Goal: Task Accomplishment & Management: Use online tool/utility

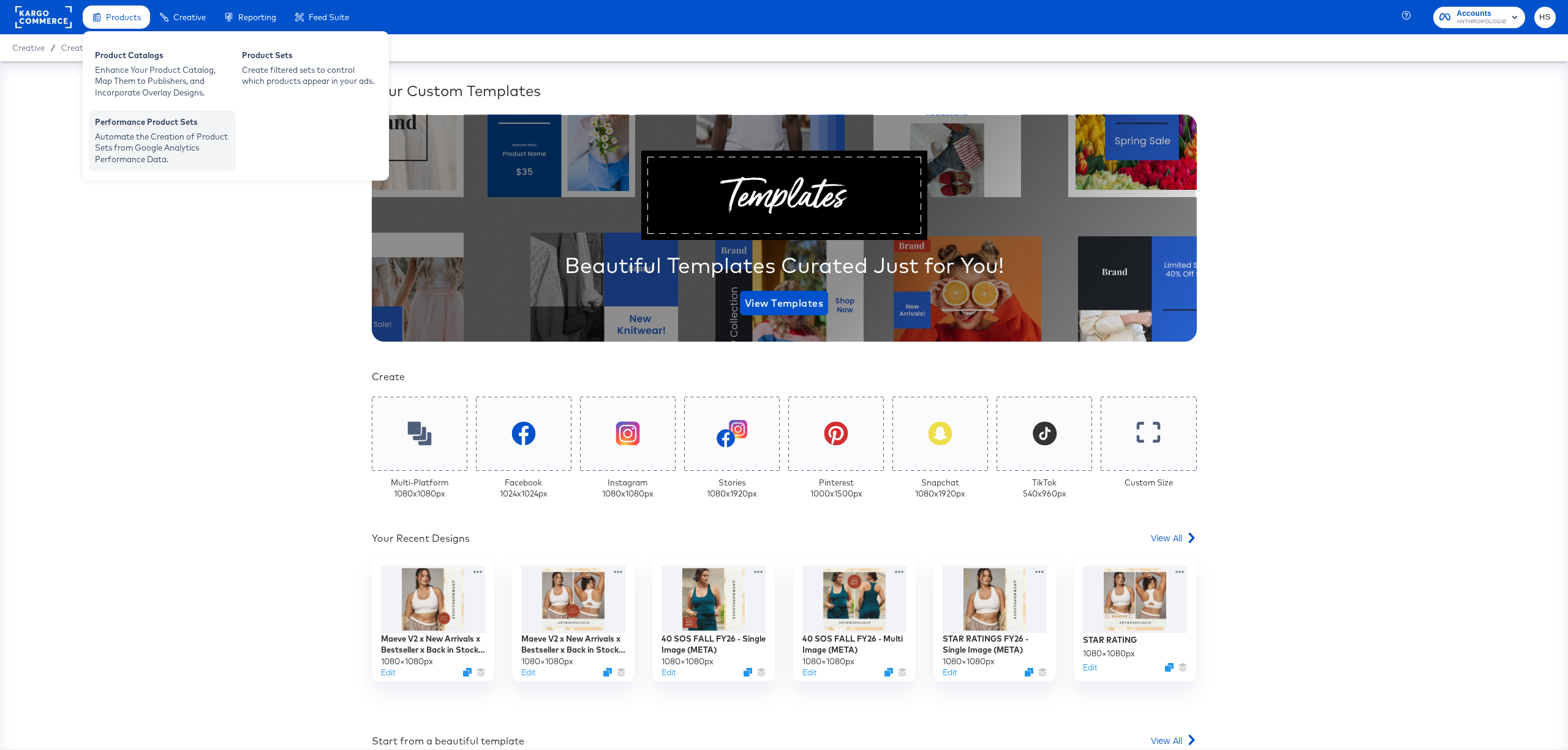
click at [159, 143] on div "Automate the Creation of Product Sets from Google Analytics Performance Data." at bounding box center [162, 148] width 135 height 34
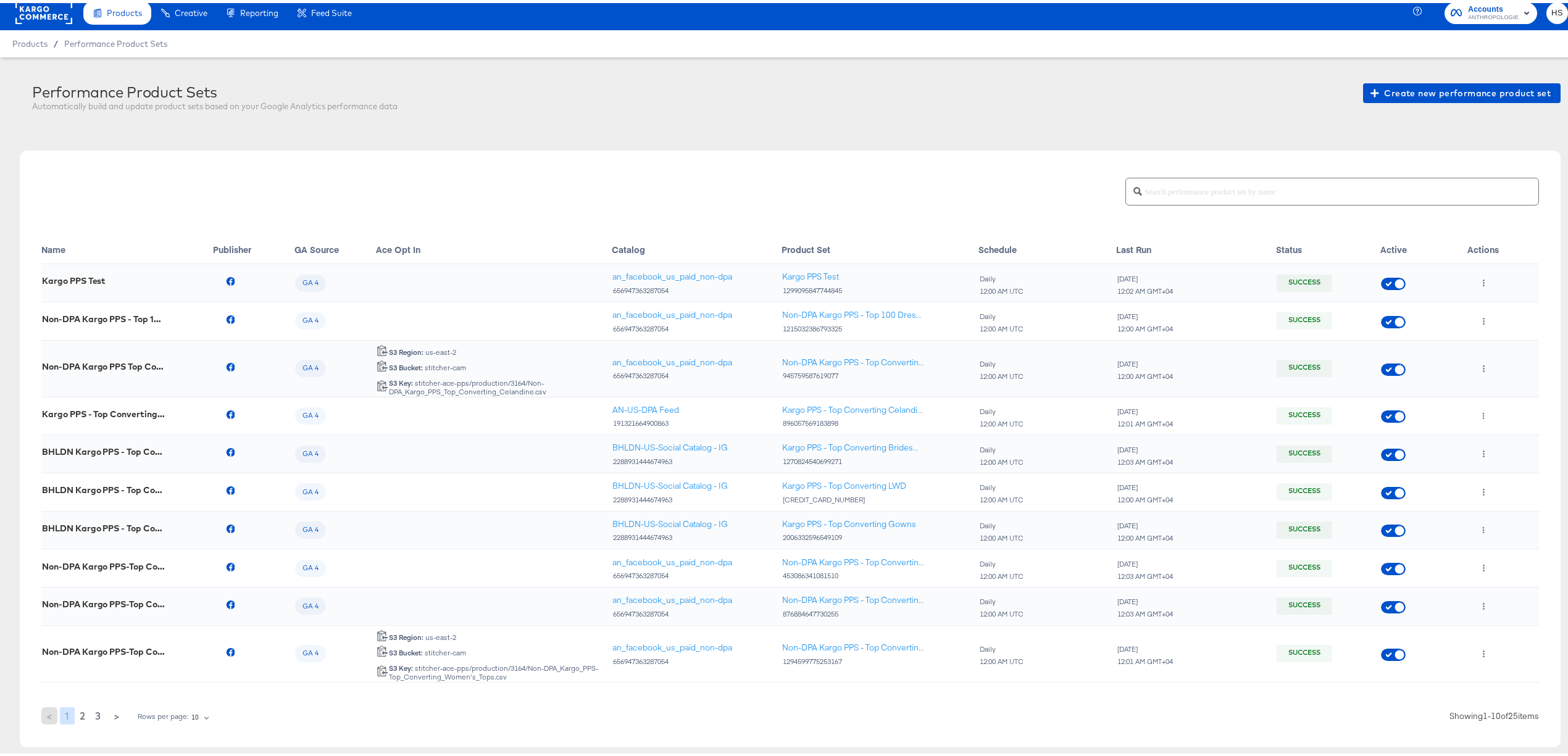
scroll to position [8, 0]
click at [1255, 181] on input "text" at bounding box center [1340, 183] width 397 height 27
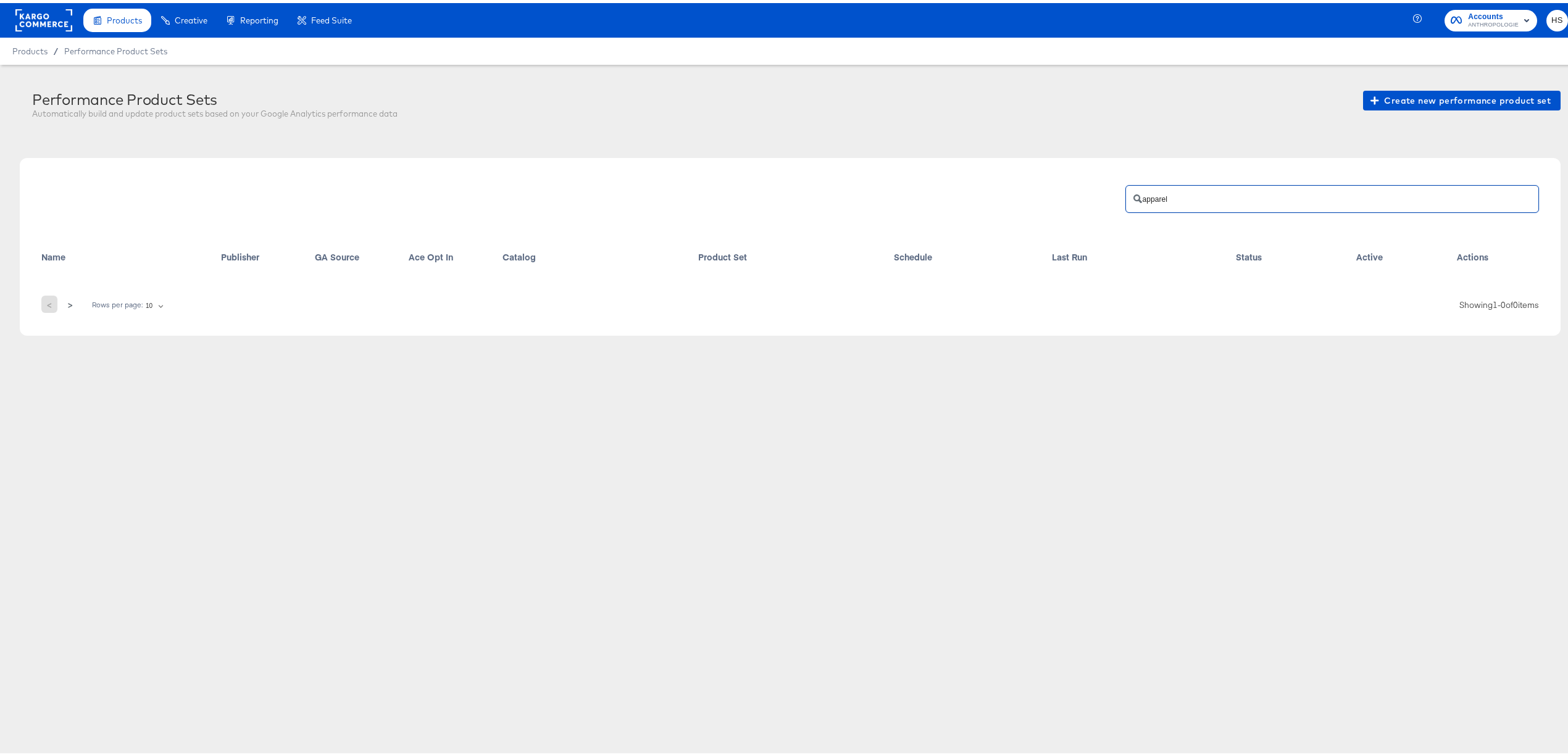
scroll to position [0, 0]
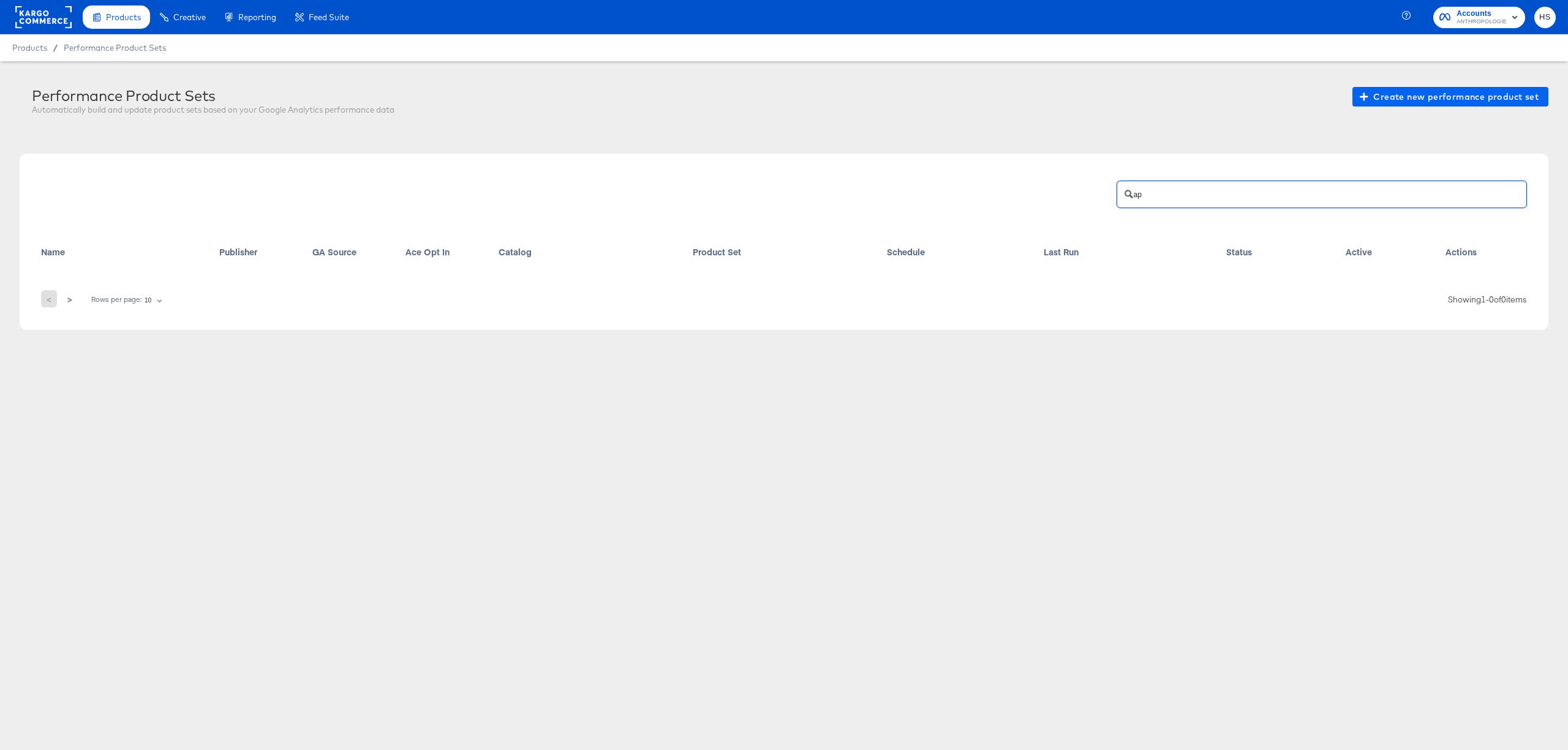
type input "ap"
click at [1398, 101] on span "Create new performance product set" at bounding box center [1450, 97] width 176 height 15
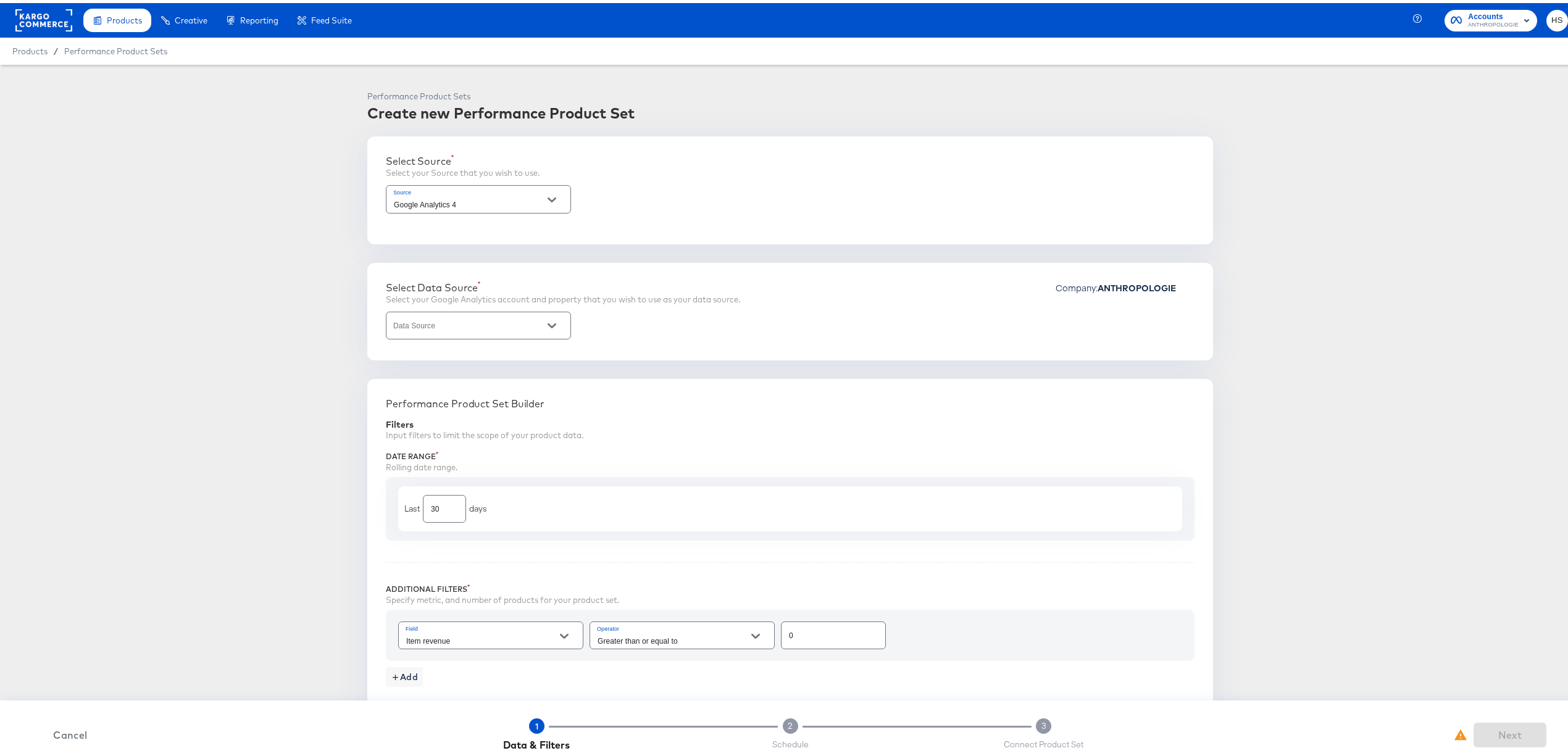
click at [504, 192] on div "Google Analytics 4" at bounding box center [479, 196] width 185 height 28
click at [543, 203] on button "Open" at bounding box center [552, 197] width 18 height 18
click at [543, 203] on button "Close" at bounding box center [552, 197] width 18 height 18
click at [547, 334] on div at bounding box center [479, 322] width 185 height 28
click at [548, 324] on icon "Open" at bounding box center [552, 322] width 8 height 5
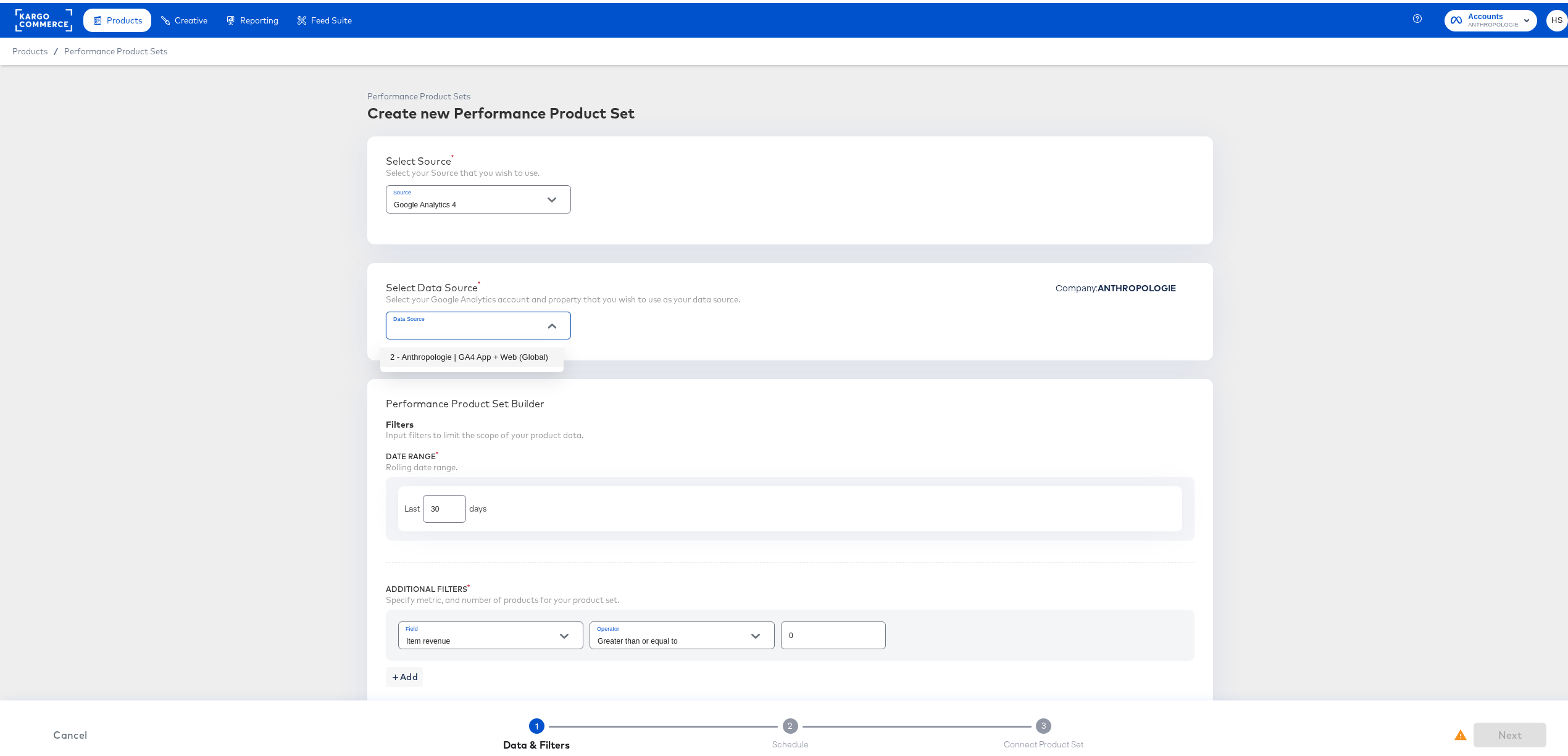
click at [534, 364] on ul "2 - Anthropologie | GA4 App + Web (Global)" at bounding box center [472, 354] width 183 height 29
click at [523, 353] on li "2 - Anthropologie | GA4 App + Web (Global)" at bounding box center [472, 354] width 183 height 20
type input "2 - Anthropologie | GA4 App + Web (Global)"
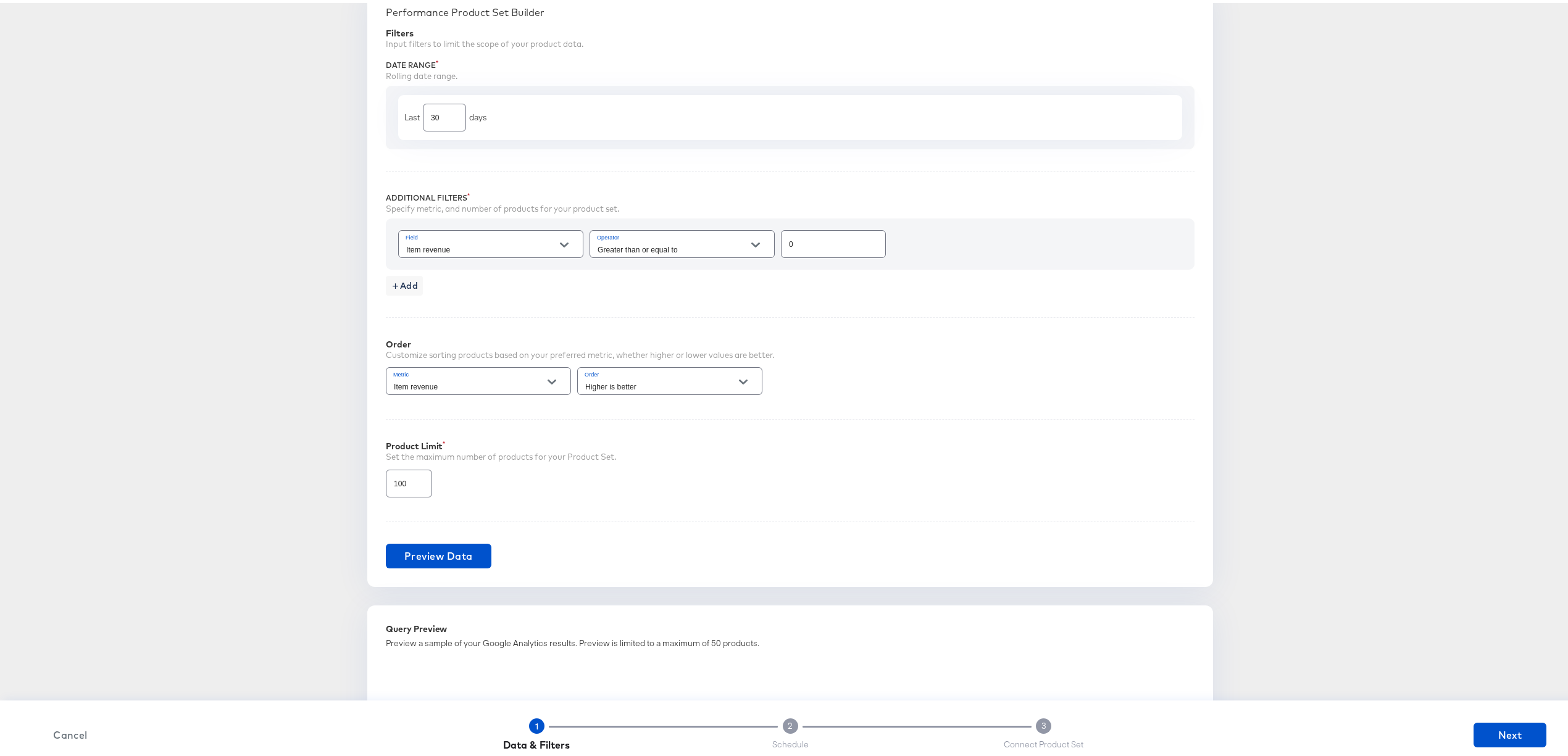
scroll to position [392, 0]
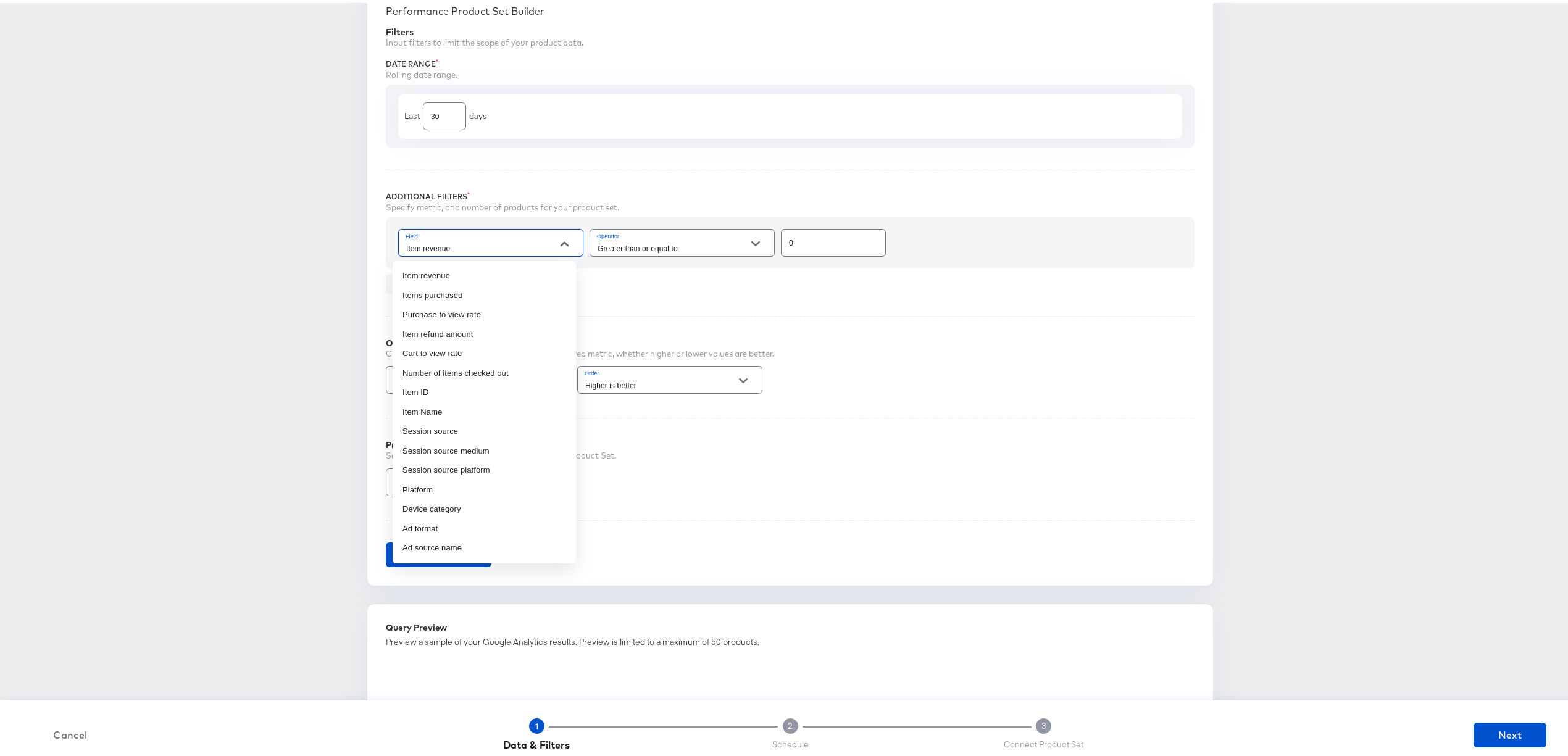
click at [507, 250] on input "Item revenue" at bounding box center [481, 245] width 155 height 14
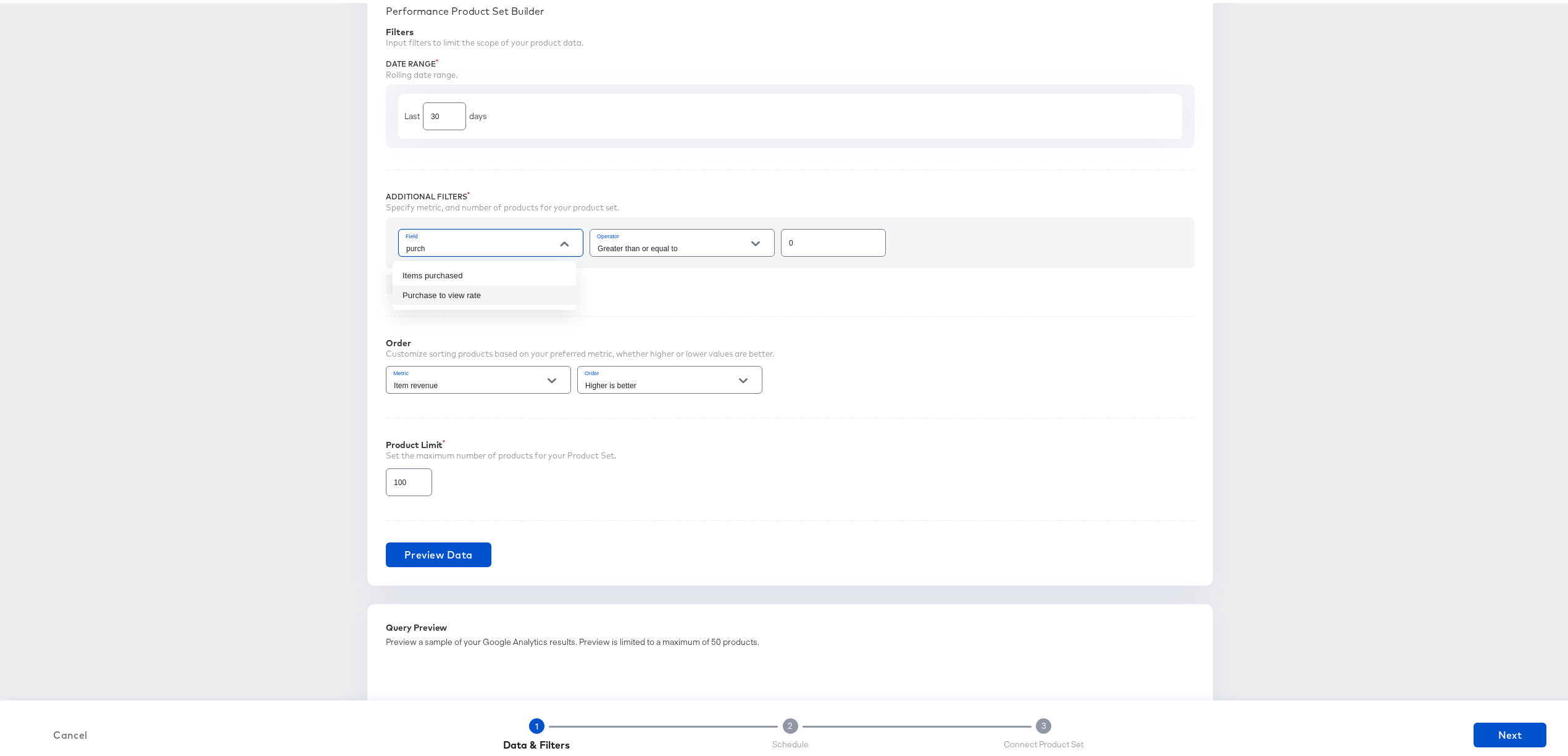
click at [489, 285] on li "Purchase to view rate" at bounding box center [484, 292] width 183 height 20
type input "Purchase to view rate"
click at [396, 285] on span "Add" at bounding box center [404, 282] width 27 height 15
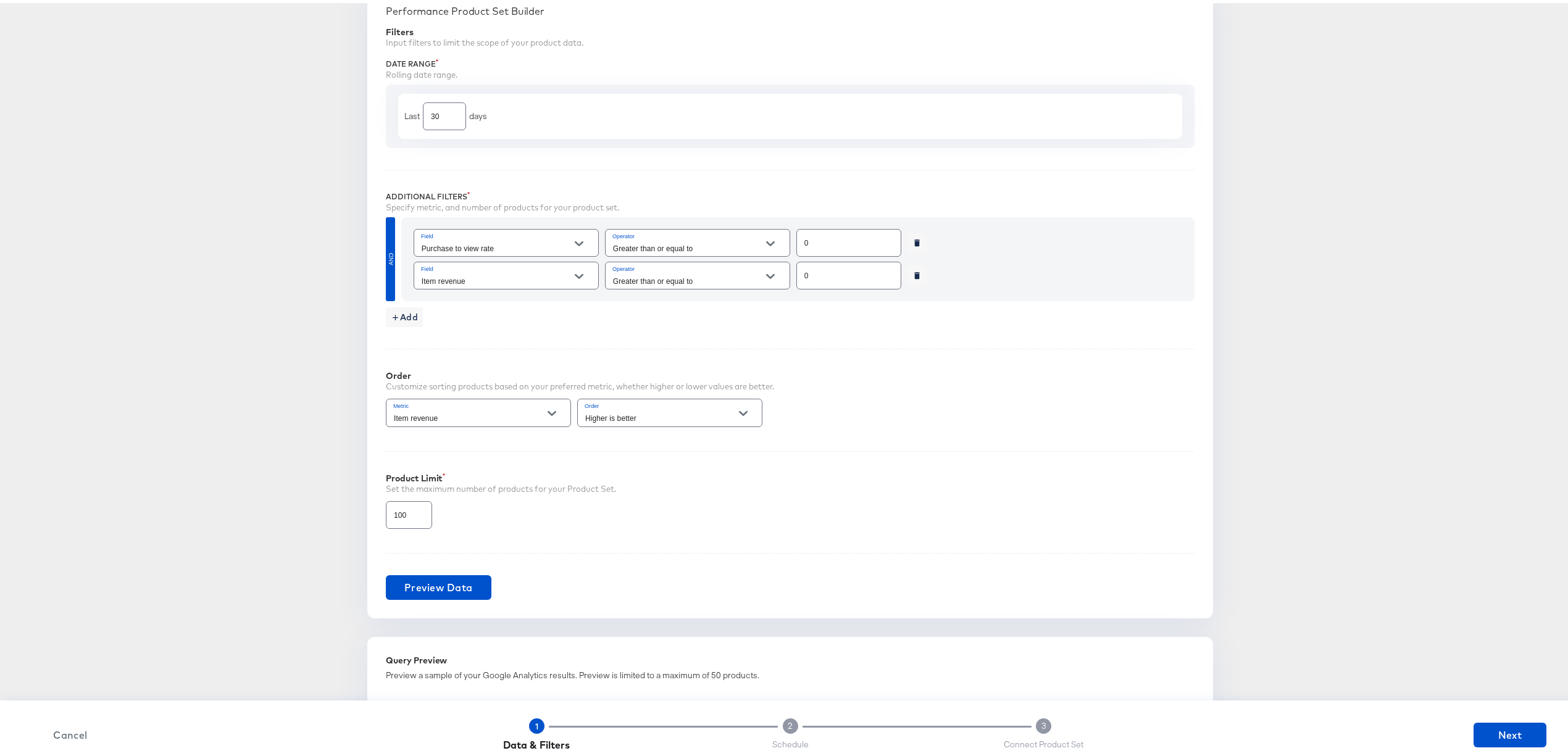
click at [515, 280] on input "Item revenue" at bounding box center [496, 278] width 155 height 14
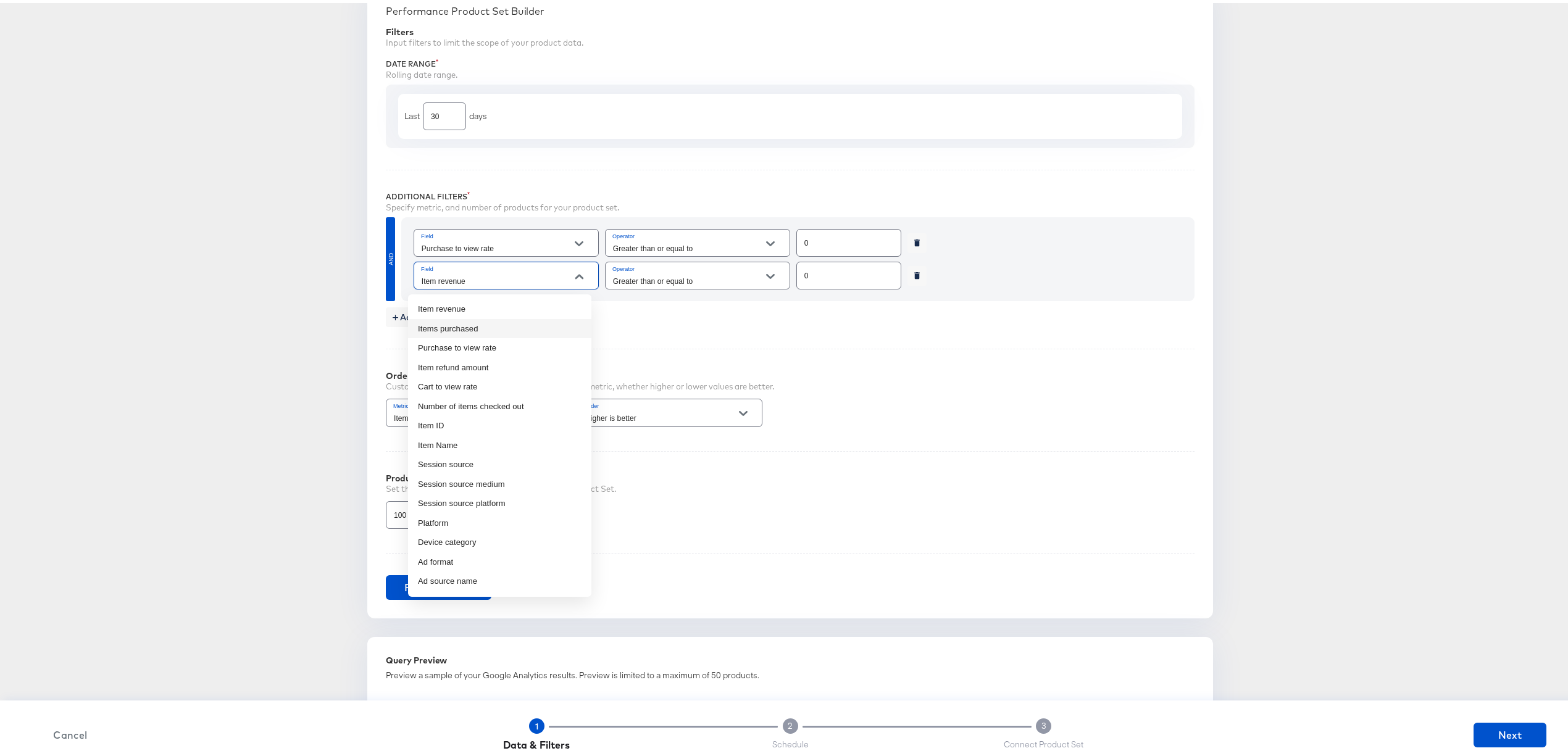
click at [517, 318] on li "Items purchased" at bounding box center [500, 326] width 183 height 20
type input "Items purchased"
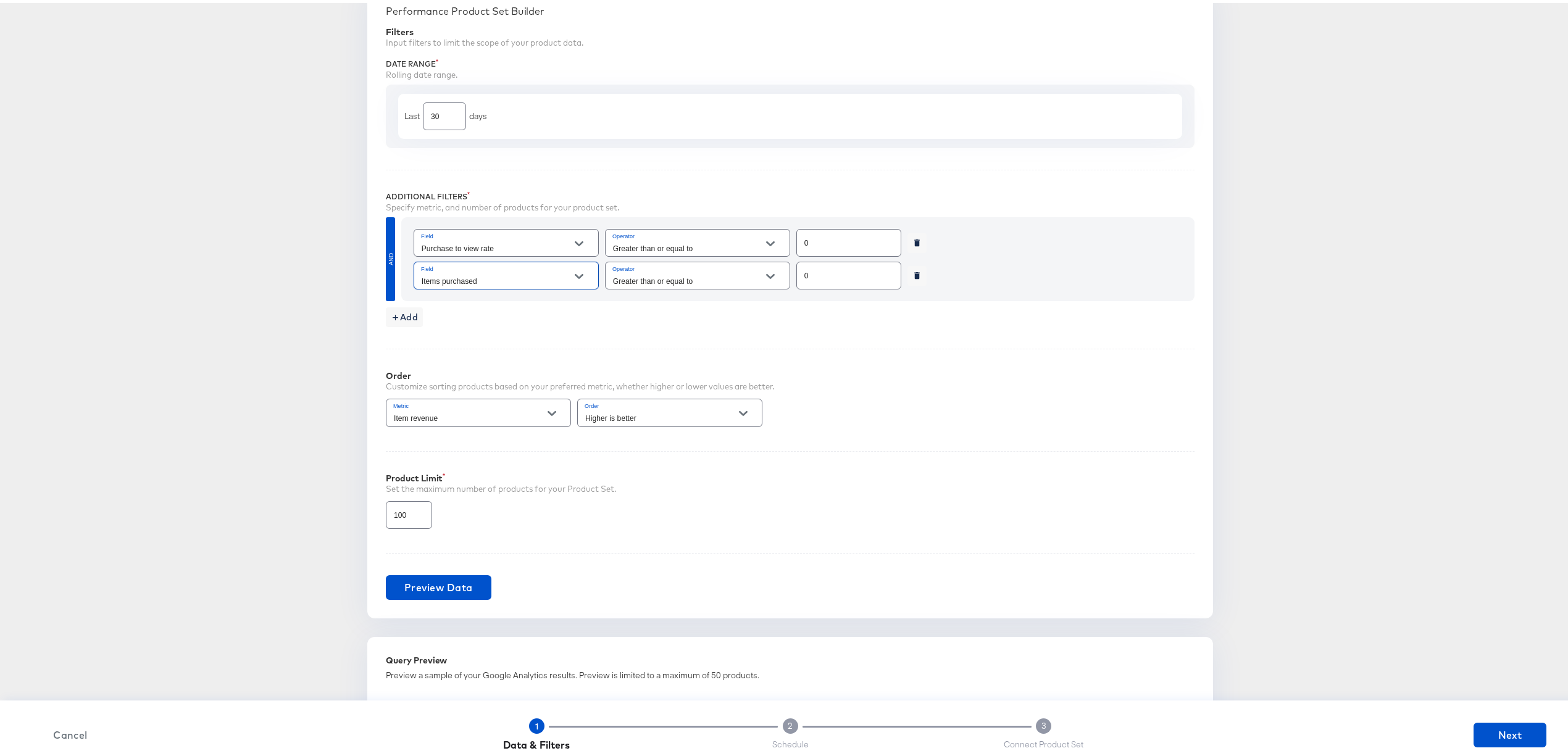
click at [858, 280] on input "0" at bounding box center [849, 268] width 104 height 27
type input "10"
click at [882, 329] on div "Performance Product Set Builder Filters Input filters to limit the scope of you…" at bounding box center [790, 299] width 846 height 632
click at [398, 310] on span "Add" at bounding box center [404, 315] width 27 height 15
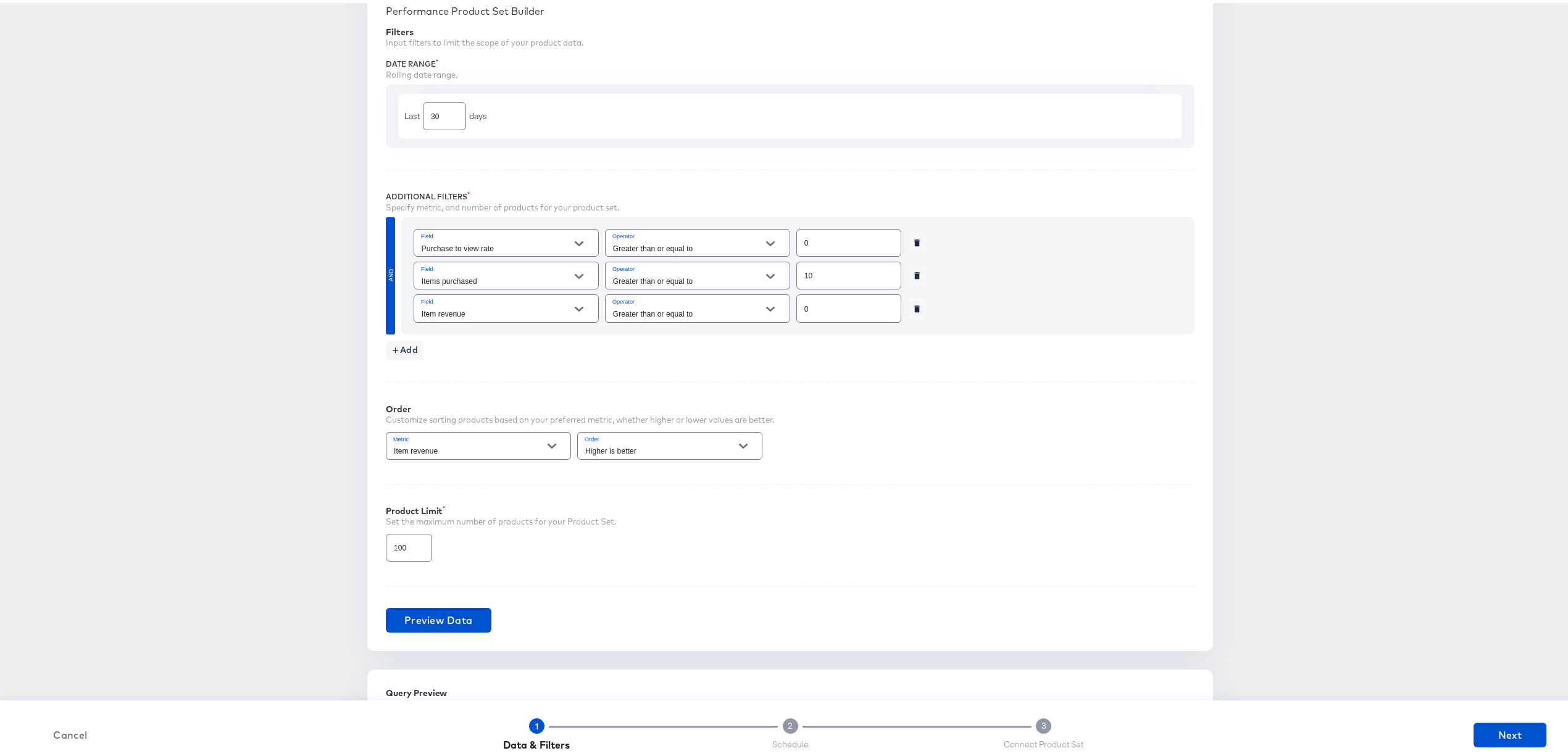
click at [465, 313] on input "Item revenue" at bounding box center [496, 311] width 155 height 14
click at [502, 455] on li "Item category 5" at bounding box center [500, 456] width 183 height 20
type input "Item category 5"
type input "Exact"
type input "Item category 5"
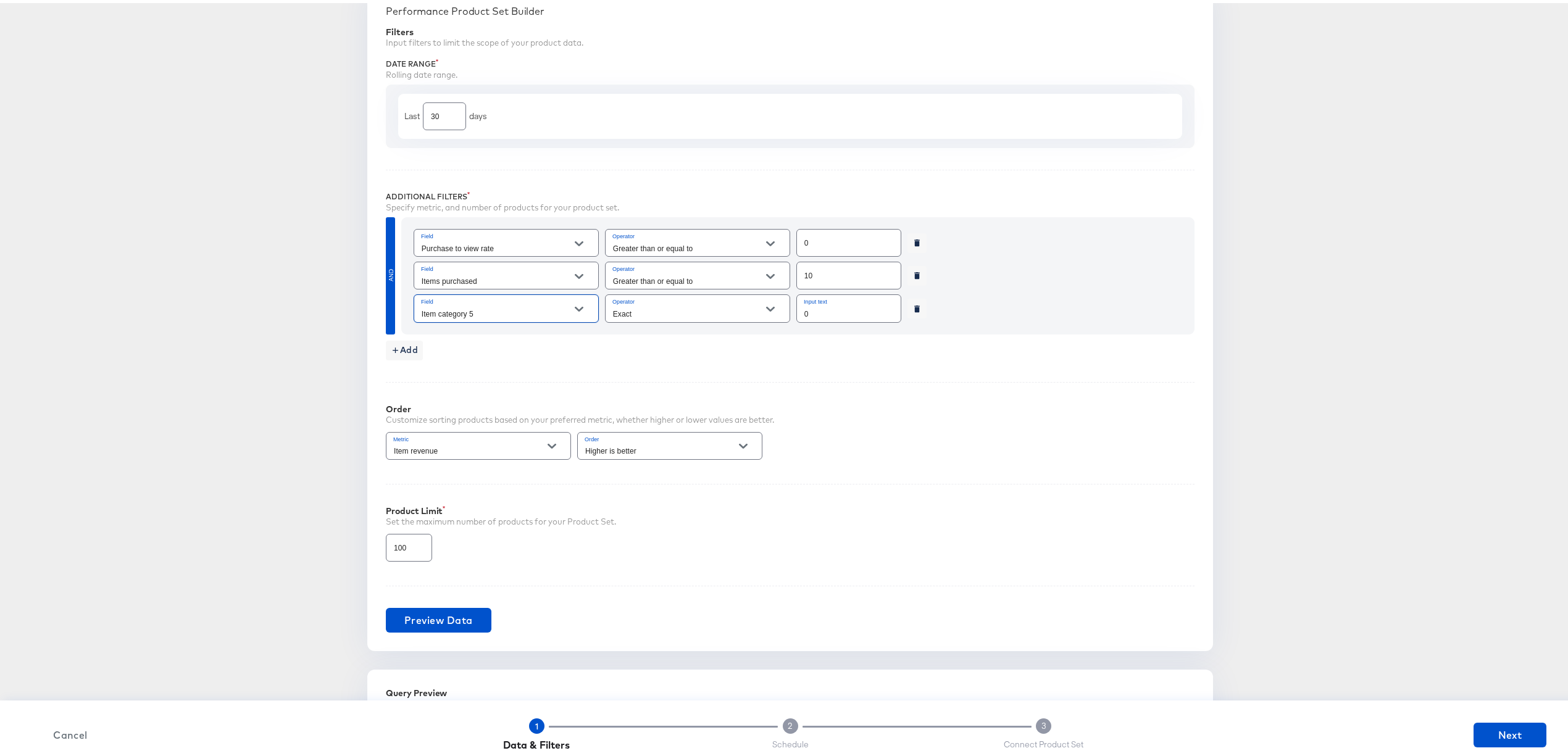
click at [673, 308] on input "Exact" at bounding box center [688, 311] width 155 height 14
click at [670, 395] on li "Contains" at bounding box center [691, 398] width 183 height 20
type input "Contains"
click at [862, 306] on input "0" at bounding box center [849, 305] width 104 height 27
type input "0"
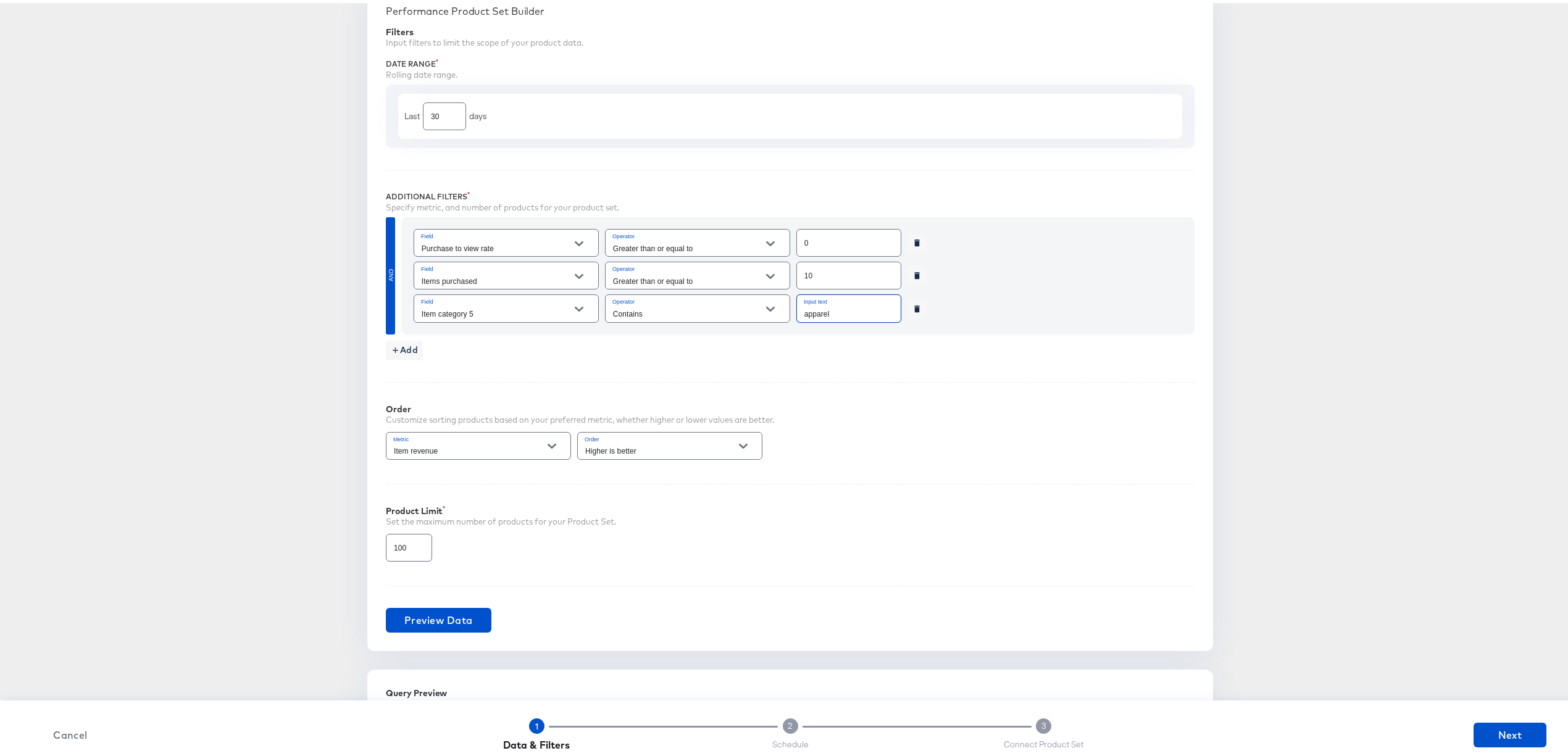
type input "apparel"
click at [1327, 457] on div "Performance Product Sets Create new Performance Product Set Select Source Selec…" at bounding box center [790, 391] width 1541 height 1392
click at [500, 459] on div "Metric Item revenue" at bounding box center [479, 443] width 185 height 33
click at [497, 453] on input "Item revenue" at bounding box center [468, 448] width 155 height 14
click at [476, 513] on li "Purchase to view rate" at bounding box center [472, 516] width 183 height 20
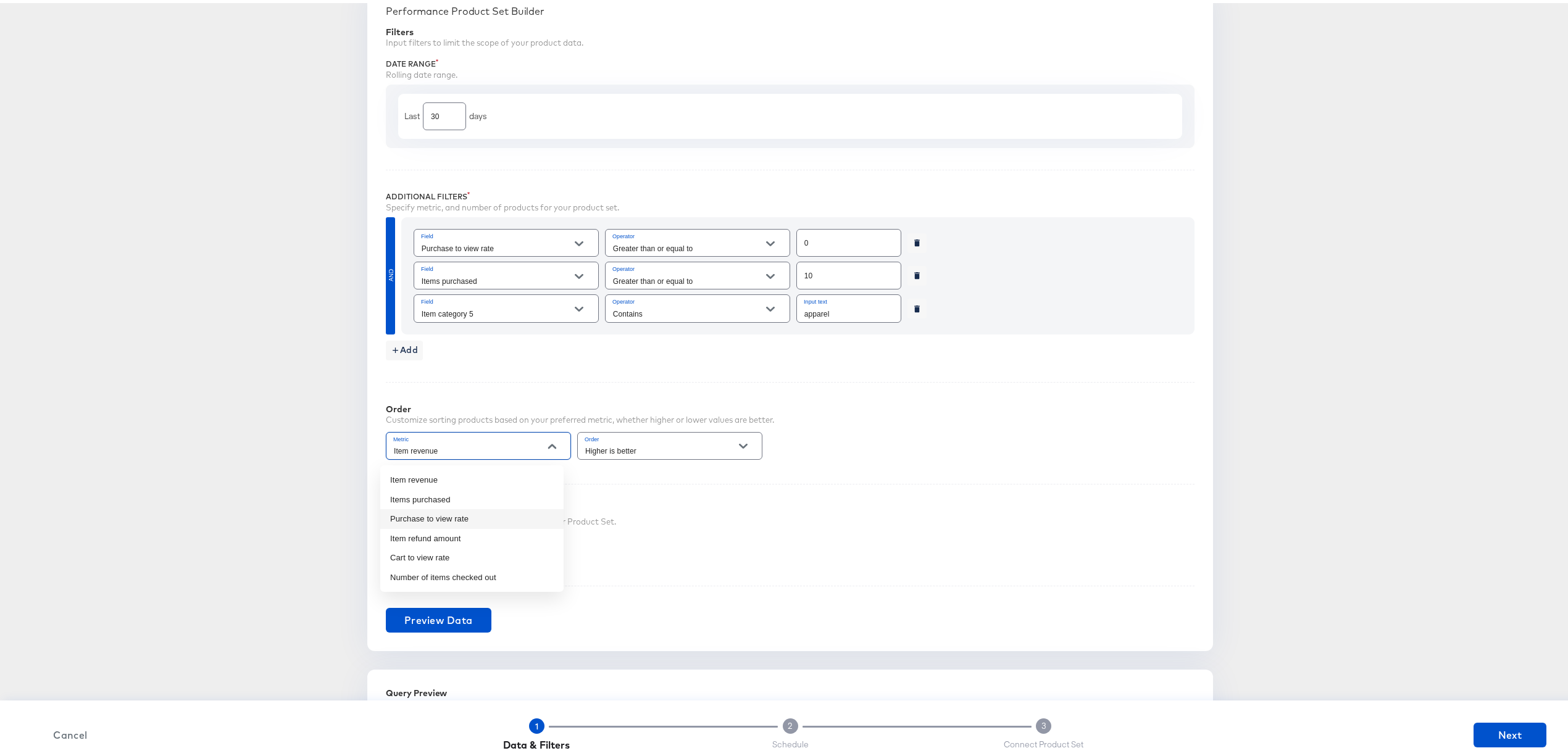
type input "Purchase to view rate"
click at [412, 553] on input "100" at bounding box center [409, 540] width 45 height 27
click at [396, 548] on input "100" at bounding box center [409, 540] width 45 height 27
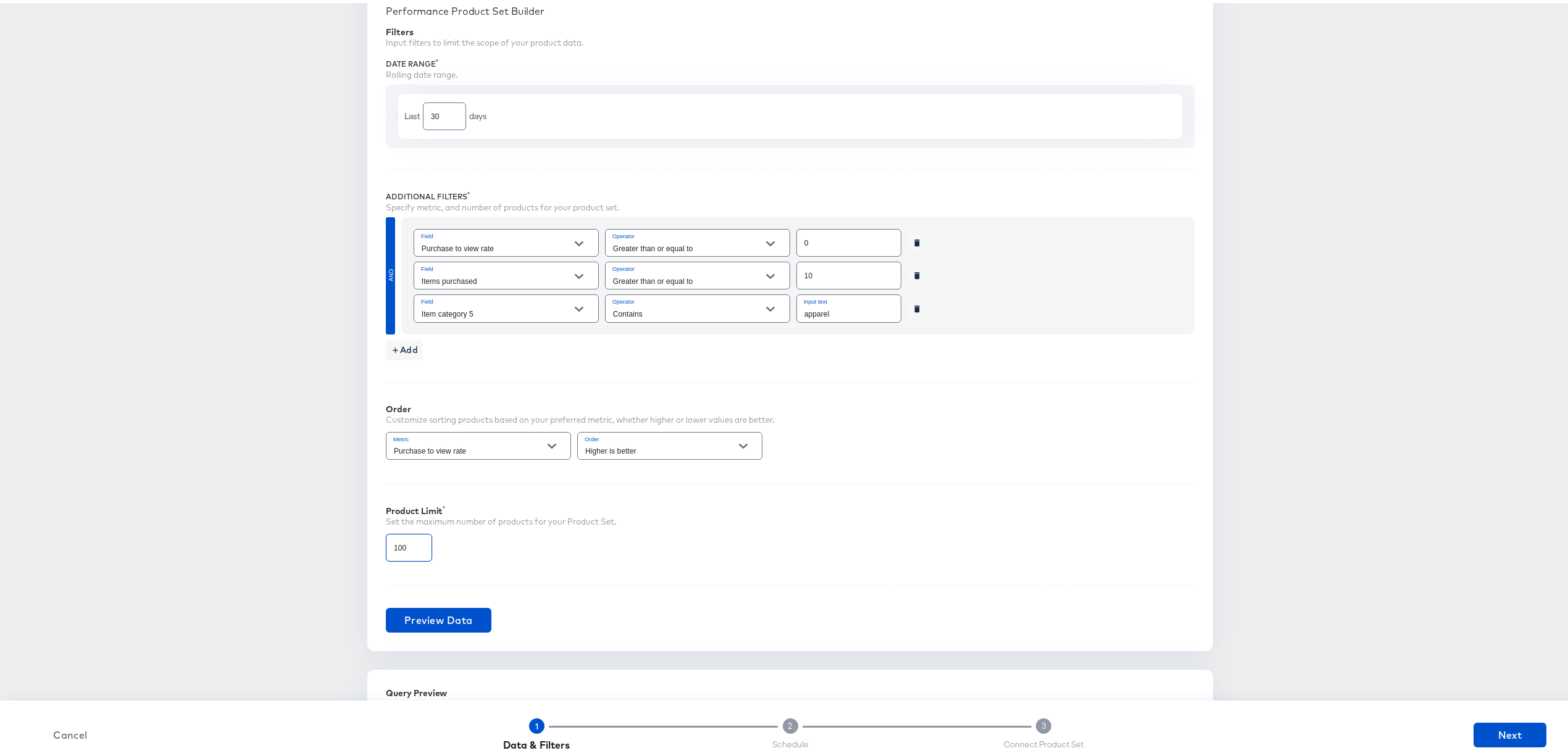
click at [396, 548] on input "100" at bounding box center [409, 540] width 45 height 27
type input "3999"
click at [630, 573] on div "Performance Product Set Builder Filters Input filters to limit the scope of you…" at bounding box center [790, 315] width 846 height 664
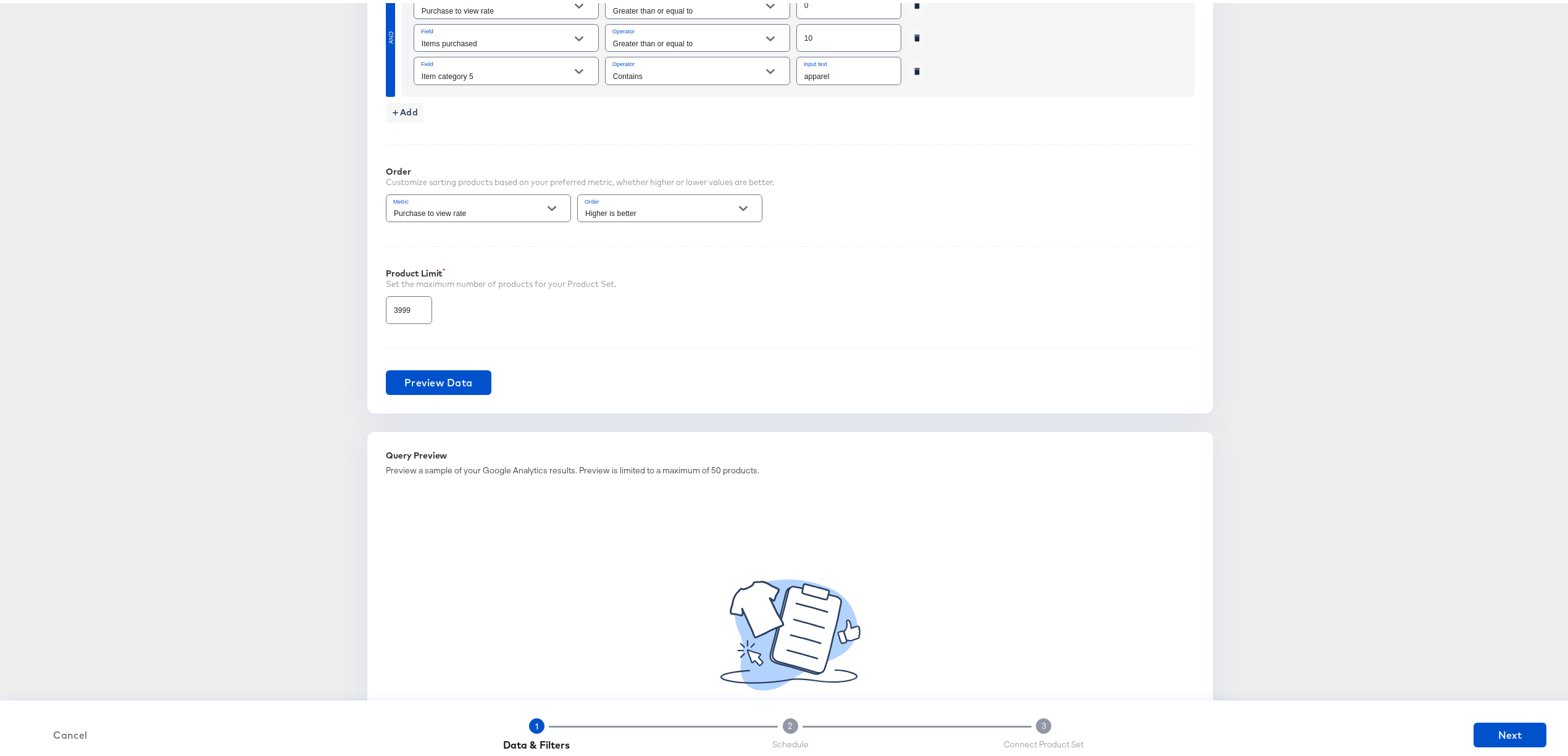
scroll to position [789, 0]
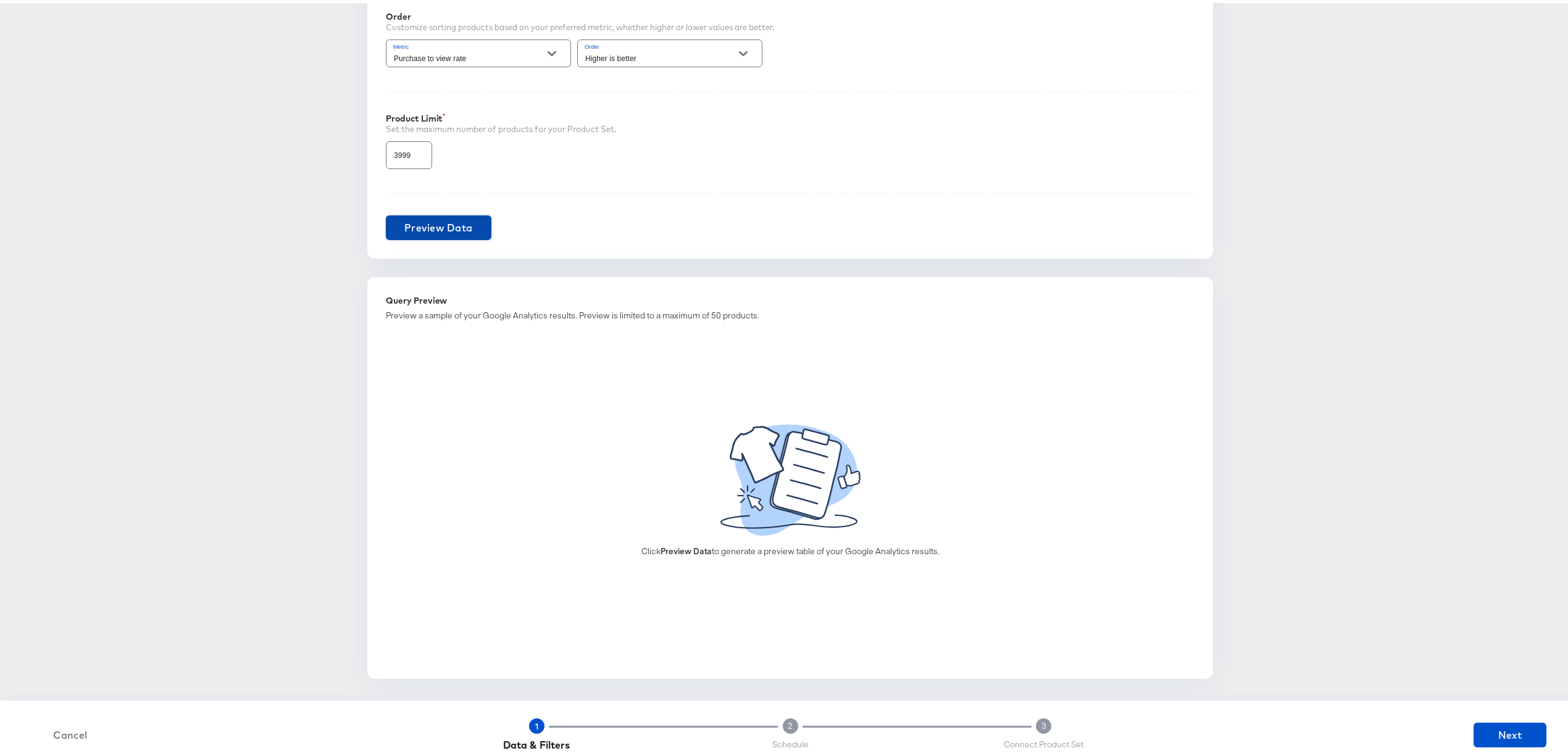
click at [416, 227] on span "Preview Data" at bounding box center [439, 224] width 69 height 17
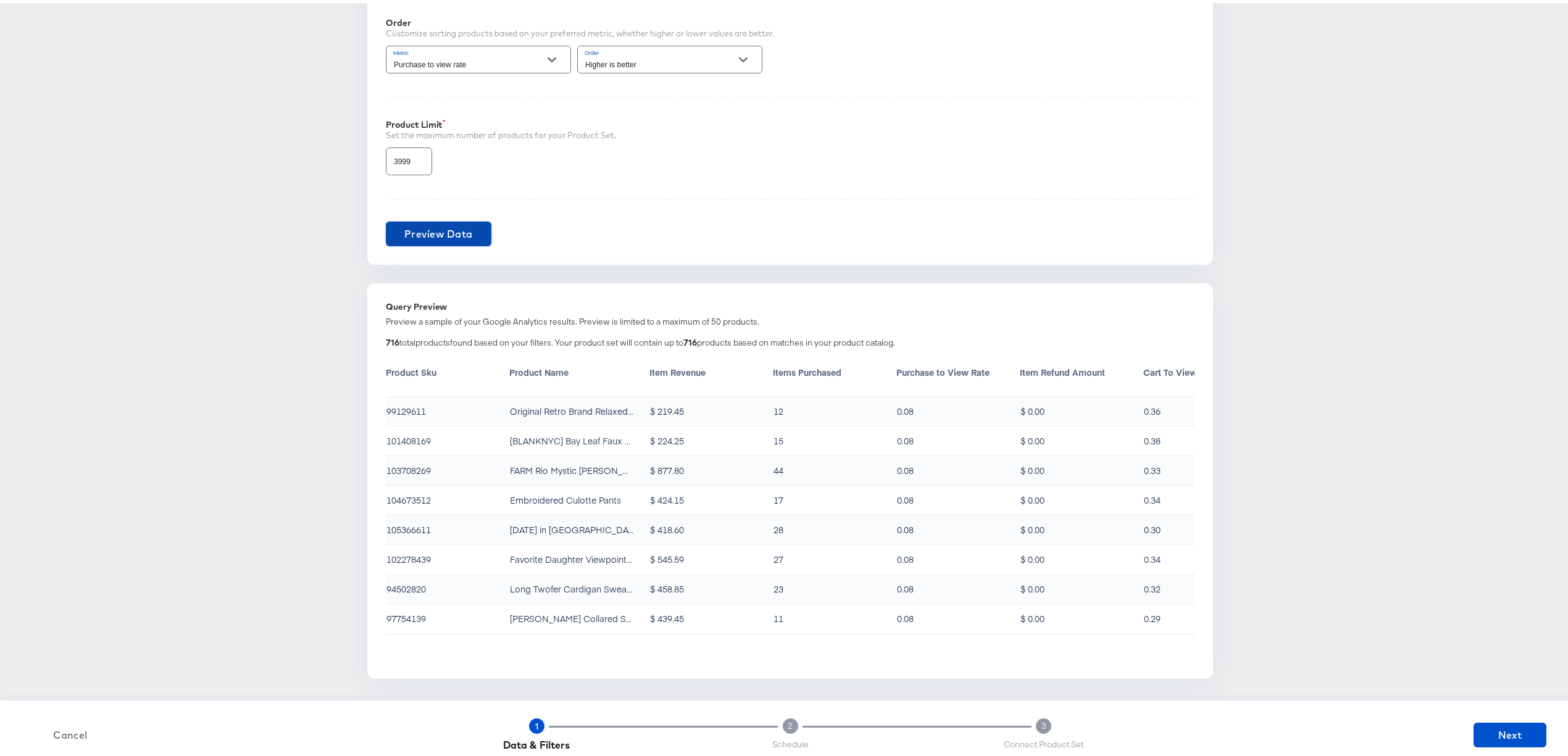
scroll to position [1245, 0]
click at [1481, 729] on span "Next" at bounding box center [1510, 732] width 63 height 17
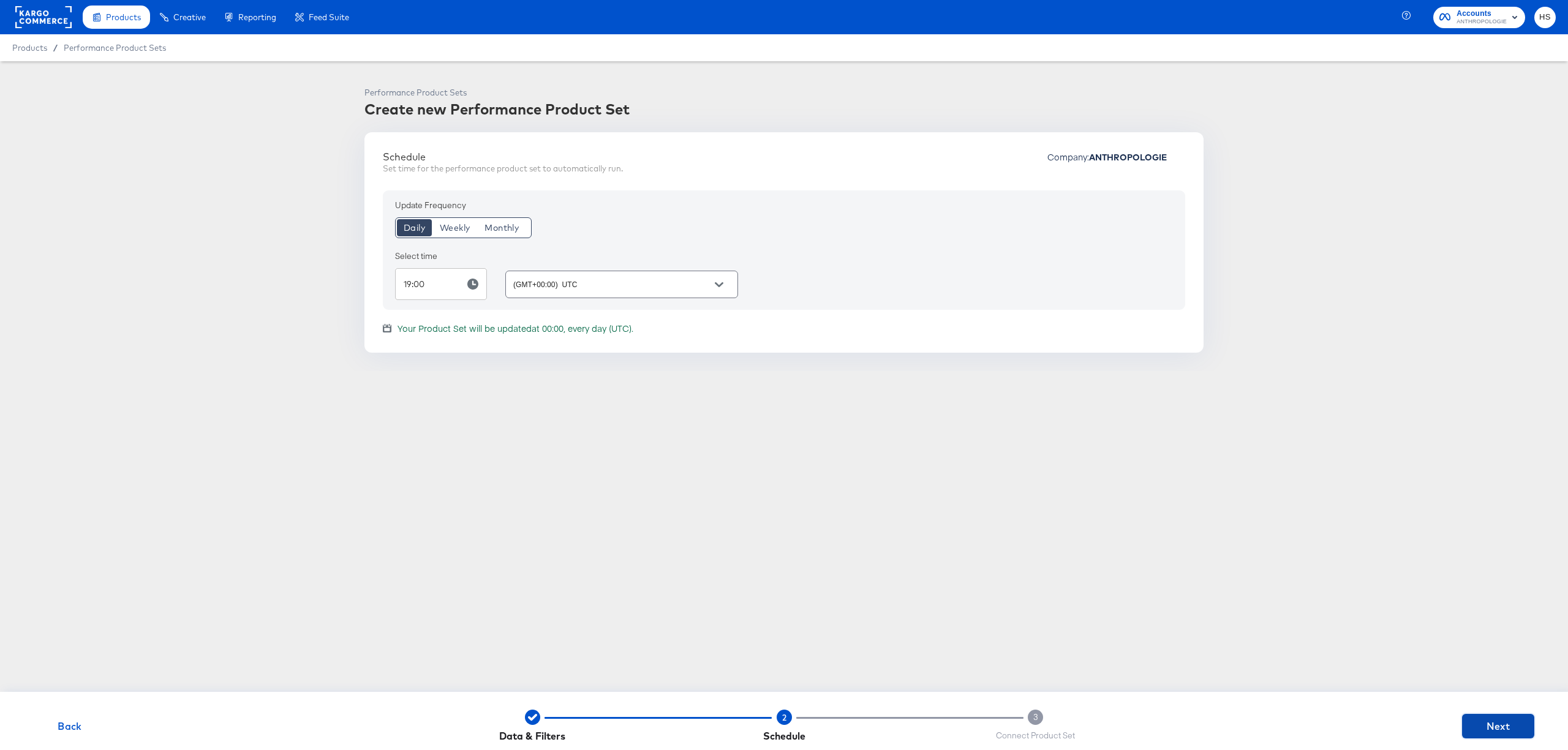
click at [1465, 723] on button "Next" at bounding box center [1498, 726] width 72 height 24
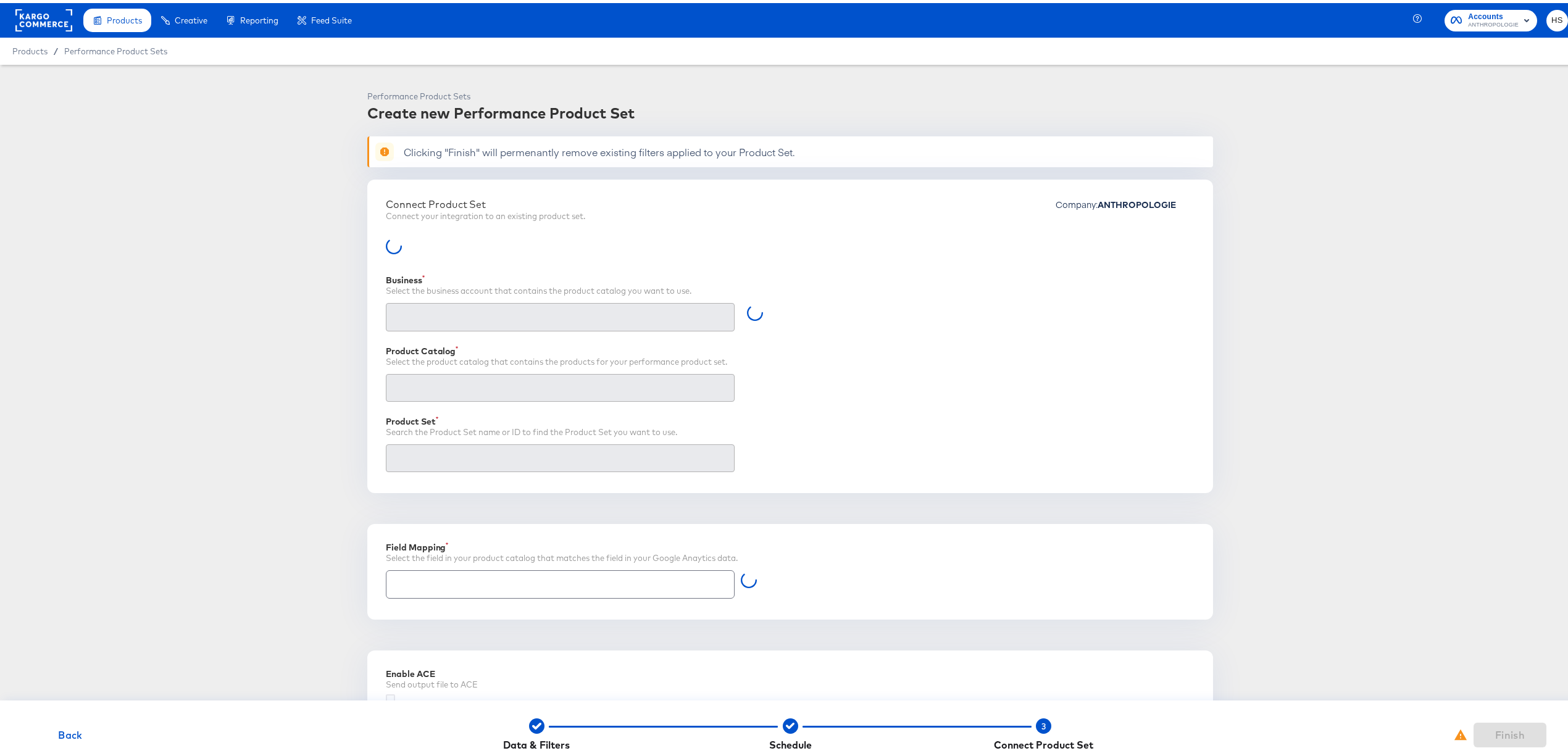
type input "Retailer ID"
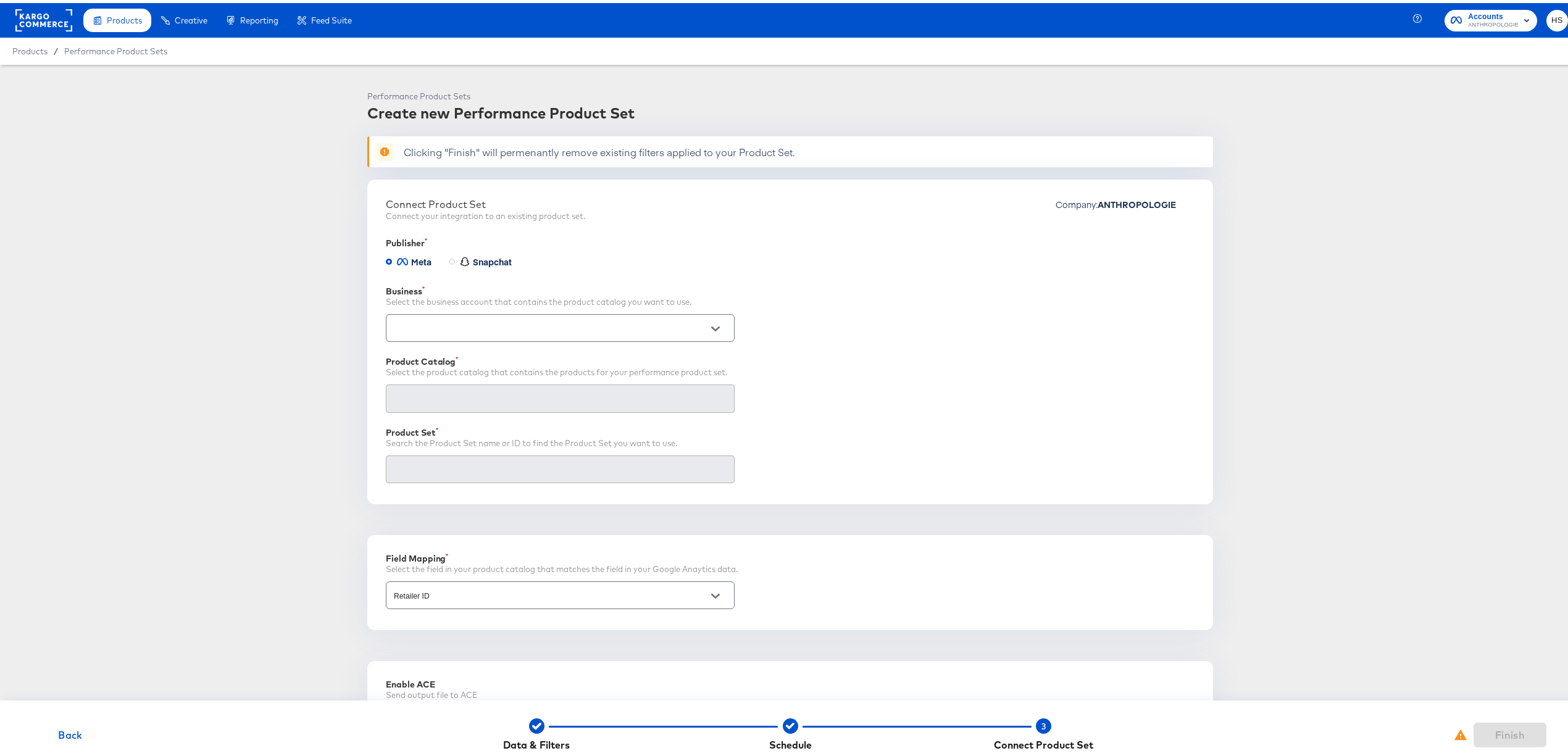
click at [469, 338] on div at bounding box center [560, 325] width 349 height 28
click at [712, 328] on icon "Open" at bounding box center [716, 326] width 8 height 8
click at [677, 360] on li "Anthropologie (10154248688616416)" at bounding box center [554, 357] width 347 height 20
type input "Anthropologie (10154248688616416)"
click at [495, 401] on input "text" at bounding box center [550, 396] width 318 height 14
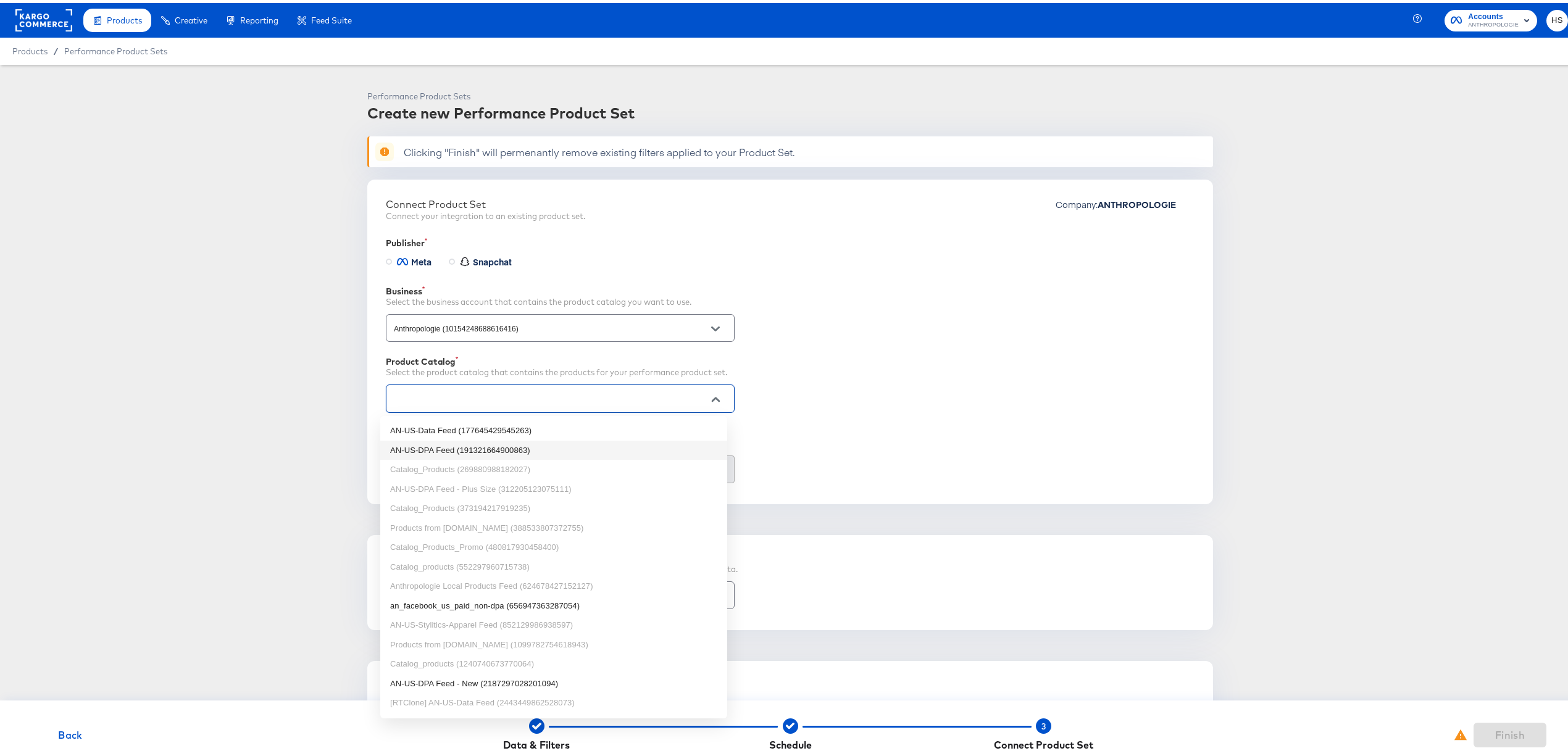
click at [253, 490] on div "Performance Product Sets Create new Performance Product Set Clicking "Finish" w…" at bounding box center [790, 490] width 1541 height 804
click at [537, 403] on input "text" at bounding box center [550, 396] width 318 height 14
click at [537, 452] on li "AN-US-DPA Feed (191321664900863)" at bounding box center [554, 448] width 347 height 20
type input "AN-US-DPA Feed (191321664900863)"
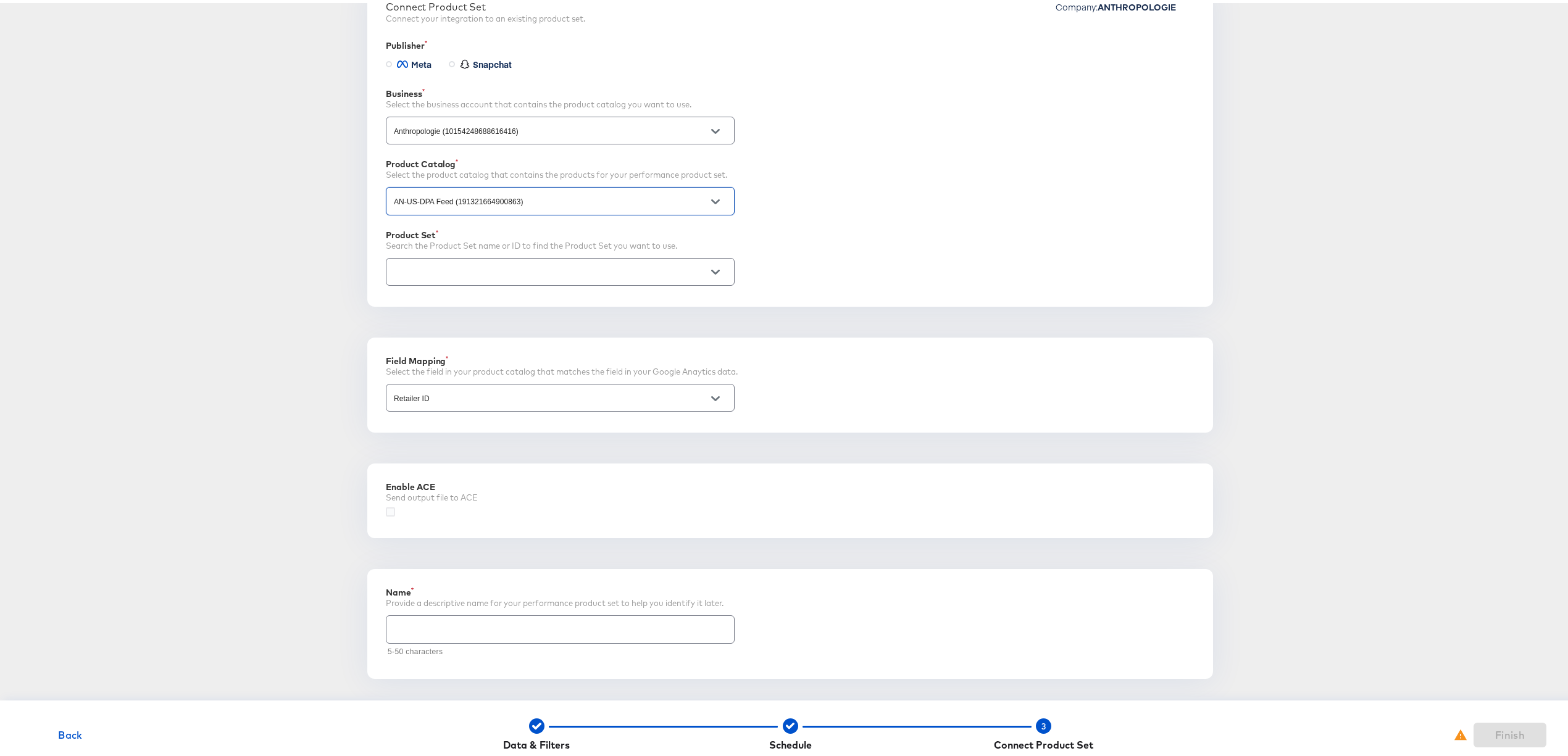
scroll to position [199, 0]
click at [505, 388] on input "Retailer ID" at bounding box center [550, 395] width 318 height 14
click at [505, 391] on input "Retailer ID" at bounding box center [550, 395] width 318 height 14
click at [225, 443] on div "Performance Product Sets Create new Performance Product Set Clicking "Finish" w…" at bounding box center [790, 292] width 1541 height 804
click at [386, 506] on icon at bounding box center [390, 508] width 9 height 9
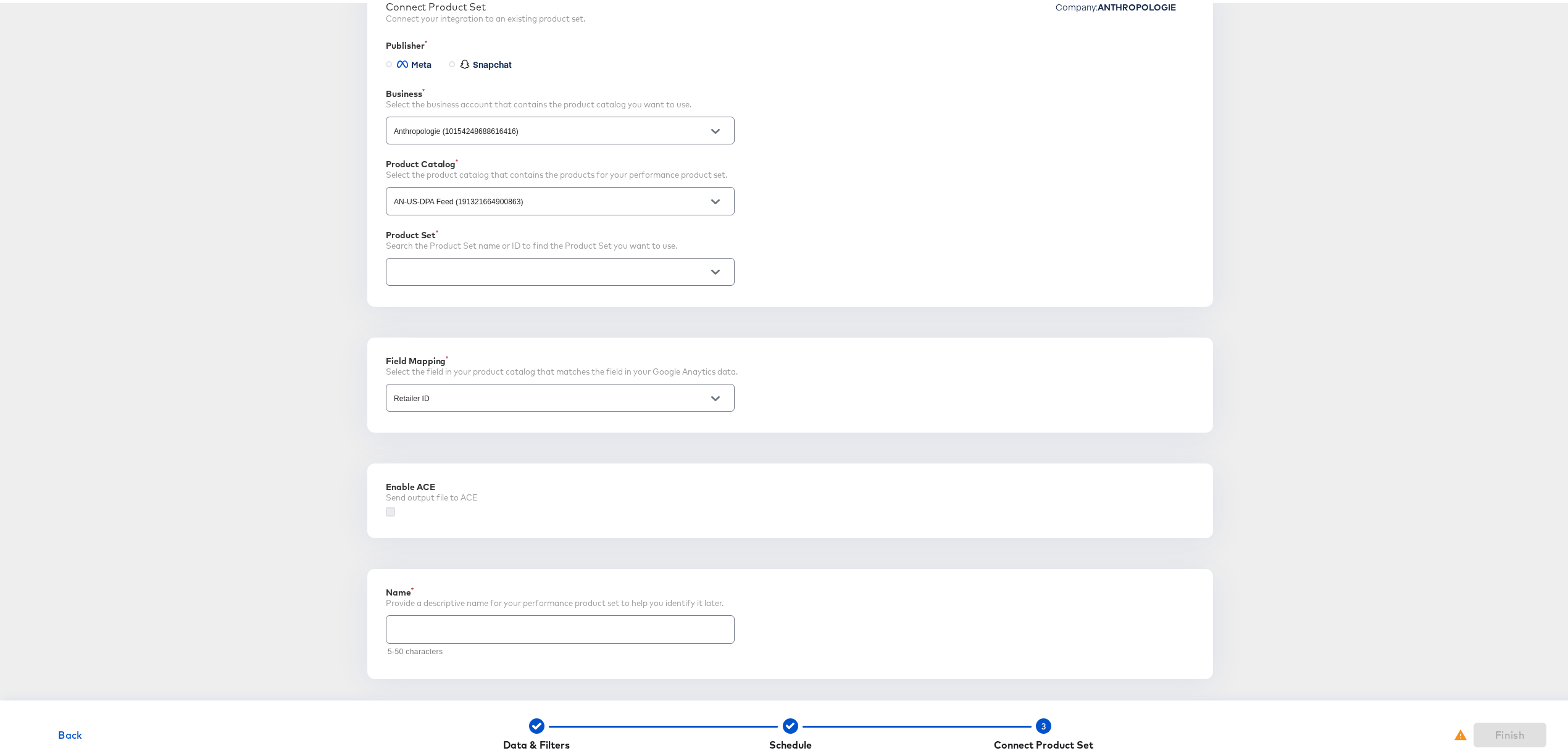
click at [0, 0] on input "checkbox" at bounding box center [0, 0] width 0 height 0
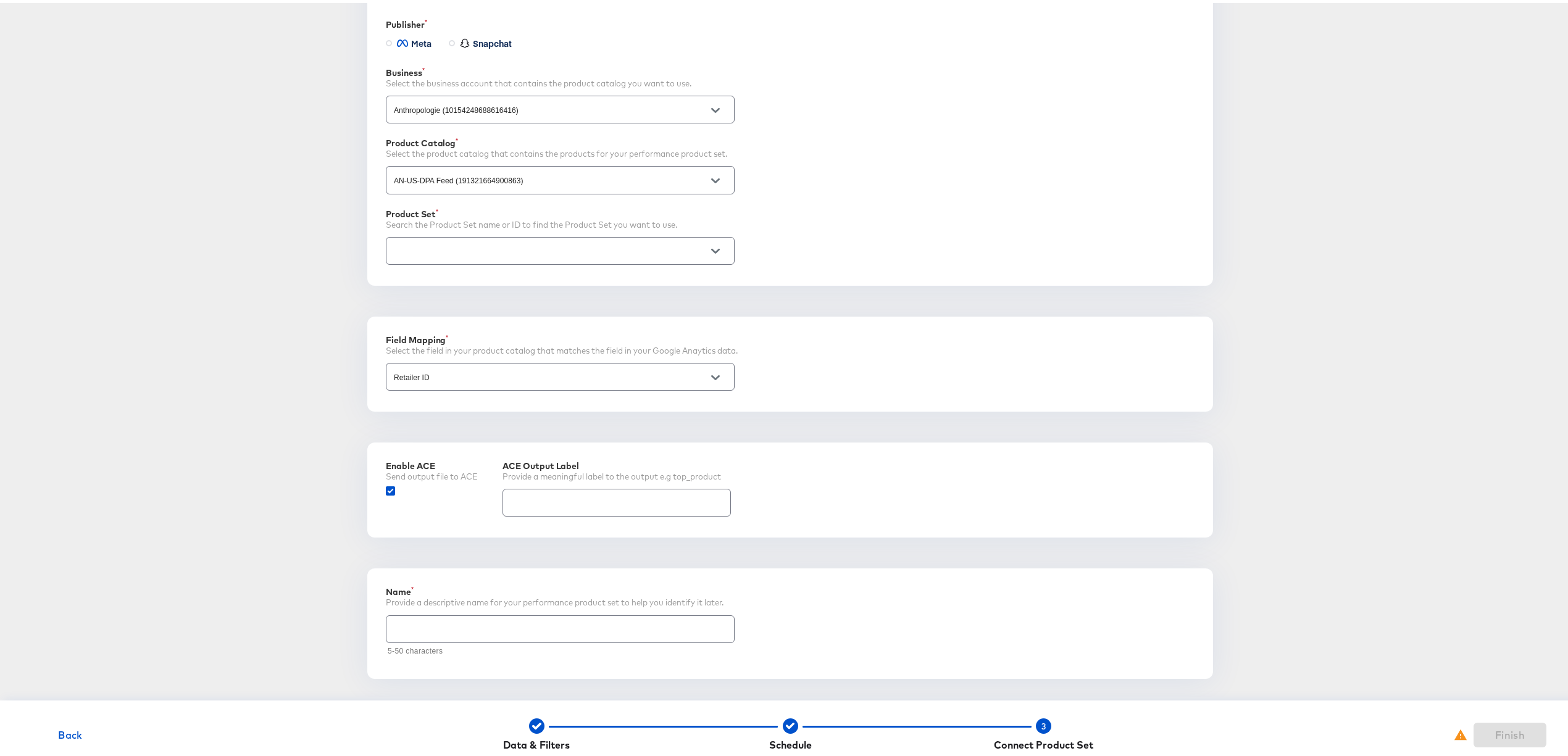
scroll to position [220, 0]
click at [635, 250] on input "text" at bounding box center [550, 248] width 318 height 14
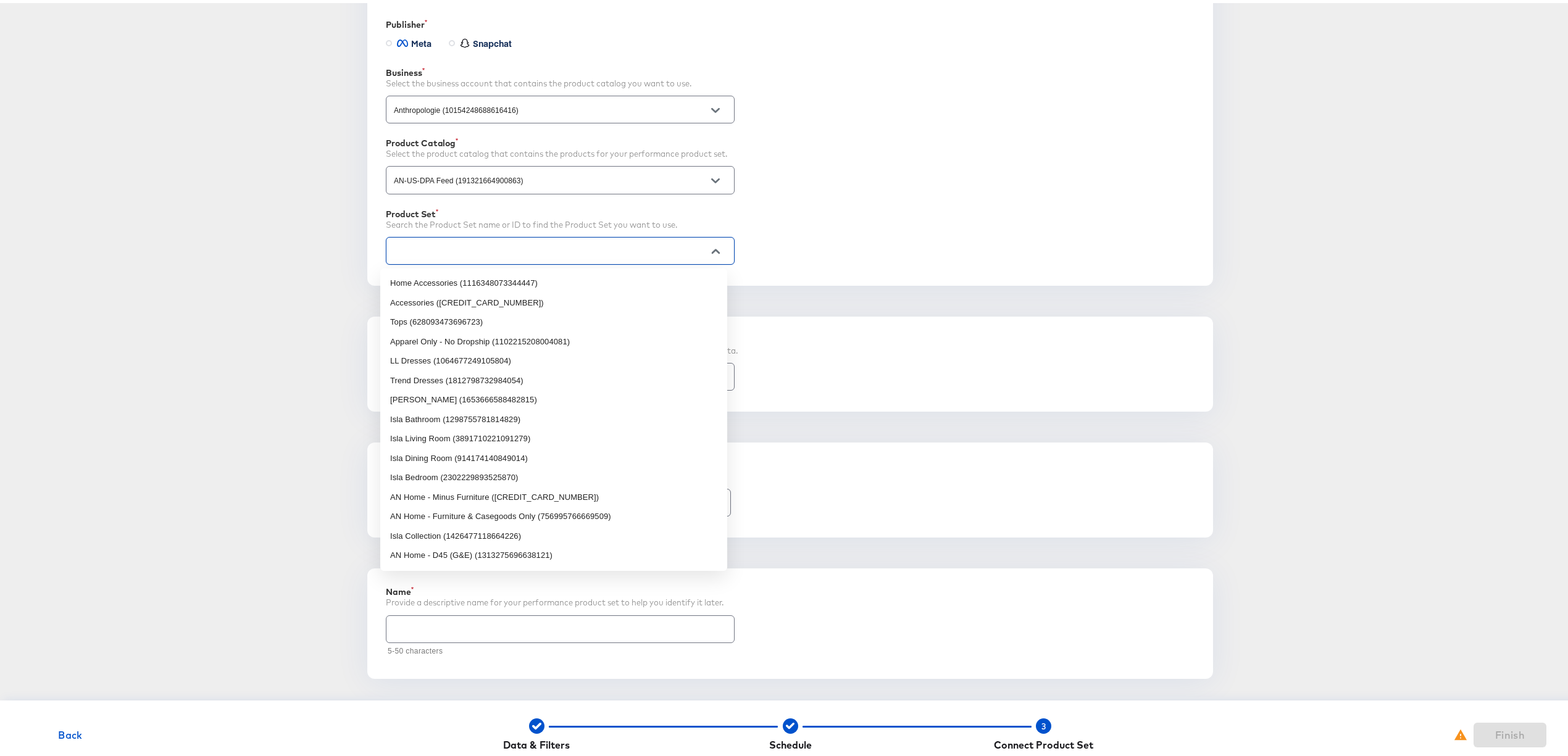
click at [633, 250] on input "text" at bounding box center [550, 248] width 318 height 14
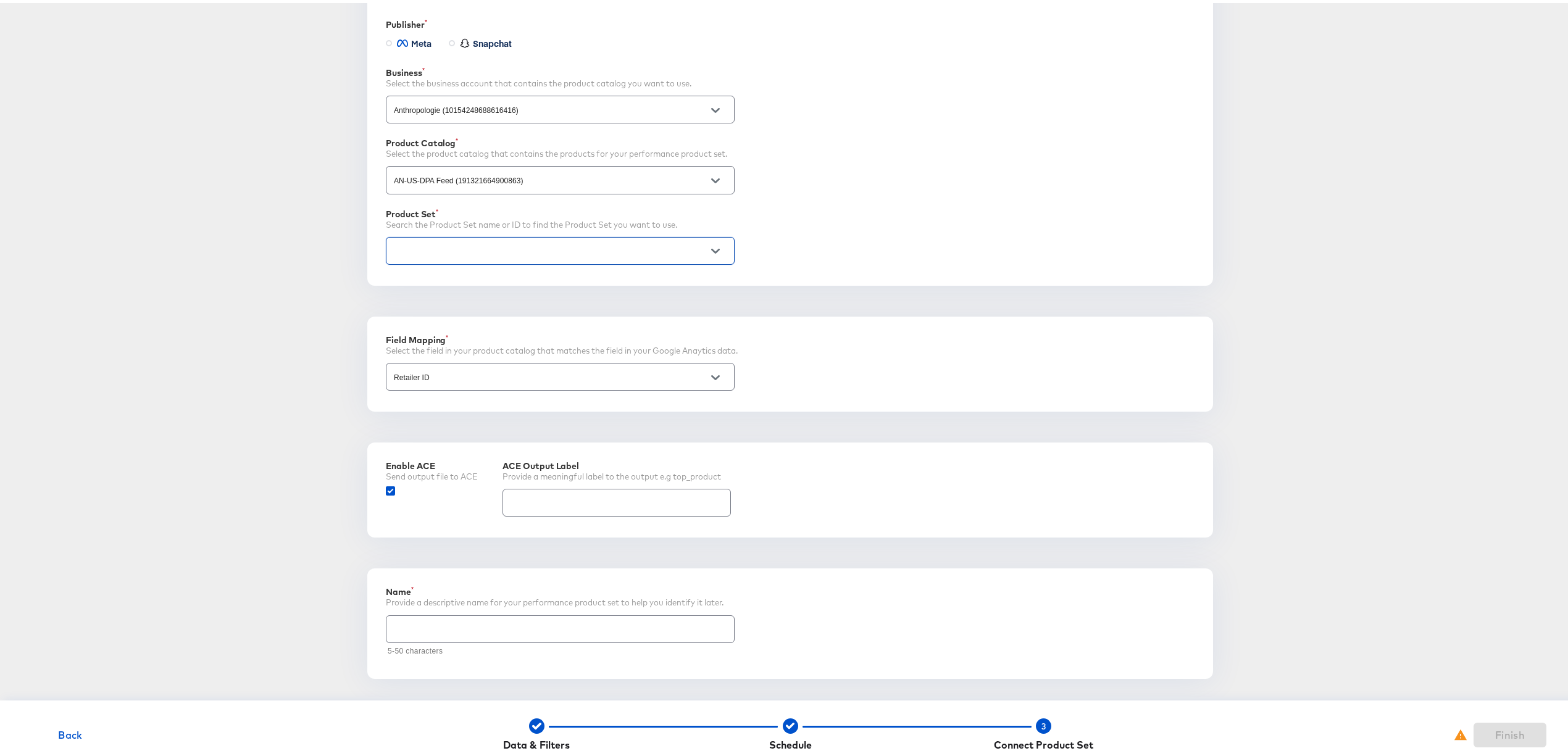
click at [712, 245] on icon "Open" at bounding box center [716, 248] width 8 height 8
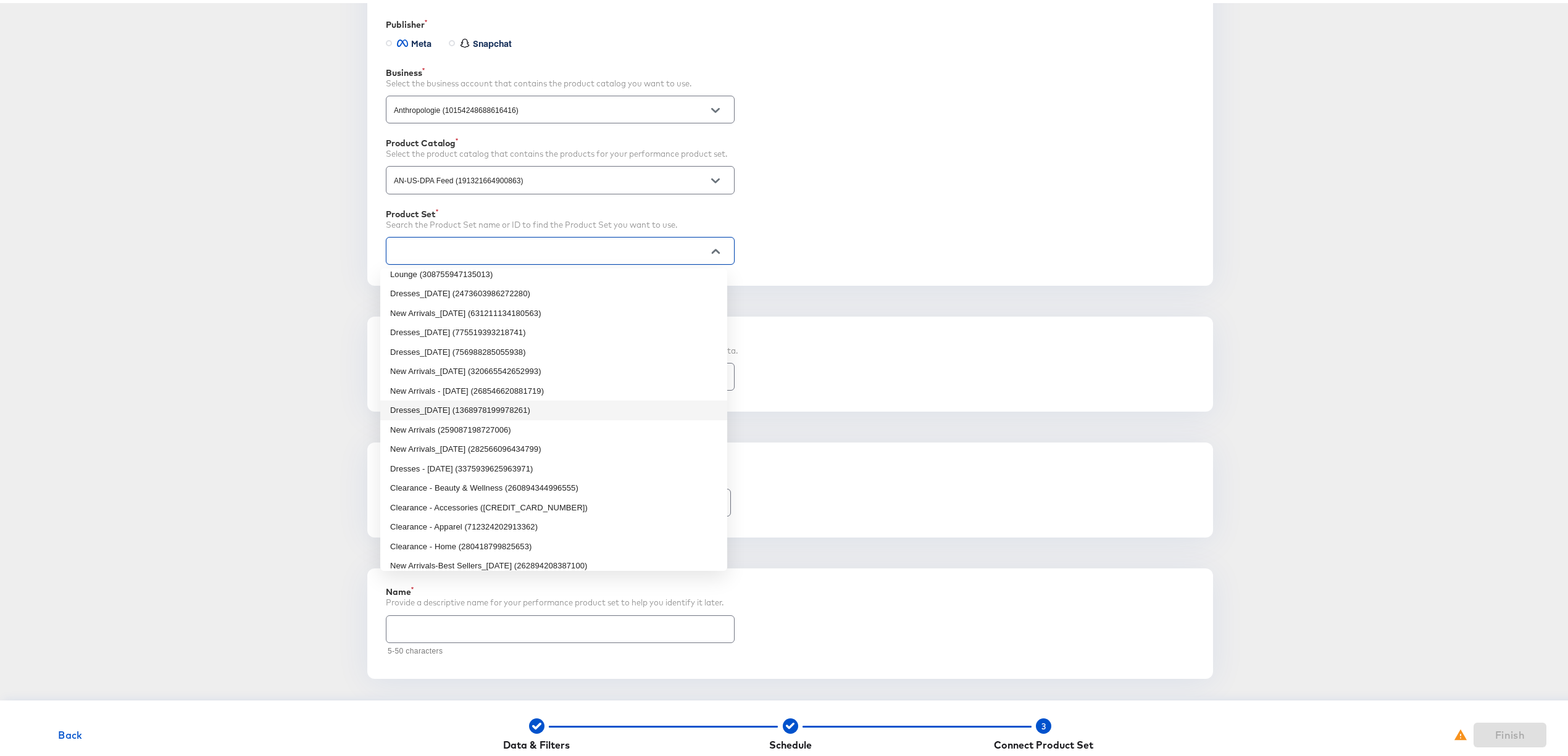
scroll to position [1632, 0]
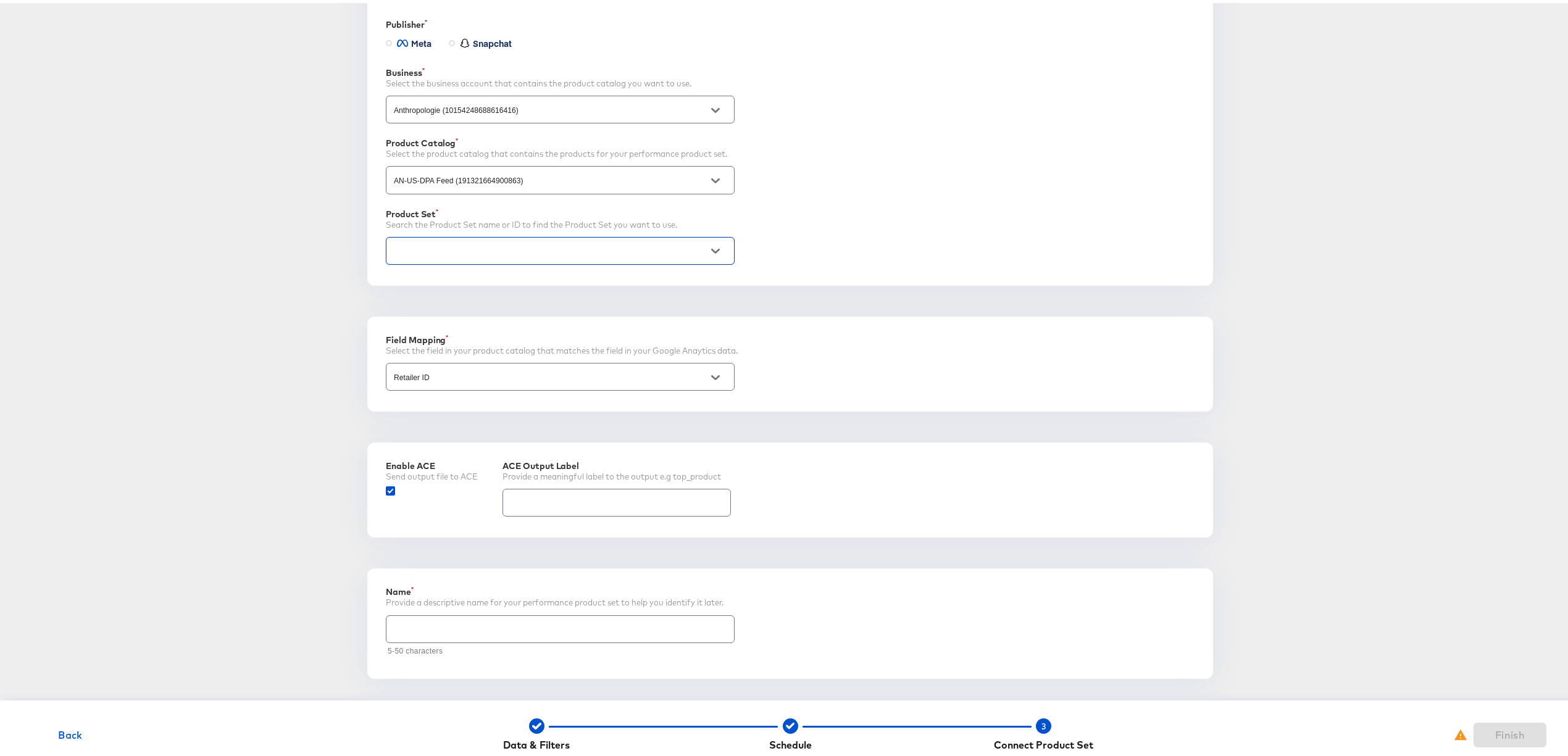
click at [546, 634] on input "text" at bounding box center [560, 621] width 348 height 27
paste input "Non-DPA Kargo PPS-Top Converting Home Accessories"
drag, startPoint x: 405, startPoint y: 626, endPoint x: 386, endPoint y: 627, distance: 19.0
click at [386, 627] on input "Non-DPA Kargo PPS-Top Converting Home Accessories" at bounding box center [560, 621] width 348 height 27
drag, startPoint x: 588, startPoint y: 628, endPoint x: 496, endPoint y: 627, distance: 92.0
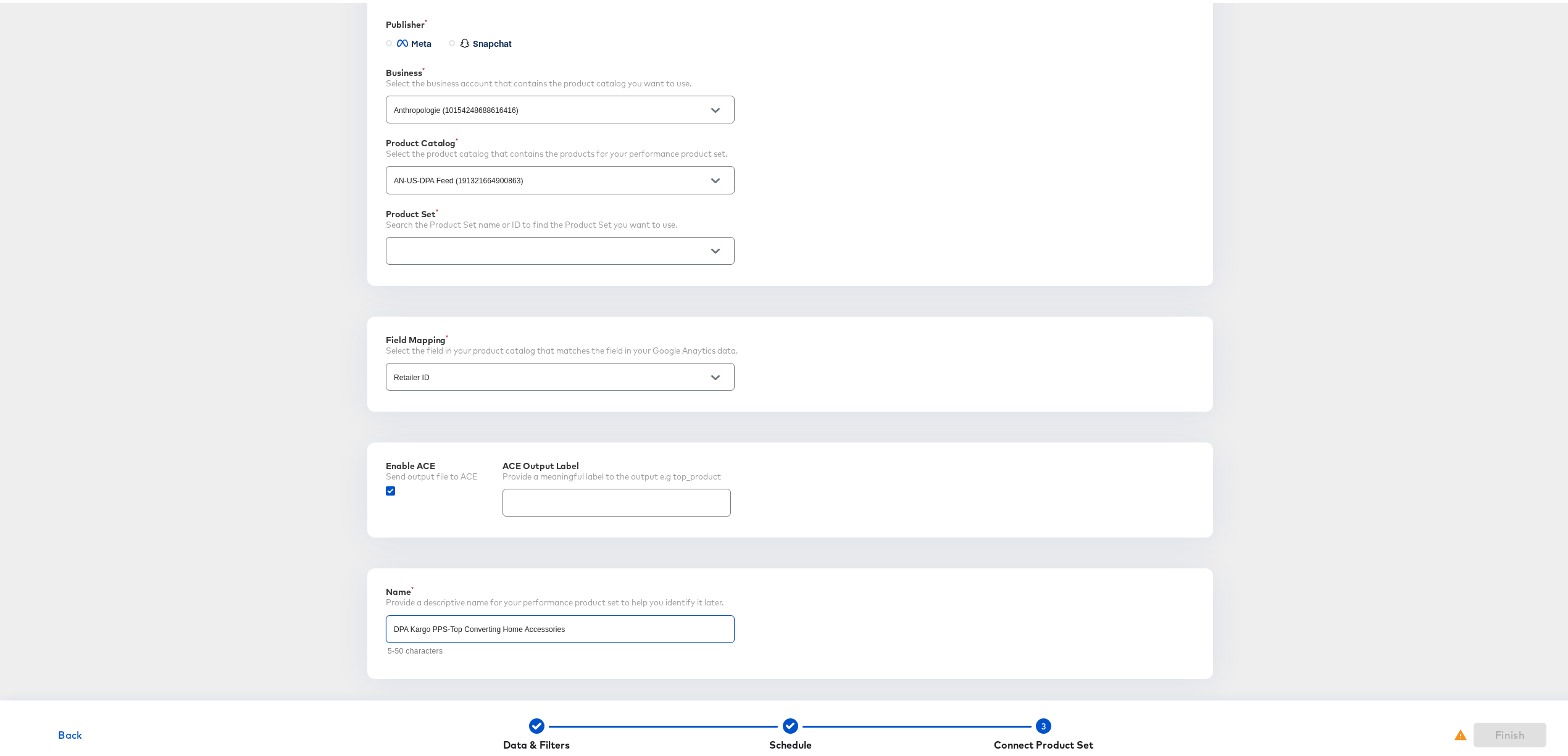
click at [496, 627] on input "DPA Kargo PPS-Top Converting Home Accessories" at bounding box center [560, 621] width 348 height 27
click at [310, 603] on div "Performance Product Sets Create new Performance Product Set Clicking "Finish" w…" at bounding box center [790, 282] width 1541 height 825
click at [470, 627] on input "DPA Kargo PPS-Top Converting Appare;" at bounding box center [560, 621] width 348 height 27
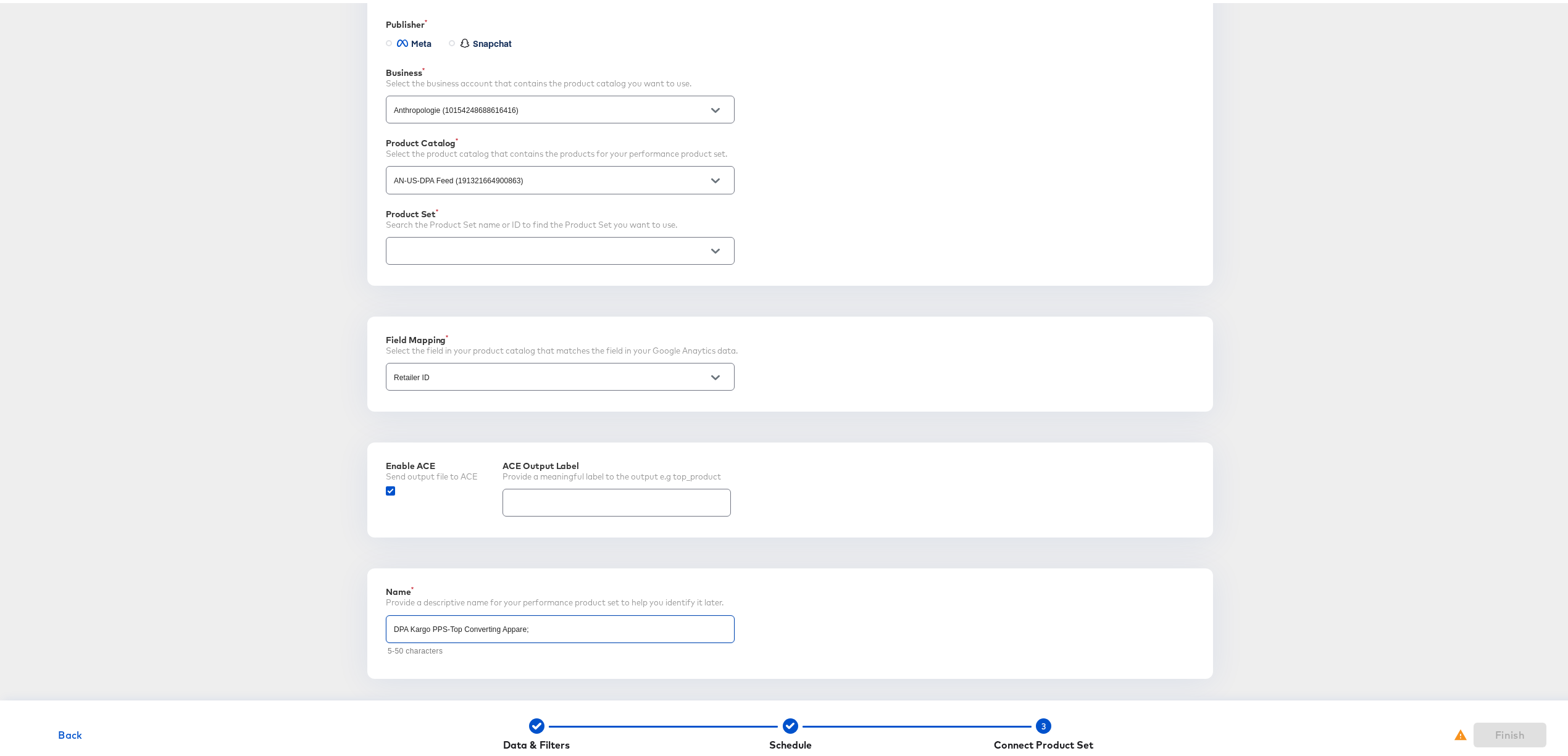
click at [428, 252] on input "text" at bounding box center [550, 248] width 318 height 14
click at [511, 634] on input "DPA Kargo PPS-Top Converting Appare;" at bounding box center [560, 621] width 348 height 27
paste input "l"
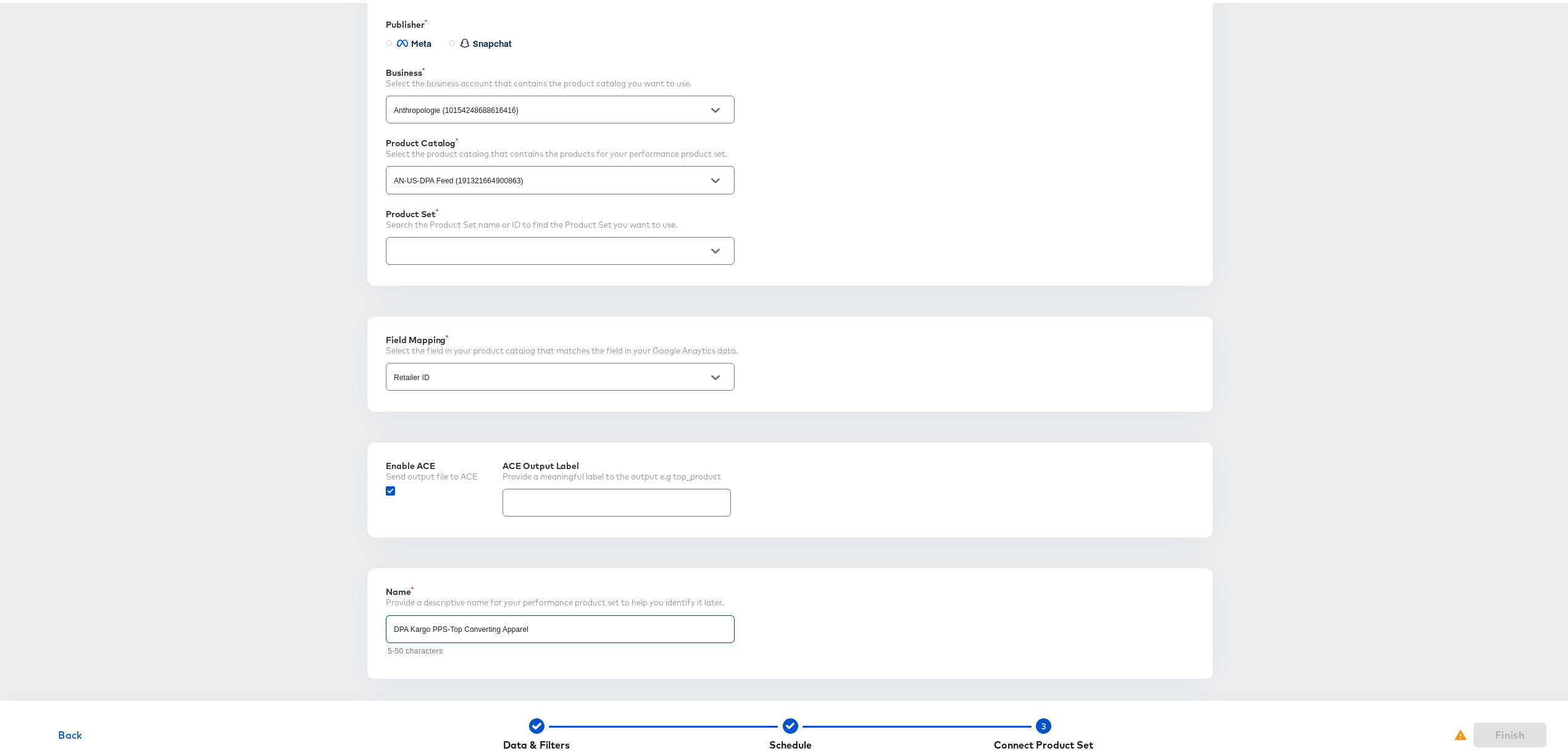
type input "DPA Kargo PPS-Top Converting Apparel"
click at [504, 241] on input "text" at bounding box center [550, 248] width 318 height 14
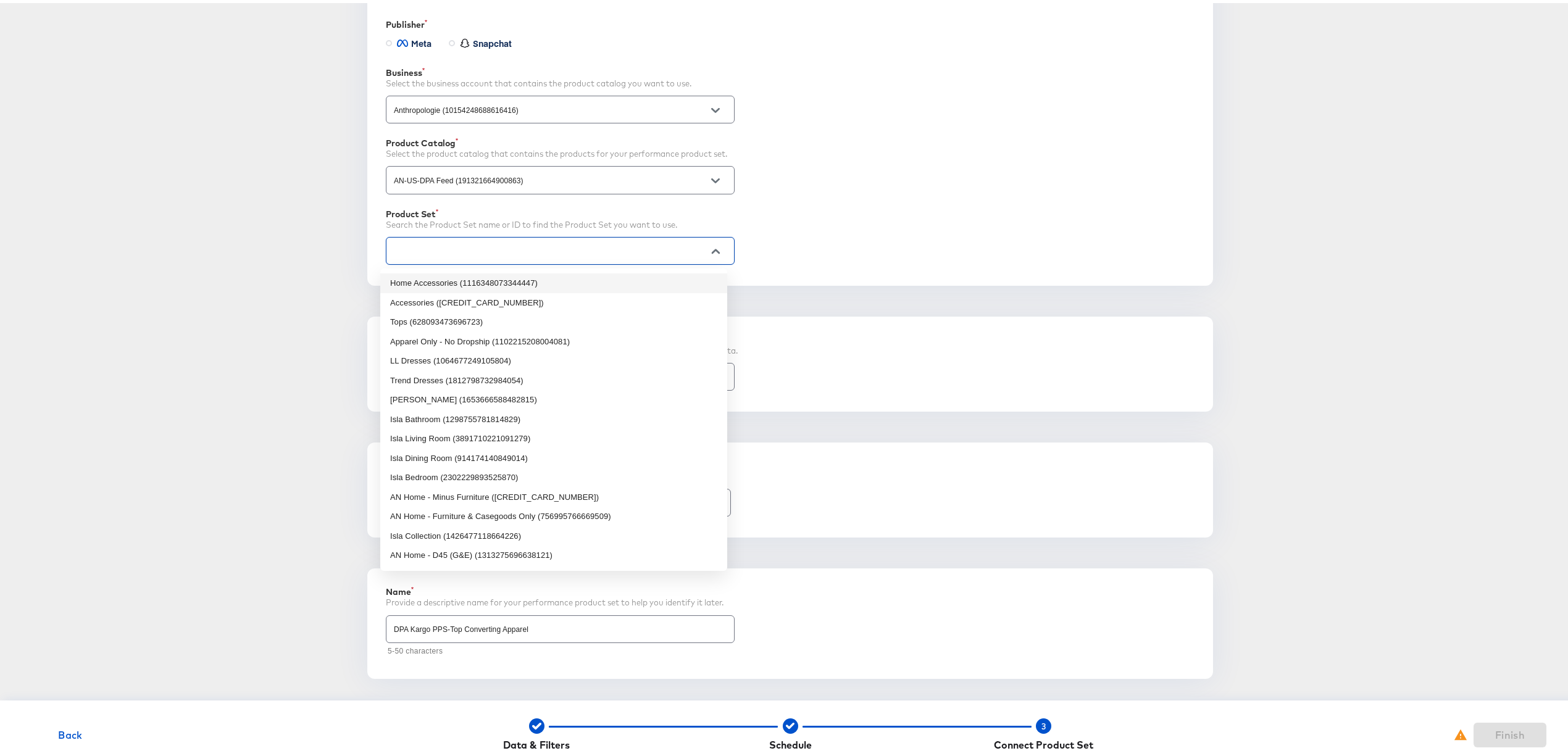
paste input "DPA Kargo PPS-Top Converting Apparel"
type input "DPA Kargo PPS-Top Converting Apparel"
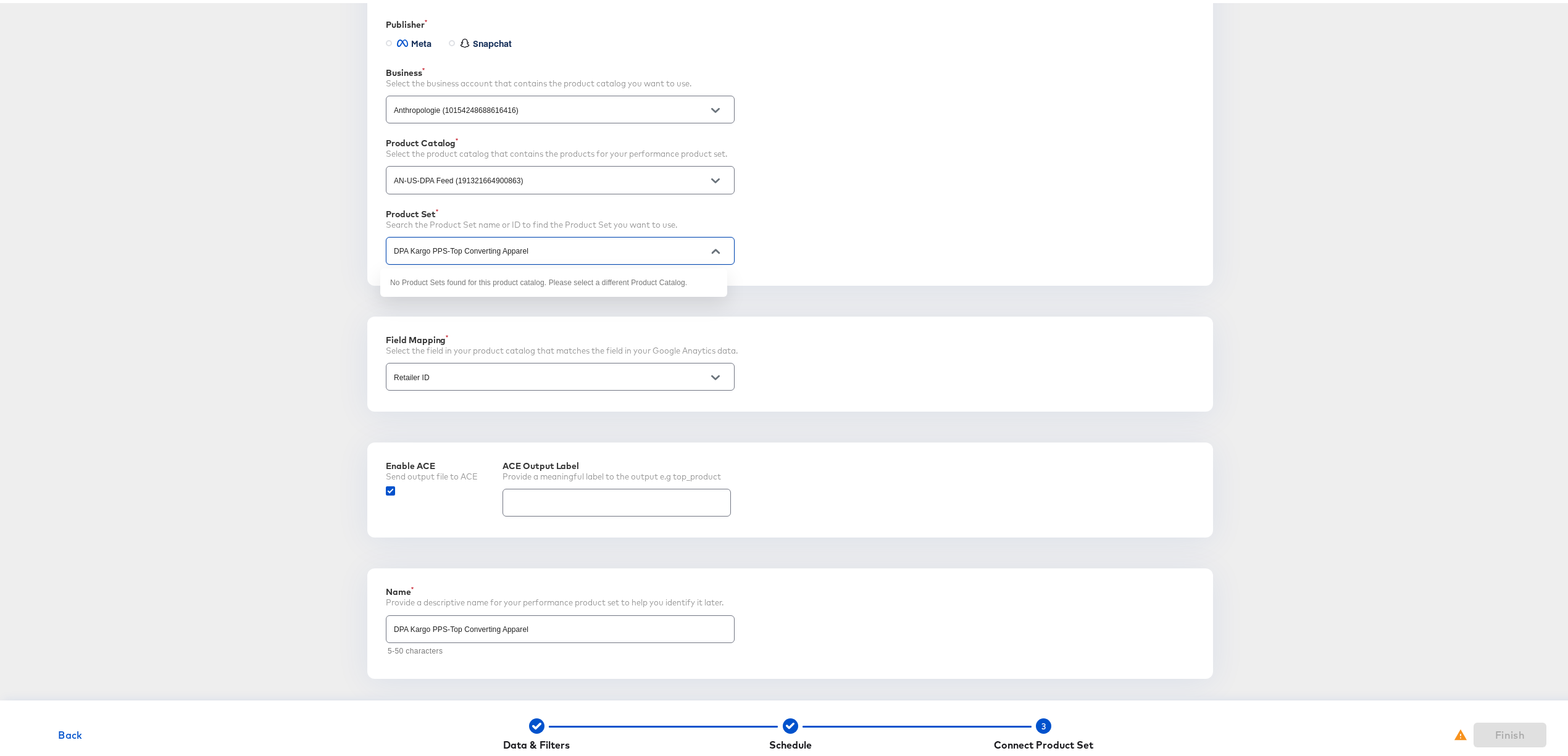
click at [470, 237] on div "DPA Kargo PPS-Top Converting Apparel" at bounding box center [560, 248] width 349 height 28
click at [467, 250] on input "DPA Kargo PPS-Top Converting Apparel" at bounding box center [550, 248] width 318 height 14
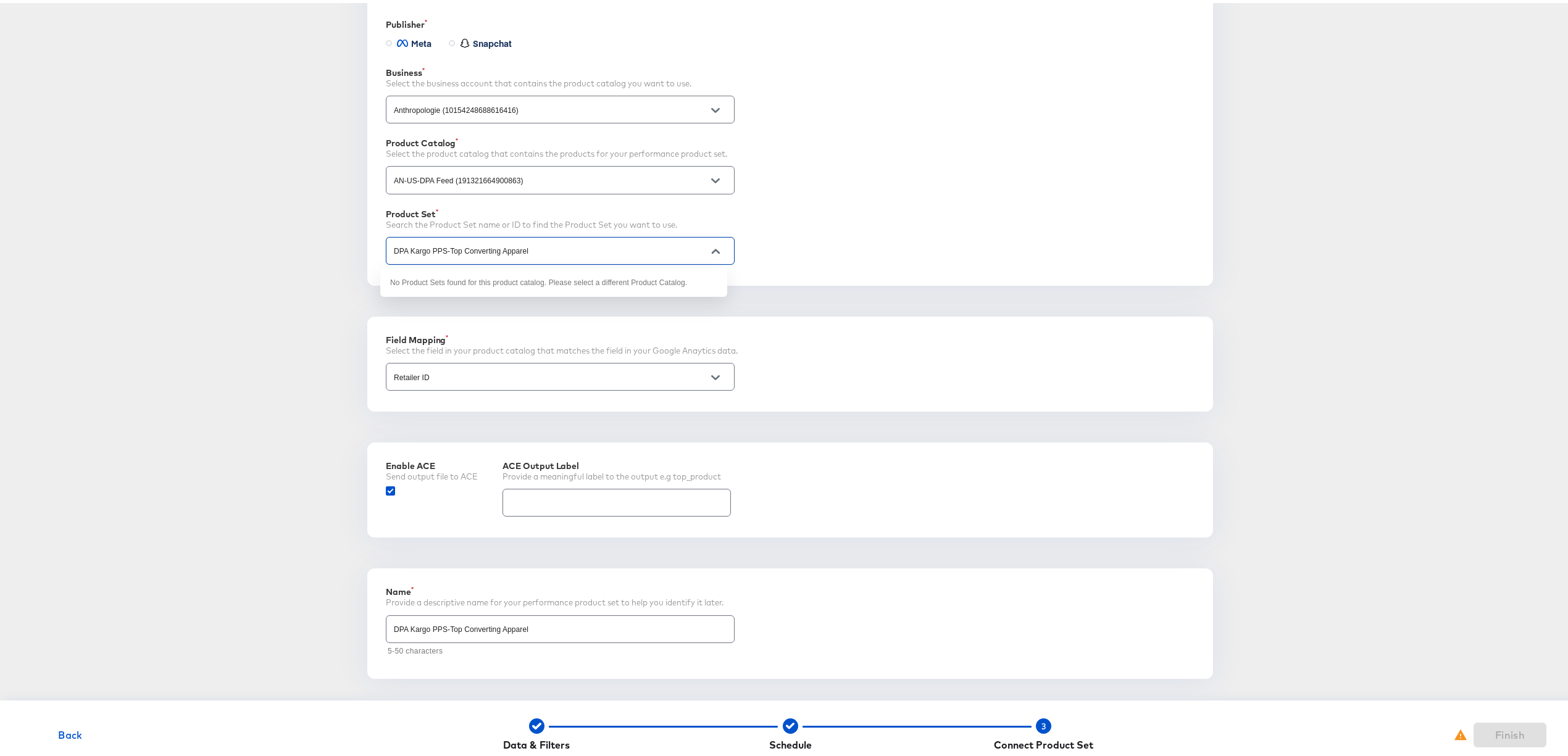
click at [467, 250] on input "DPA Kargo PPS-Top Converting Apparel" at bounding box center [550, 248] width 318 height 14
paste input "DPA Kargo PPS-Top Converting Apparel"
type input "DPA Kargo PPS-Top Converting Apparel"
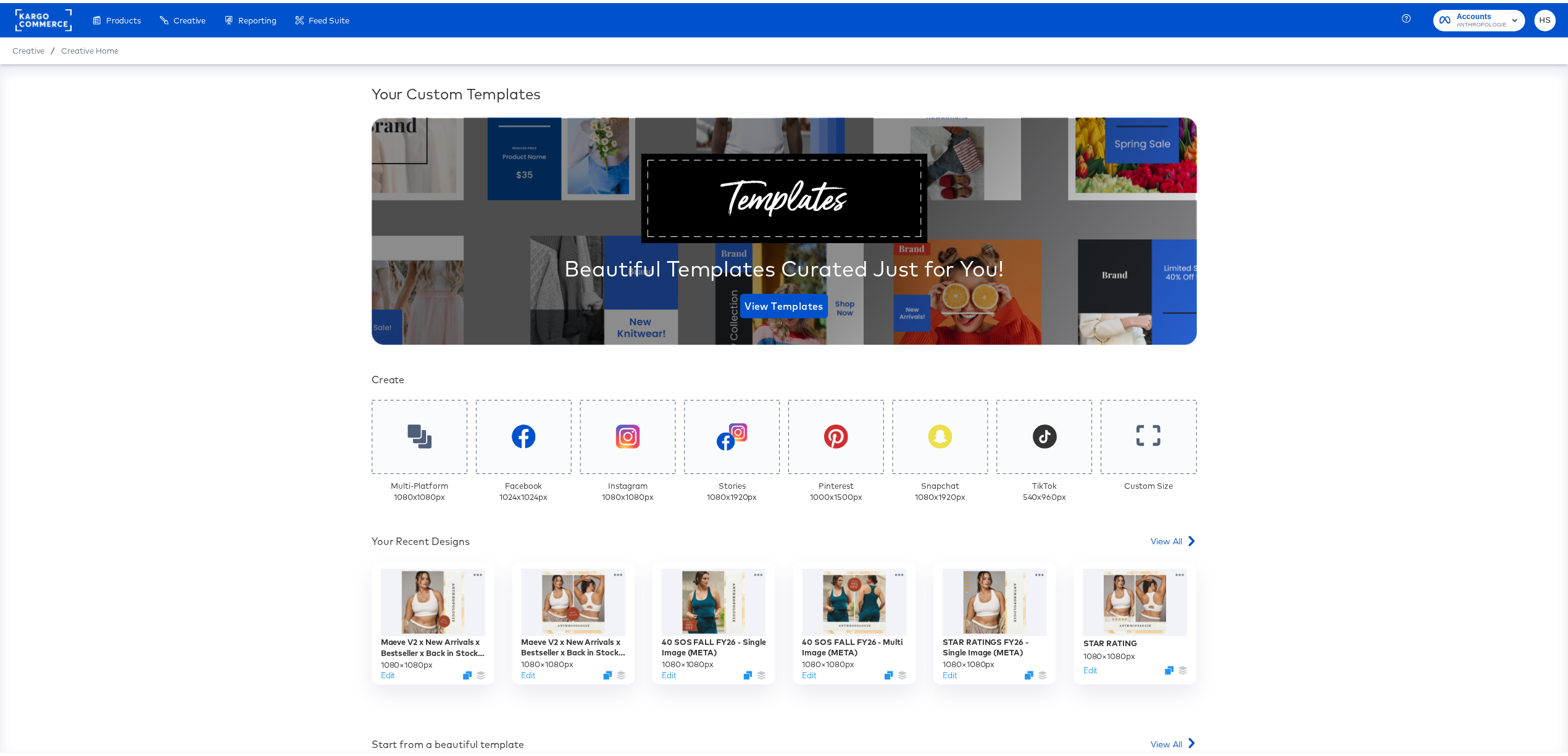
scroll to position [215, 0]
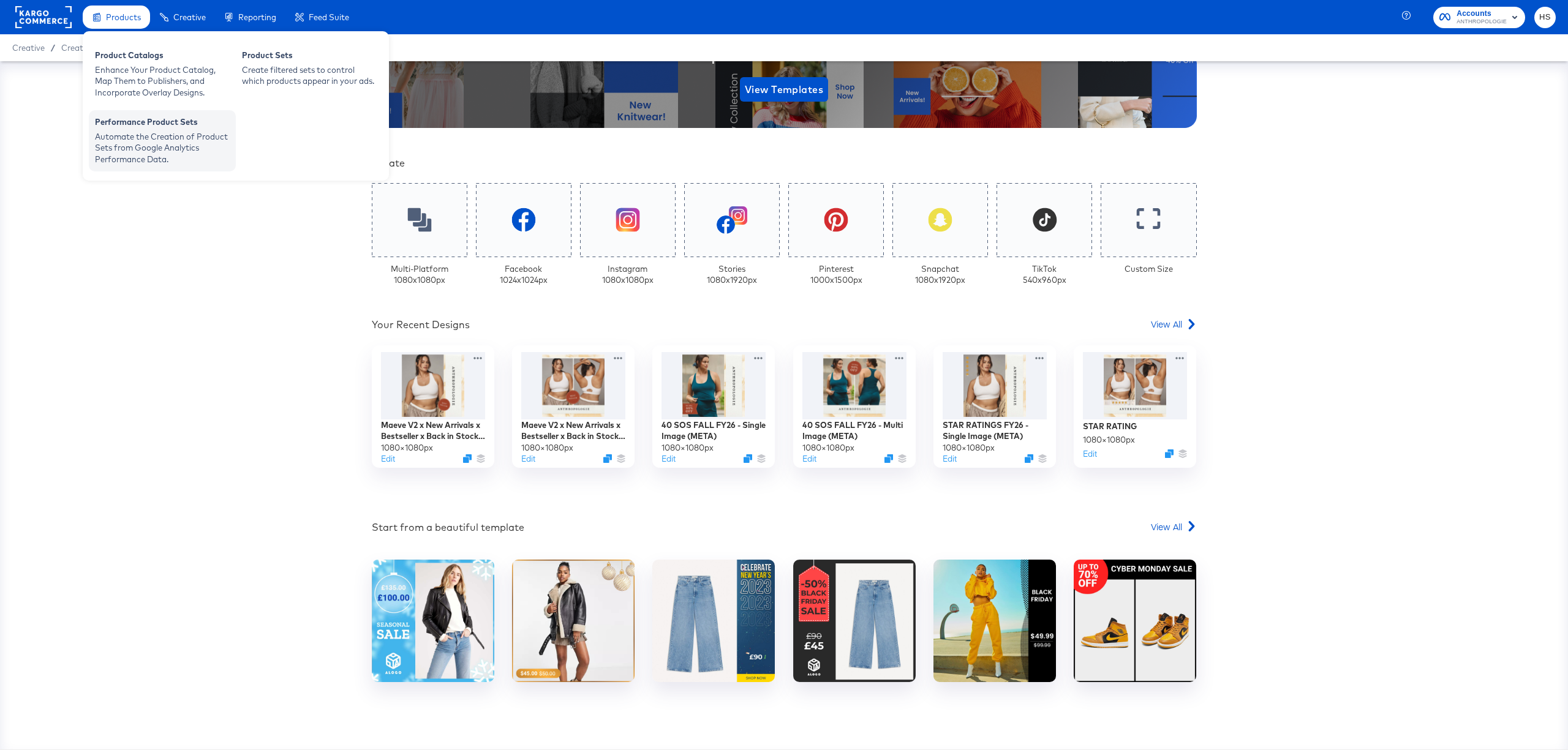
click at [167, 143] on div "Automate the Creation of Product Sets from Google Analytics Performance Data." at bounding box center [162, 148] width 135 height 34
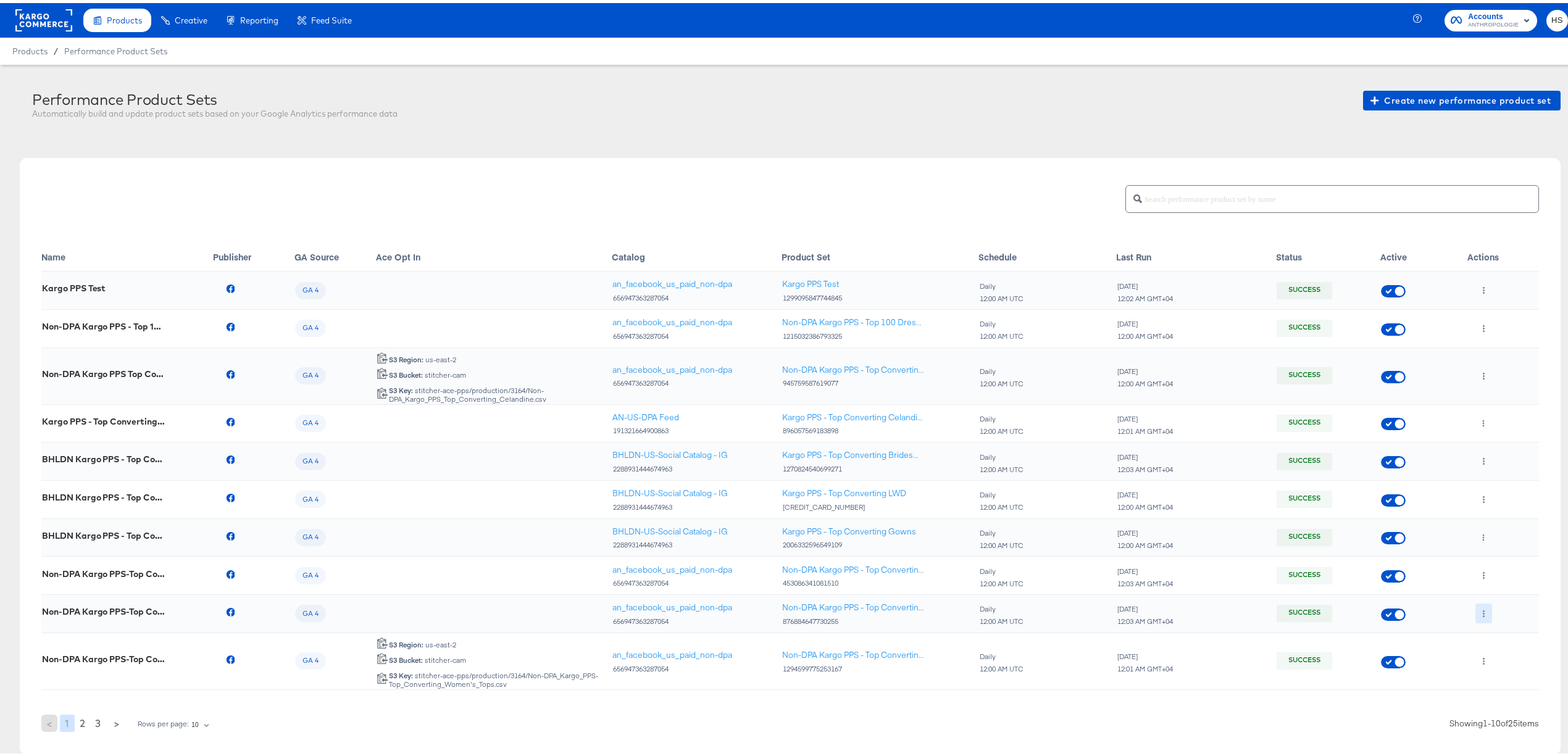
click at [1481, 612] on icon "button" at bounding box center [1484, 611] width 7 height 7
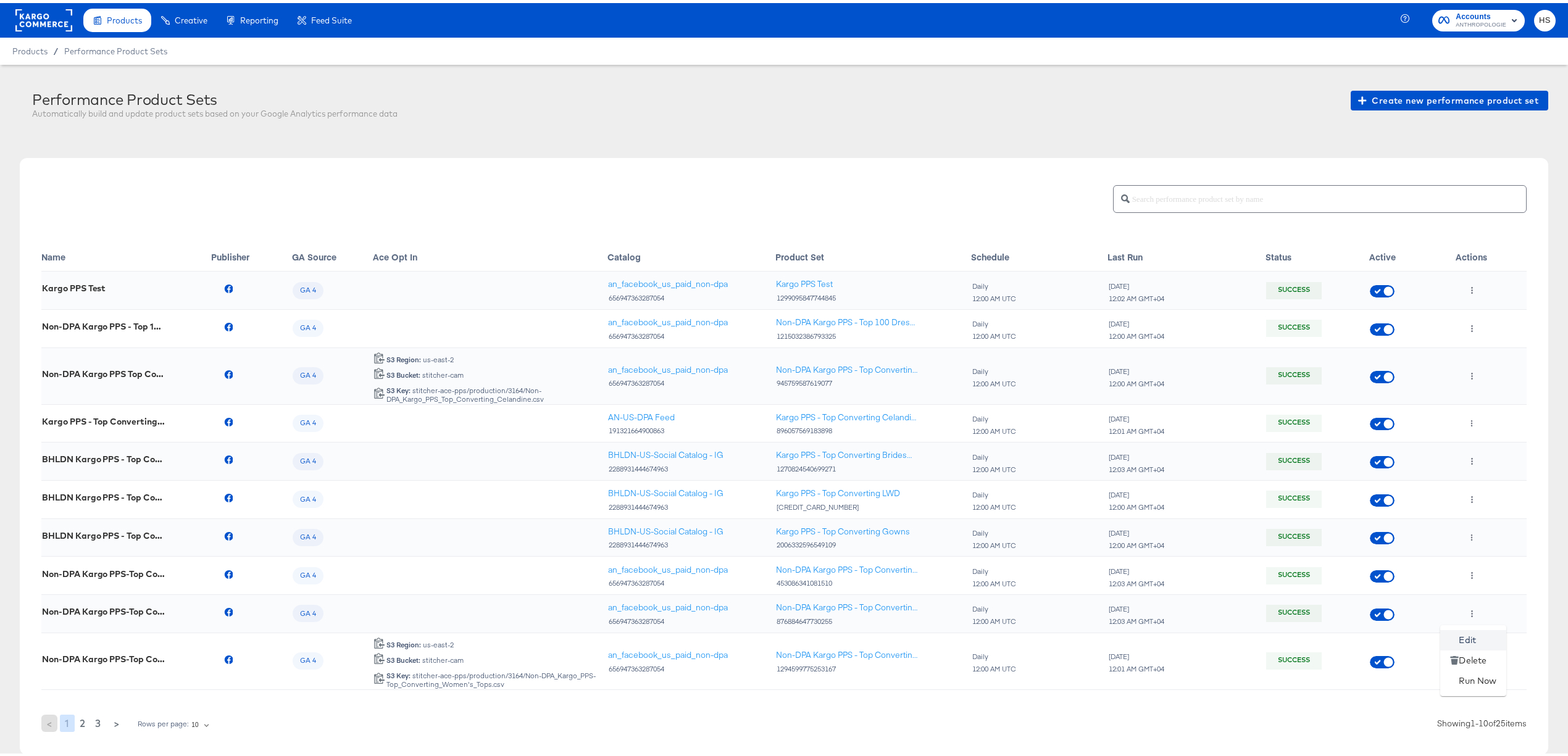
click at [1471, 631] on li "Edit" at bounding box center [1474, 637] width 66 height 20
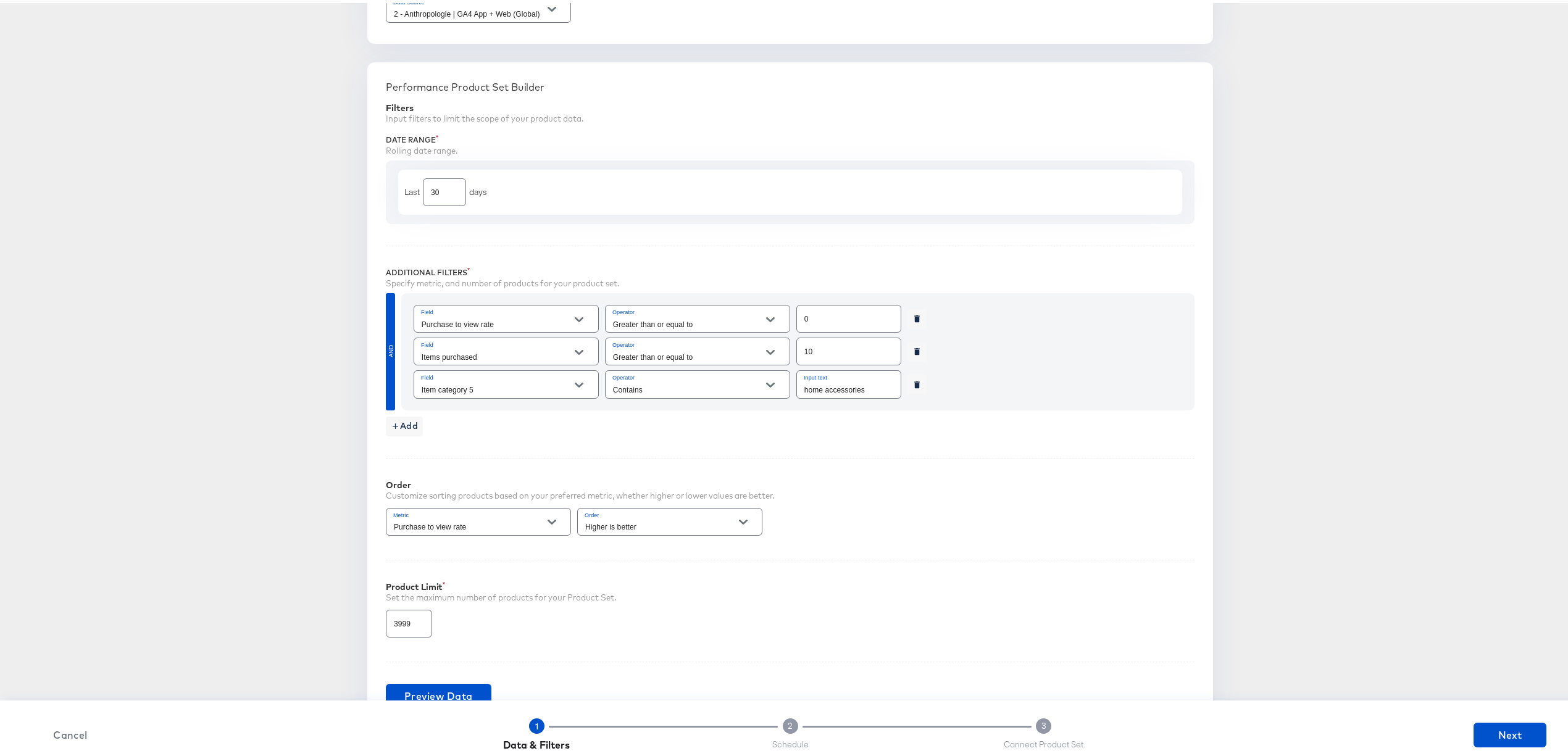
scroll to position [318, 0]
click at [1478, 729] on span "Next" at bounding box center [1510, 732] width 63 height 17
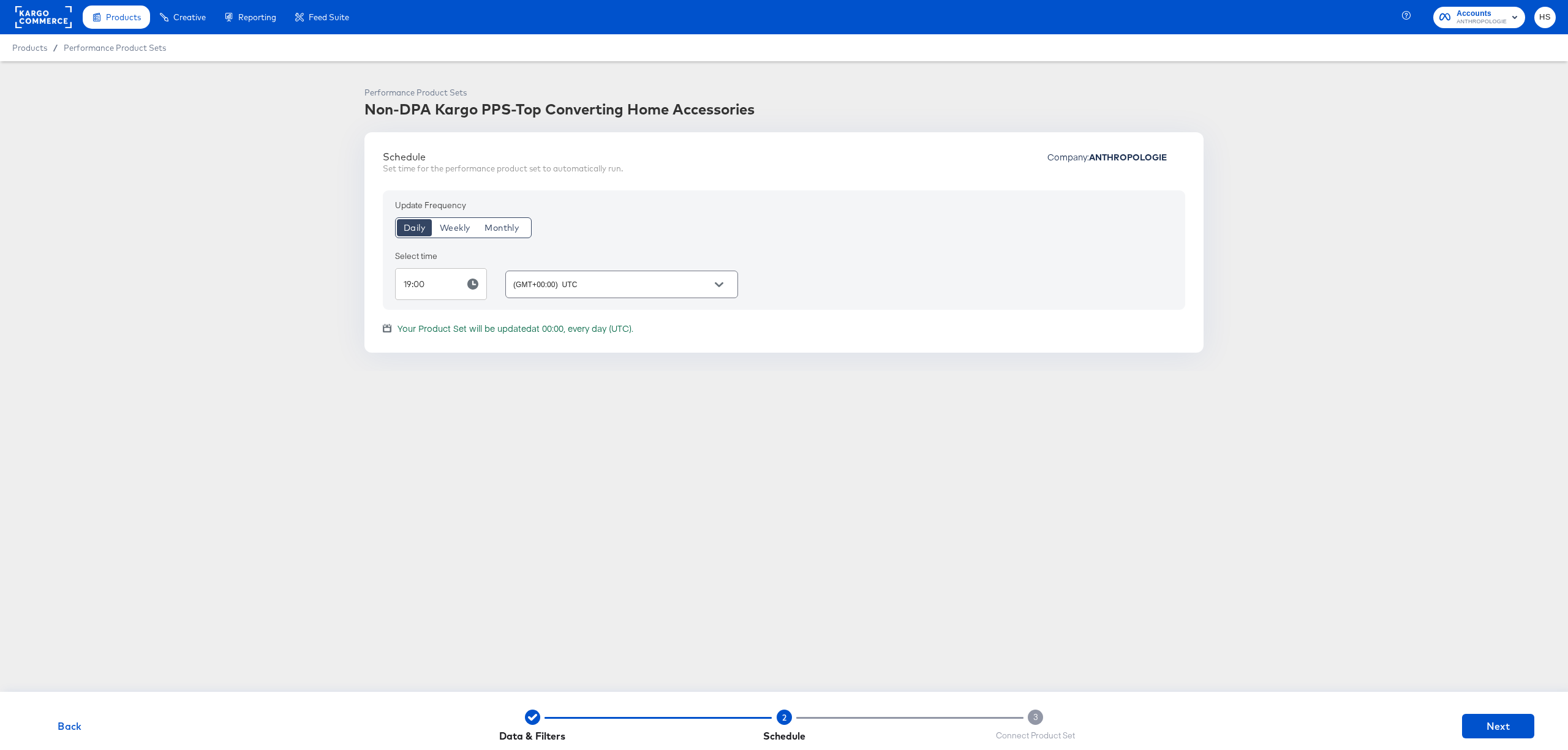
click at [1451, 733] on div "Back Data & Filters 2 Schedule 3 Connect Product Set Next" at bounding box center [784, 726] width 1568 height 62
click at [1467, 731] on span "Next" at bounding box center [1498, 726] width 62 height 17
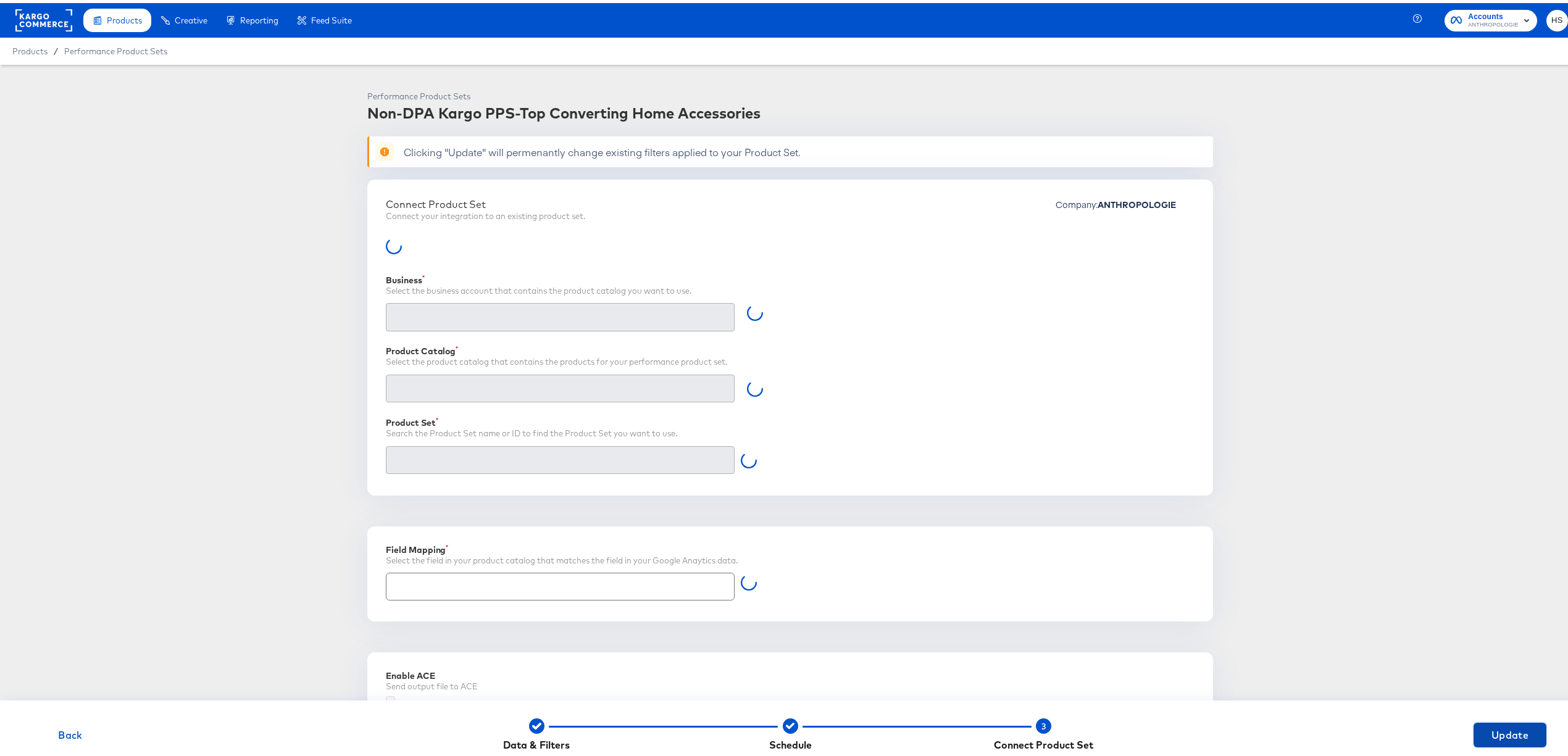
type input "Retailer ID"
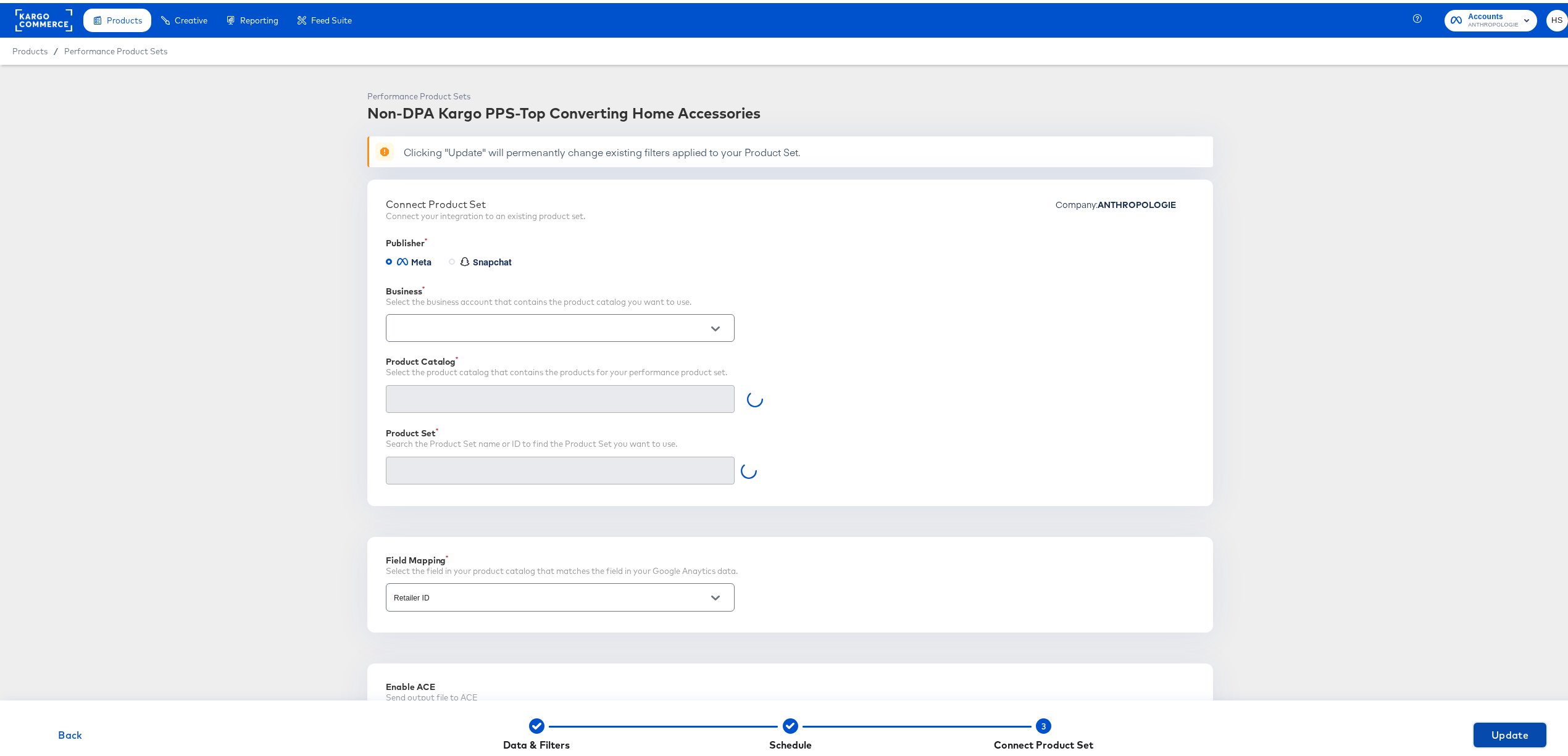
scroll to position [104, 0]
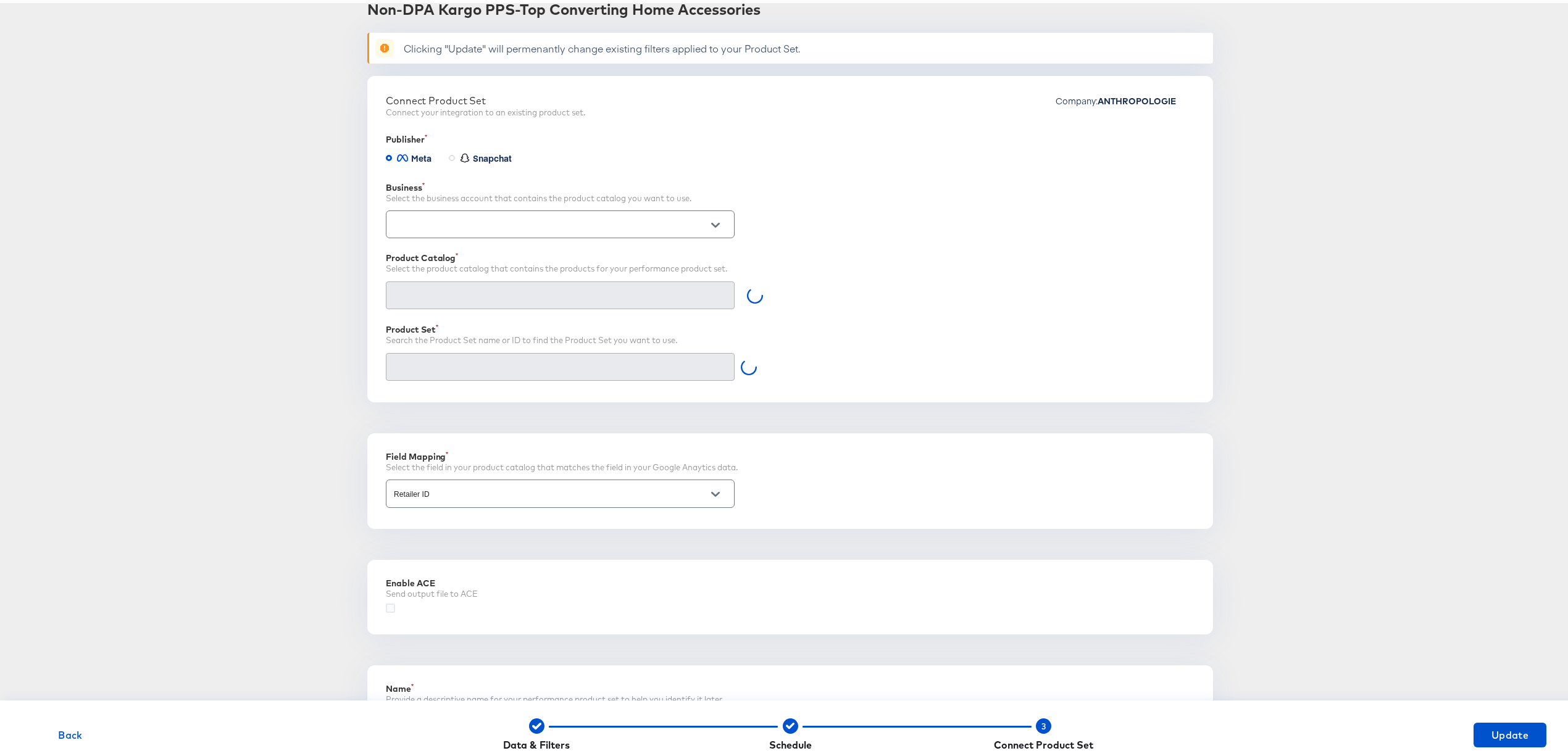
type input "Non-DPA Kargo PPS - Top Converting Home Accessories (876884647730255)"
click at [646, 366] on input "Non-DPA Kargo PPS - Top Converting Home Accessories (876884647730255)" at bounding box center [550, 364] width 318 height 14
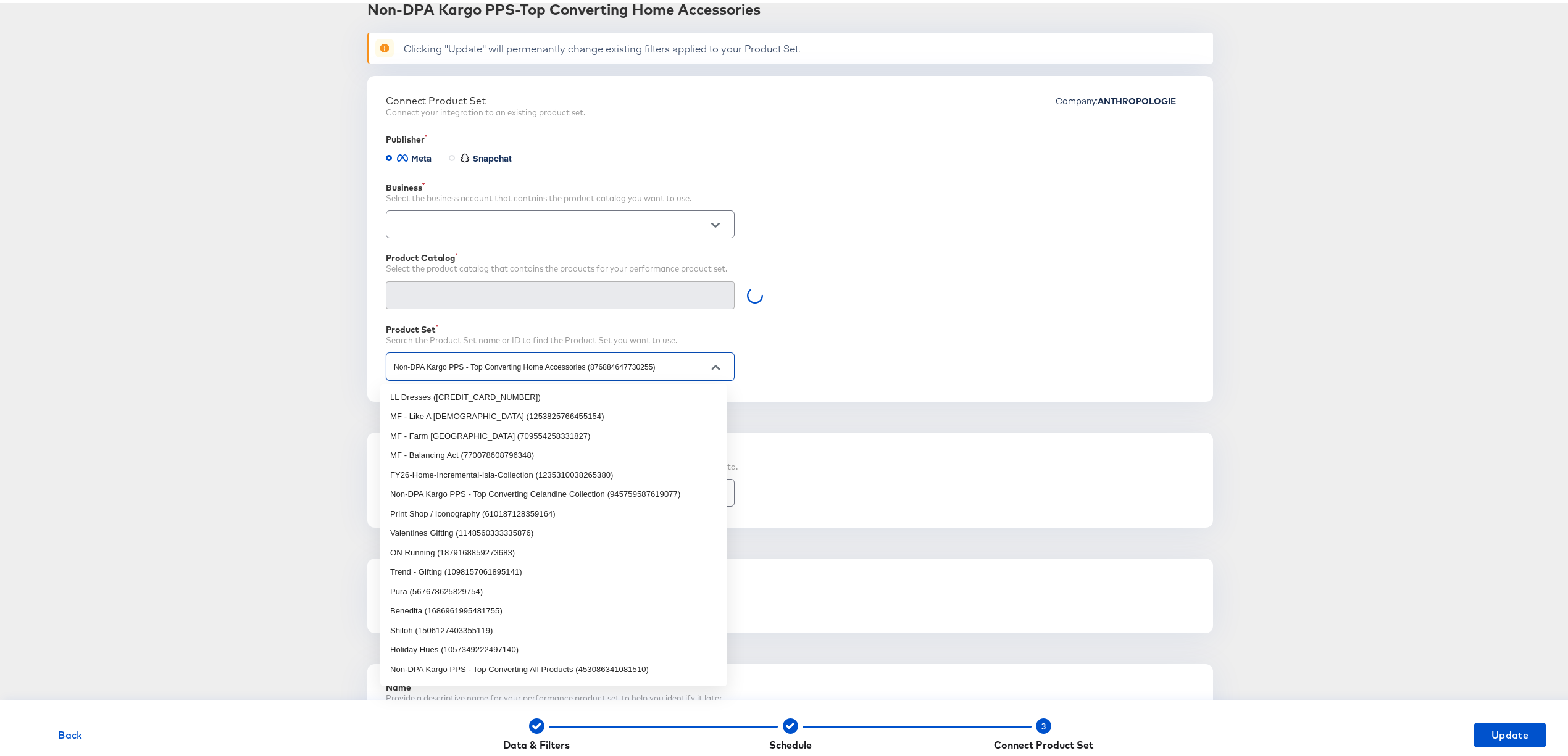
scroll to position [178, 0]
click at [969, 338] on div "Search the Product Set name or ID to find the Product Set you want to use." at bounding box center [791, 337] width 809 height 12
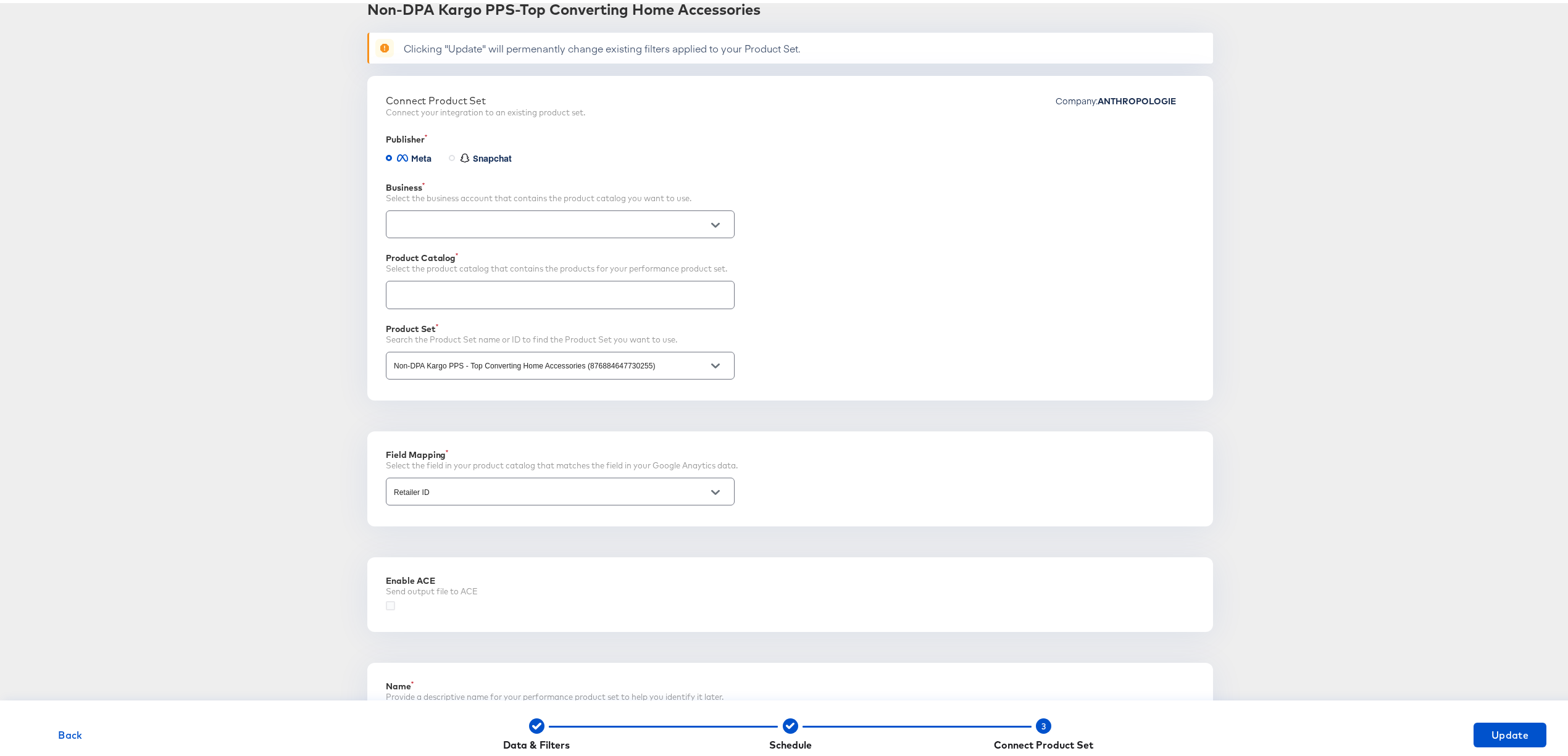
scroll to position [199, 0]
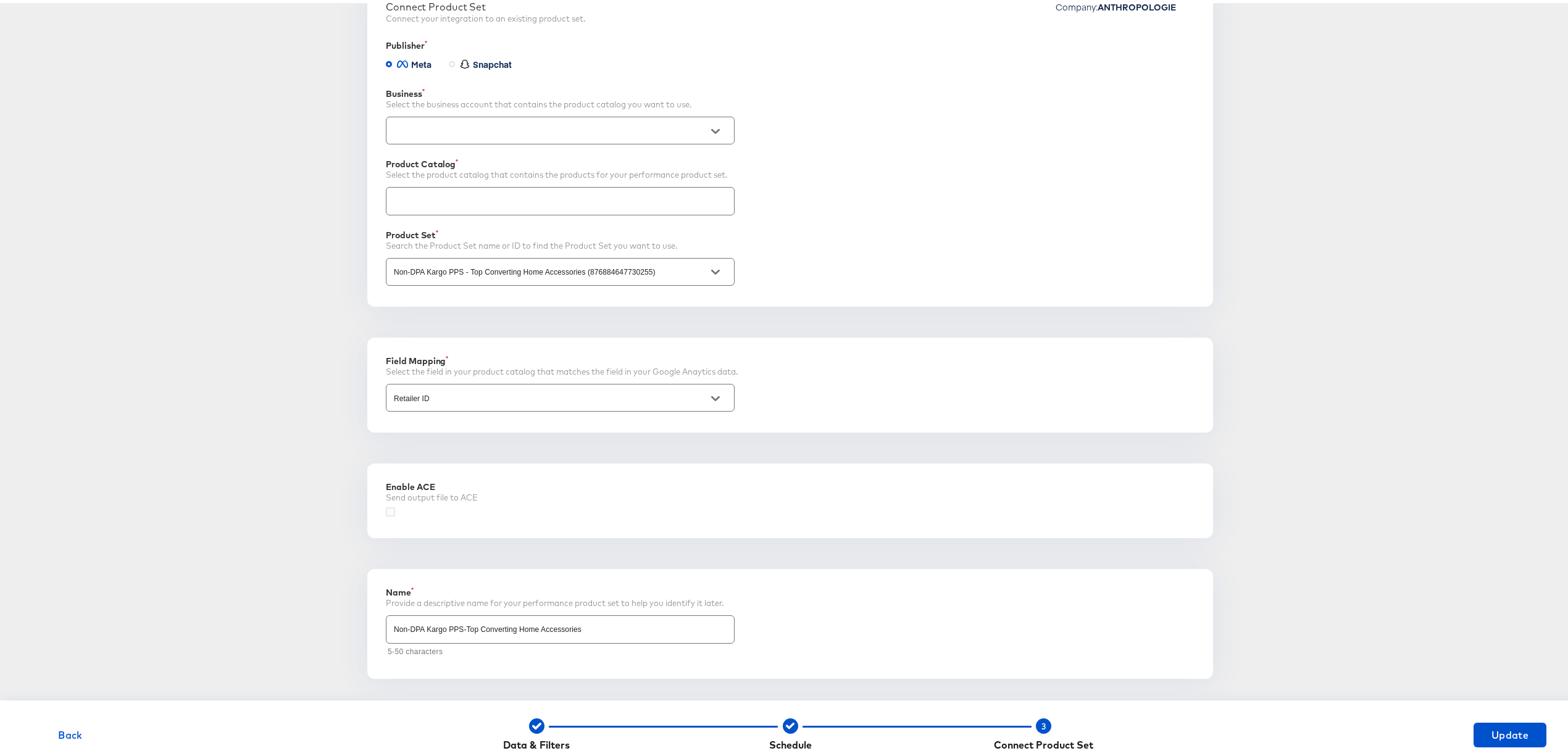
click at [499, 630] on input "Non-DPA Kargo PPS-Top Converting Home Accessories" at bounding box center [560, 621] width 348 height 27
click at [500, 625] on input "Non-DPA Kargo PPS-Top Converting Home Accessories" at bounding box center [560, 621] width 348 height 27
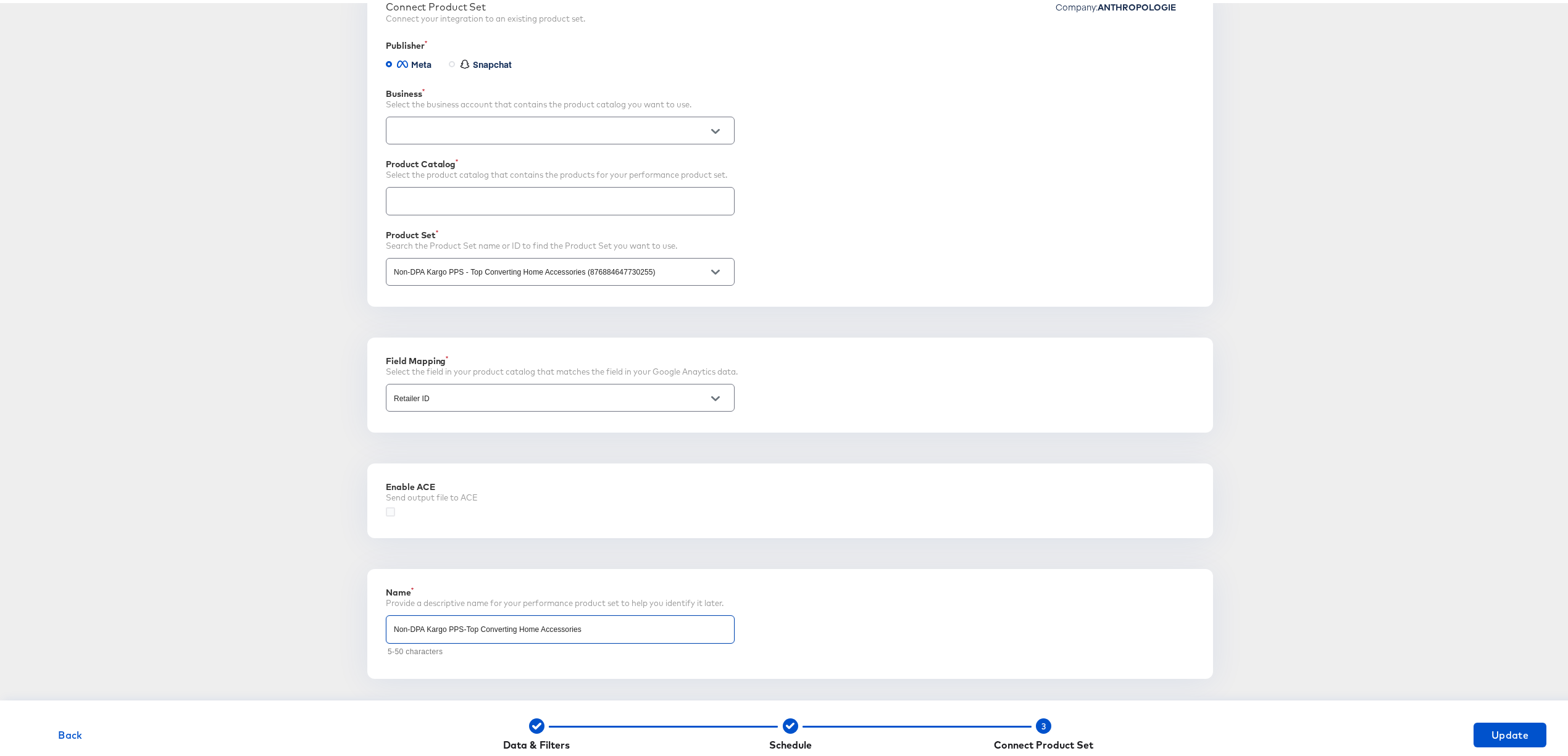
click at [500, 625] on input "Non-DPA Kargo PPS-Top Converting Home Accessories" at bounding box center [560, 621] width 348 height 27
paste input "DPA Kargo PPS-Top Converting Apparel"
type input "DPA Kargo PPS-Top Converting Apparel"
click at [447, 267] on input "Non-DPA Kargo PPS - Top Converting Home Accessories (876884647730255)" at bounding box center [550, 269] width 318 height 14
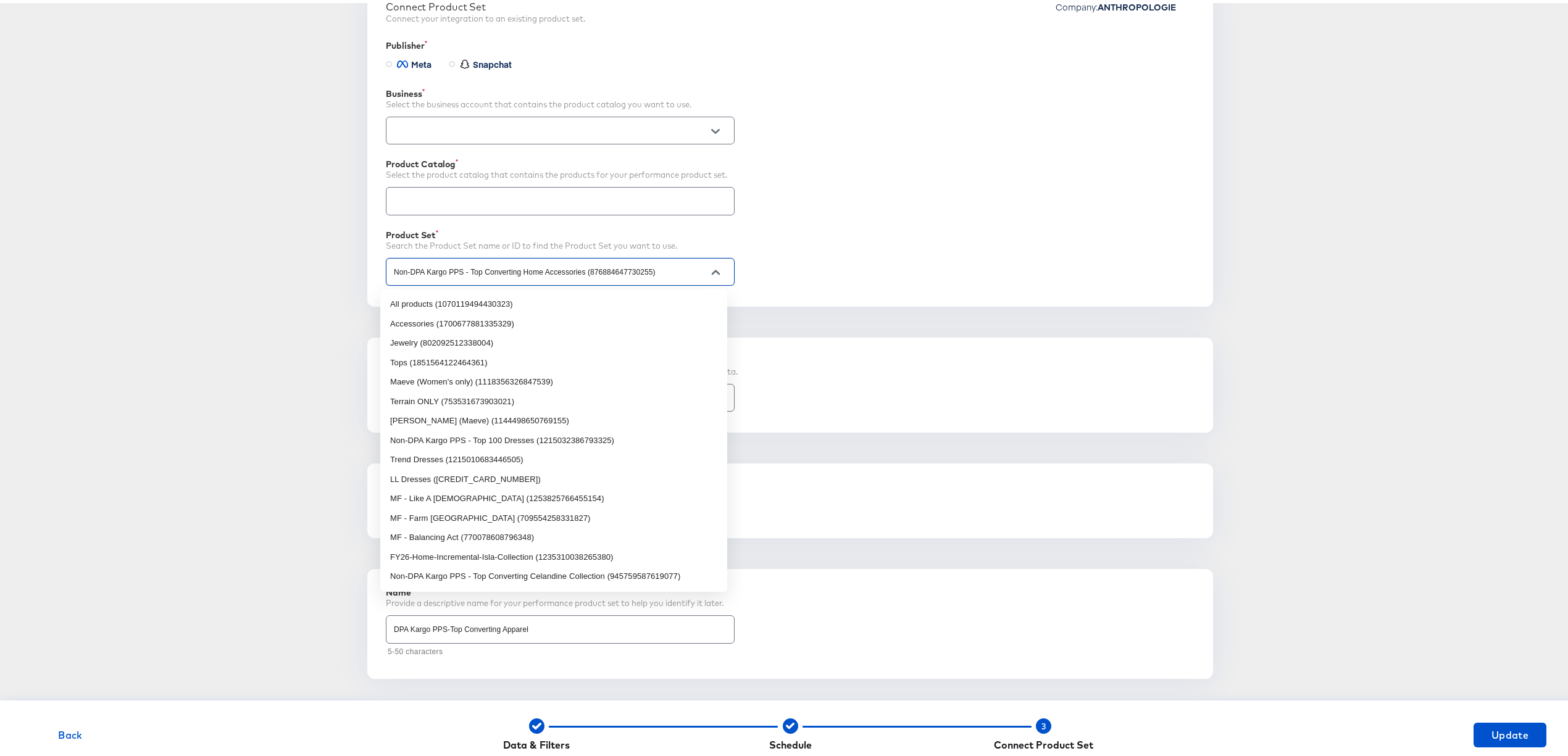
paste input "DPA Kargo PPS-Top Converting Apparel"
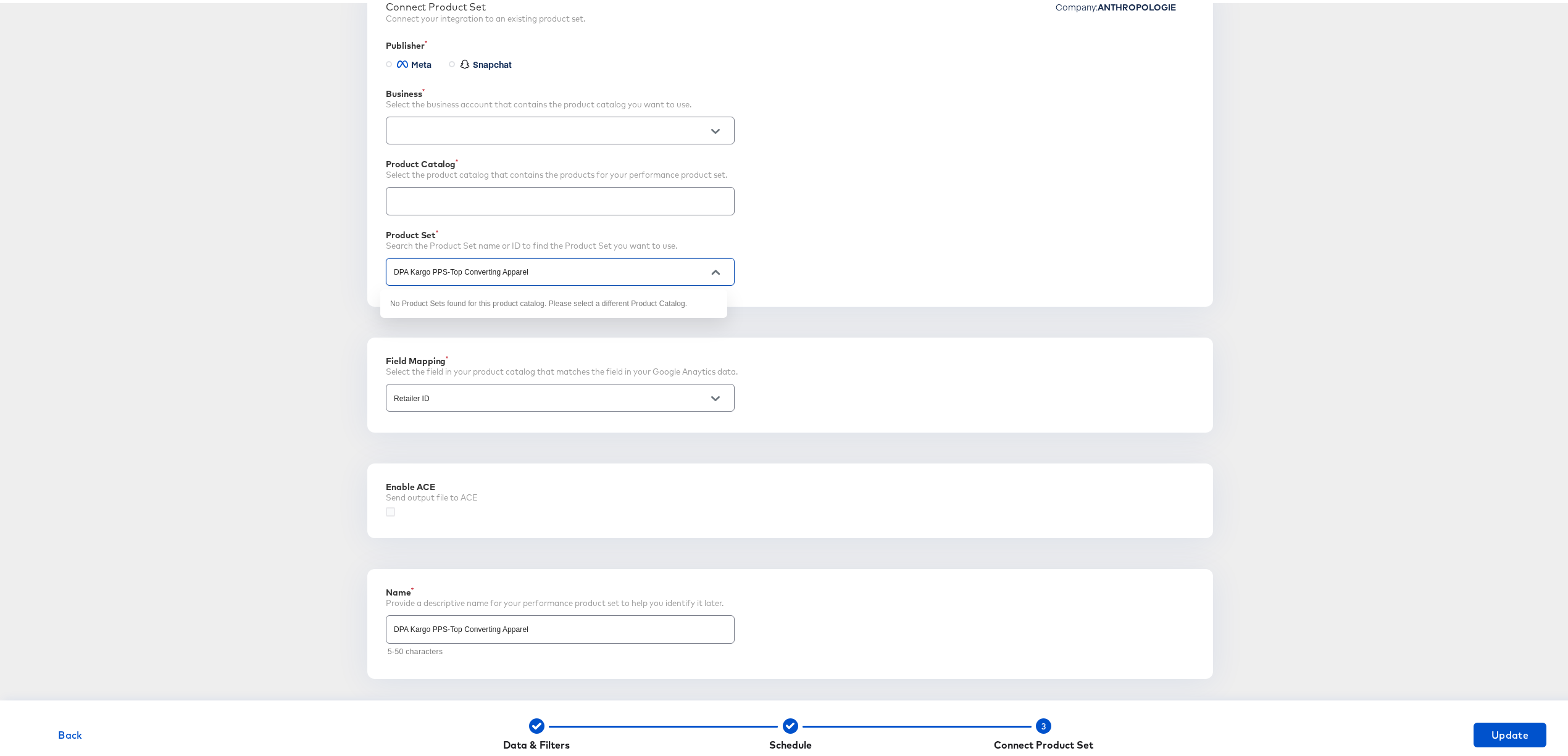
type input "Non-DPA Kargo PPS - Top Converting Home Accessories (876884647730255)"
click at [223, 301] on div "Performance Product Sets DPA Kargo PPS-Top Converting Apparel Clicking "Update"…" at bounding box center [790, 292] width 1541 height 804
click at [486, 184] on div at bounding box center [560, 198] width 349 height 28
click at [250, 233] on div "Performance Product Sets DPA Kargo PPS-Top Converting Apparel Clicking "Update"…" at bounding box center [790, 292] width 1541 height 804
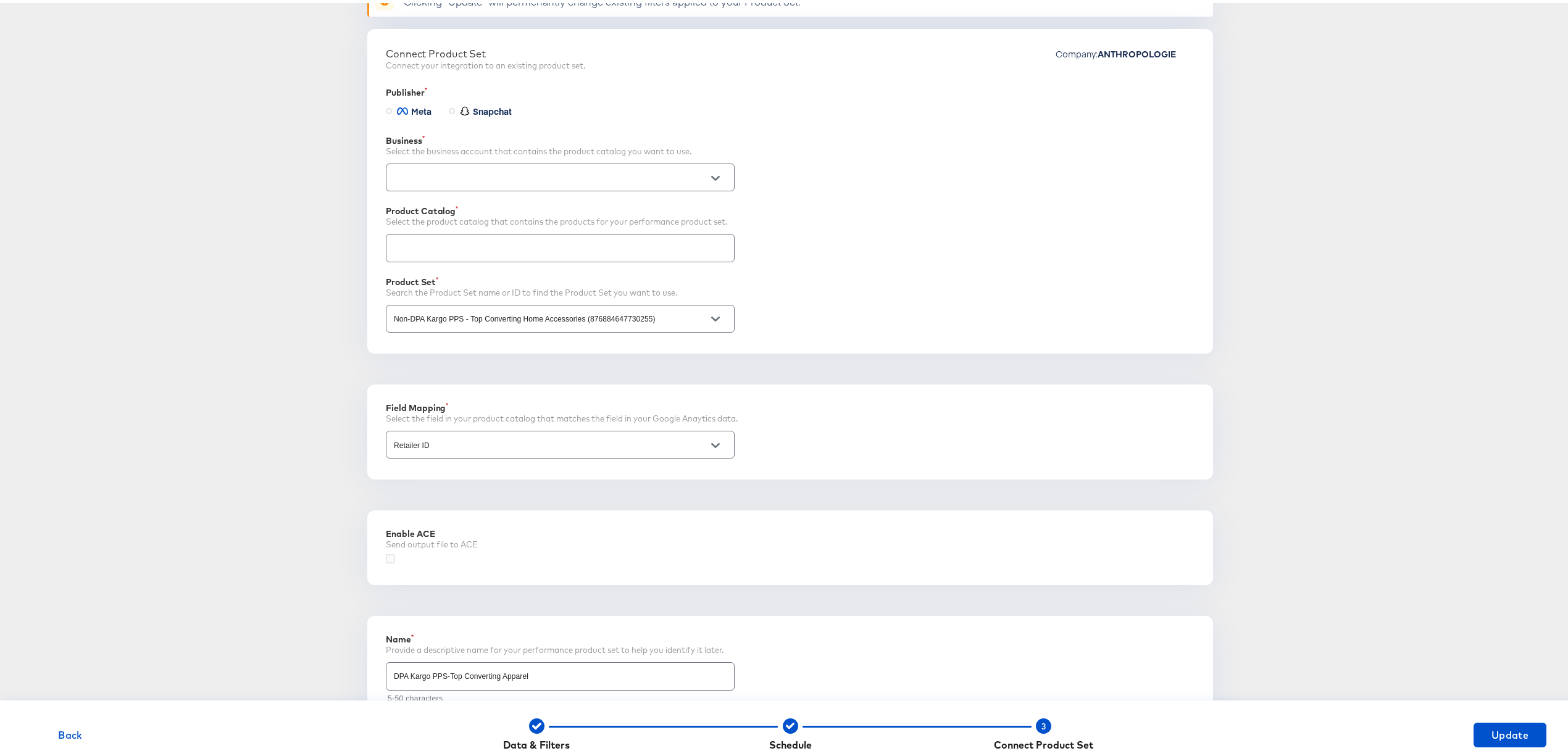
scroll to position [150, 0]
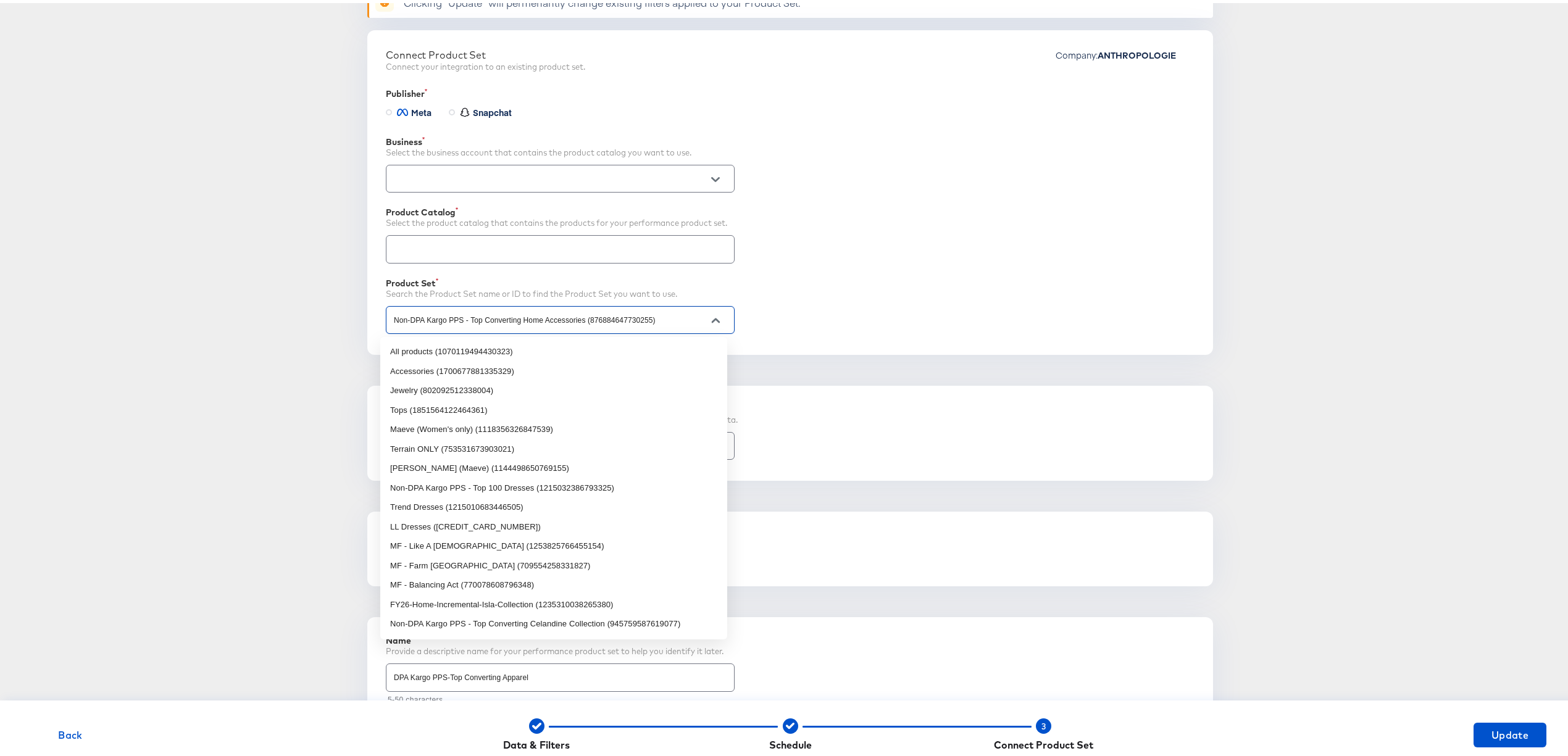
click at [565, 324] on input "Non-DPA Kargo PPS - Top Converting Home Accessories (876884647730255)" at bounding box center [550, 318] width 318 height 14
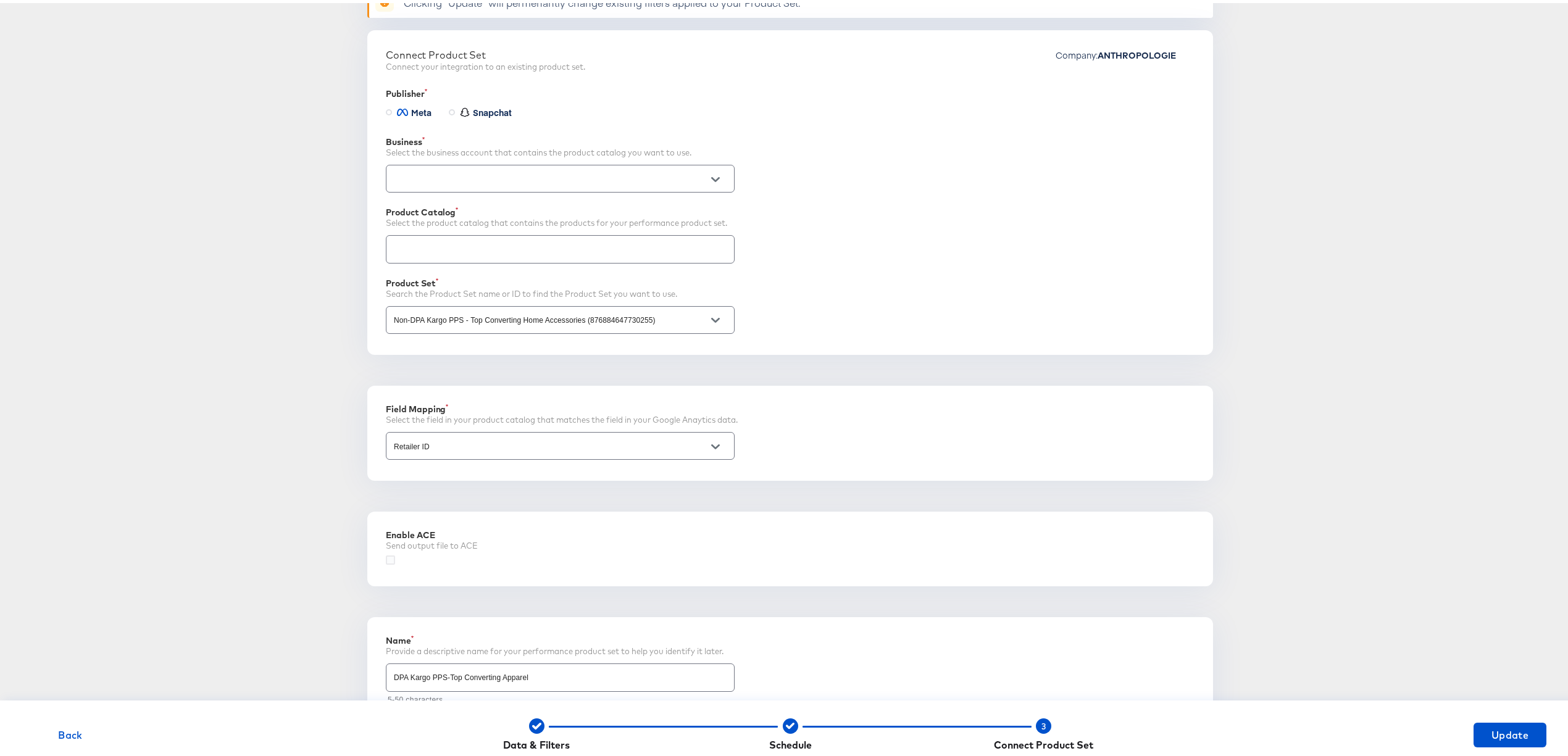
click at [526, 733] on div "Data & Filters" at bounding box center [536, 732] width 66 height 33
click at [57, 722] on div "Back Data & Filters Schedule 3 Connect Product Set Update" at bounding box center [790, 732] width 1581 height 62
click at [63, 732] on span "Back" at bounding box center [71, 732] width 63 height 17
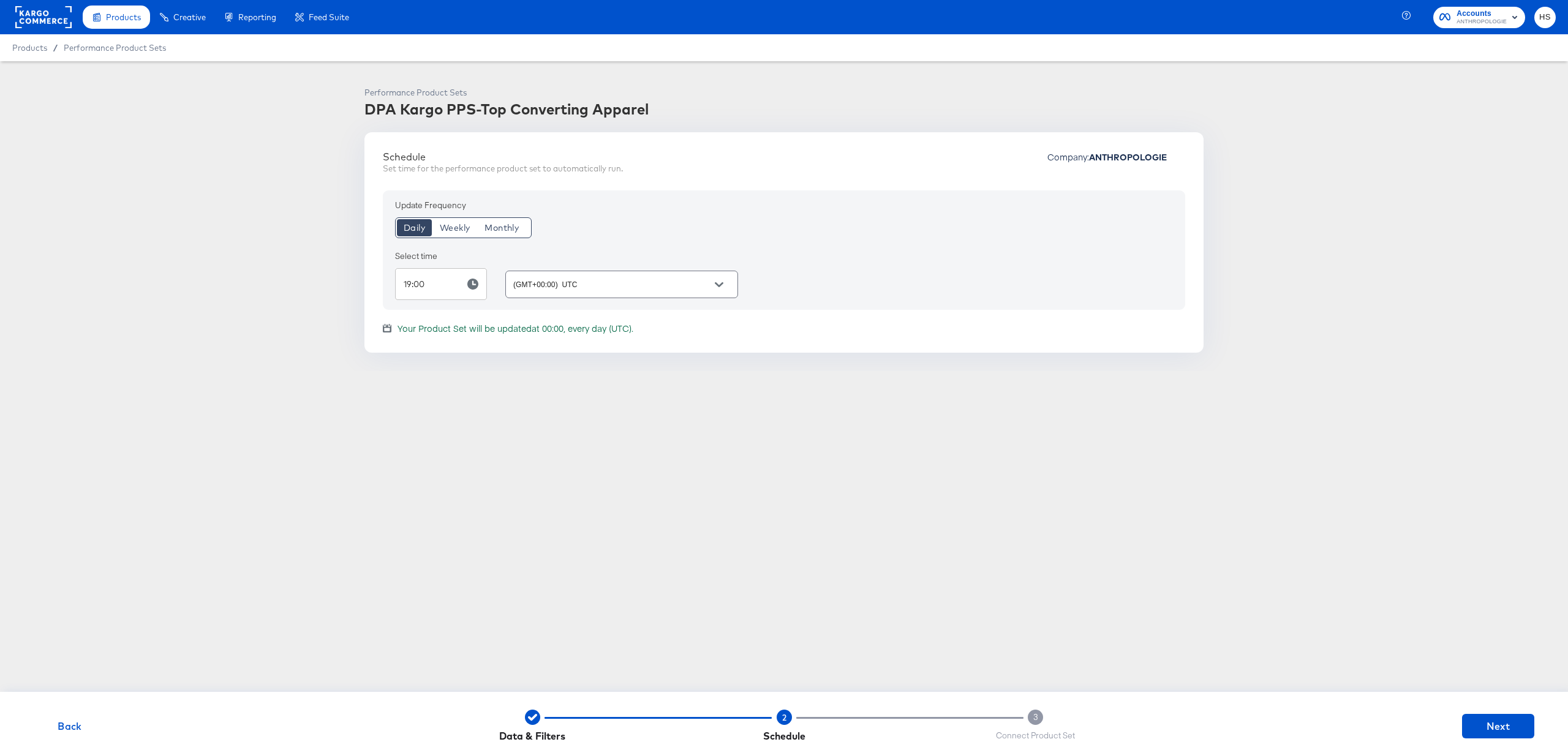
click at [62, 726] on span "Back" at bounding box center [70, 726] width 62 height 17
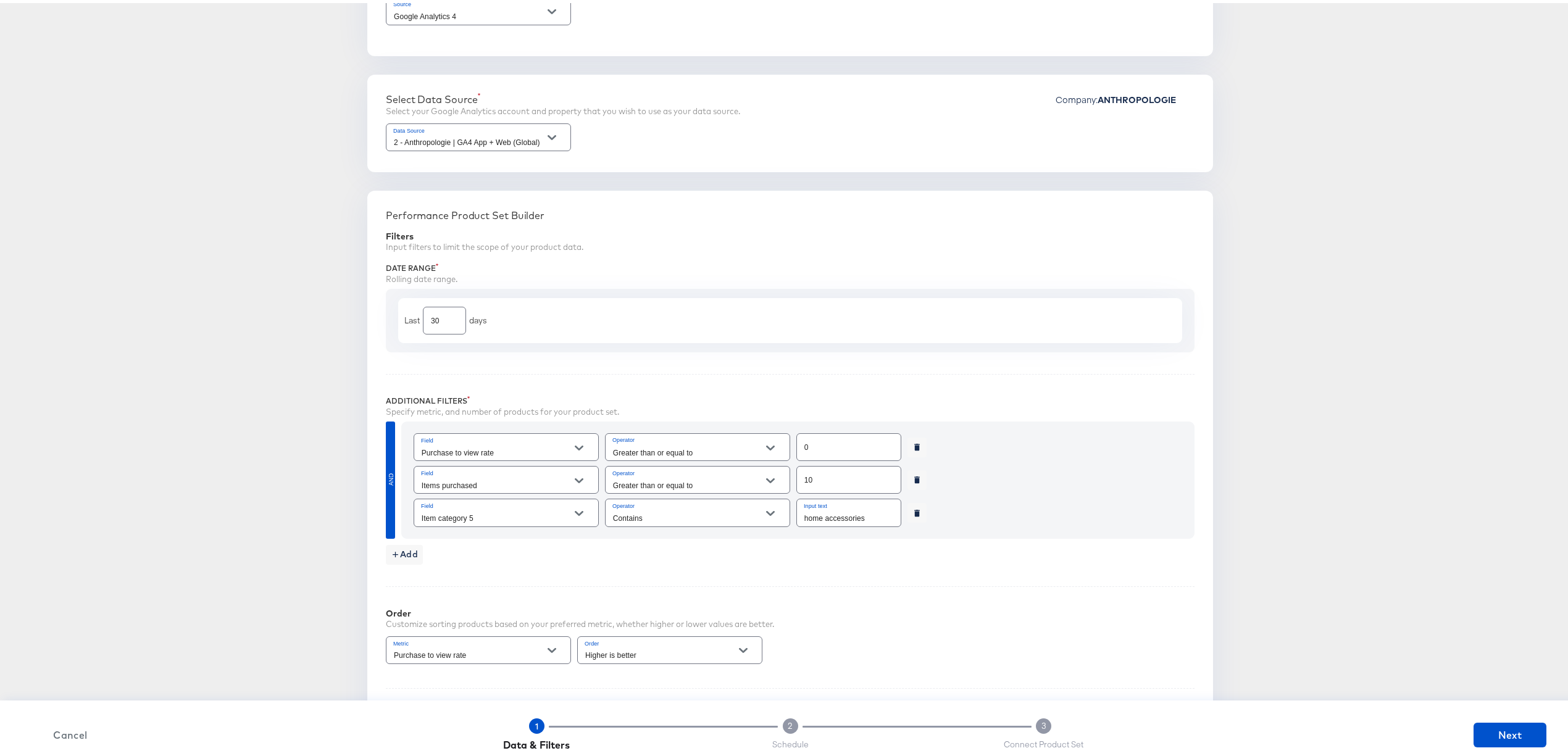
scroll to position [189, 0]
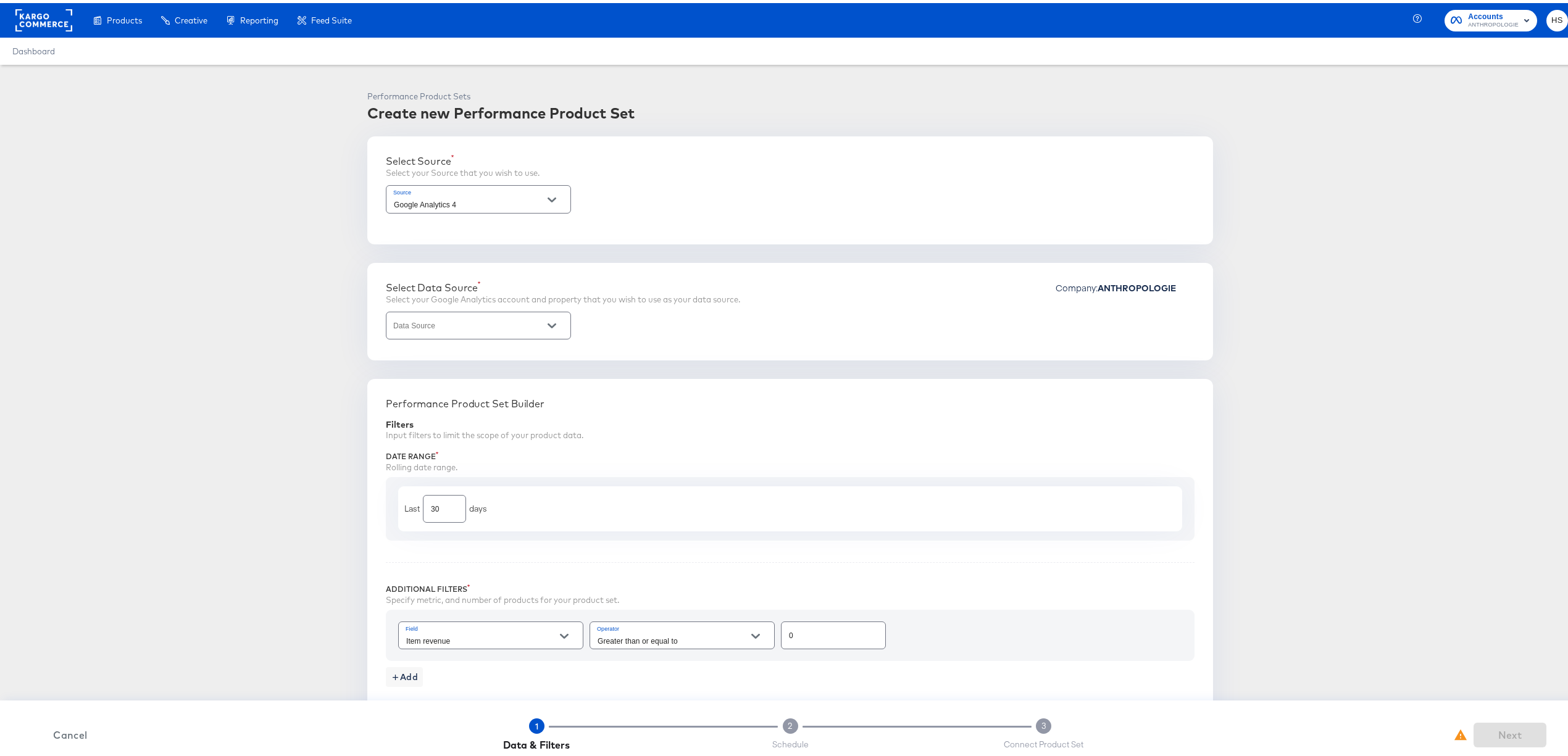
scroll to position [35, 0]
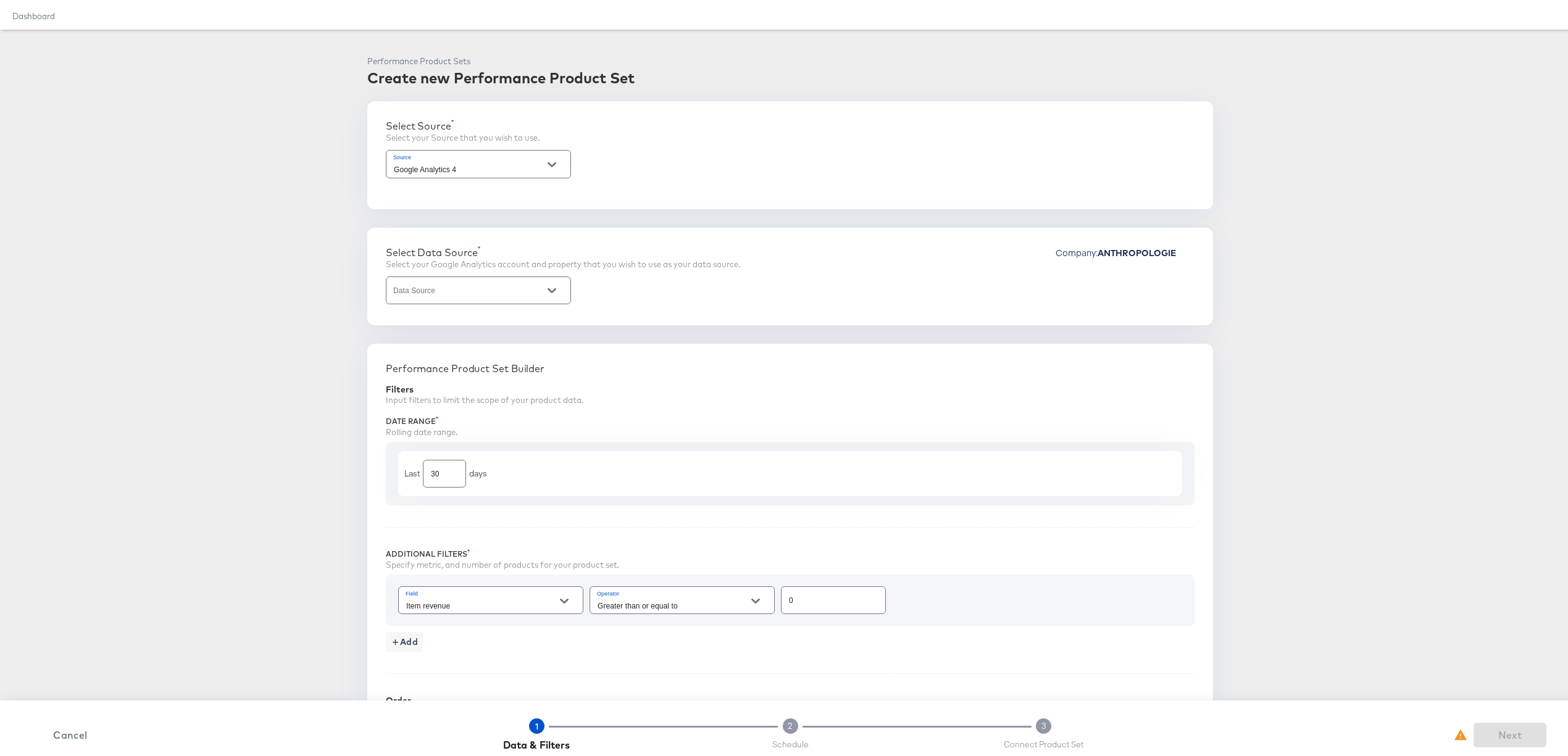
click at [494, 290] on input "Data Source" at bounding box center [468, 293] width 155 height 14
click at [494, 322] on li "2 - Anthropologie | GA4 App + Web (Global)" at bounding box center [472, 319] width 183 height 20
type input "2 - Anthropologie | GA4 App + Web (Global)"
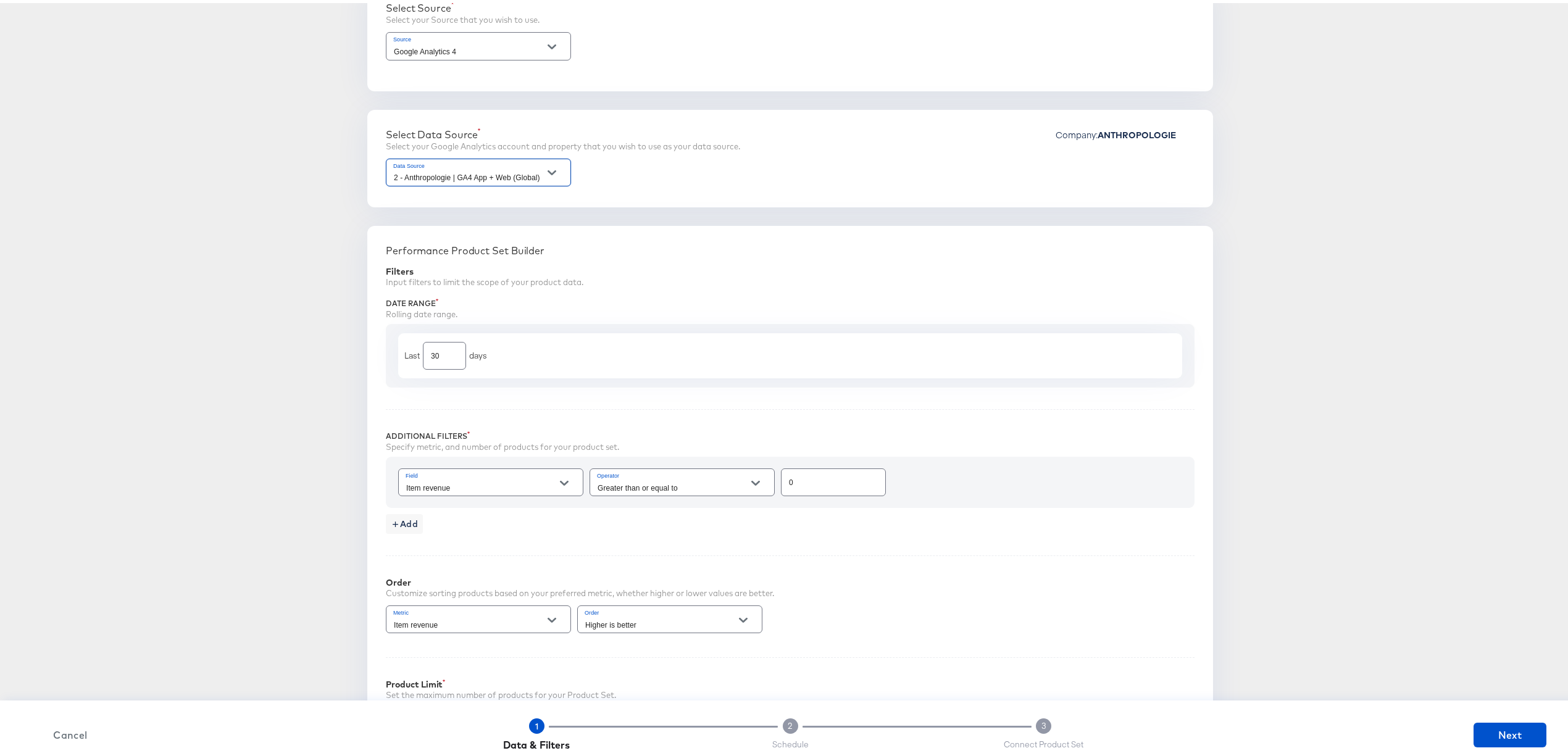
scroll to position [154, 0]
click at [525, 475] on div "Item revenue" at bounding box center [490, 478] width 185 height 28
click at [502, 210] on li "Items purchased" at bounding box center [484, 216] width 183 height 20
type input "Items purchased"
click at [810, 483] on input "0" at bounding box center [833, 473] width 104 height 27
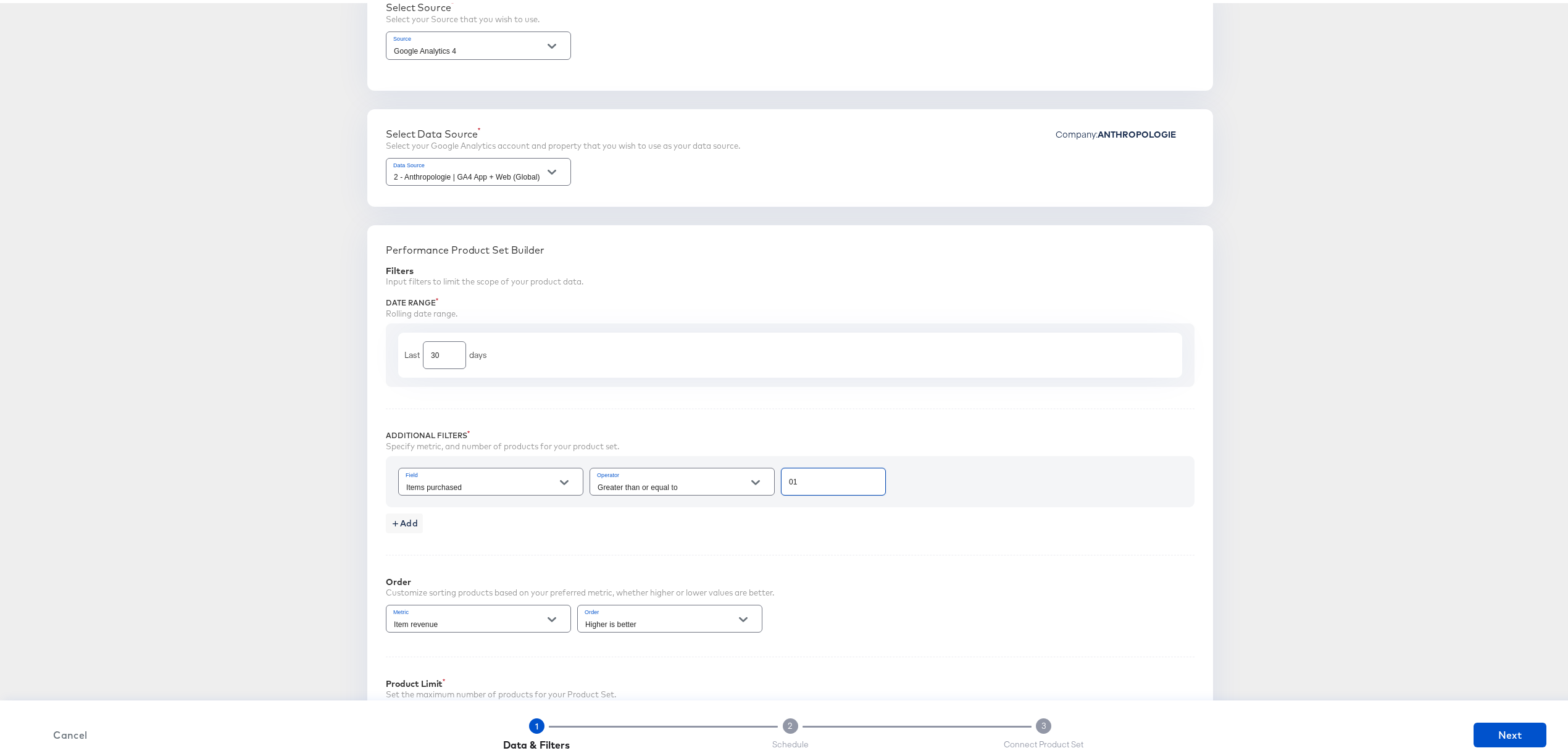
type input "0"
type input "10"
click at [835, 548] on div "Performance Product Set Builder Filters Input filters to limit the scope of you…" at bounding box center [790, 522] width 846 height 599
click at [397, 522] on span "Add" at bounding box center [404, 520] width 27 height 15
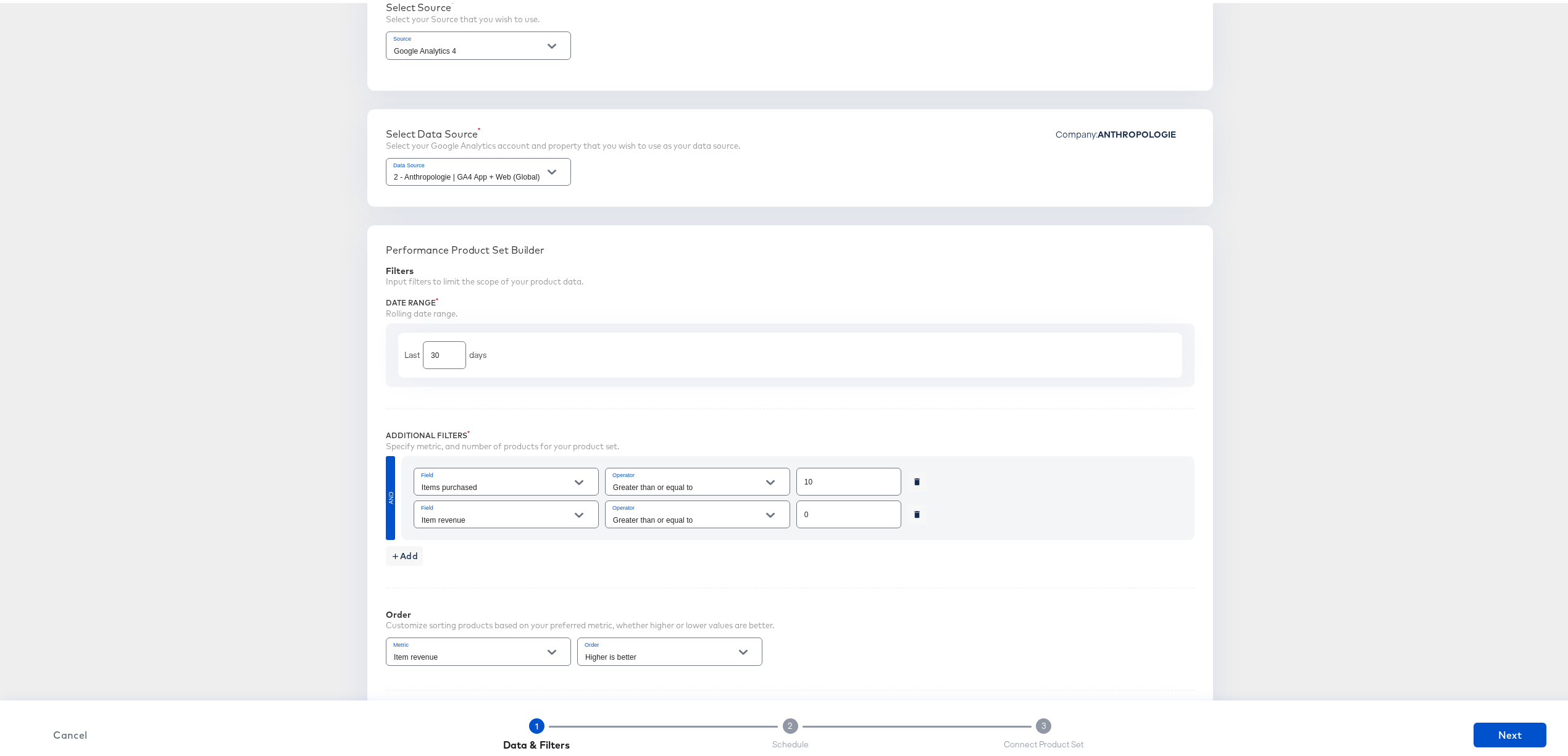
click at [537, 519] on input "Item revenue" at bounding box center [496, 517] width 155 height 14
type input "o"
click at [499, 566] on li "Purchase to view rate" at bounding box center [500, 564] width 183 height 20
type input "Purchase to view rate"
click at [391, 566] on div "Performance Product Set Builder Filters Input filters to limit the scope of you…" at bounding box center [790, 539] width 846 height 632
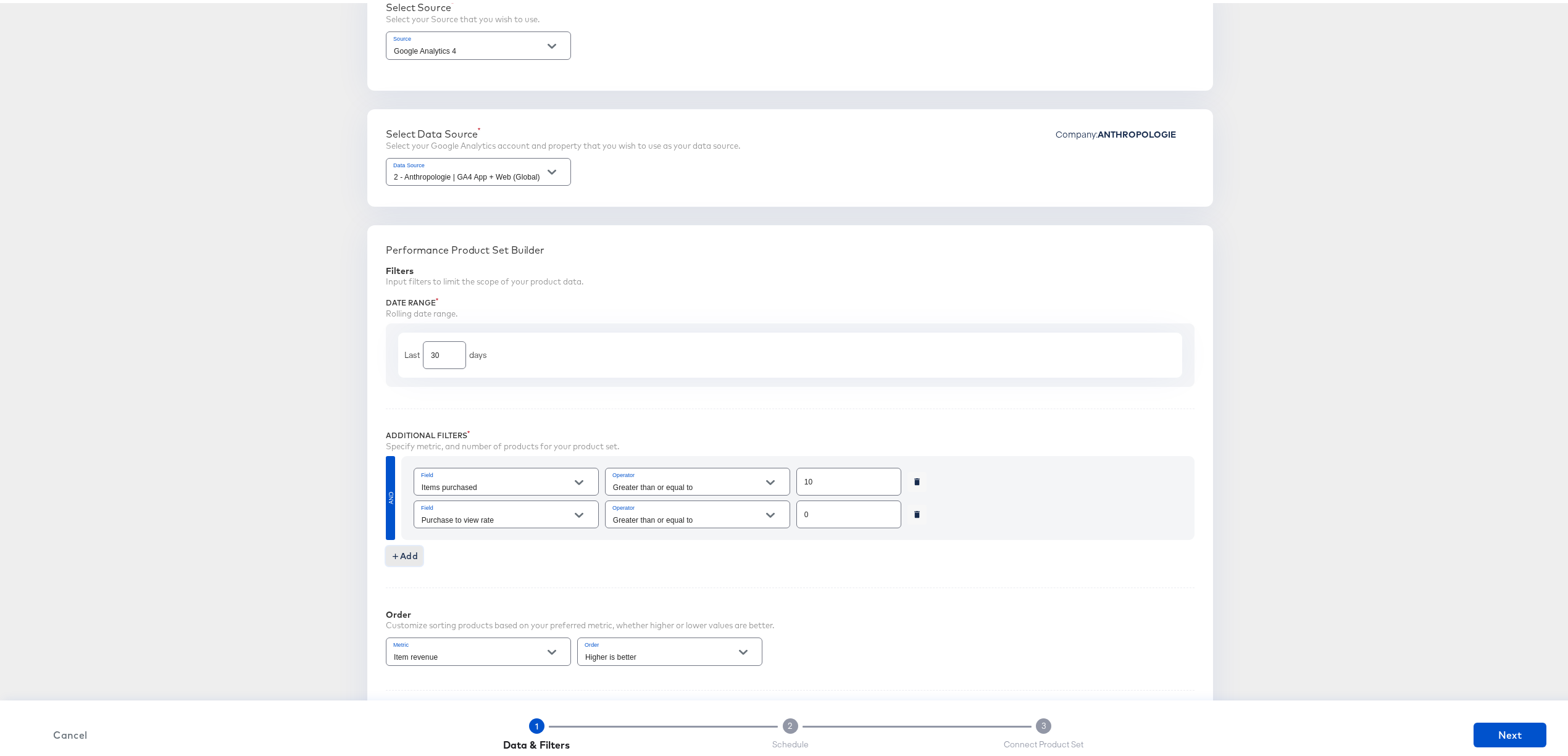
click at [399, 557] on span "Add" at bounding box center [404, 553] width 27 height 15
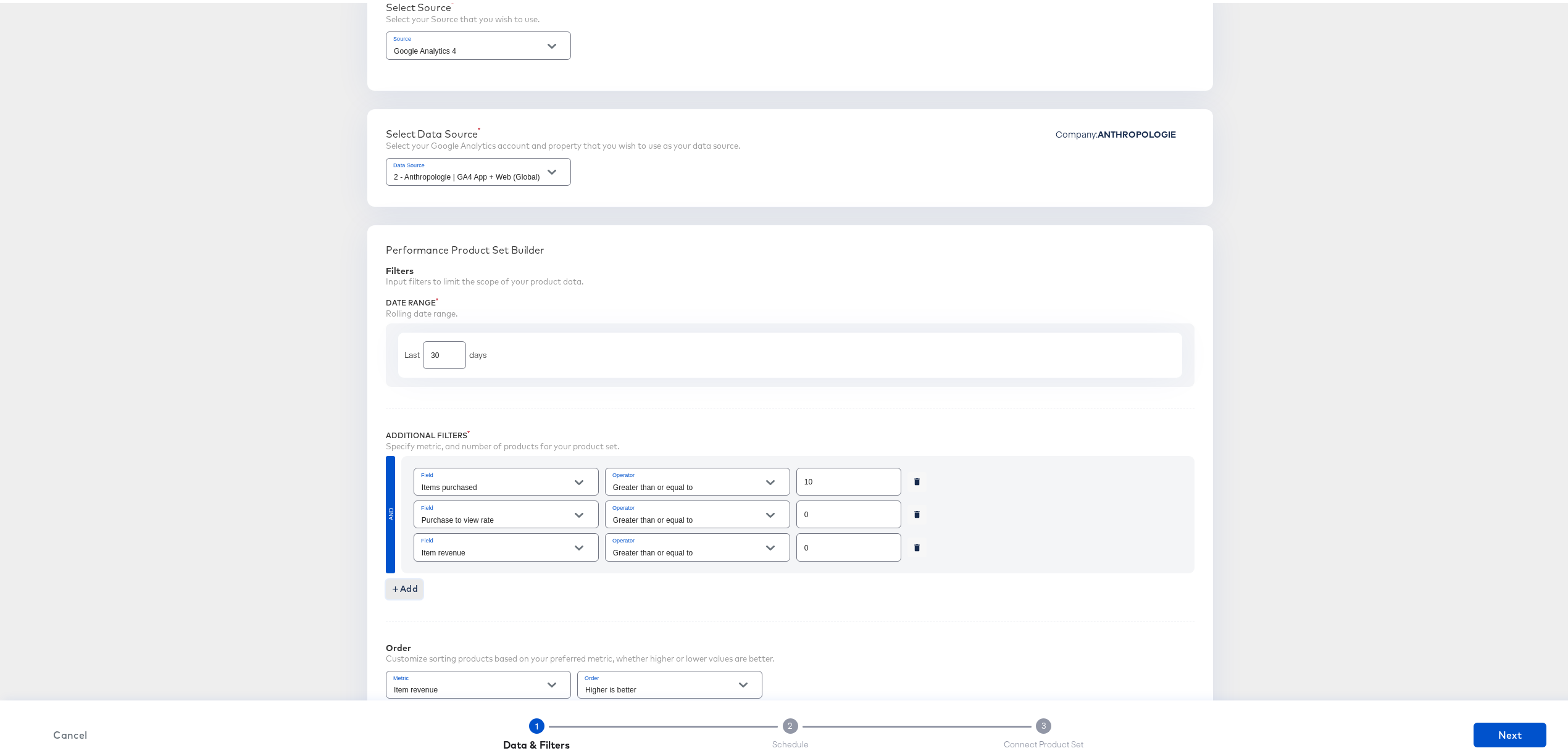
click at [488, 543] on div "Item revenue" at bounding box center [506, 544] width 185 height 28
click at [578, 550] on button "Open" at bounding box center [579, 545] width 18 height 18
click at [528, 516] on li "Item category 5" at bounding box center [500, 516] width 183 height 20
type input "Item category 5"
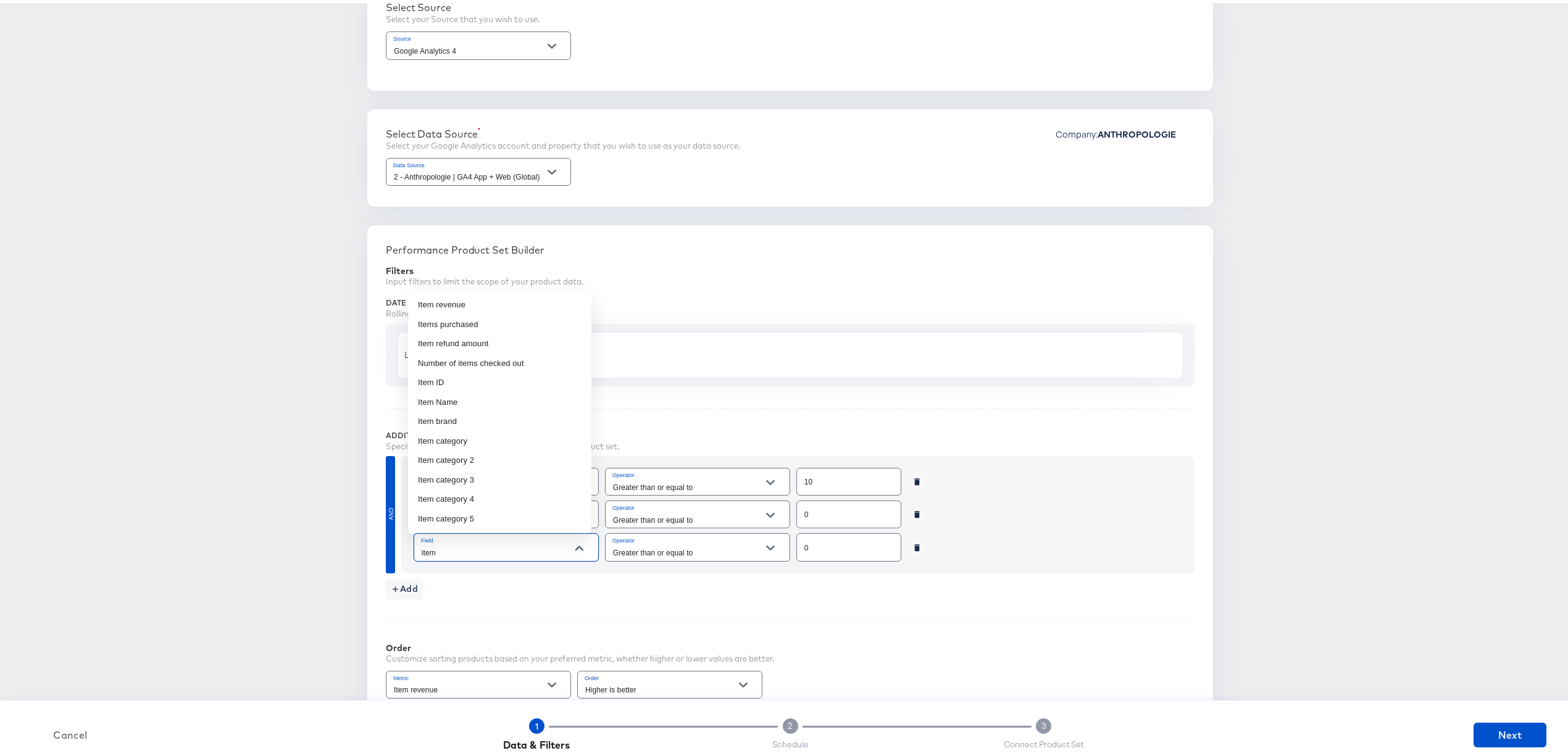
type input "Exact"
type input "Item category 5"
click at [630, 554] on input "Exact" at bounding box center [688, 550] width 155 height 14
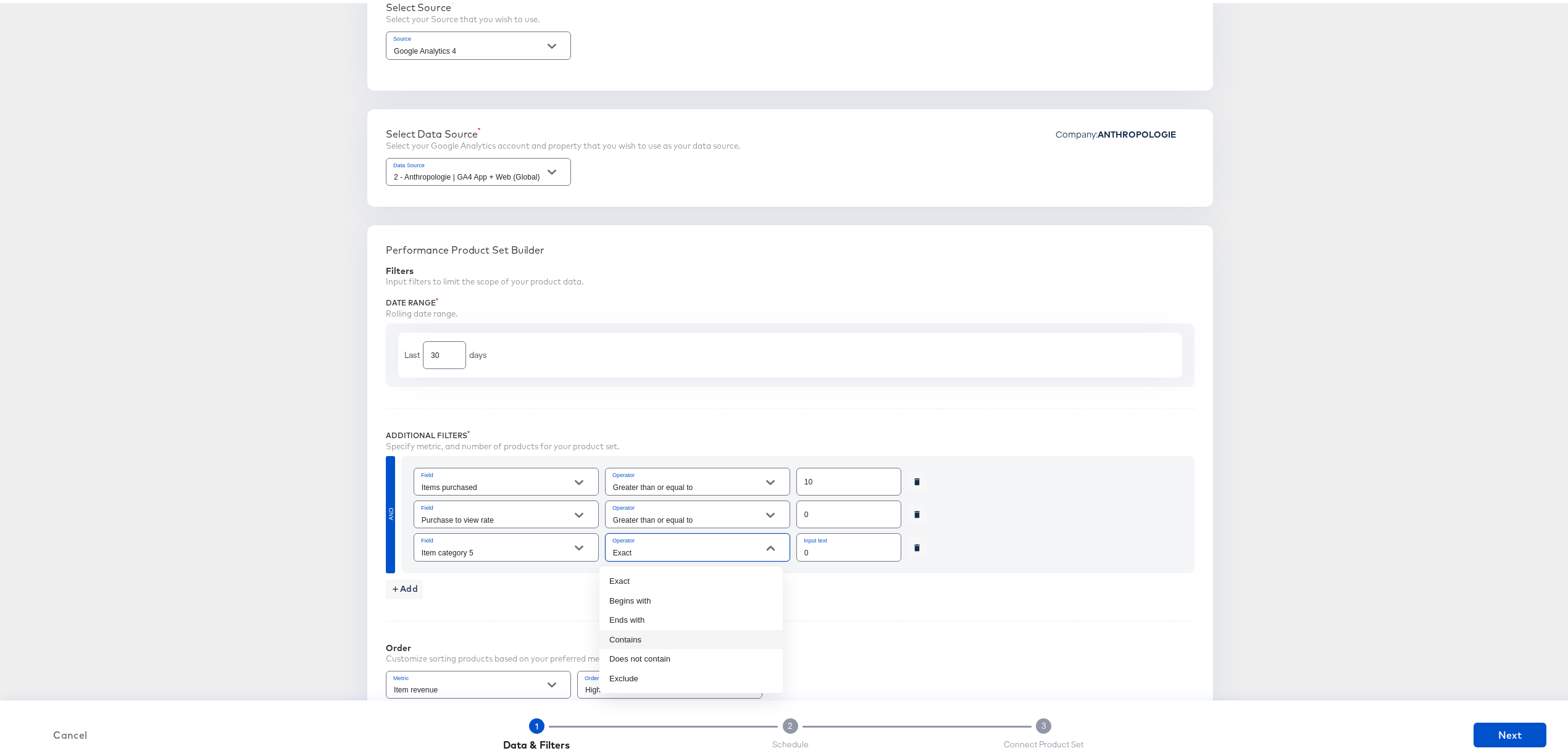
click at [662, 635] on li "Contains" at bounding box center [691, 637] width 183 height 20
type input "Contains"
click at [819, 548] on input "0" at bounding box center [849, 544] width 104 height 27
type input "apparel"
click at [793, 600] on div "Performance Product Set Builder Filters Input filters to limit the scope of you…" at bounding box center [790, 555] width 846 height 664
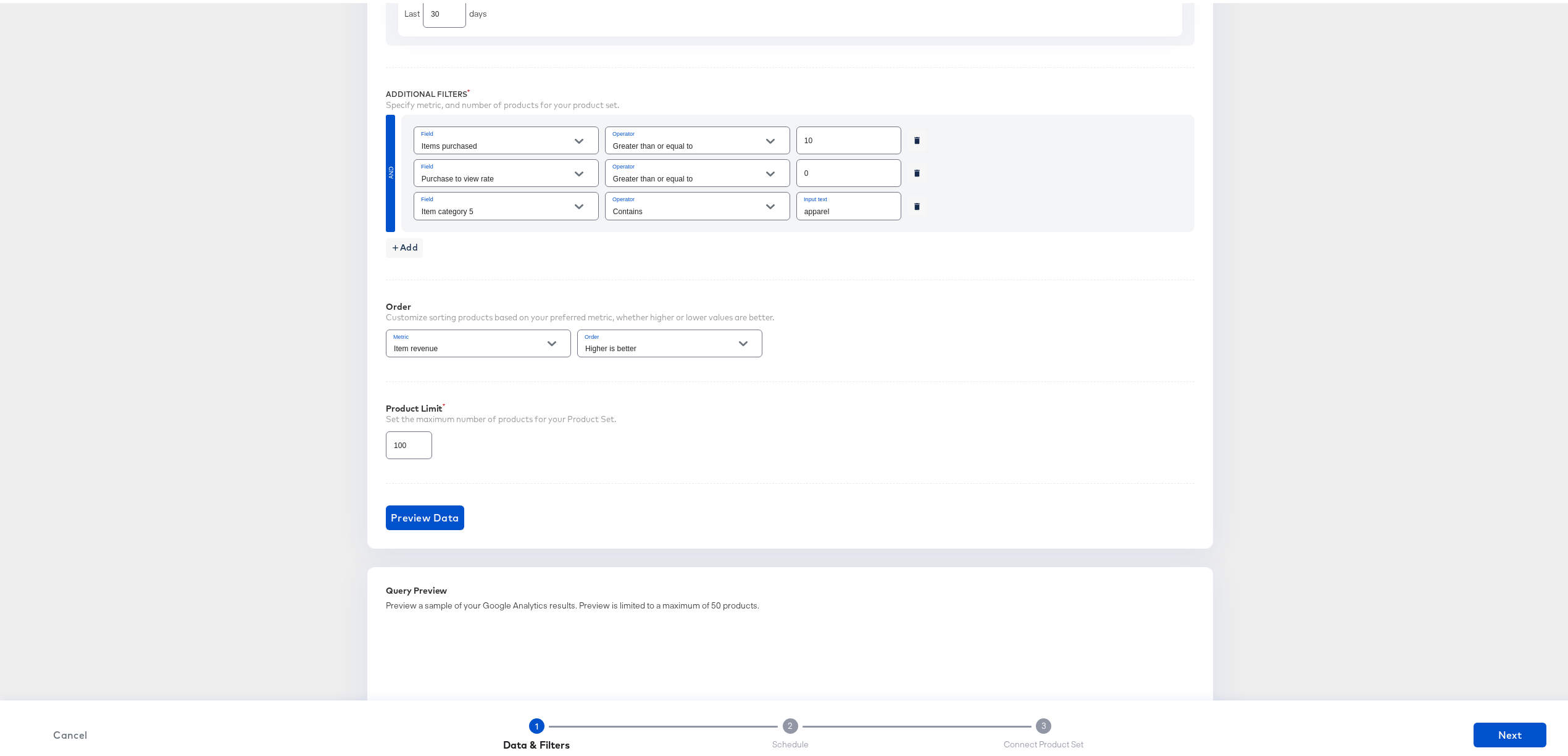
scroll to position [501, 0]
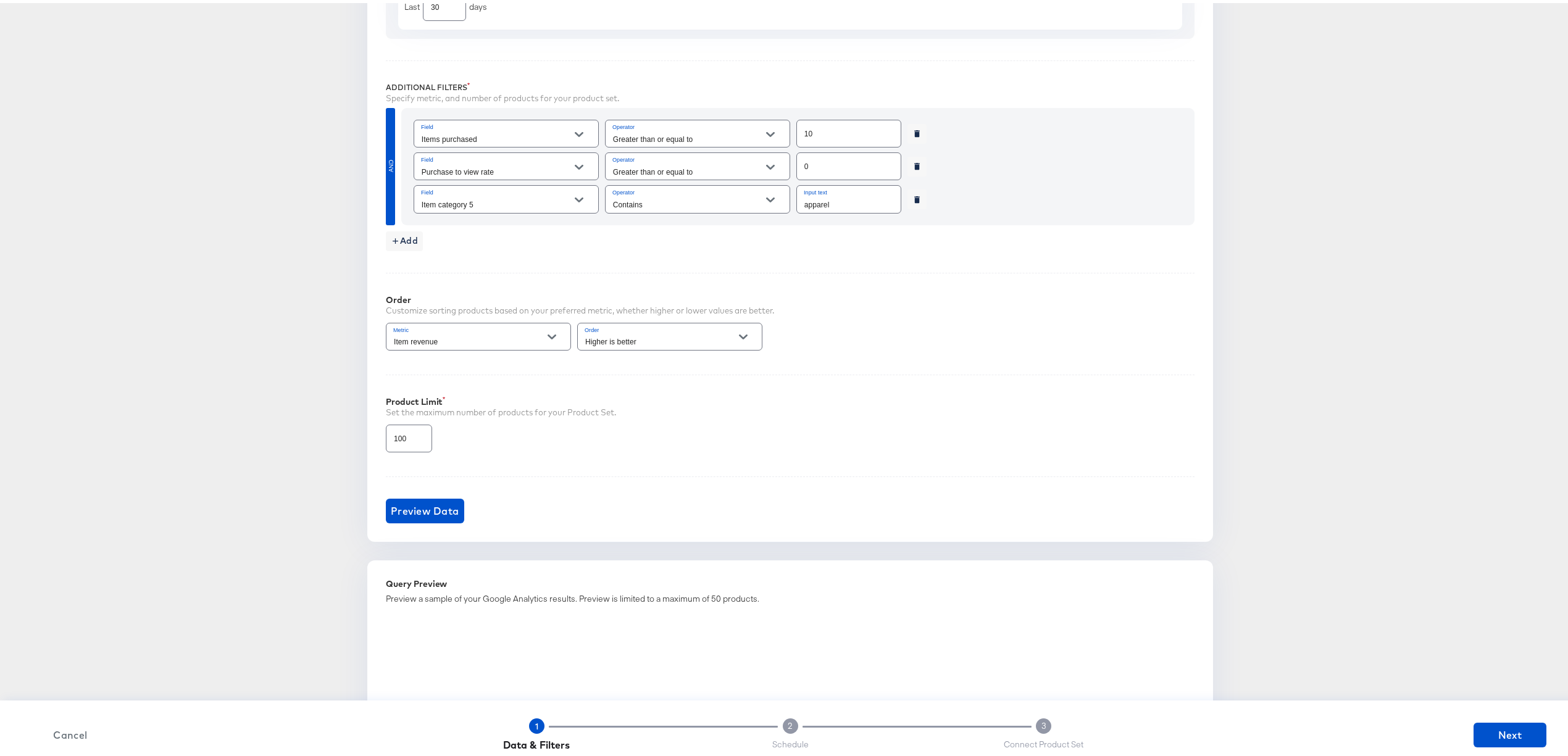
click at [502, 320] on div "Metric Item revenue" at bounding box center [479, 334] width 185 height 33
click at [552, 336] on button "Open" at bounding box center [552, 334] width 18 height 18
click at [491, 401] on li "Purchase to view rate" at bounding box center [472, 406] width 183 height 20
type input "Purchase to view rate"
click at [401, 441] on input "100" at bounding box center [409, 431] width 45 height 27
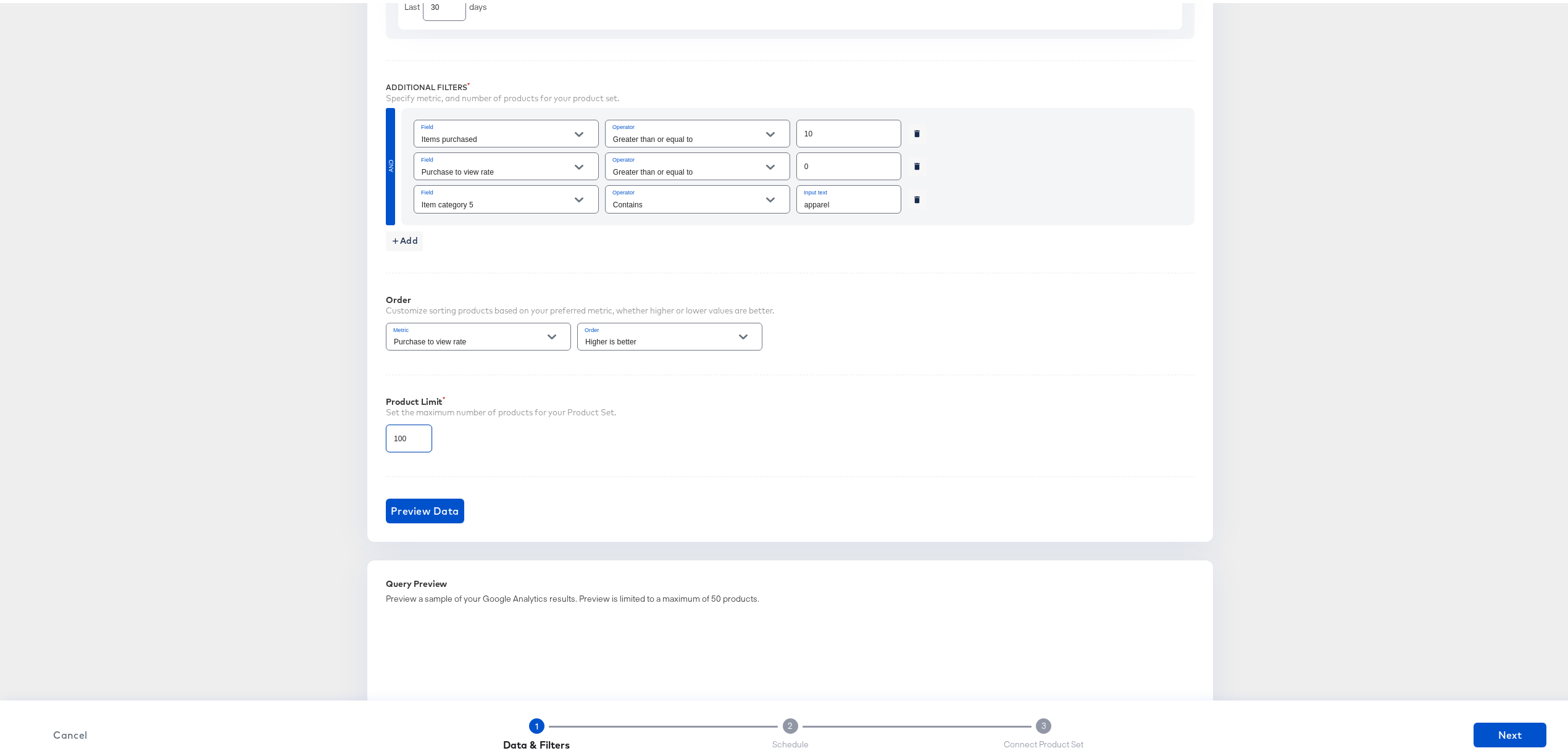
click at [401, 441] on input "100" at bounding box center [409, 431] width 45 height 27
click at [290, 448] on div "Performance Product Sets Create new Performance Product Set Select Source Selec…" at bounding box center [790, 282] width 1541 height 1392
click at [404, 514] on span "Preview Data" at bounding box center [425, 508] width 69 height 17
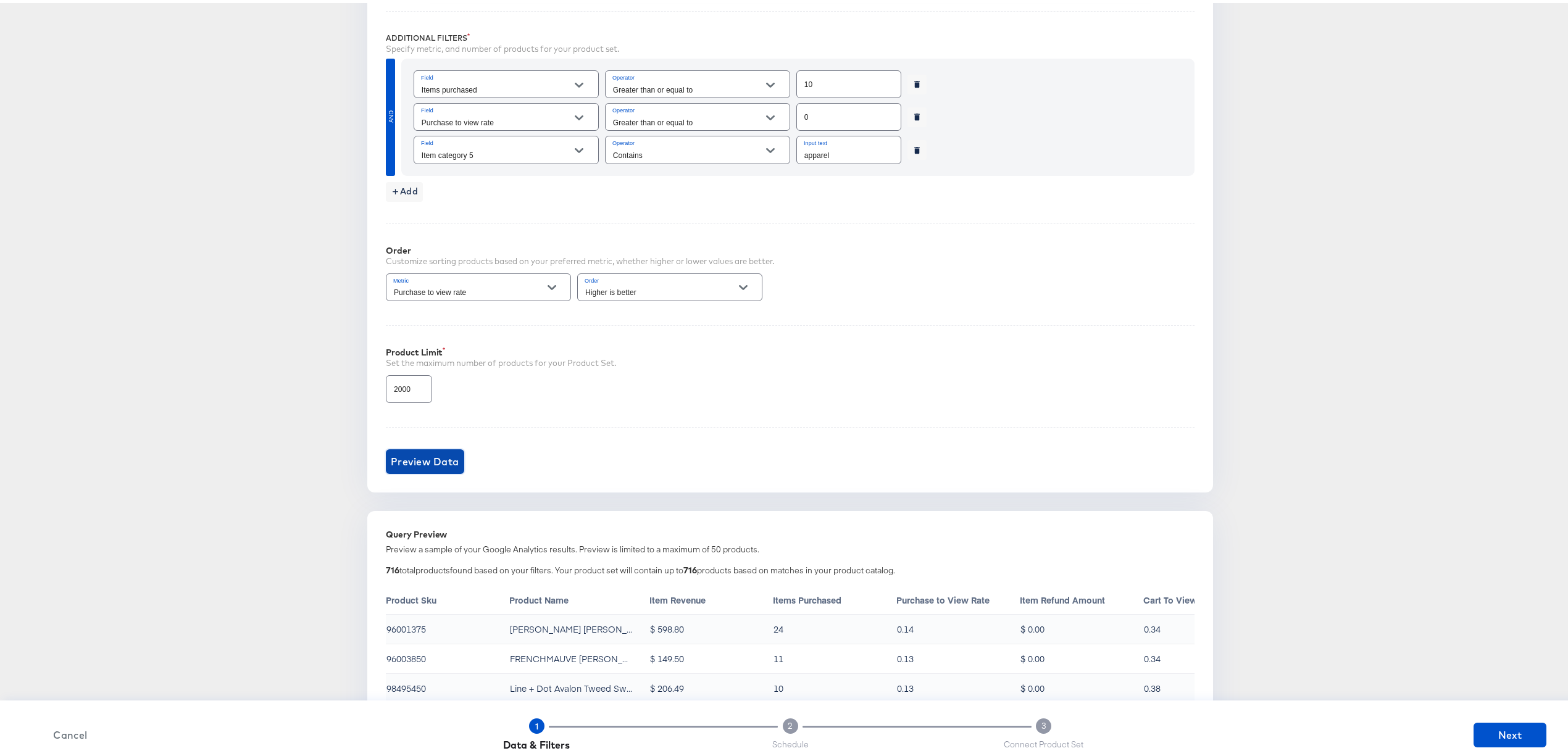
scroll to position [781, 0]
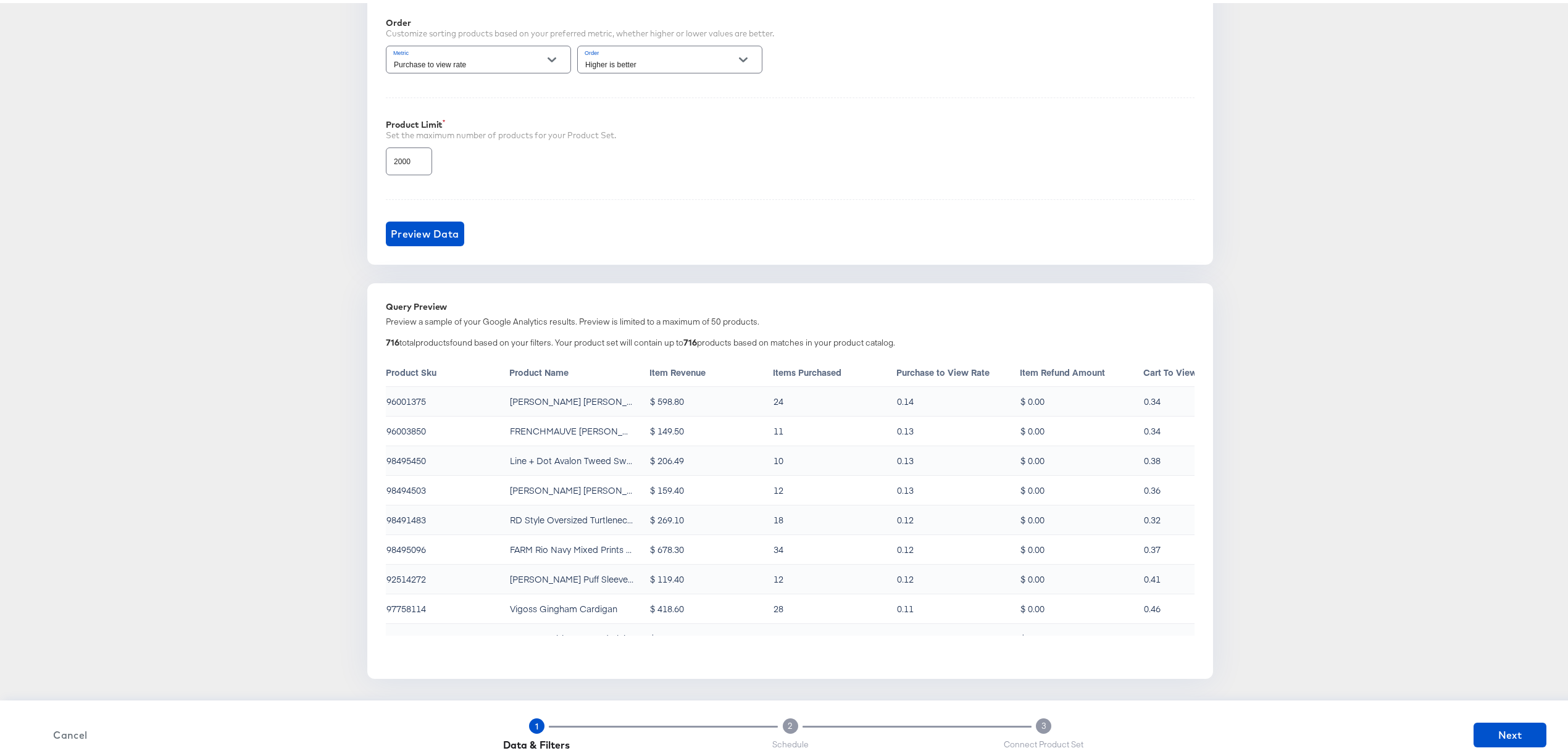
click at [420, 171] on div "2000" at bounding box center [409, 158] width 46 height 28
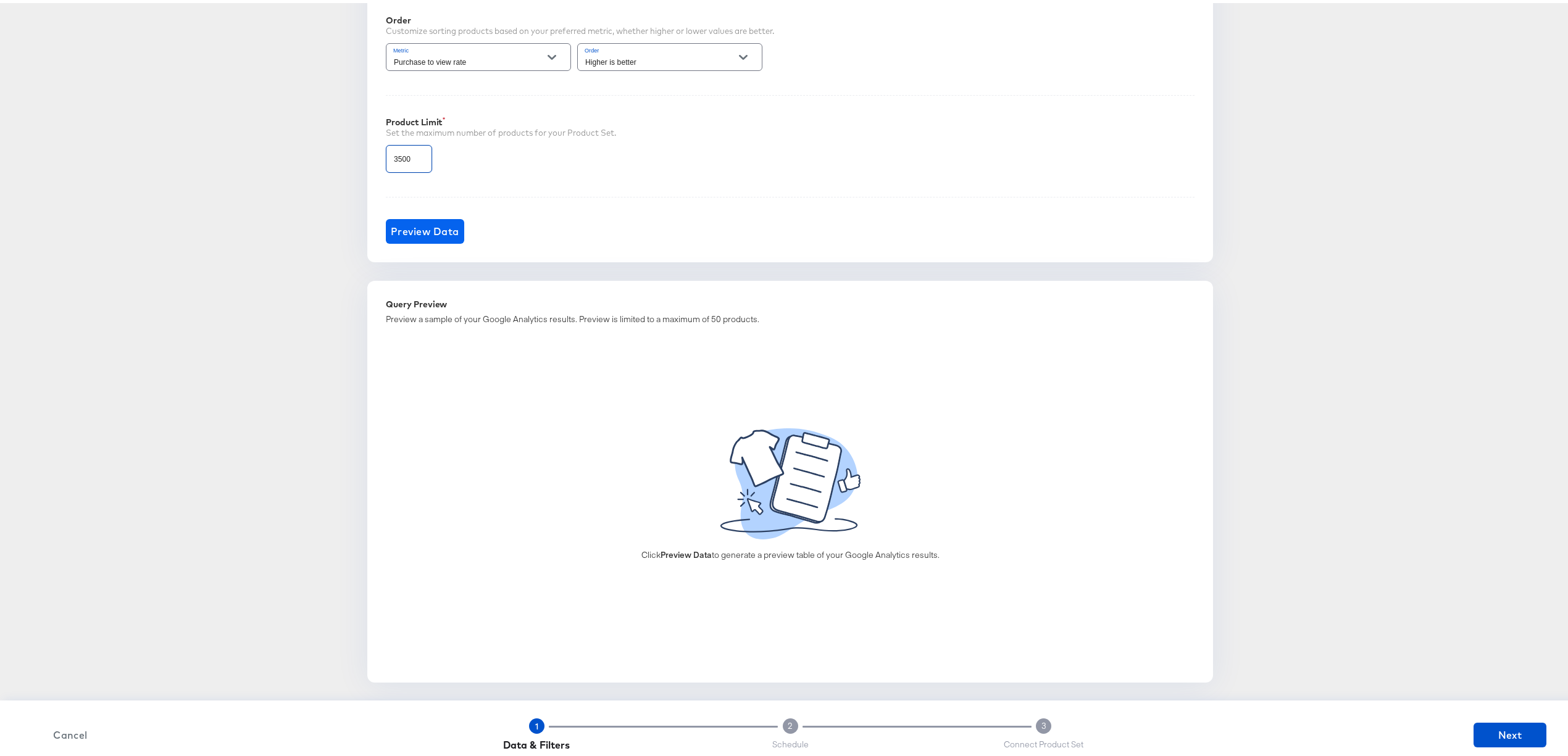
type input "3500"
click at [406, 225] on span "Preview Data" at bounding box center [425, 228] width 69 height 17
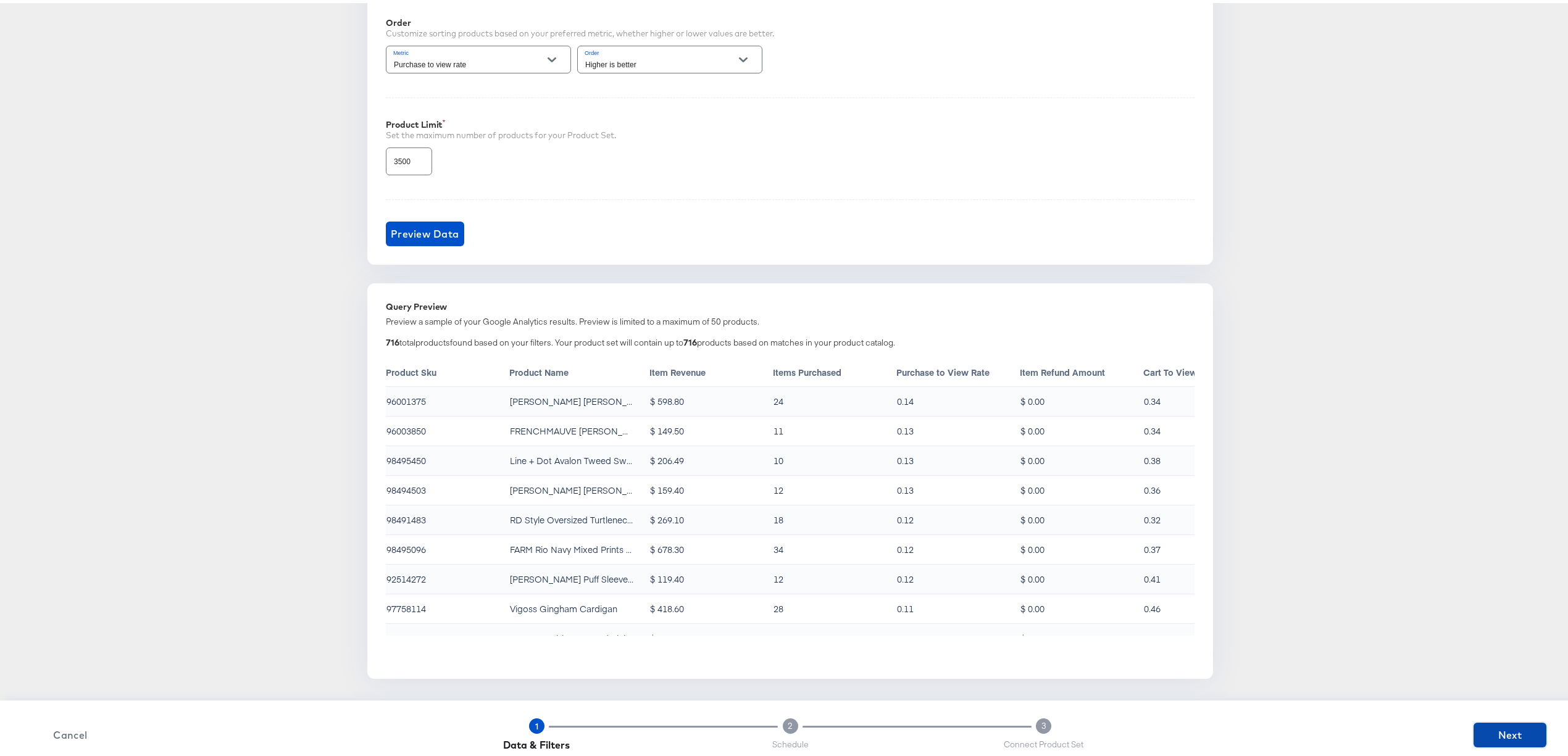
click at [1492, 734] on span "Next" at bounding box center [1510, 732] width 63 height 17
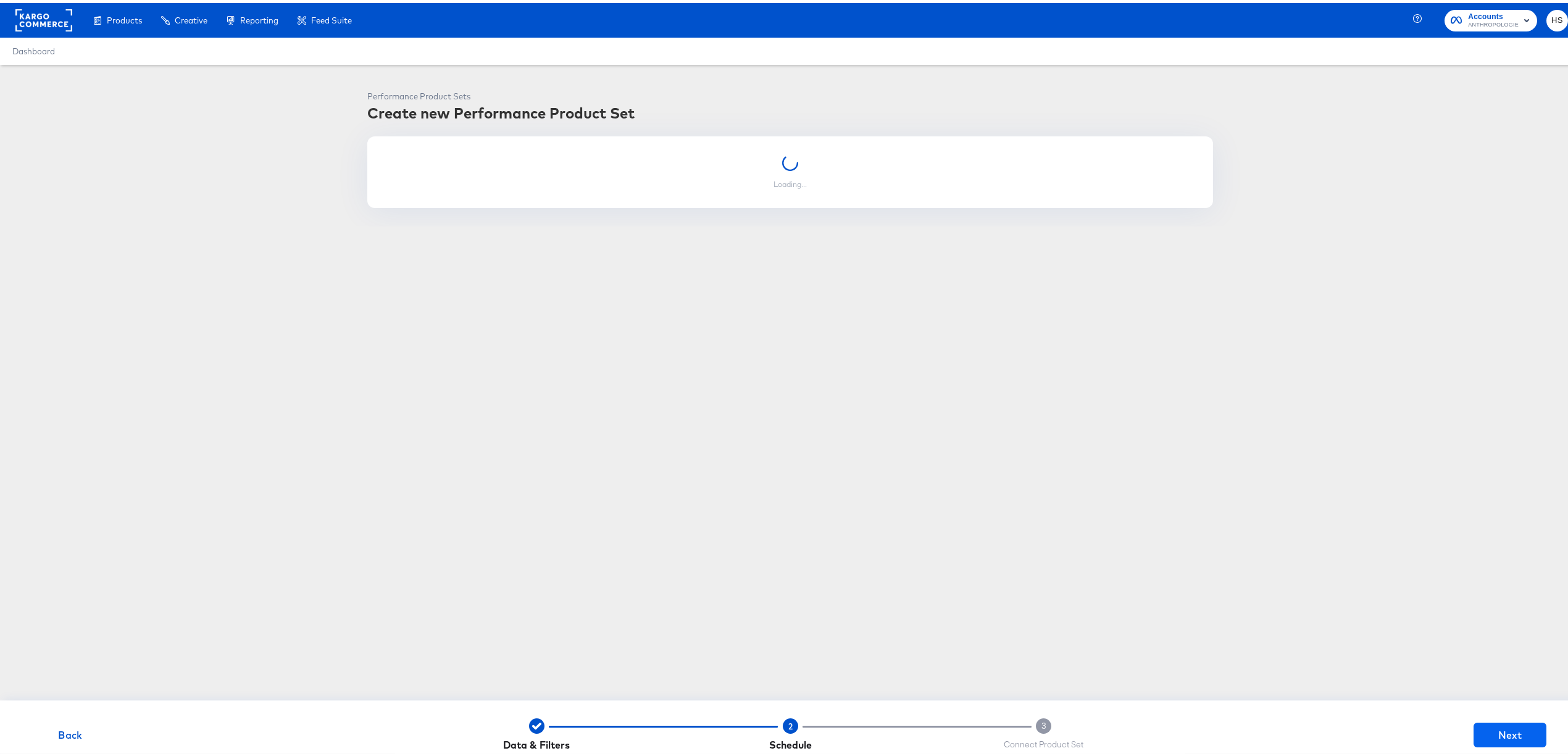
scroll to position [0, 0]
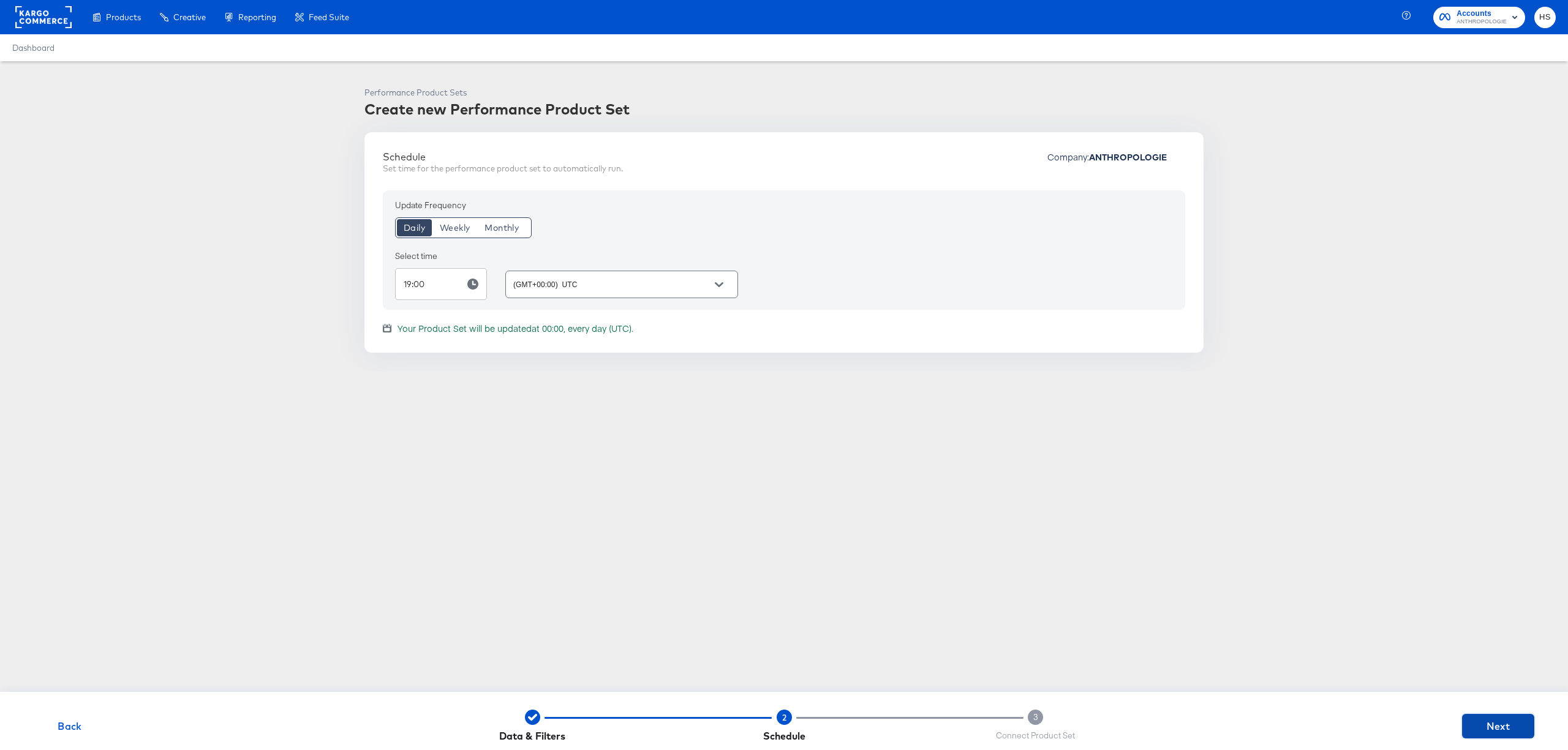
click at [1478, 720] on span "Next" at bounding box center [1498, 726] width 62 height 17
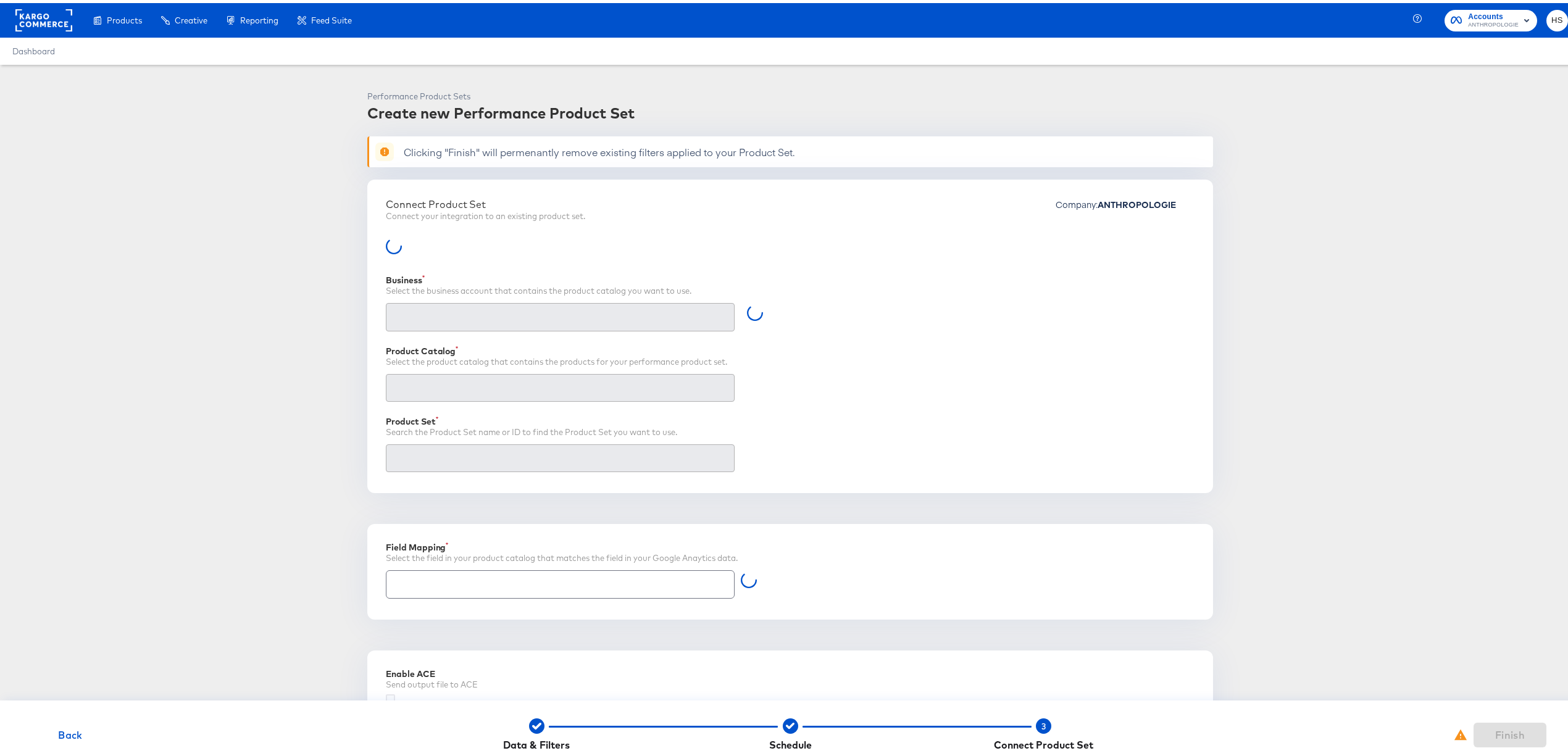
type input "Retailer ID"
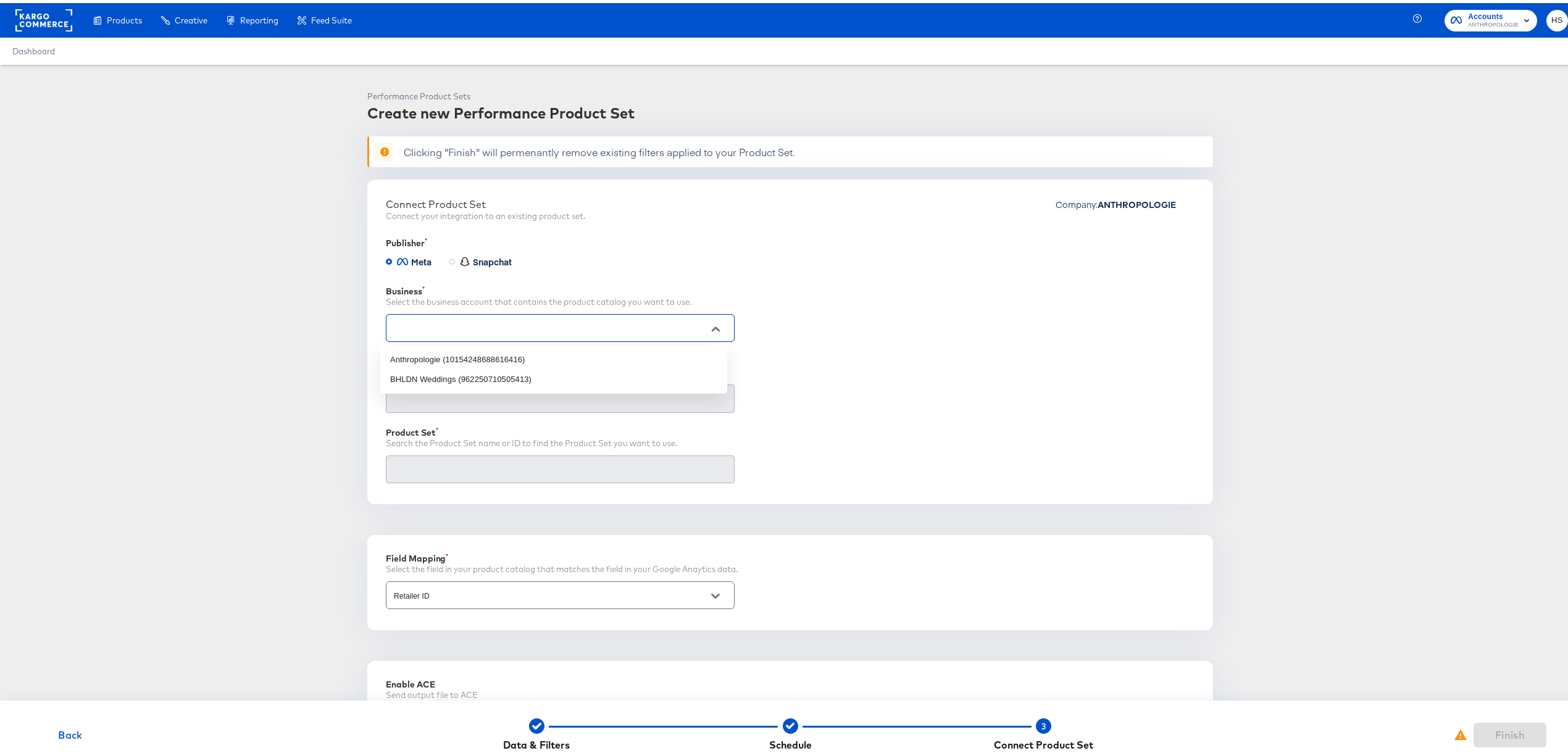
click at [446, 329] on input "text" at bounding box center [550, 325] width 318 height 14
click at [454, 356] on li "Anthropologie (10154248688616416)" at bounding box center [554, 357] width 347 height 20
type input "Anthropologie (10154248688616416)"
click at [600, 390] on input "text" at bounding box center [550, 396] width 318 height 14
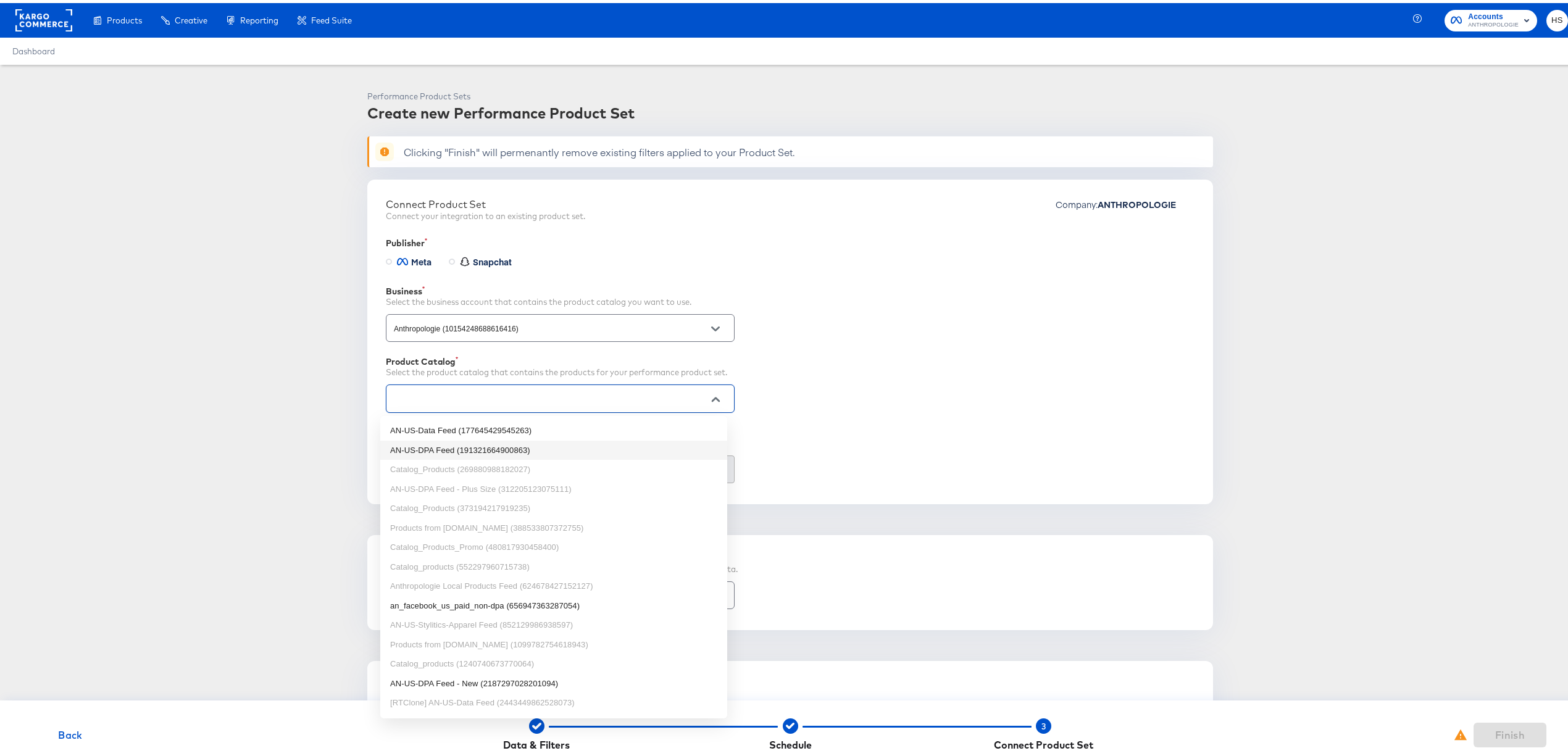
drag, startPoint x: 571, startPoint y: 436, endPoint x: 570, endPoint y: 444, distance: 8.1
click at [570, 444] on ul "AN-US-Data Feed (177645429545263) AN-US-DPA Feed (191321664900863) Catalog_Prod…" at bounding box center [554, 564] width 347 height 302
click at [564, 445] on li "AN-US-DPA Feed (191321664900863)" at bounding box center [554, 448] width 347 height 20
type input "AN-US-DPA Feed (191321664900863)"
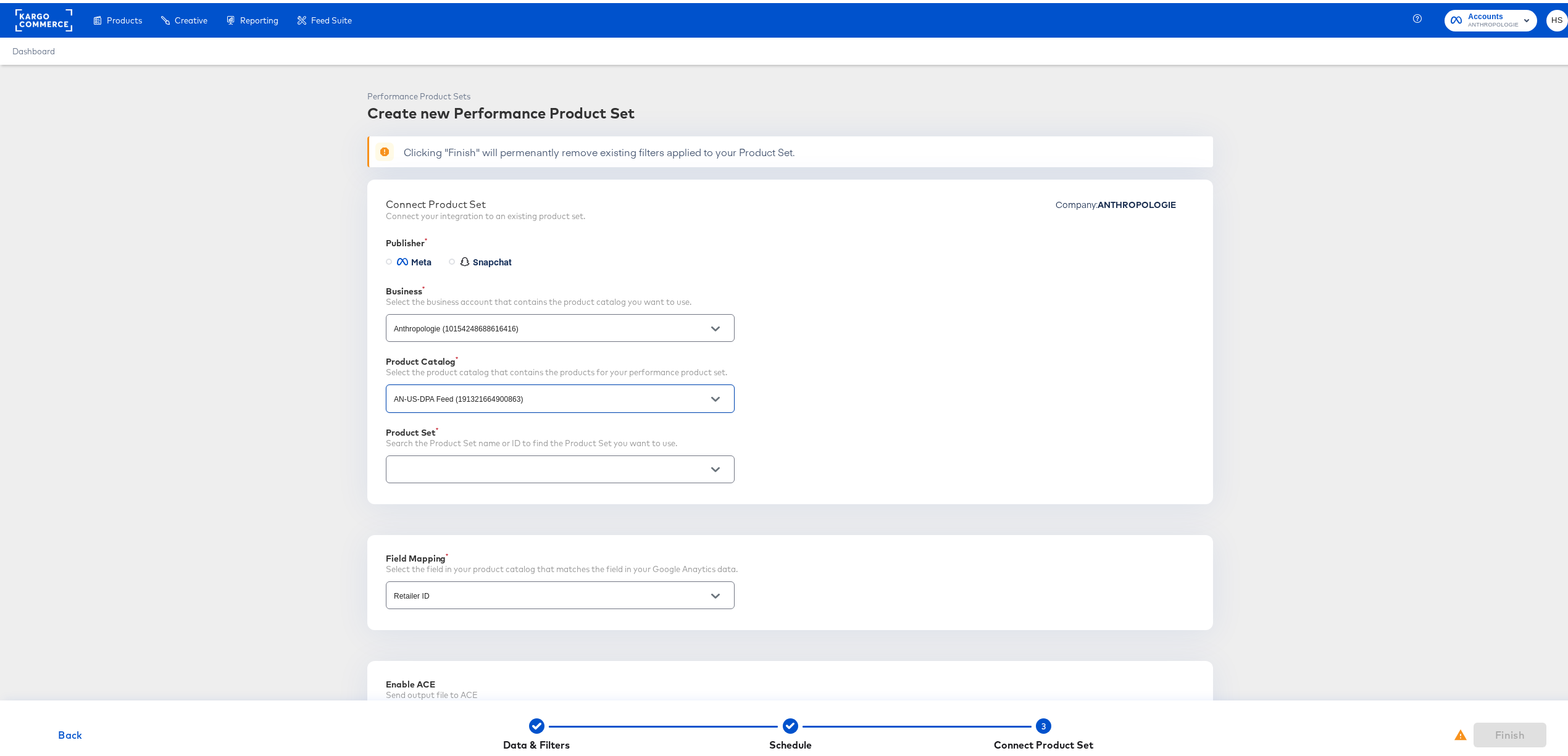
click at [538, 470] on input "text" at bounding box center [550, 466] width 318 height 14
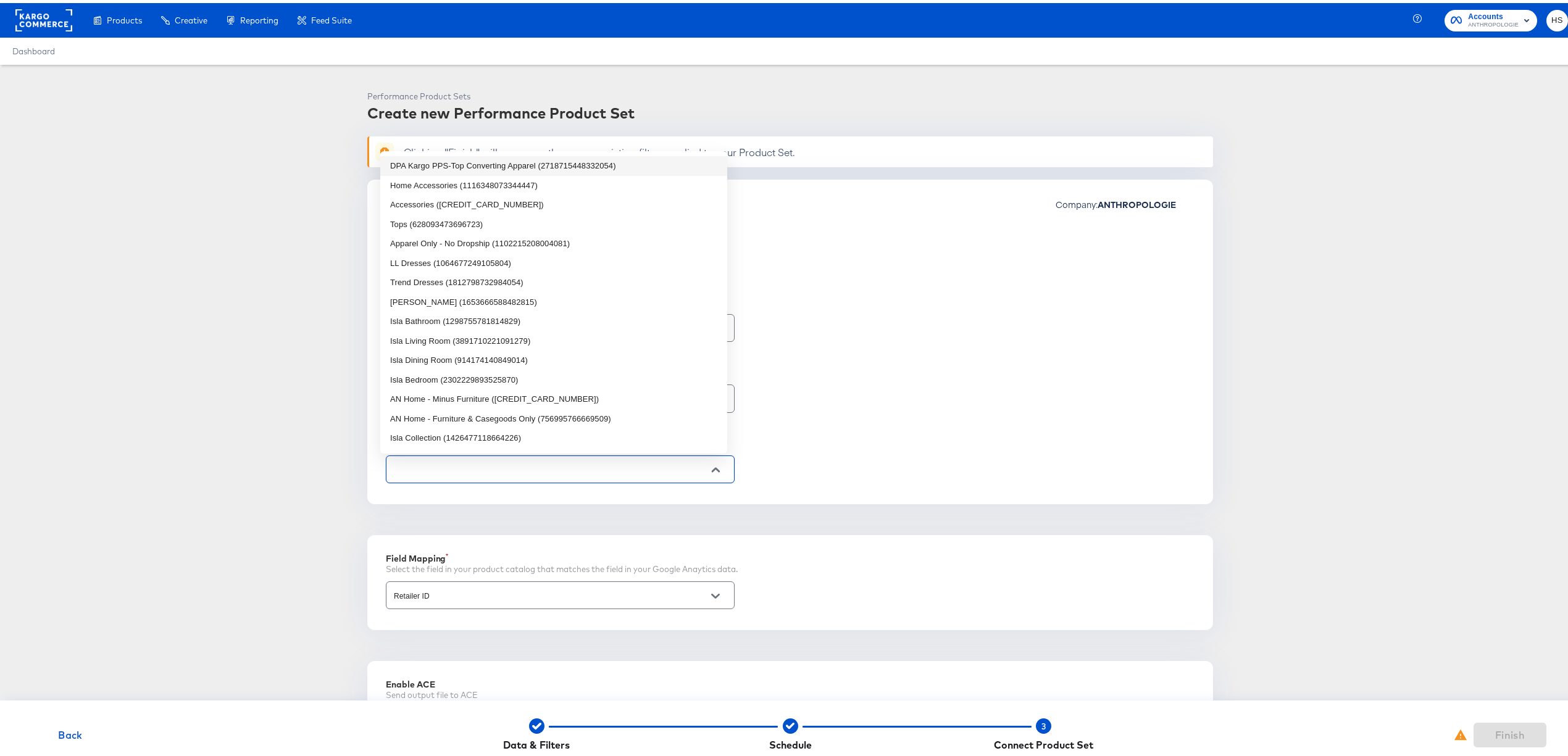
click at [569, 159] on li "DPA Kargo PPS-Top Converting Apparel (2718715448332054)" at bounding box center [554, 163] width 347 height 20
type input "DPA Kargo PPS-Top Converting Apparel (2718715448332054)"
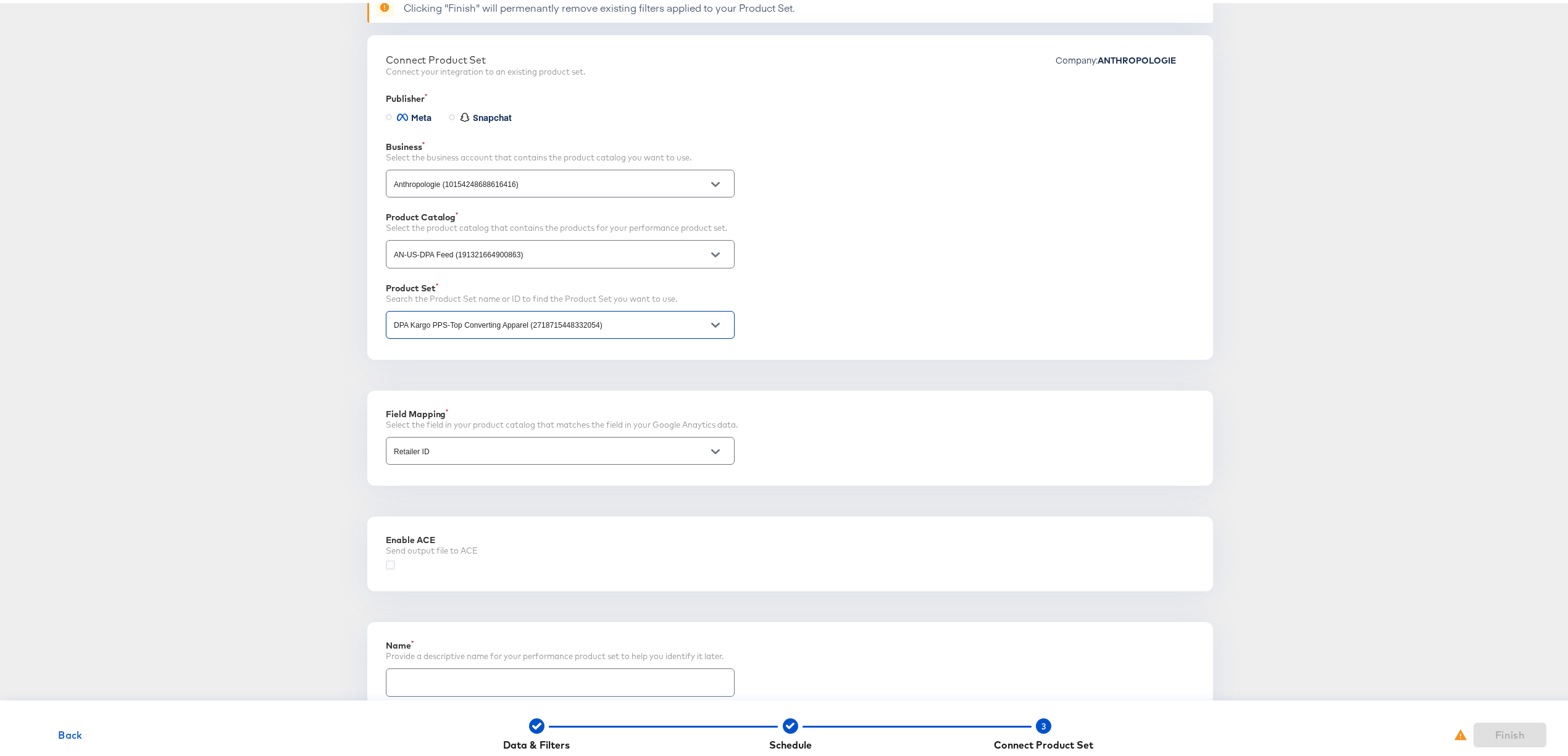
scroll to position [199, 0]
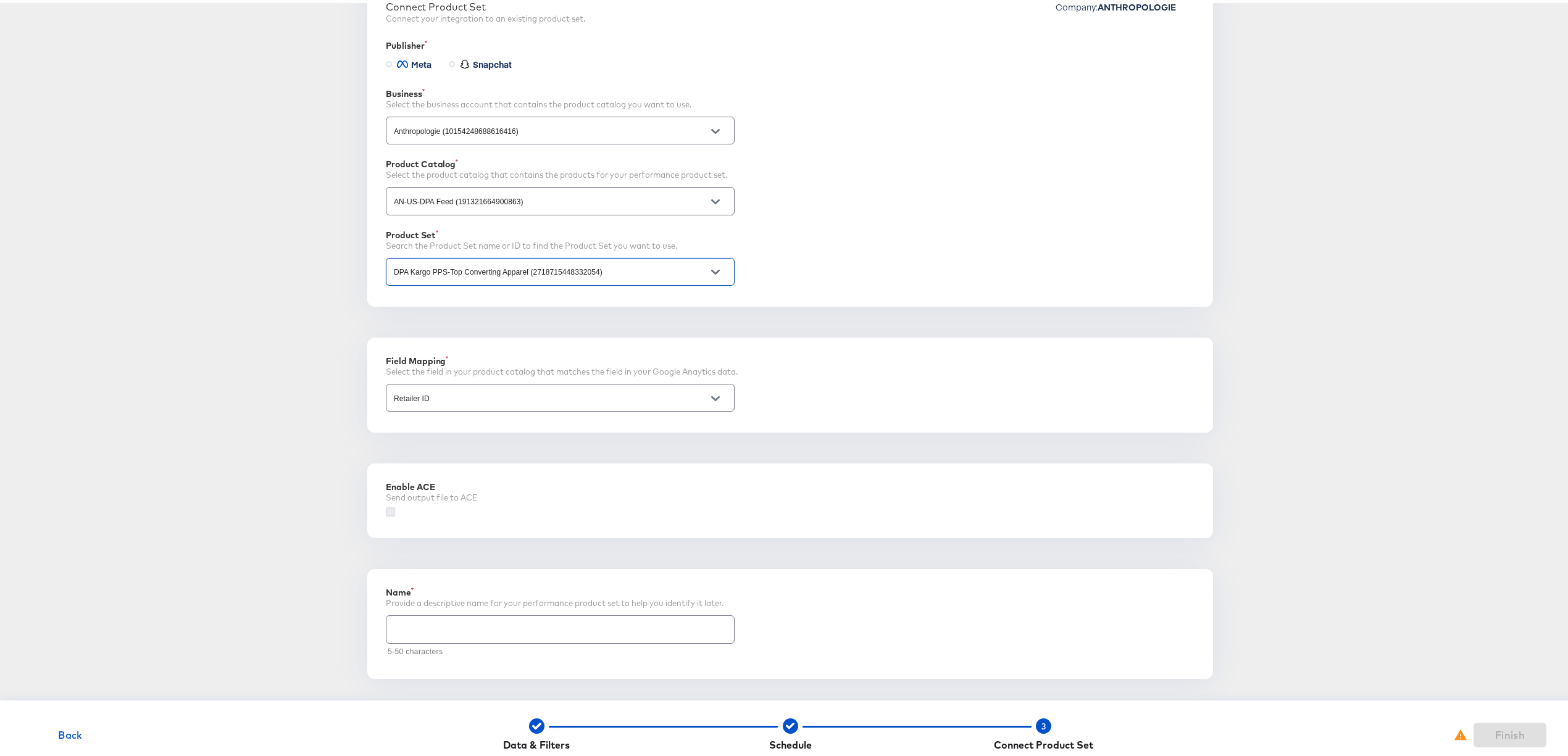
click at [386, 508] on icon at bounding box center [390, 508] width 9 height 9
click at [0, 0] on input "checkbox" at bounding box center [0, 0] width 0 height 0
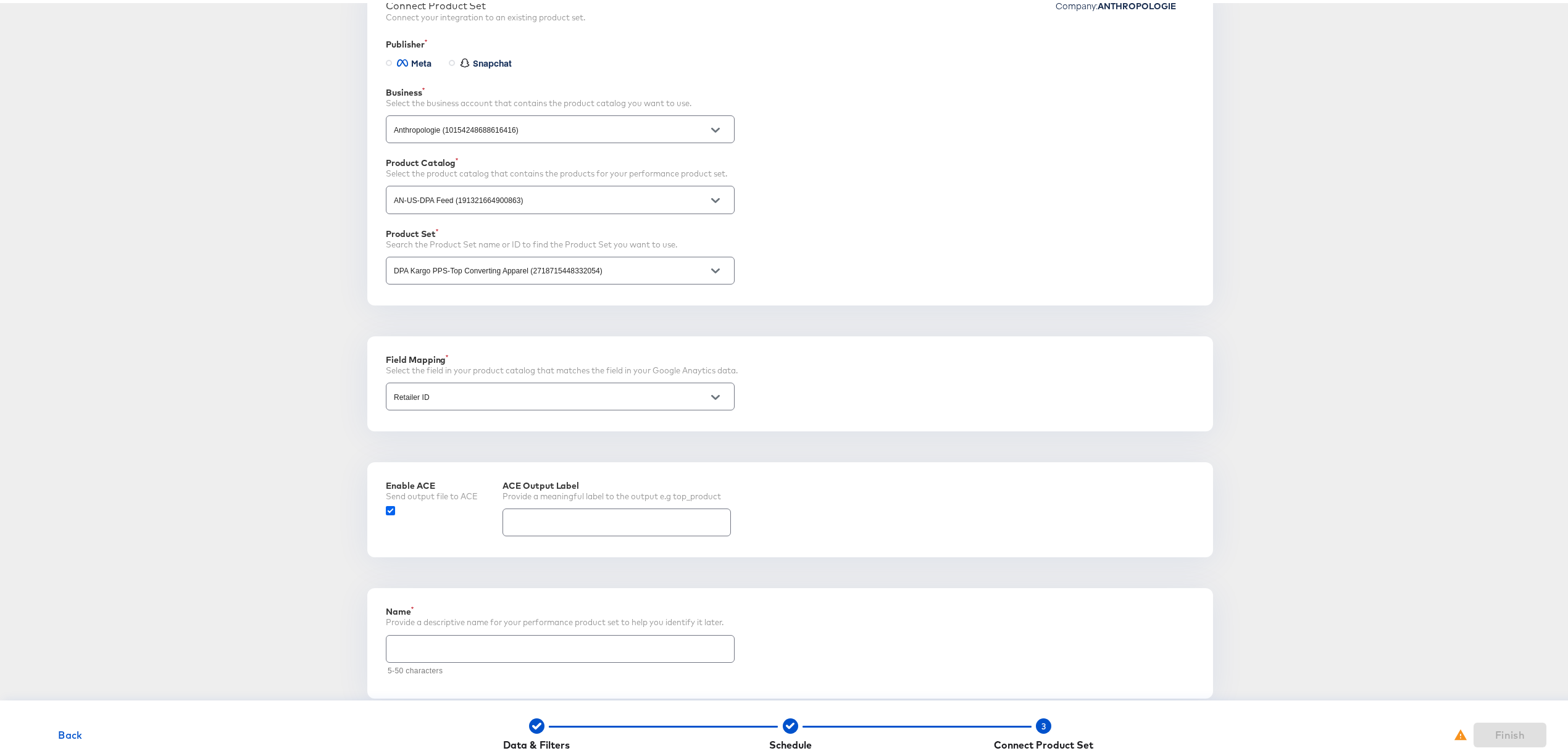
scroll to position [220, 0]
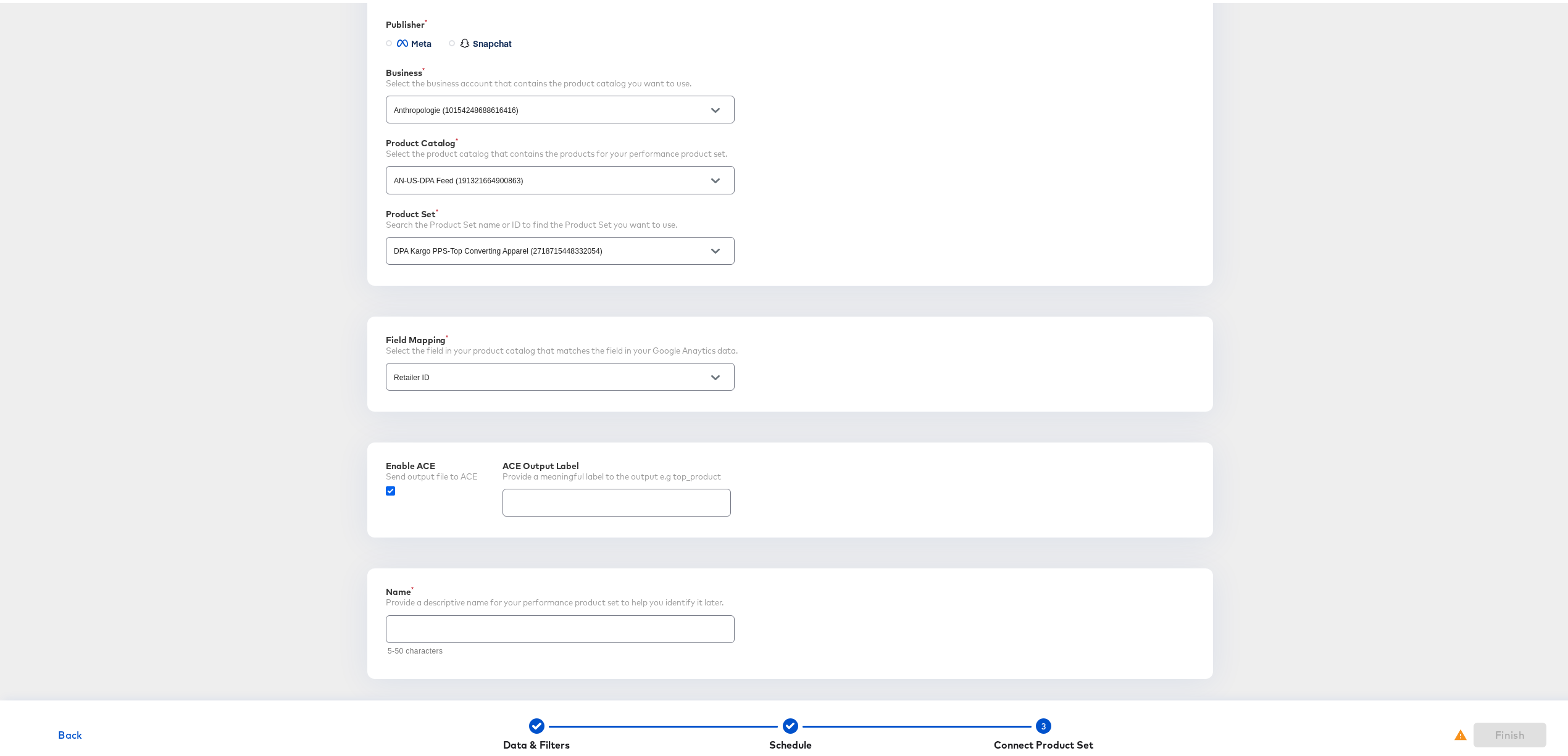
click at [386, 487] on icon at bounding box center [390, 487] width 9 height 9
click at [0, 0] on input "checkbox" at bounding box center [0, 0] width 0 height 0
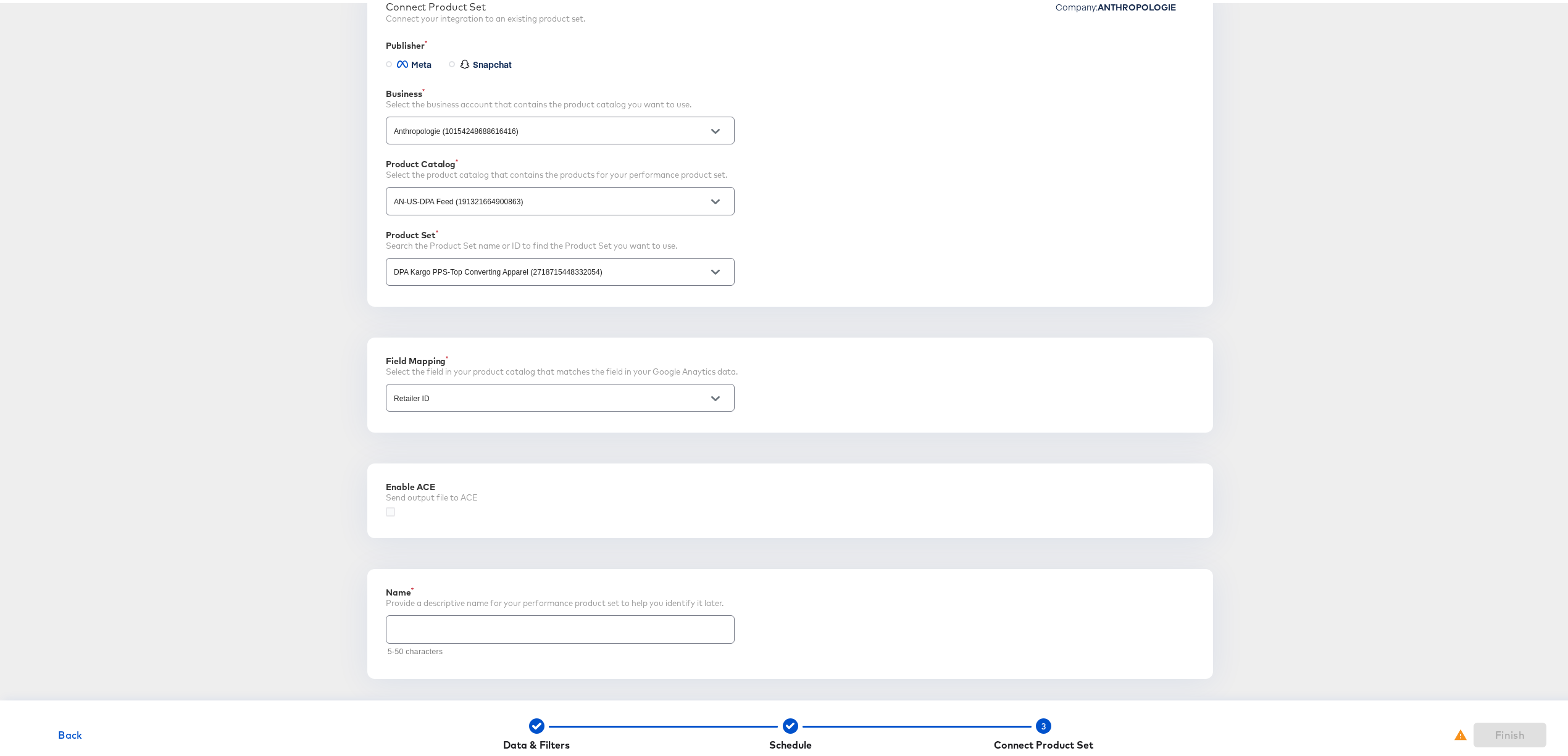
click at [537, 272] on input "DPA Kargo PPS-Top Converting Apparel (2718715448332054)" at bounding box center [550, 269] width 318 height 14
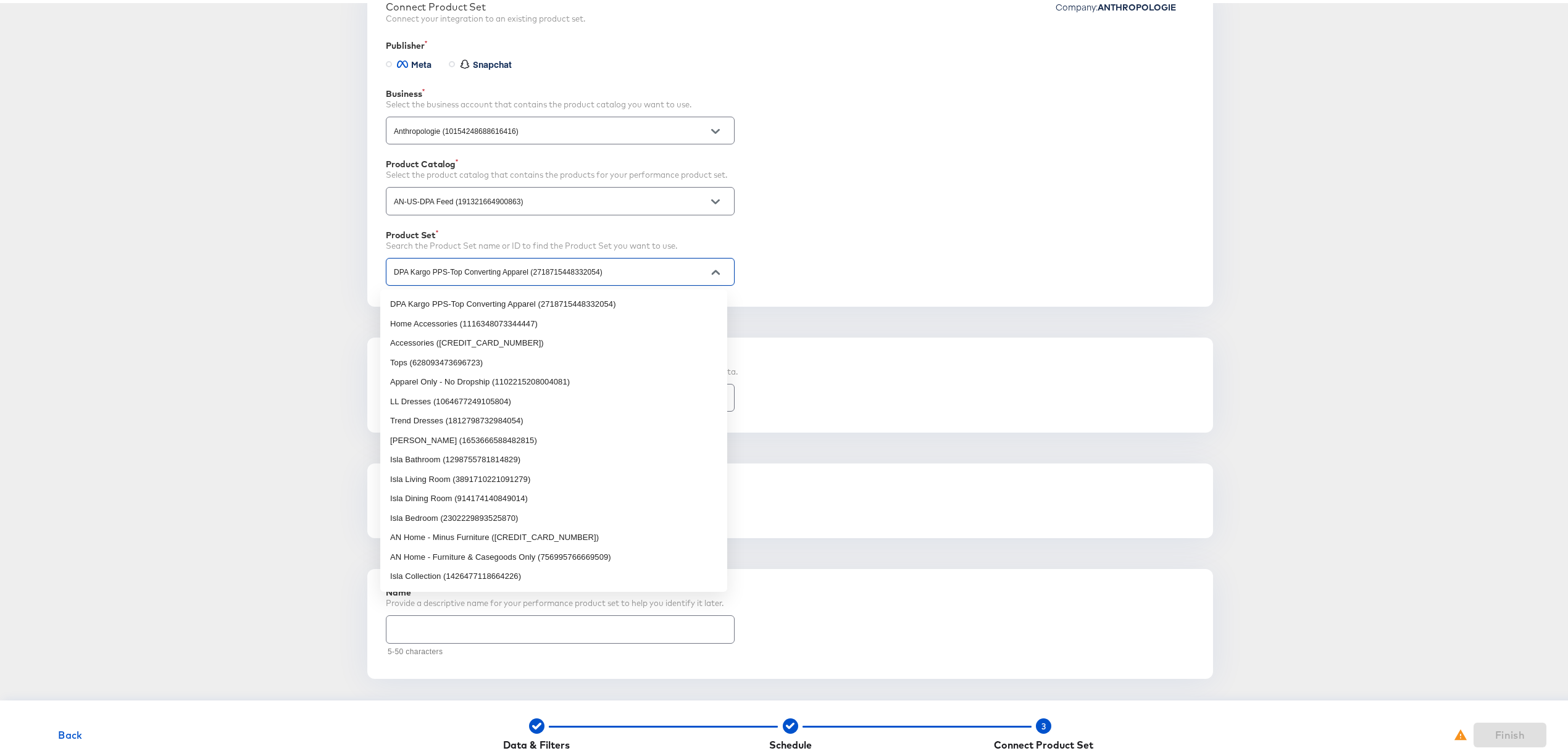
click at [537, 272] on input "DPA Kargo PPS-Top Converting Apparel (2718715448332054)" at bounding box center [550, 269] width 318 height 14
click at [394, 628] on input "text" at bounding box center [560, 621] width 348 height 27
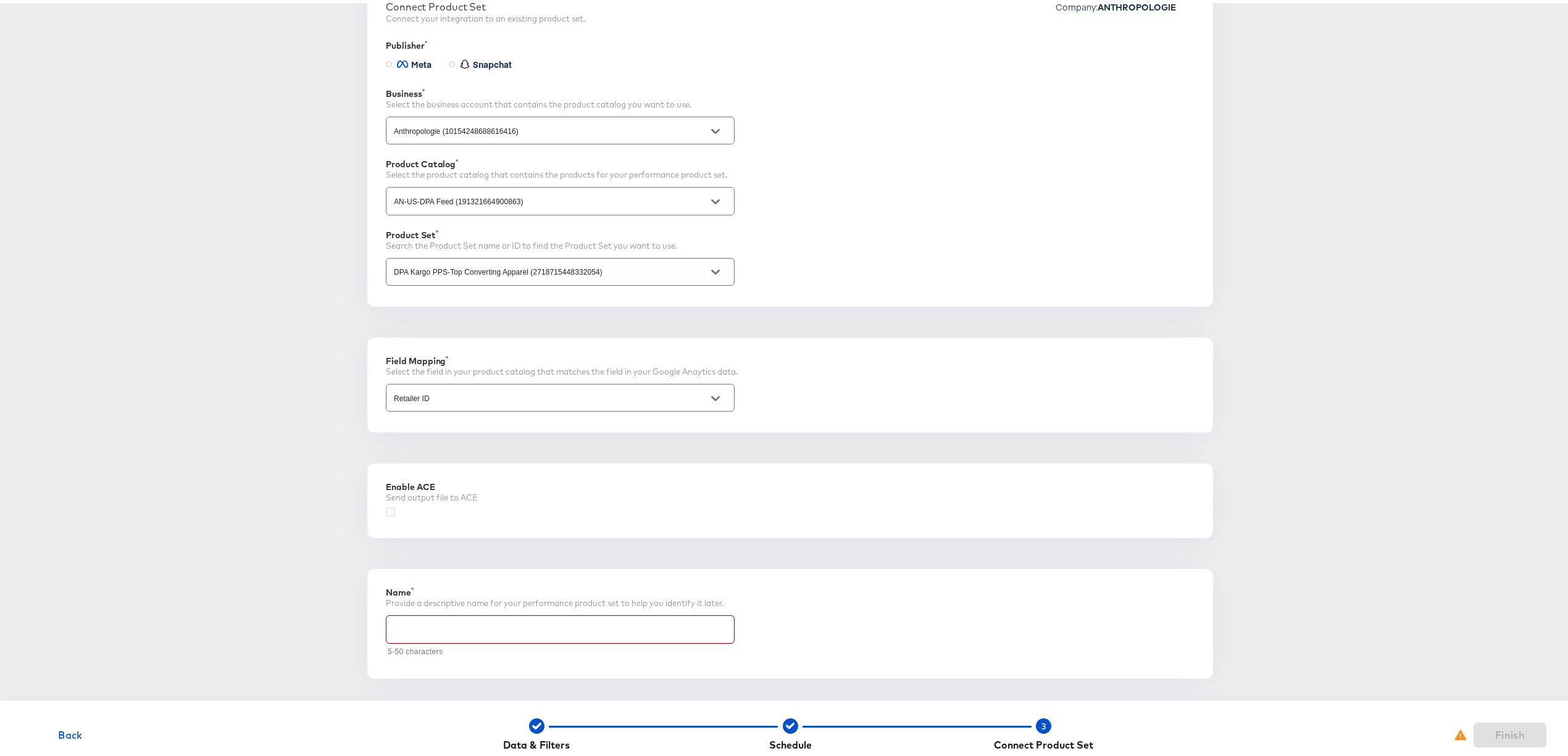
paste input "DPA Kargo PPS-Top Converting Apparel (271871544833"
type input "DPA Kargo PPS-Top Converting Apparel"
click at [1478, 729] on span "Finish" at bounding box center [1510, 732] width 63 height 17
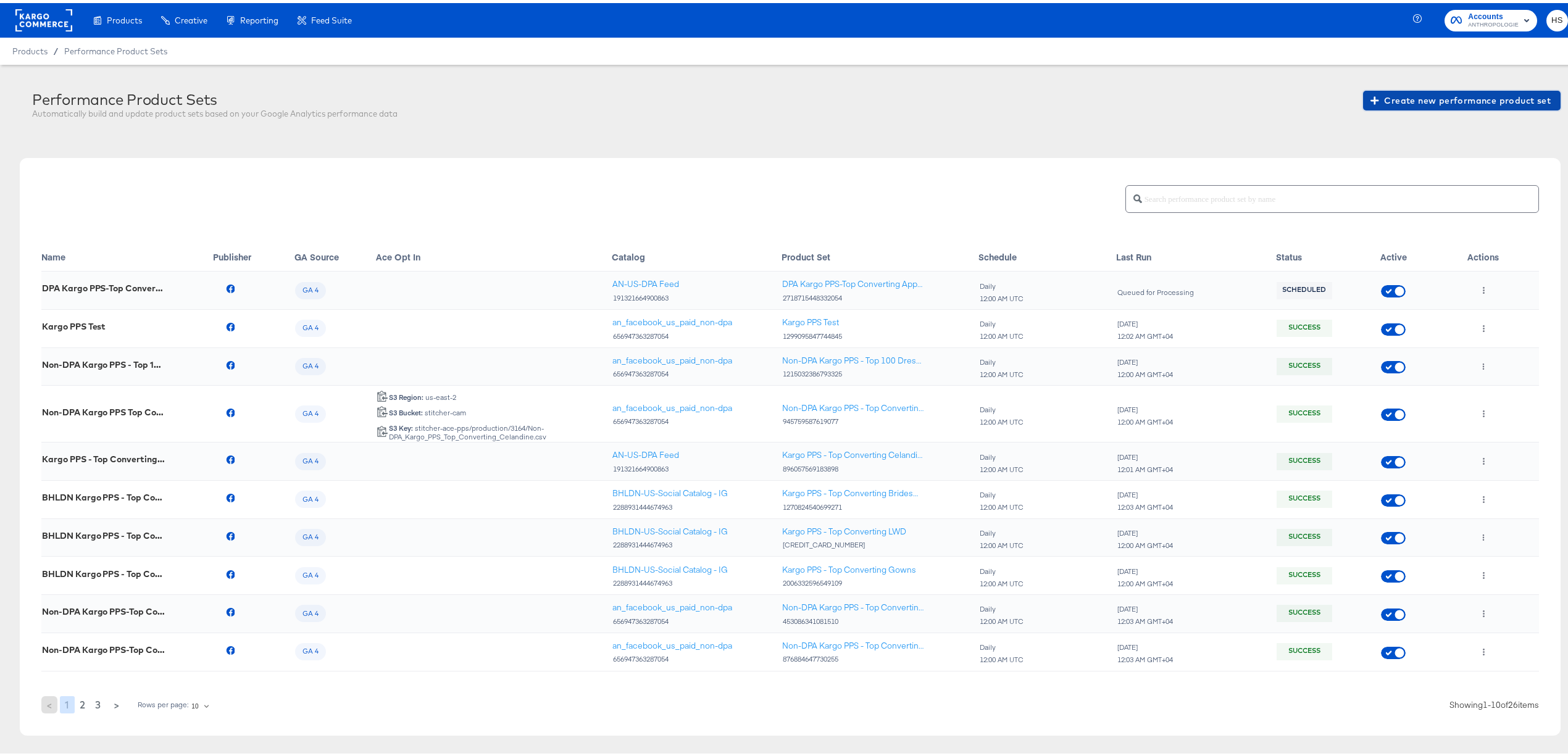
click at [1403, 94] on span "Create new performance product set" at bounding box center [1462, 98] width 178 height 15
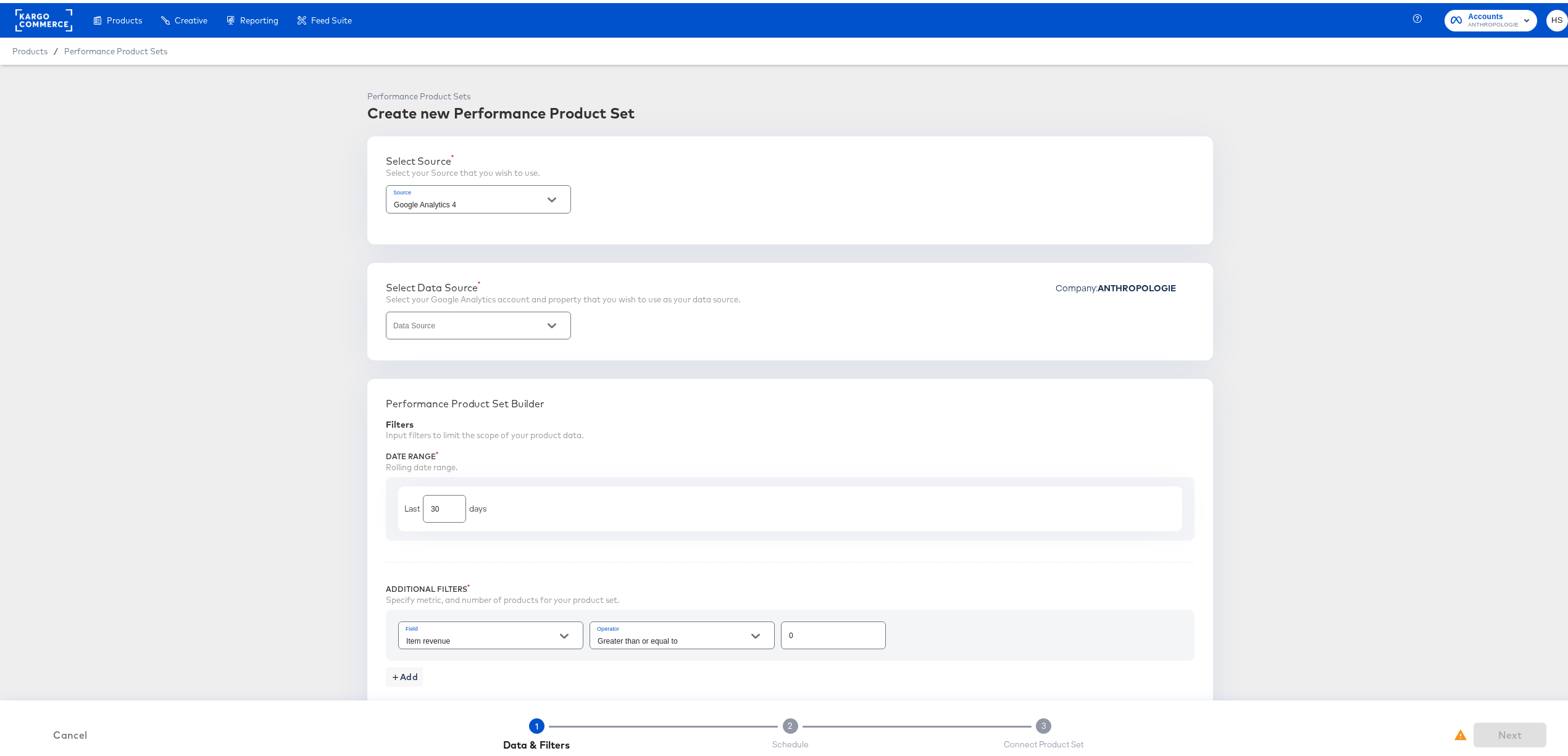
click at [449, 331] on input "Data Source" at bounding box center [468, 328] width 155 height 14
click at [453, 357] on li "2 - Anthropologie | GA4 App + Web (Global)" at bounding box center [472, 354] width 183 height 20
type input "2 - Anthropologie | GA4 App + Web (Global)"
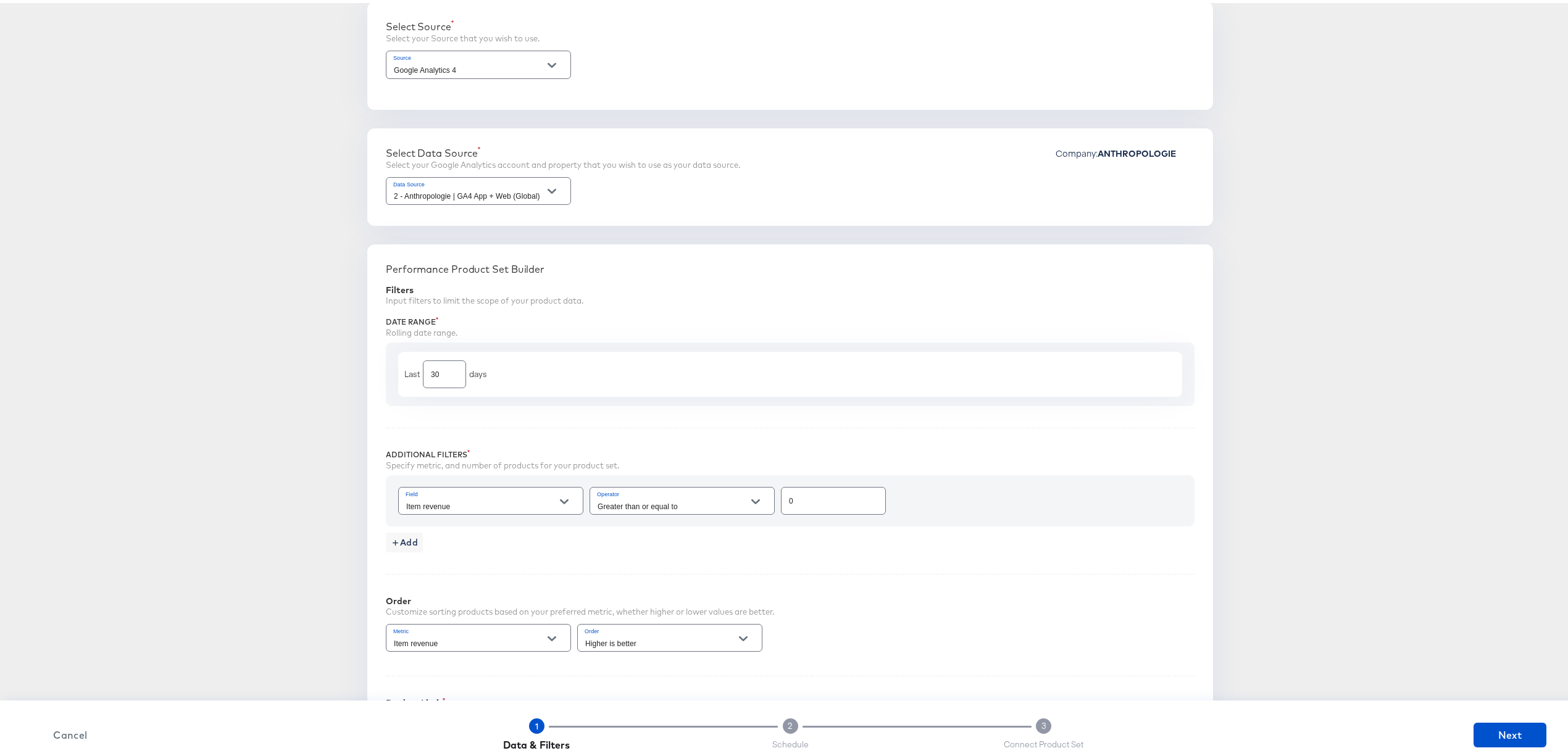
scroll to position [136, 0]
click at [493, 494] on div "Item revenue" at bounding box center [490, 497] width 185 height 28
click at [563, 500] on button "Open" at bounding box center [564, 497] width 18 height 18
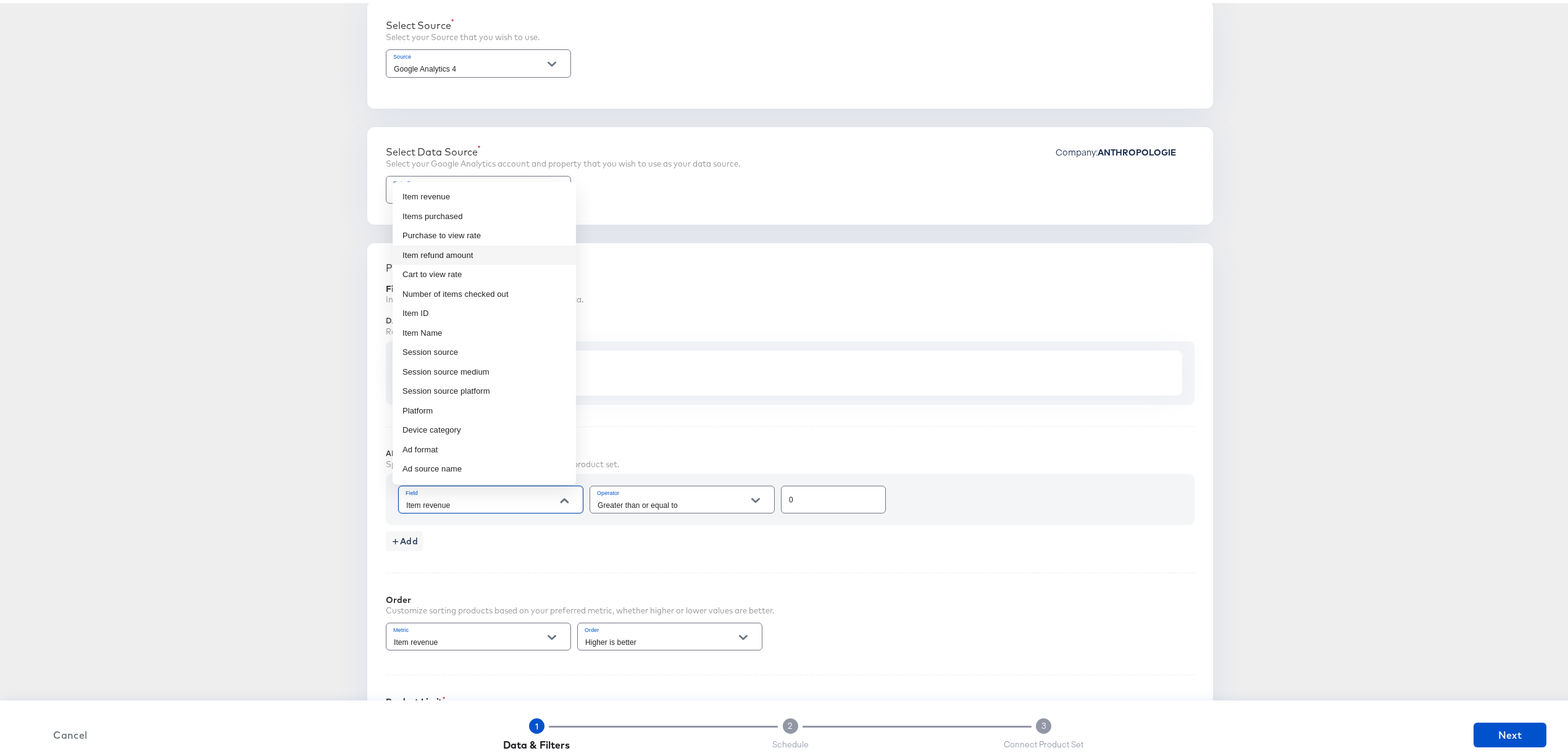
click at [523, 235] on li "Purchase to view rate" at bounding box center [484, 233] width 183 height 20
type input "Purchase to view rate"
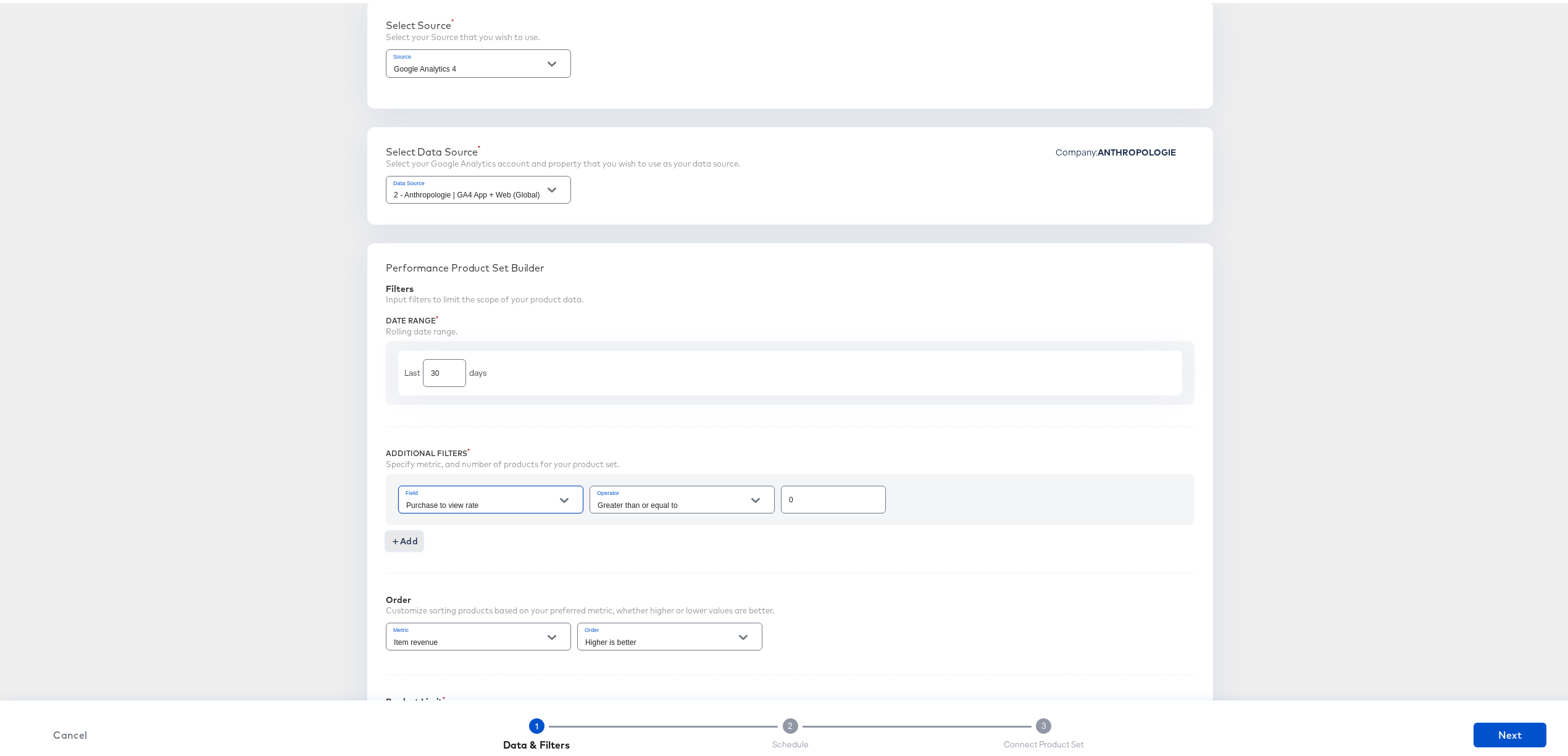
click at [395, 538] on span "Add" at bounding box center [404, 539] width 27 height 15
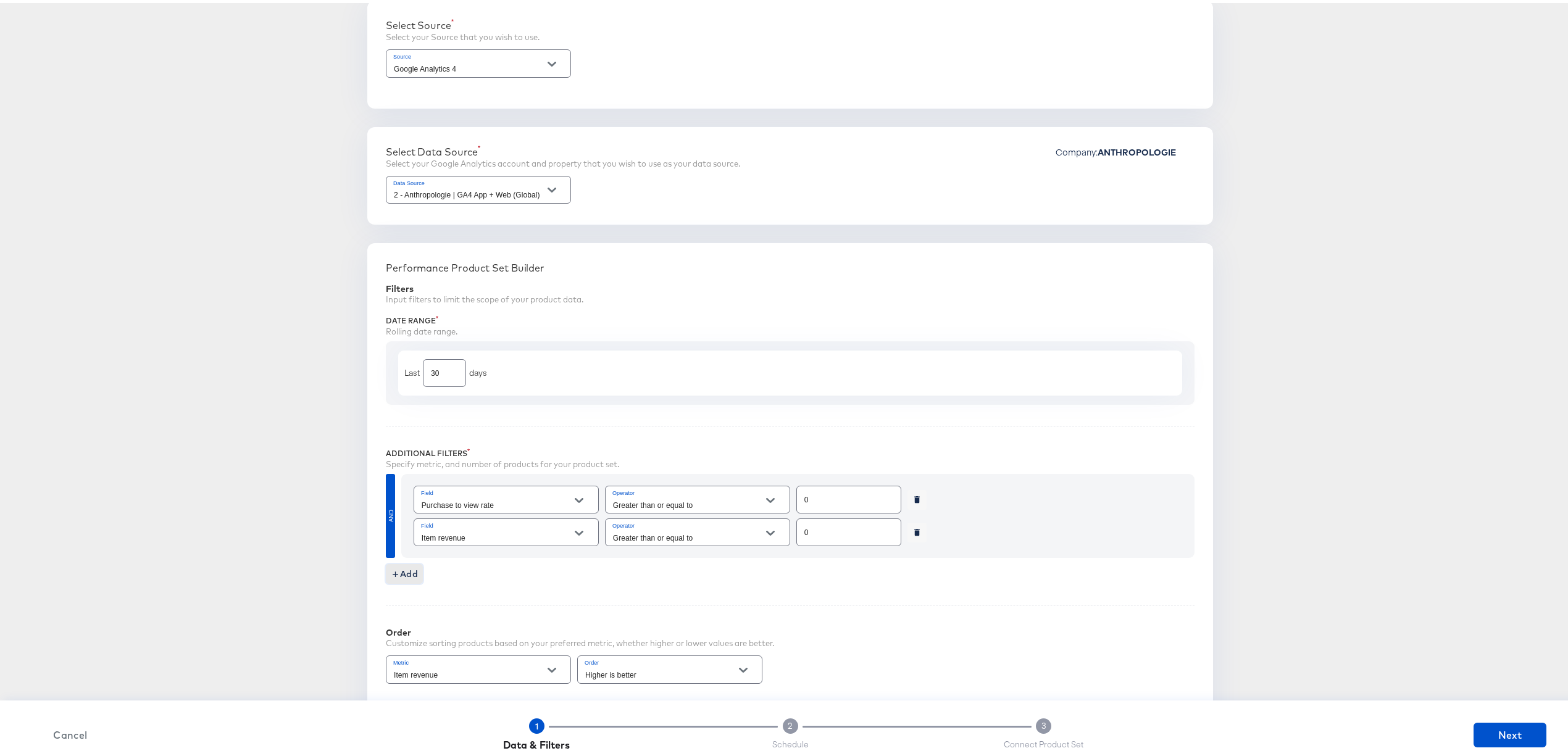
click at [486, 543] on div "Item revenue" at bounding box center [506, 529] width 185 height 28
click at [575, 538] on button "Open" at bounding box center [579, 530] width 18 height 18
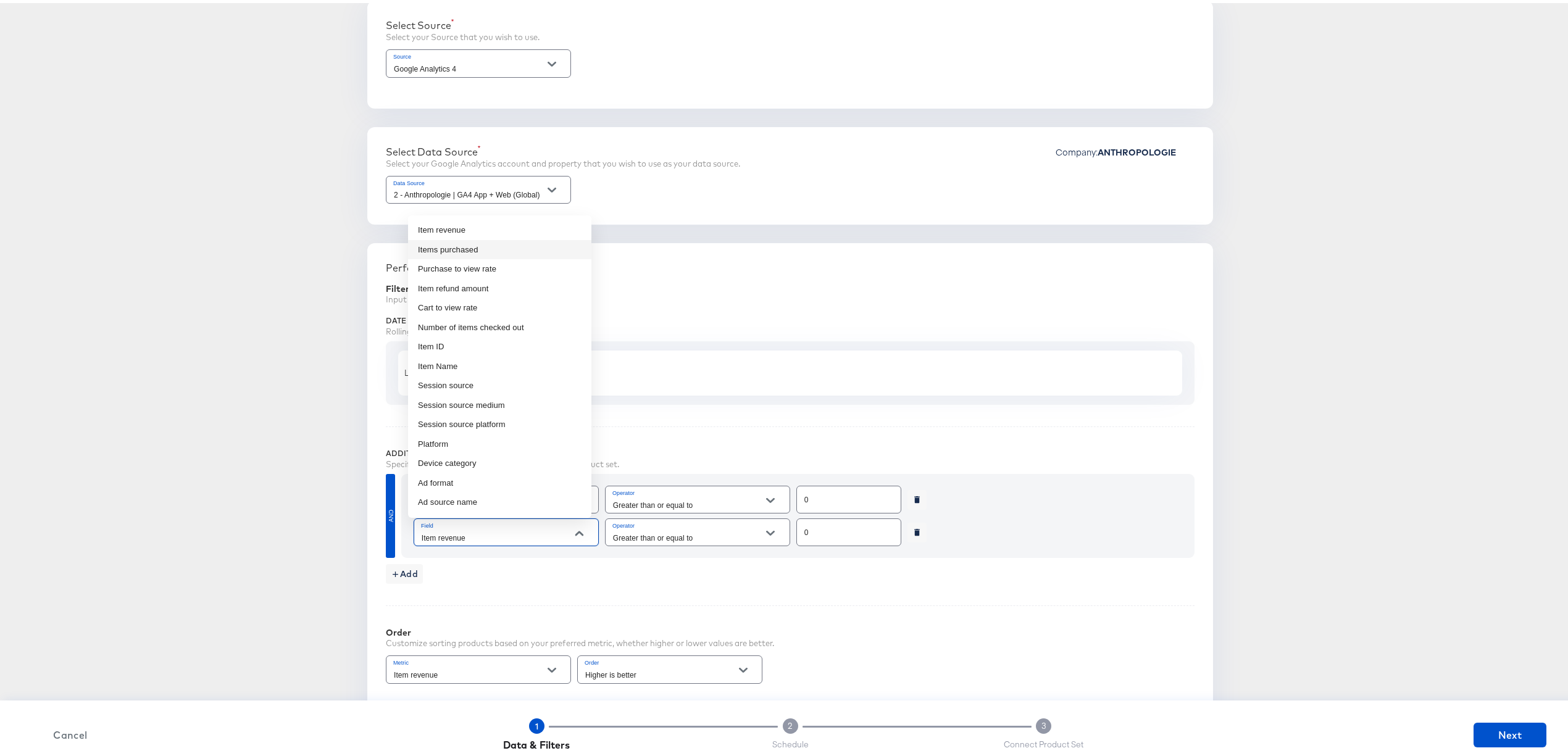
click at [515, 245] on li "Items purchased" at bounding box center [500, 247] width 183 height 20
type input "Items purchased"
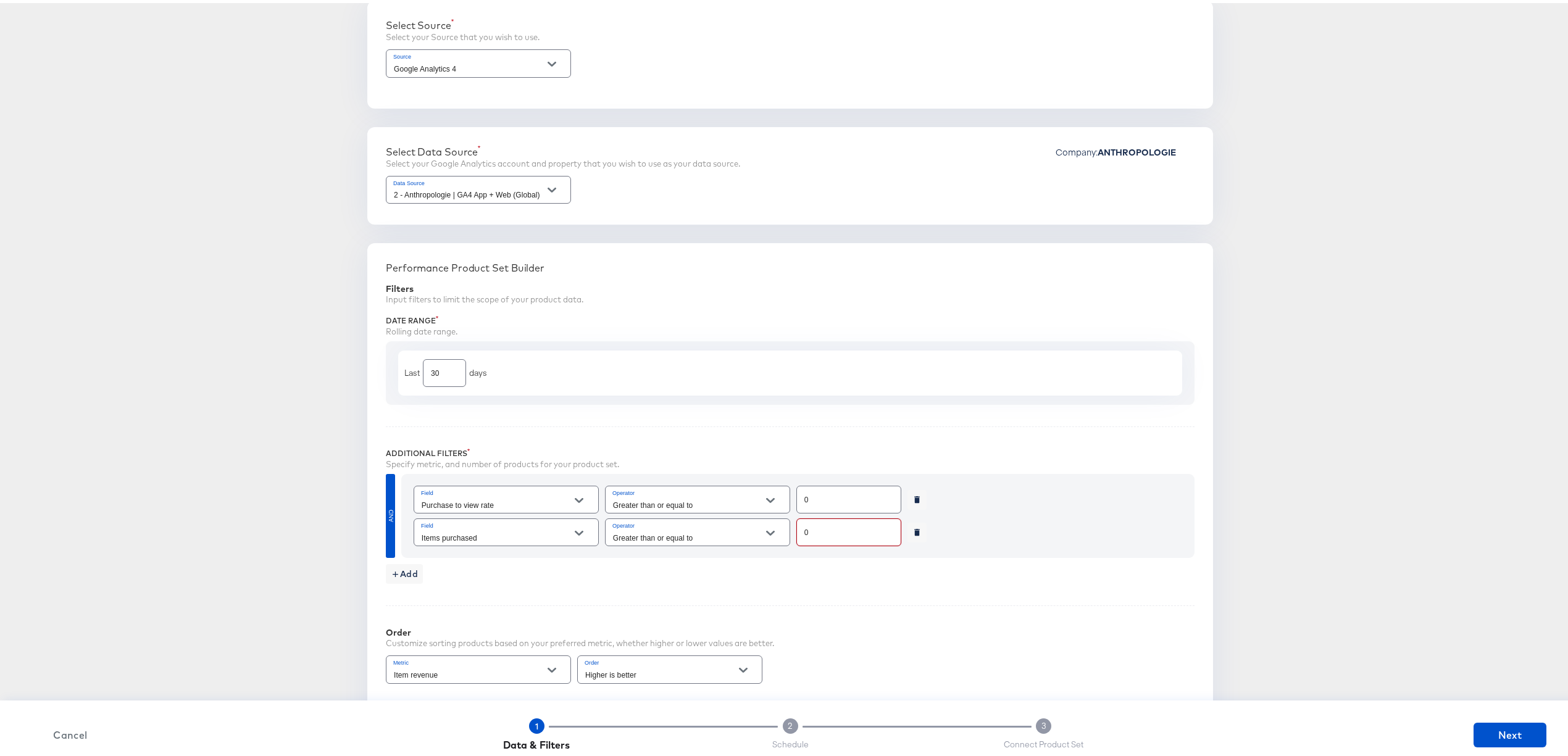
click at [797, 536] on input "0" at bounding box center [849, 525] width 104 height 27
type input "10"
click at [234, 537] on div "Performance Product Sets Create new Performance Product Set Select Source Selec…" at bounding box center [790, 631] width 1541 height 1359
click at [394, 579] on span "Add" at bounding box center [404, 571] width 27 height 15
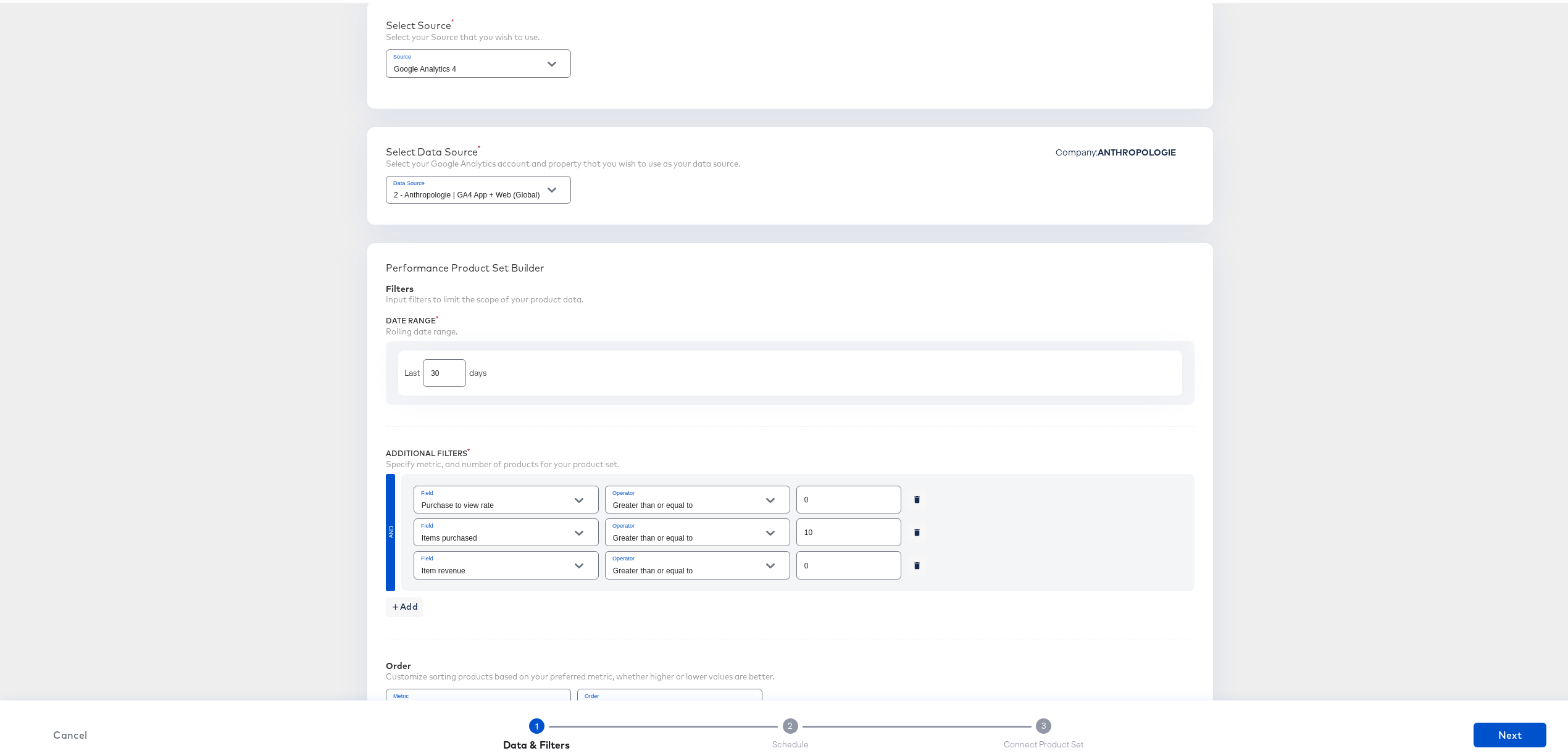
click at [539, 564] on input "Item revenue" at bounding box center [496, 567] width 155 height 14
click at [460, 597] on li "Item category 5" at bounding box center [500, 596] width 183 height 20
type input "Item category 5"
type input "Exact"
type input "Item category 5"
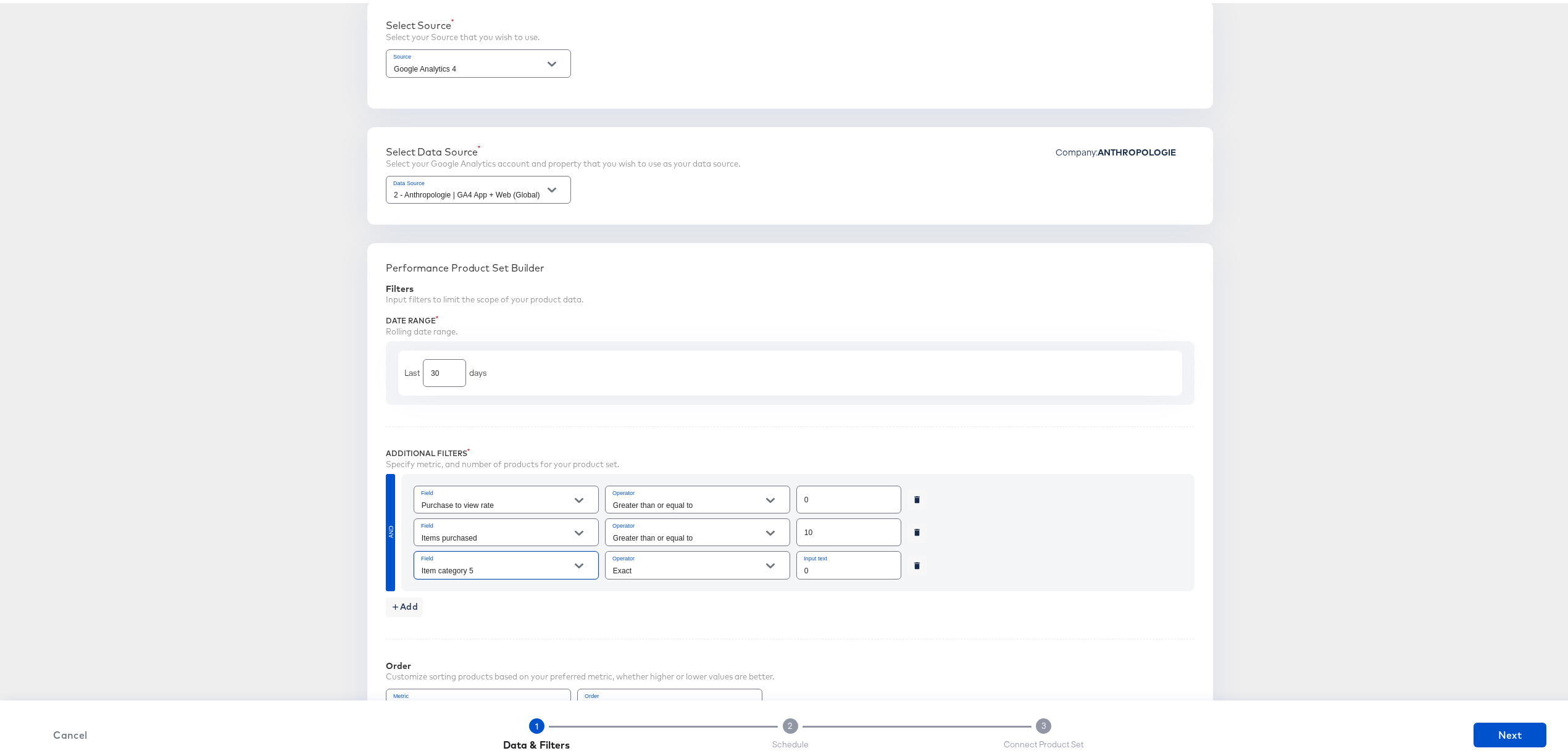
click at [650, 566] on input "Exact" at bounding box center [688, 567] width 155 height 14
click at [679, 652] on li "Contains" at bounding box center [691, 655] width 183 height 20
type input "Contains"
click at [856, 568] on input "0" at bounding box center [849, 562] width 104 height 27
type input "apparel"
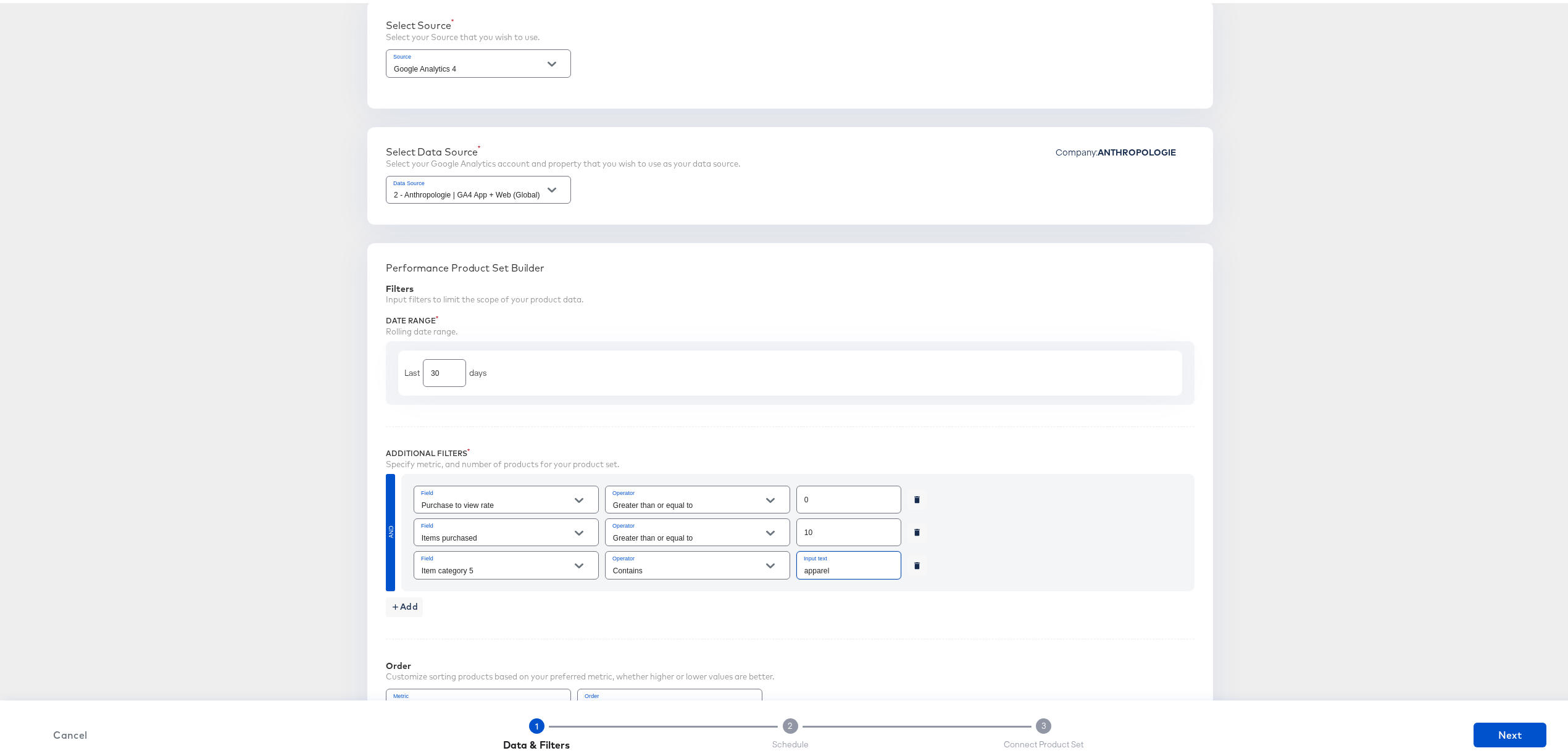
click at [841, 608] on div "Add" at bounding box center [791, 601] width 809 height 26
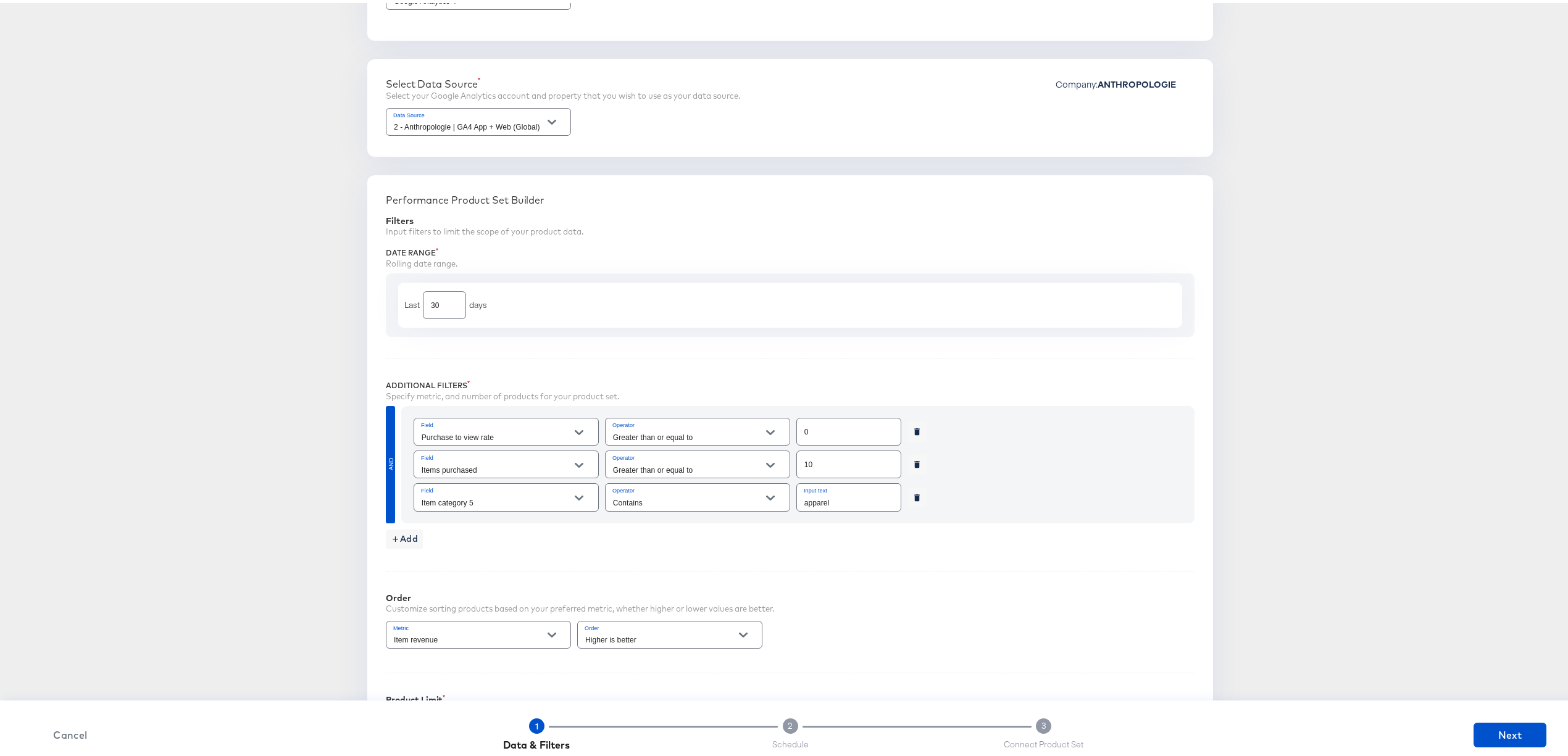
scroll to position [292, 0]
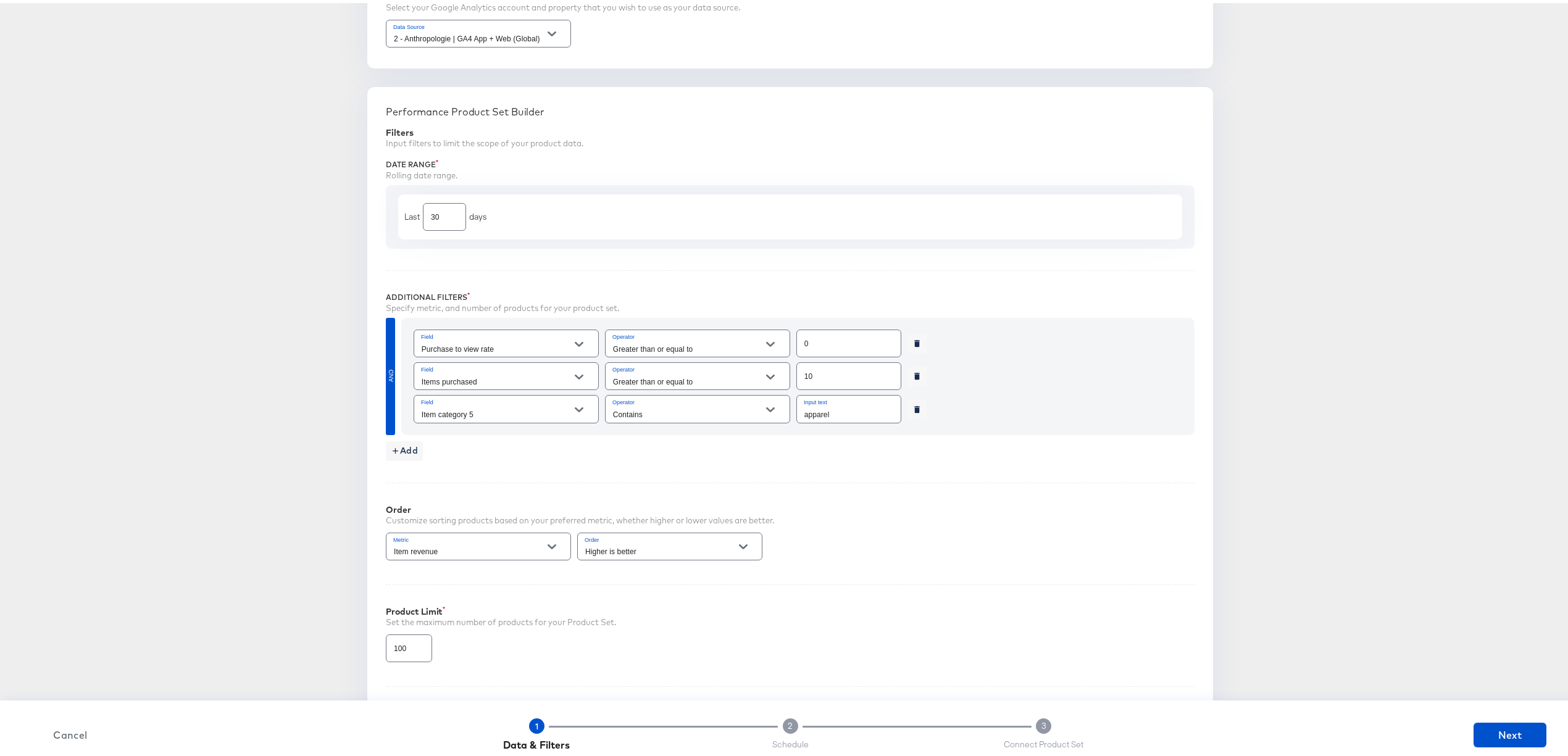
click at [465, 539] on div "Item revenue" at bounding box center [479, 543] width 185 height 28
click at [548, 546] on icon "Open" at bounding box center [552, 543] width 8 height 5
click at [489, 620] on li "Purchase to view rate" at bounding box center [472, 616] width 183 height 20
type input "Purchase to view rate"
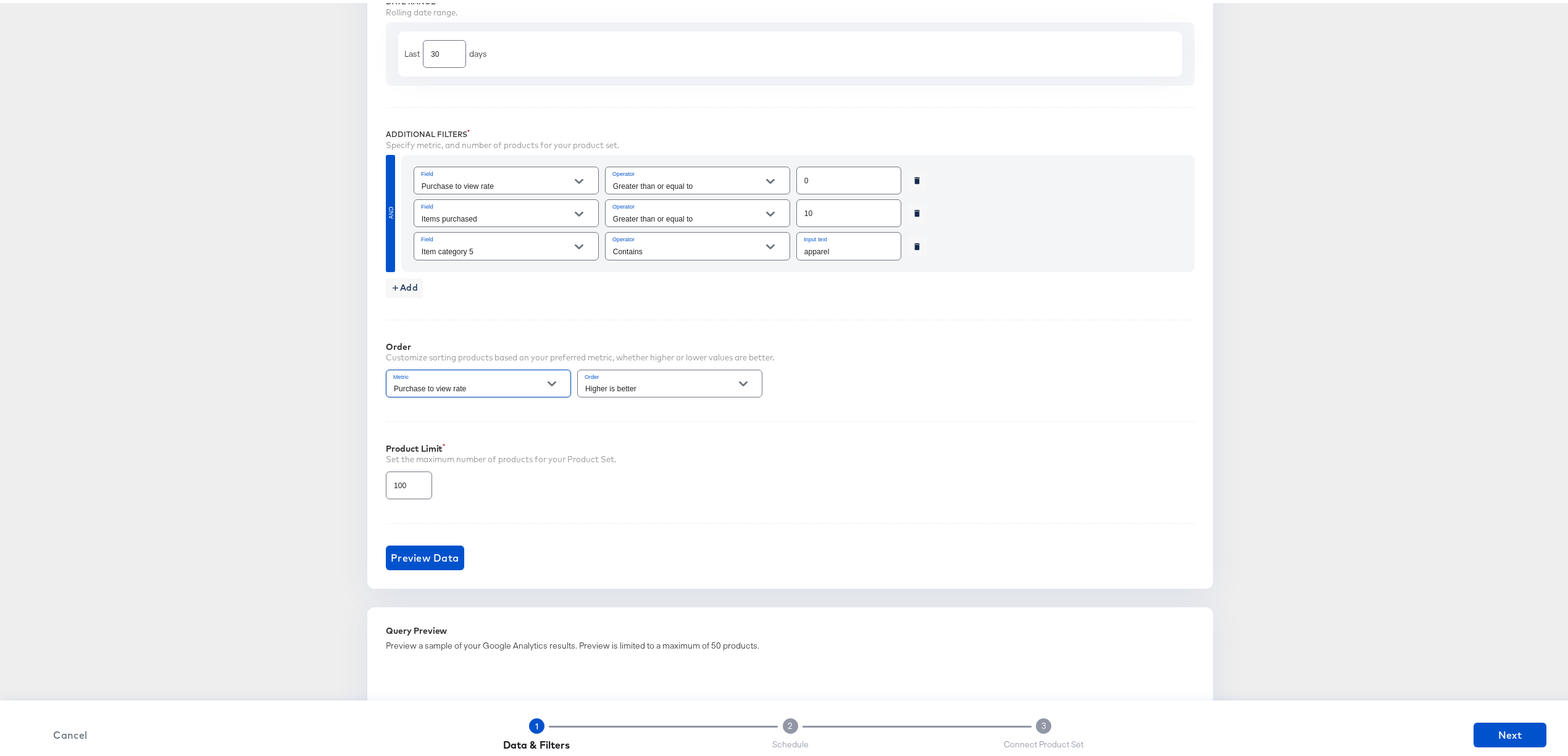
scroll to position [455, 0]
click at [418, 485] on input "100" at bounding box center [409, 477] width 45 height 27
type input "1"
type input "3500"
click at [567, 585] on div "Performance Product Set Builder Filters Input filters to limit the scope of you…" at bounding box center [790, 252] width 846 height 664
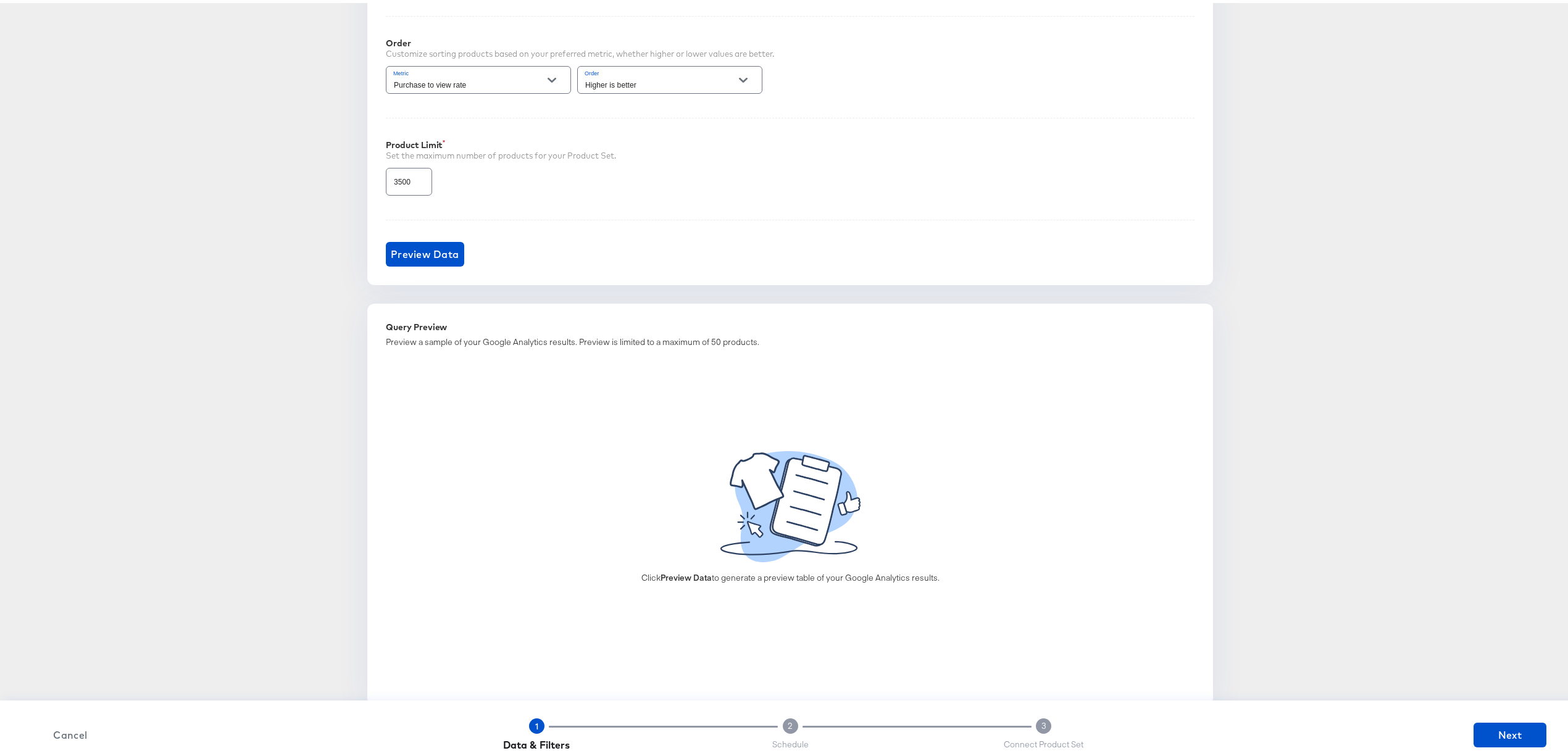
scroll to position [759, 0]
click at [389, 236] on div "Preview Data" at bounding box center [791, 239] width 809 height 47
drag, startPoint x: 393, startPoint y: 249, endPoint x: 389, endPoint y: 236, distance: 13.6
click at [389, 236] on div "Preview Data" at bounding box center [791, 239] width 809 height 47
click at [395, 252] on span "Preview Data" at bounding box center [425, 250] width 69 height 17
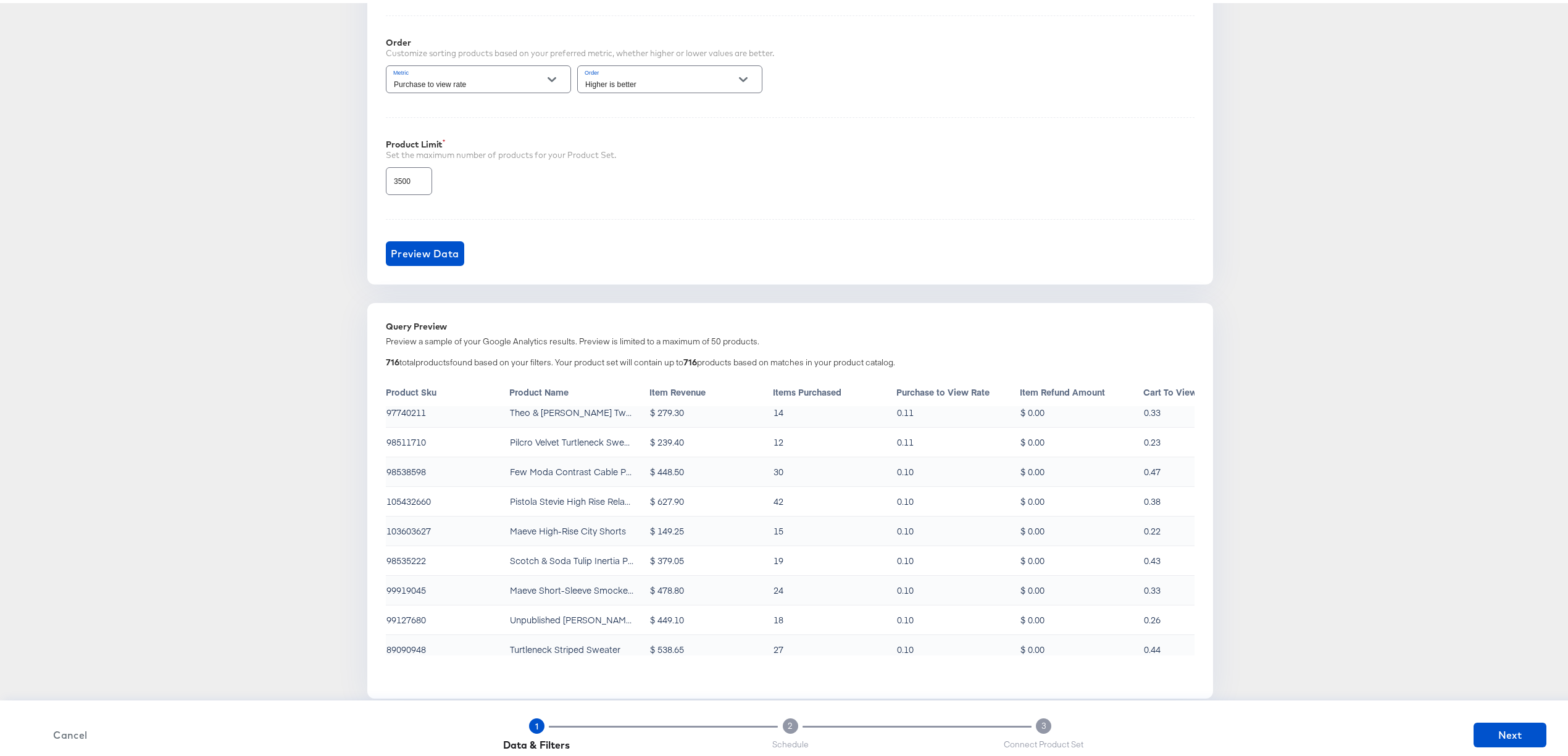
scroll to position [306, 0]
click at [1478, 729] on span "Next" at bounding box center [1510, 732] width 63 height 17
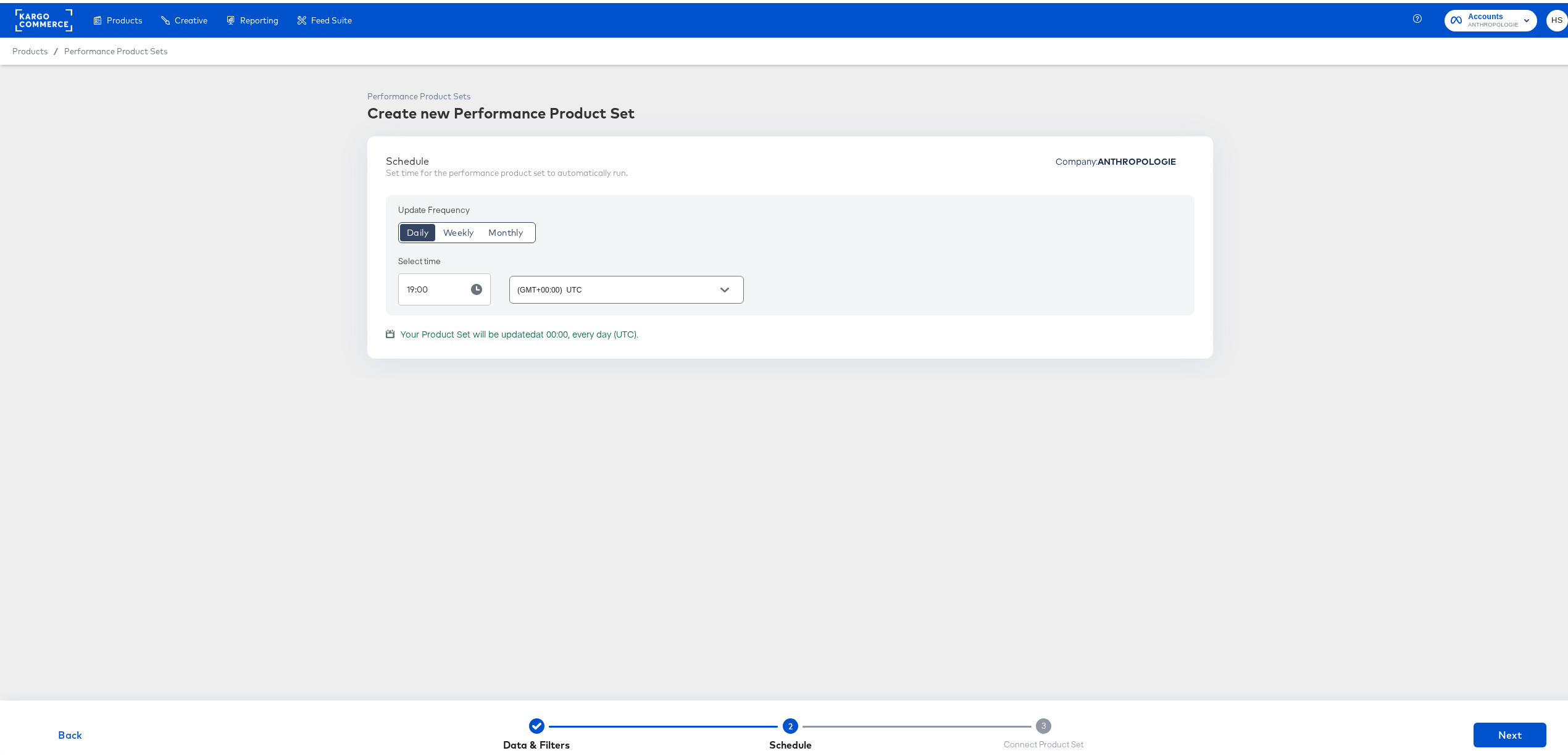
scroll to position [0, 0]
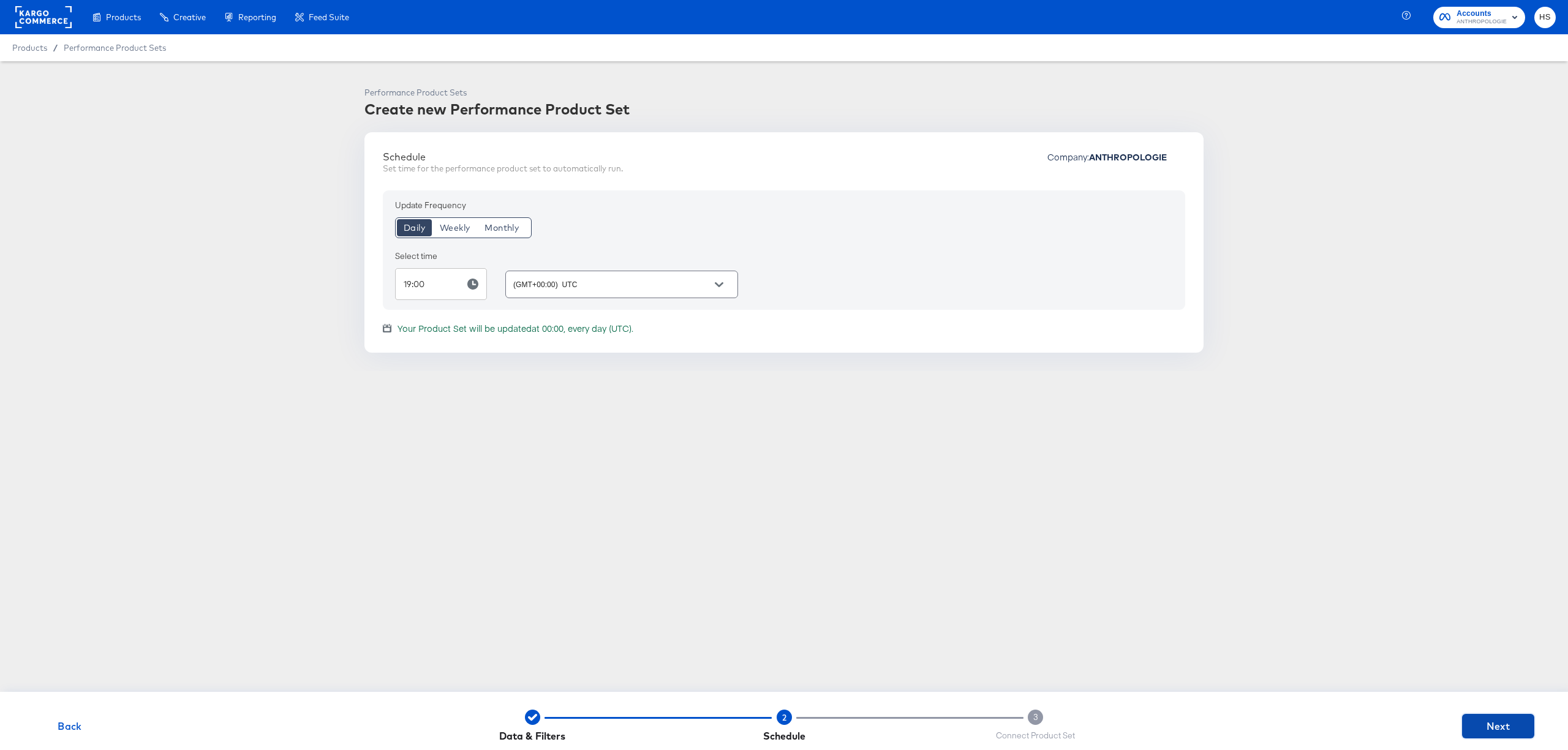
click at [1491, 725] on span "Next" at bounding box center [1498, 726] width 62 height 17
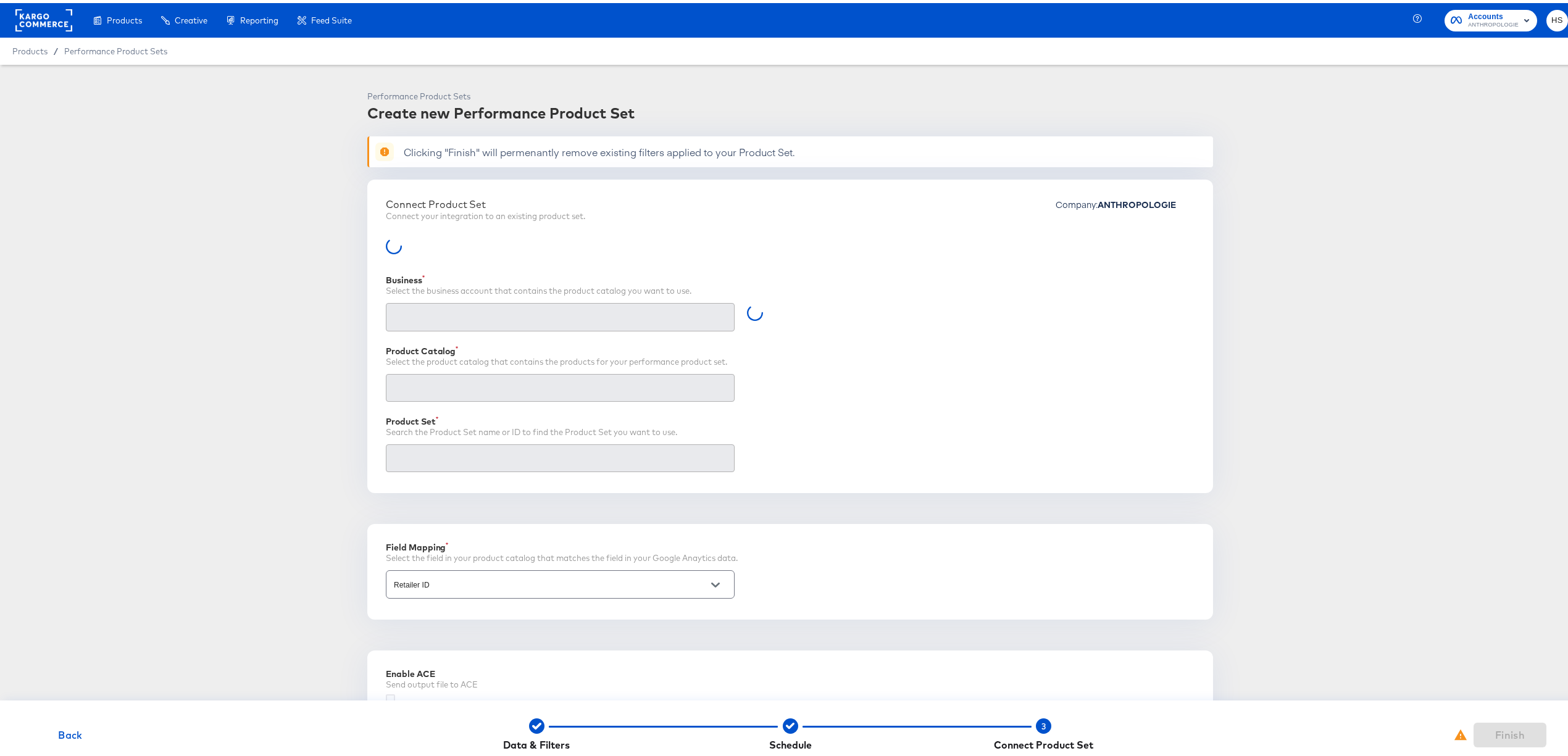
type input "Retailer ID"
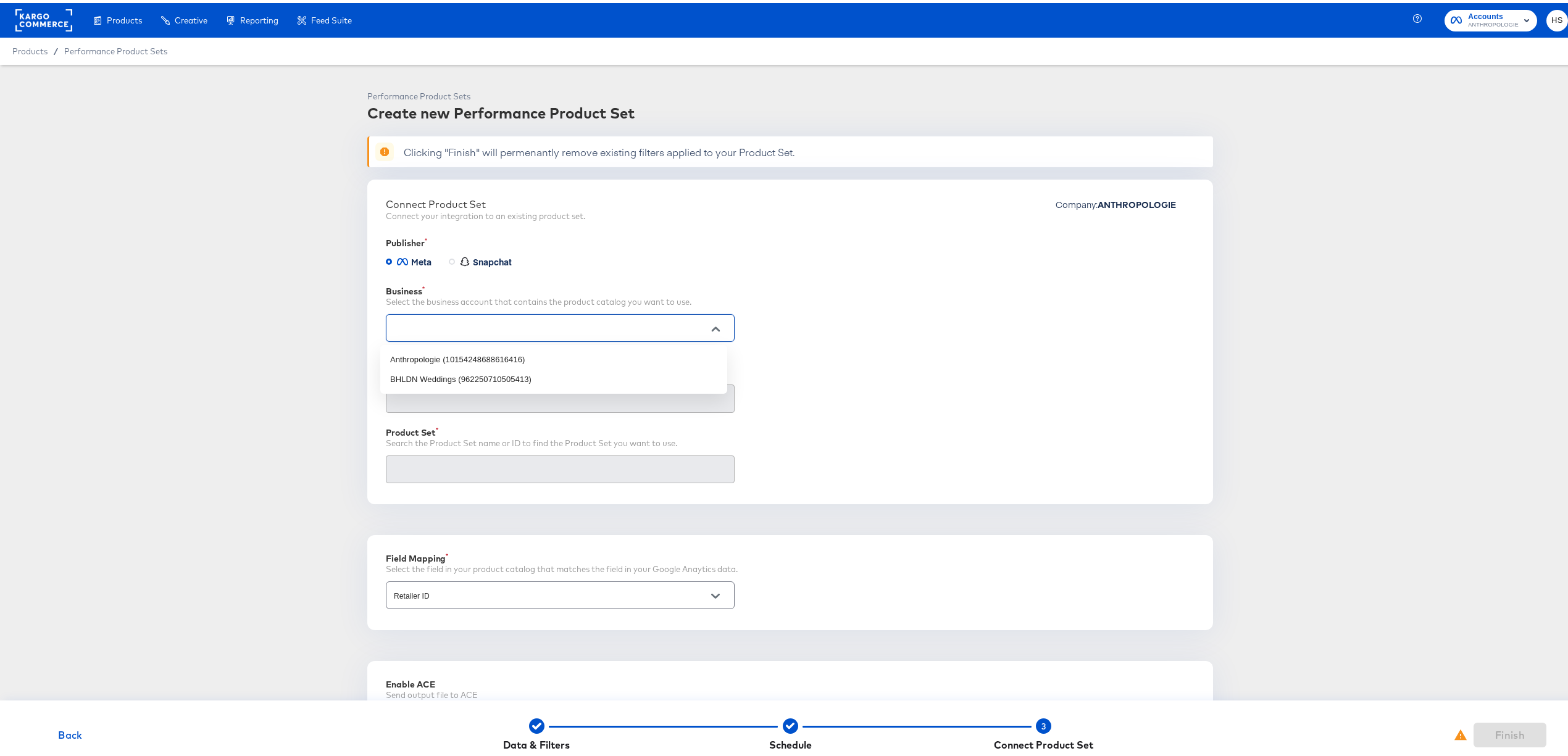
click at [610, 327] on input "text" at bounding box center [550, 325] width 318 height 14
click at [602, 359] on li "Anthropologie (10154248688616416)" at bounding box center [554, 357] width 347 height 20
type input "Anthropologie (10154248688616416)"
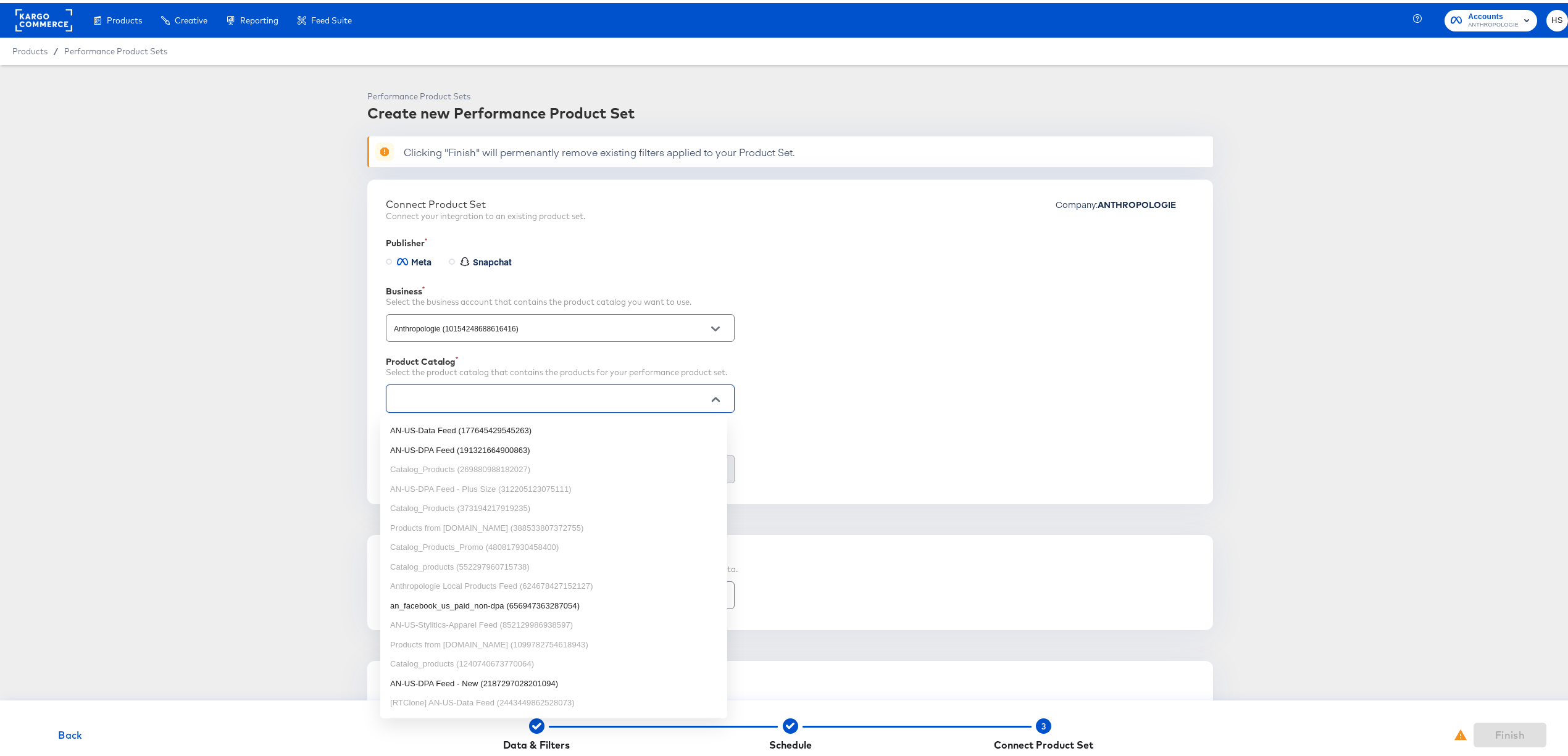
click at [606, 389] on input "text" at bounding box center [550, 396] width 318 height 14
click at [601, 606] on li "an_facebook_us_paid_non-dpa (656947363287054)" at bounding box center [554, 603] width 347 height 20
type input "an_facebook_us_paid_non-dpa (656947363287054)"
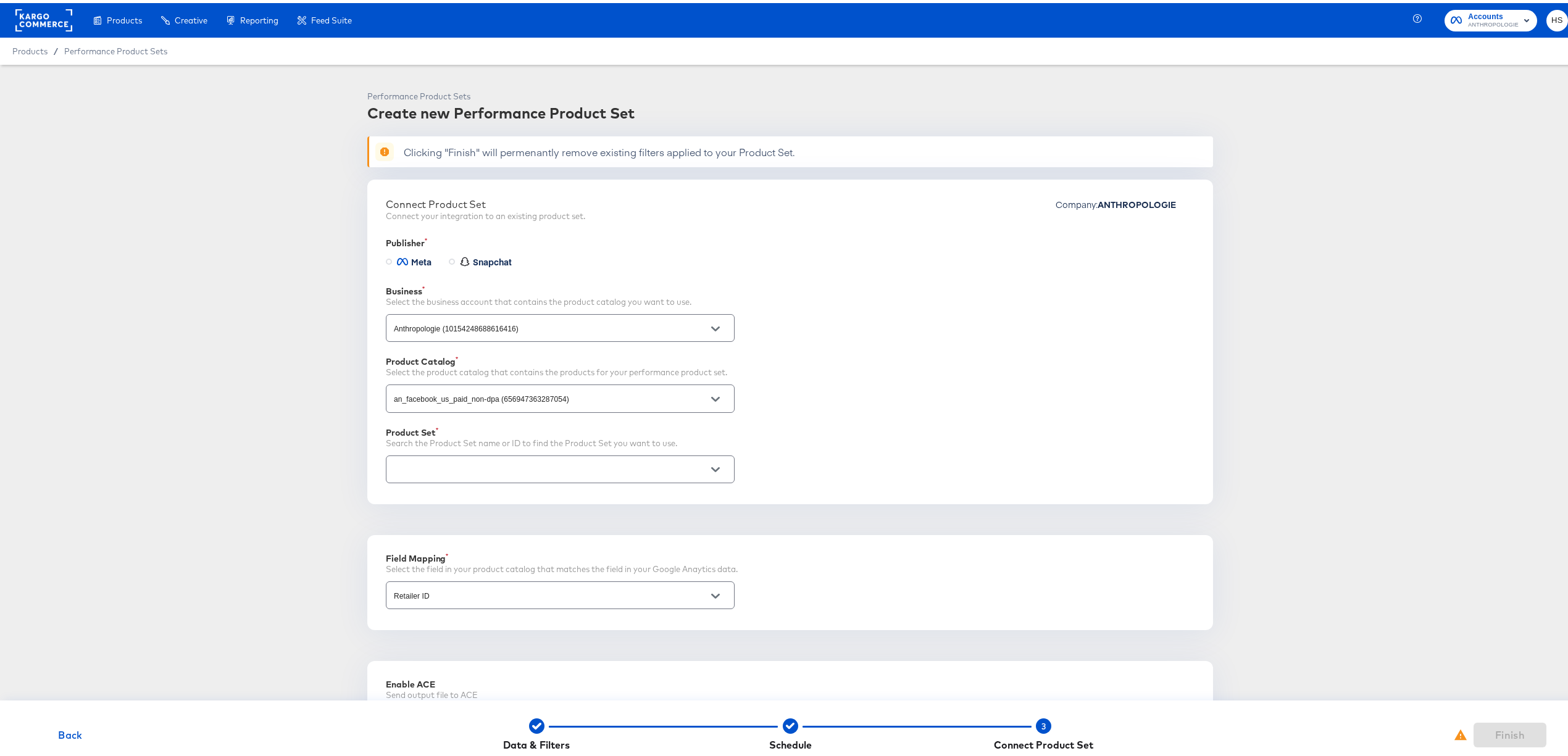
click at [617, 470] on input "text" at bounding box center [550, 466] width 318 height 14
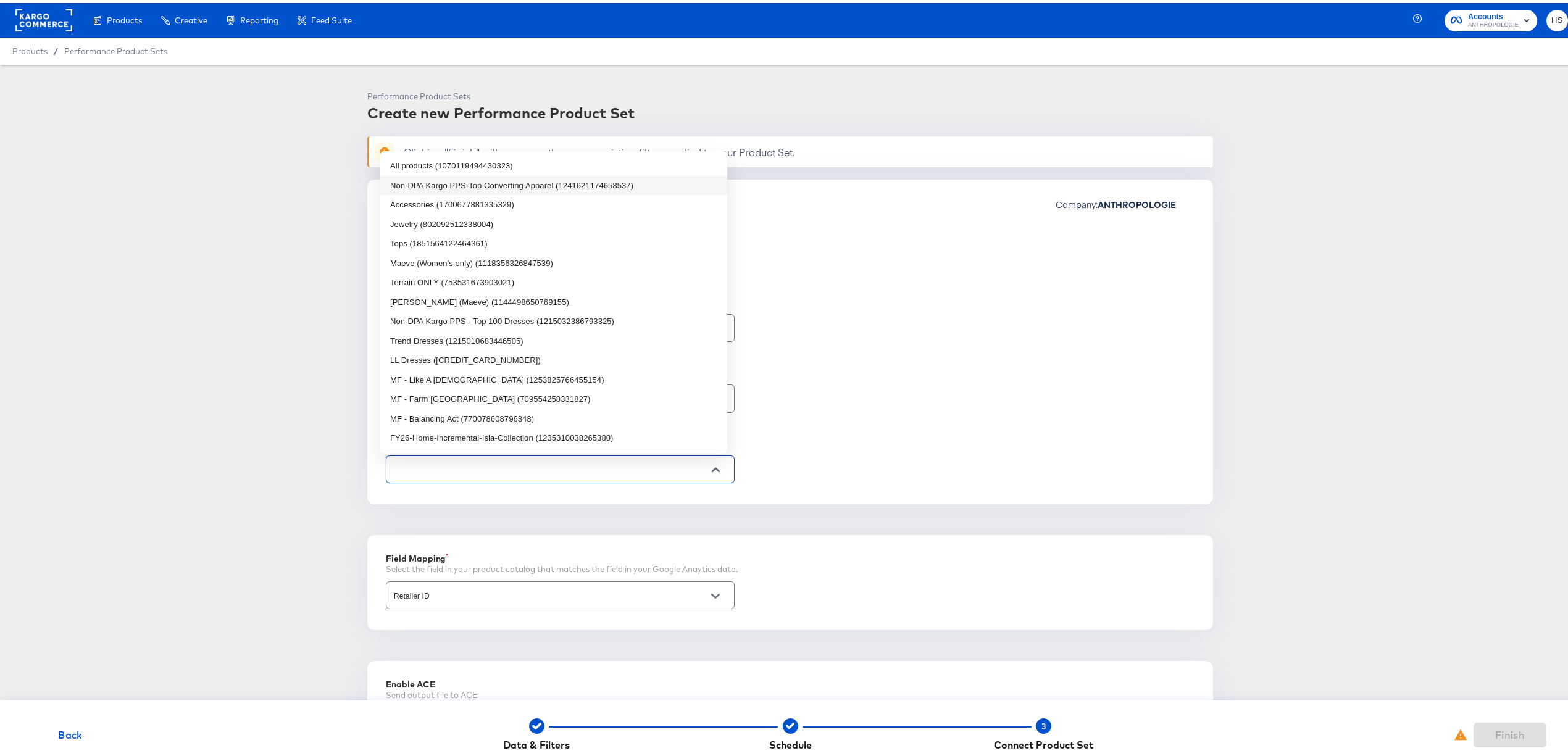
click at [591, 183] on li "Non-DPA Kargo PPS-Top Converting Apparel (1241621174658537)" at bounding box center [554, 183] width 347 height 20
type input "Non-DPA Kargo PPS-Top Converting Apparel (1241621174658537)"
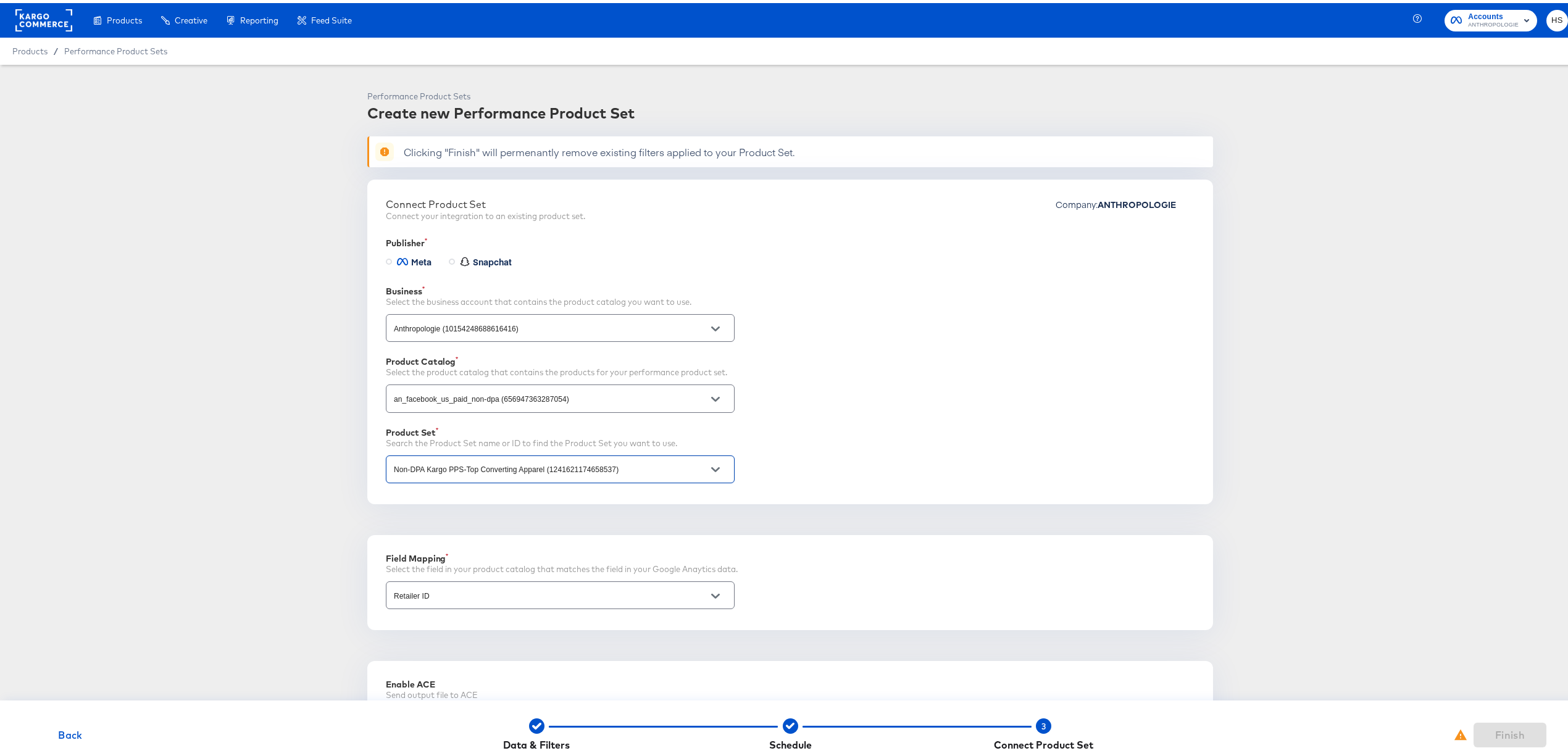
click at [517, 469] on input "Non-DPA Kargo PPS-Top Converting Apparel (1241621174658537)" at bounding box center [550, 466] width 318 height 14
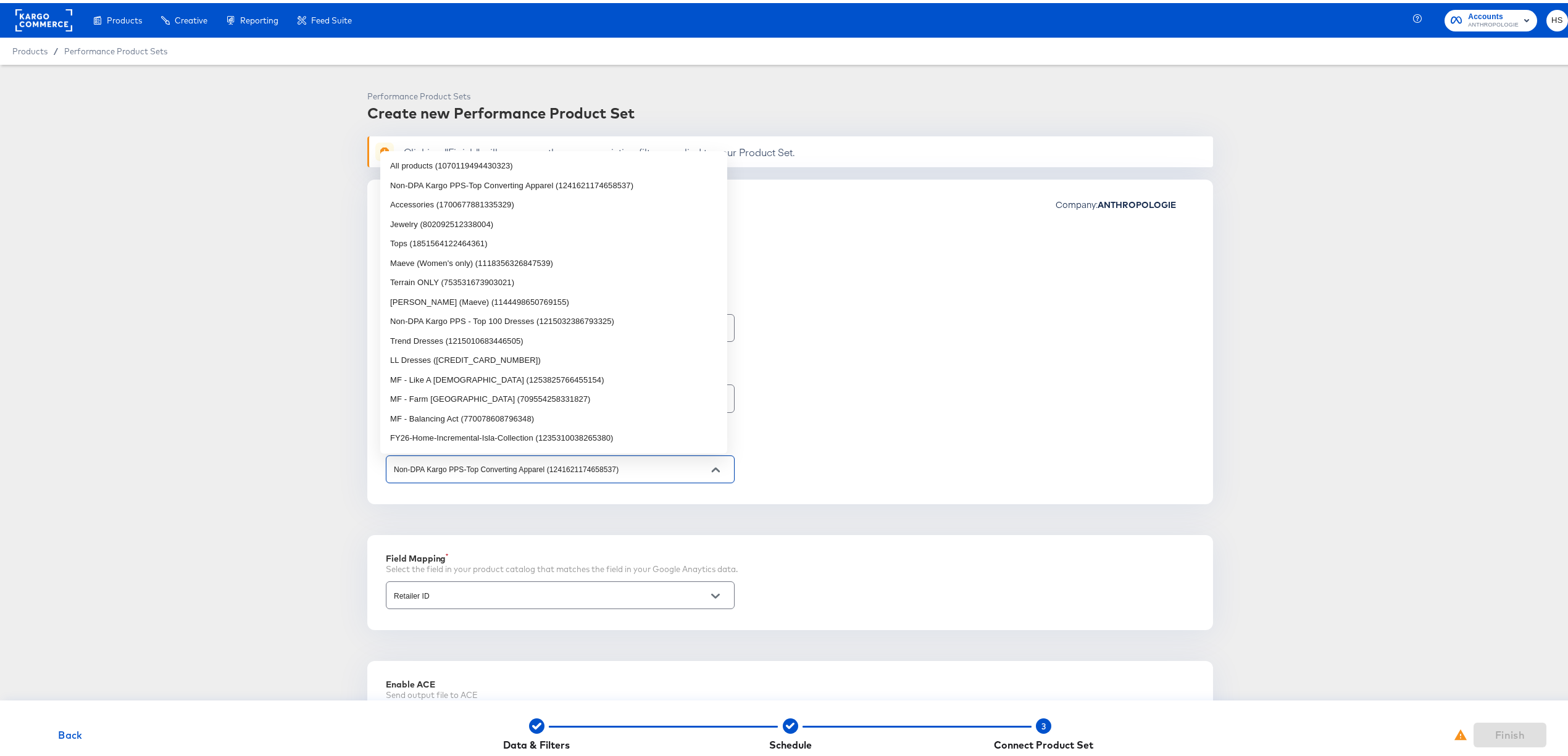
click at [517, 469] on input "Non-DPA Kargo PPS-Top Converting Apparel (1241621174658537)" at bounding box center [550, 466] width 318 height 14
click at [297, 545] on div "Performance Product Sets Create new Performance Product Set Clicking "Finish" w…" at bounding box center [790, 490] width 1541 height 804
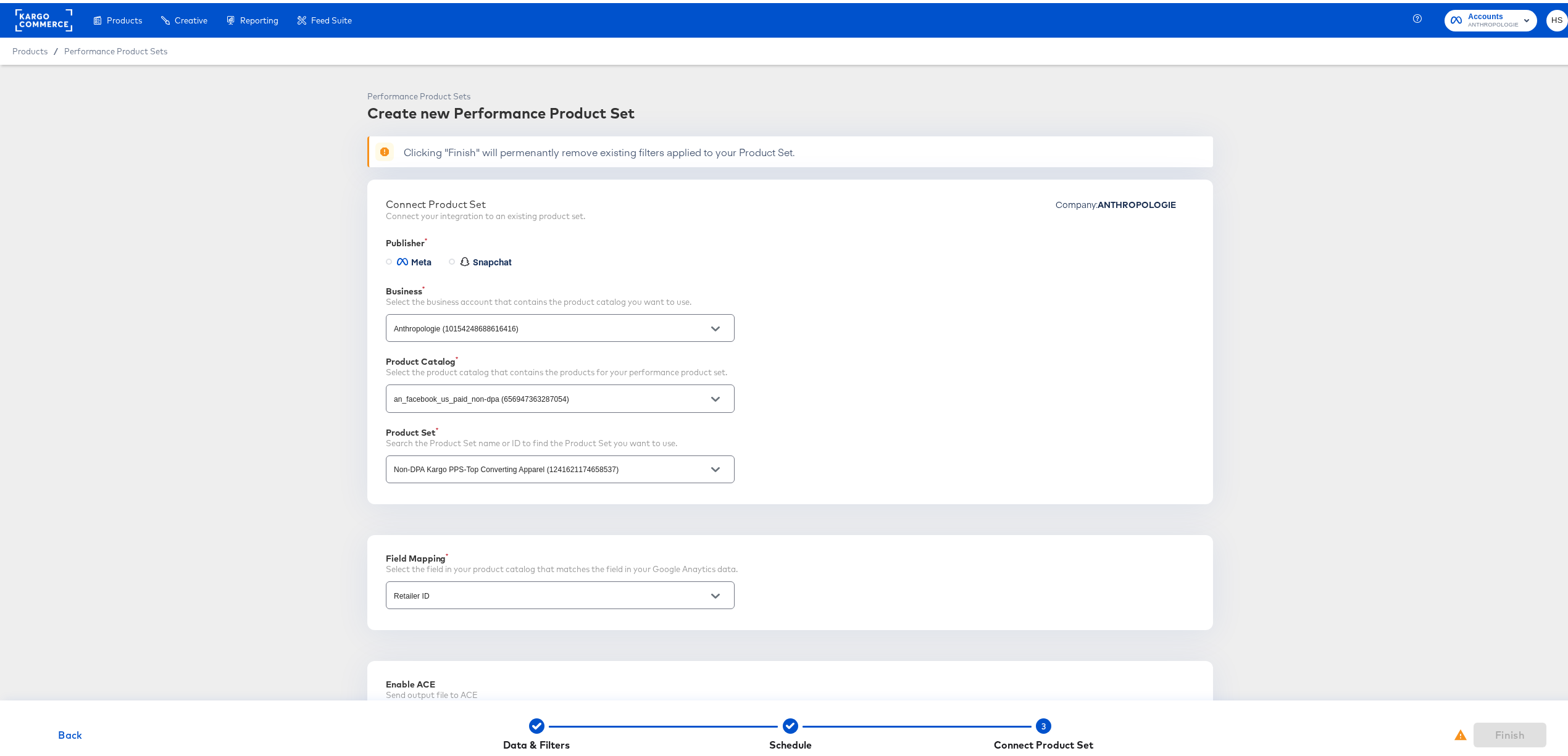
scroll to position [199, 0]
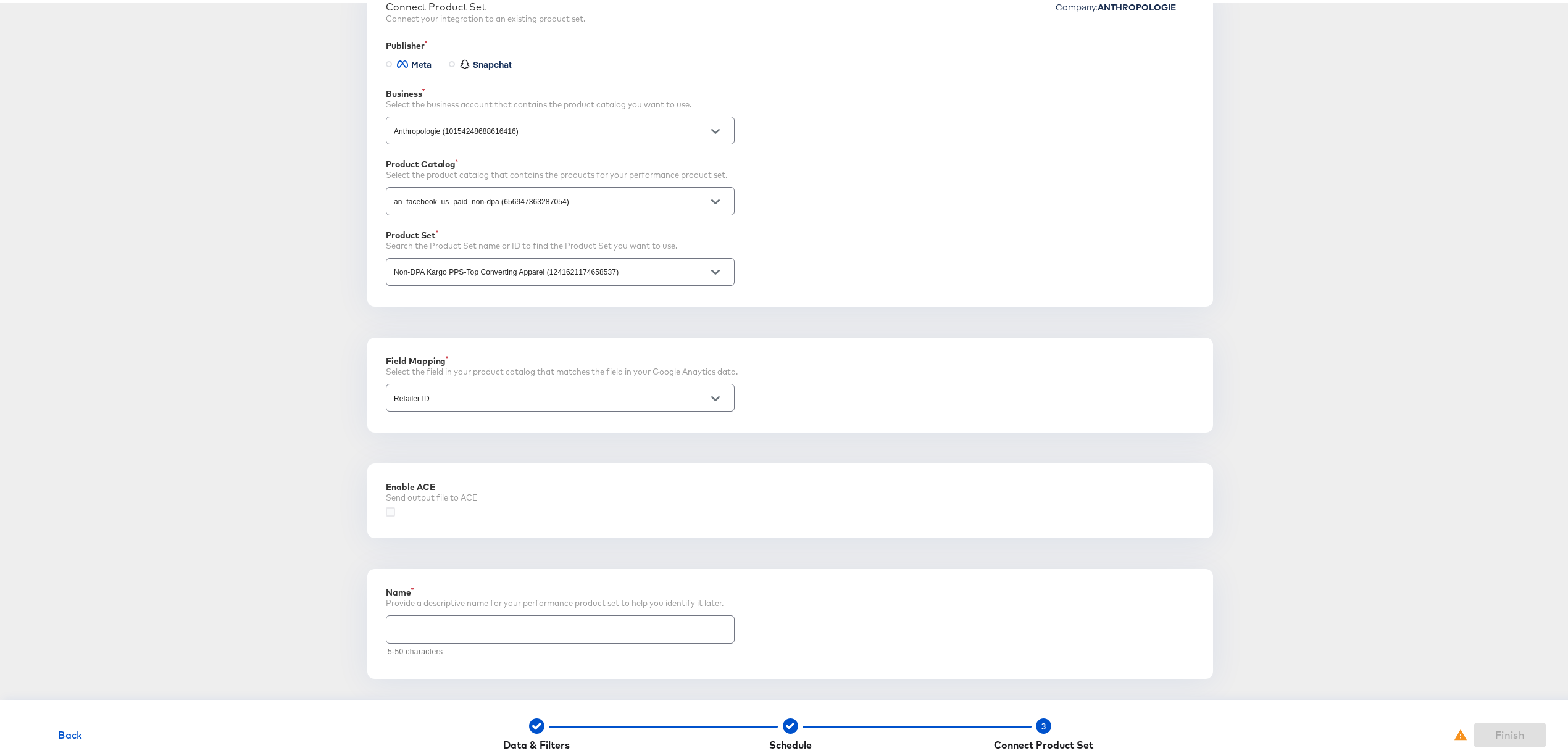
click at [455, 612] on input "text" at bounding box center [560, 621] width 348 height 27
paste input "Non-DPA Kargo PPS-Top Converting Apparel (12416211"
drag, startPoint x: 628, startPoint y: 628, endPoint x: 539, endPoint y: 629, distance: 89.0
click at [539, 629] on input "Non-DPA Kargo PPS-Top Converting Apparel (12416211" at bounding box center [560, 621] width 348 height 27
type input "Non-DPA Kargo PPS-Top Converting Apparel"
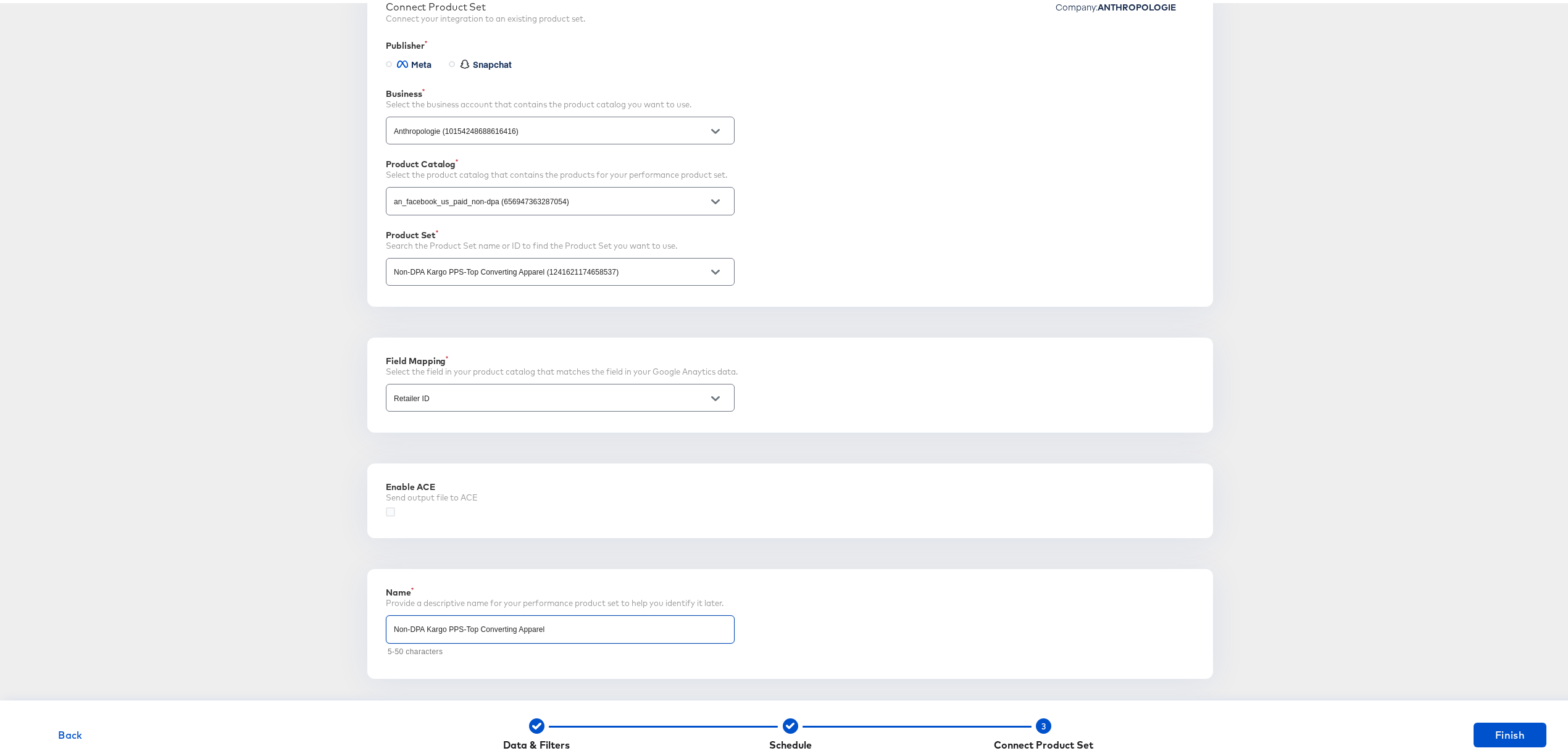
click at [204, 557] on div "Performance Product Sets Create new Performance Product Set Clicking "Finish" w…" at bounding box center [790, 292] width 1541 height 804
click at [1492, 741] on button "Finish" at bounding box center [1510, 732] width 73 height 24
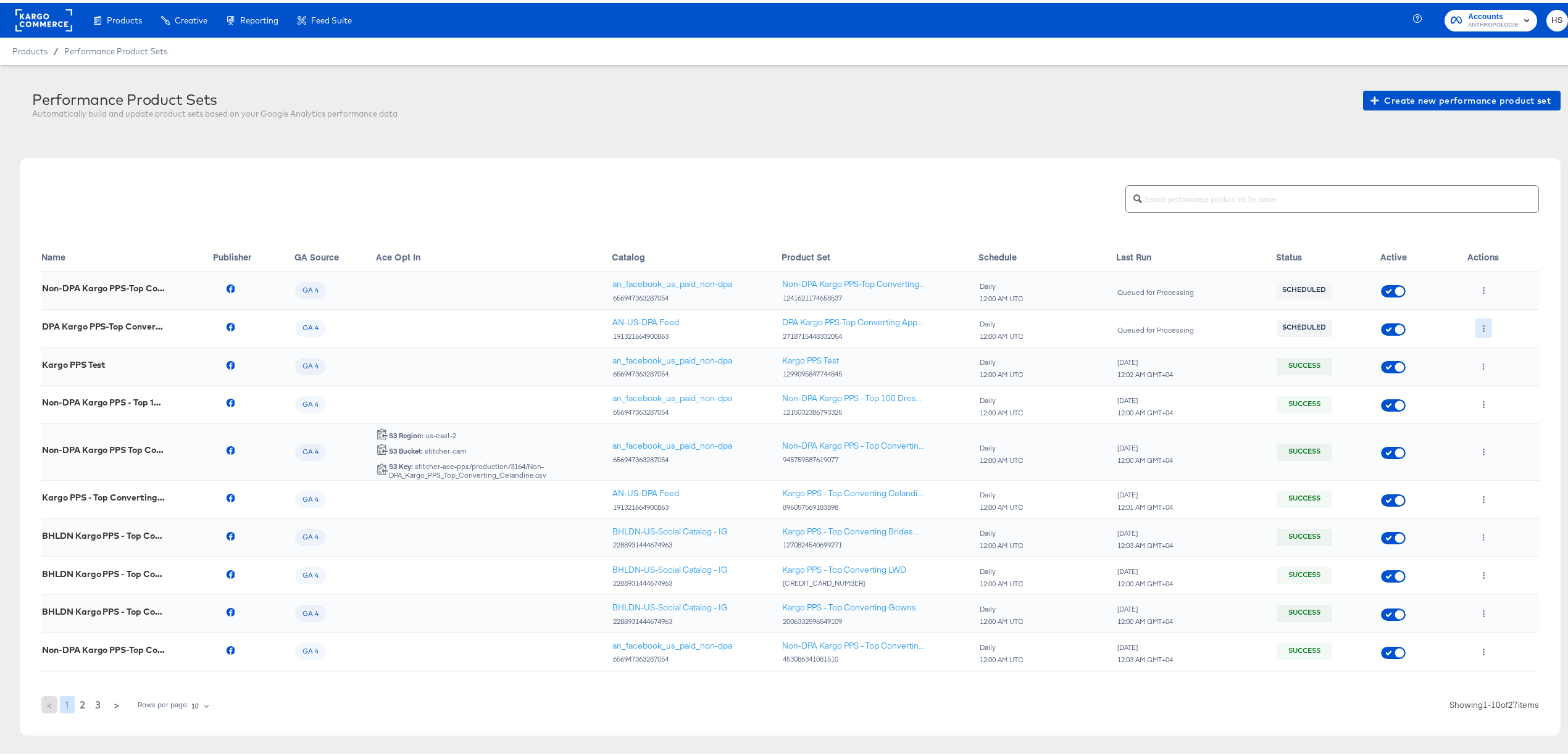
click at [1476, 334] on button "button" at bounding box center [1484, 325] width 17 height 20
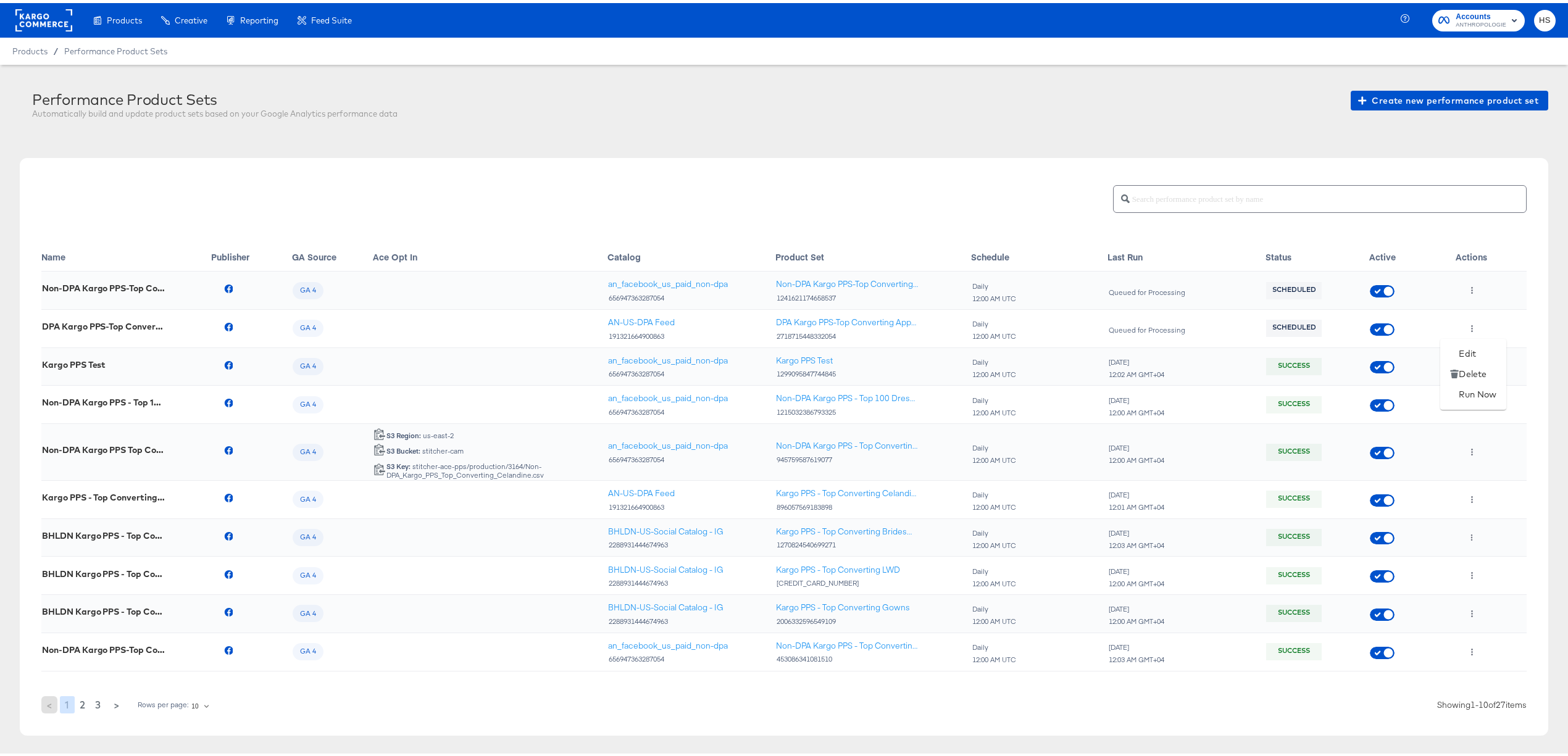
click at [1475, 405] on ul "Edit Delete Run Now" at bounding box center [1474, 371] width 66 height 71
click at [1470, 394] on li "Run Now" at bounding box center [1474, 391] width 66 height 20
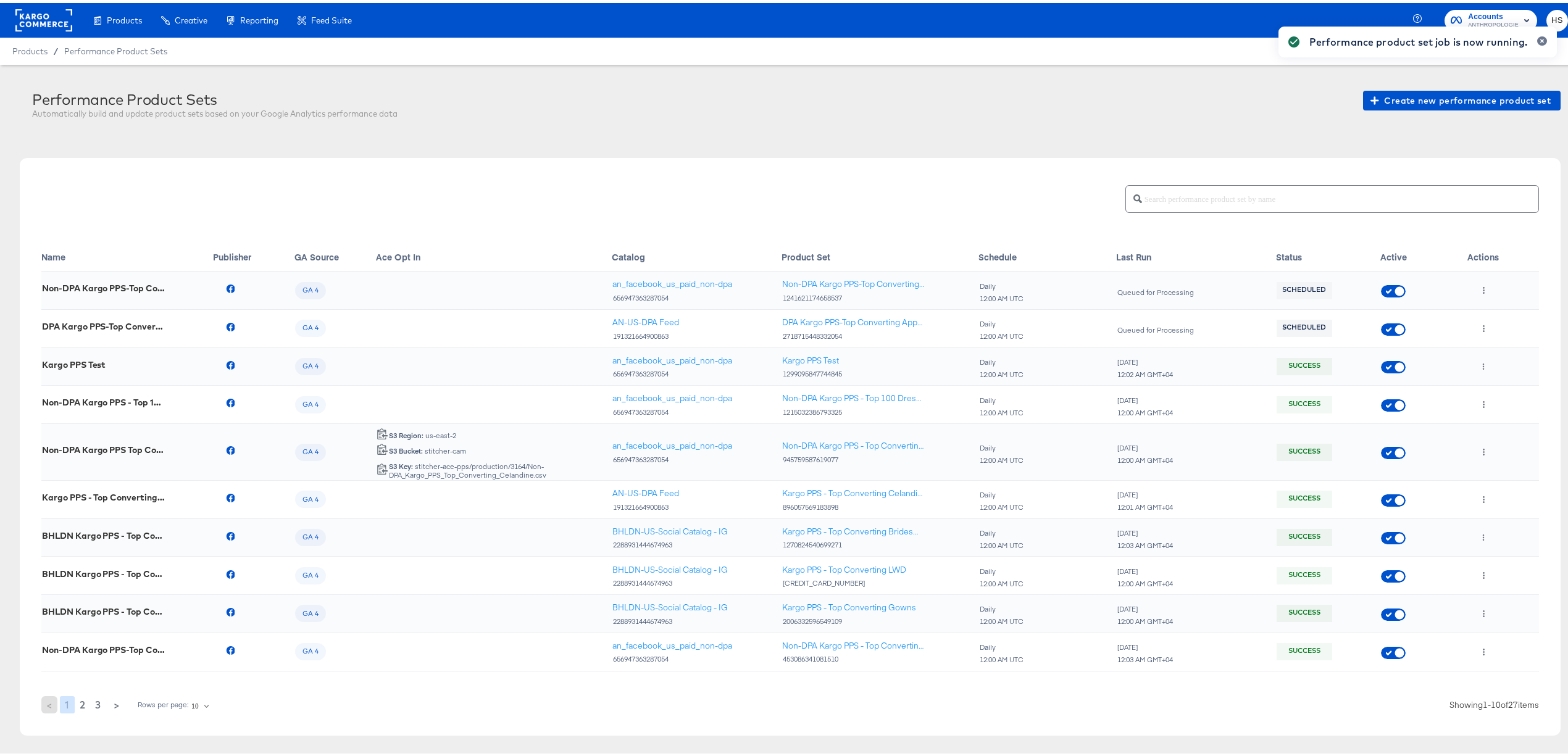
click at [1460, 289] on div "Performance product set job is now running." at bounding box center [1418, 356] width 303 height 690
click at [1483, 287] on icon "button" at bounding box center [1484, 287] width 2 height 7
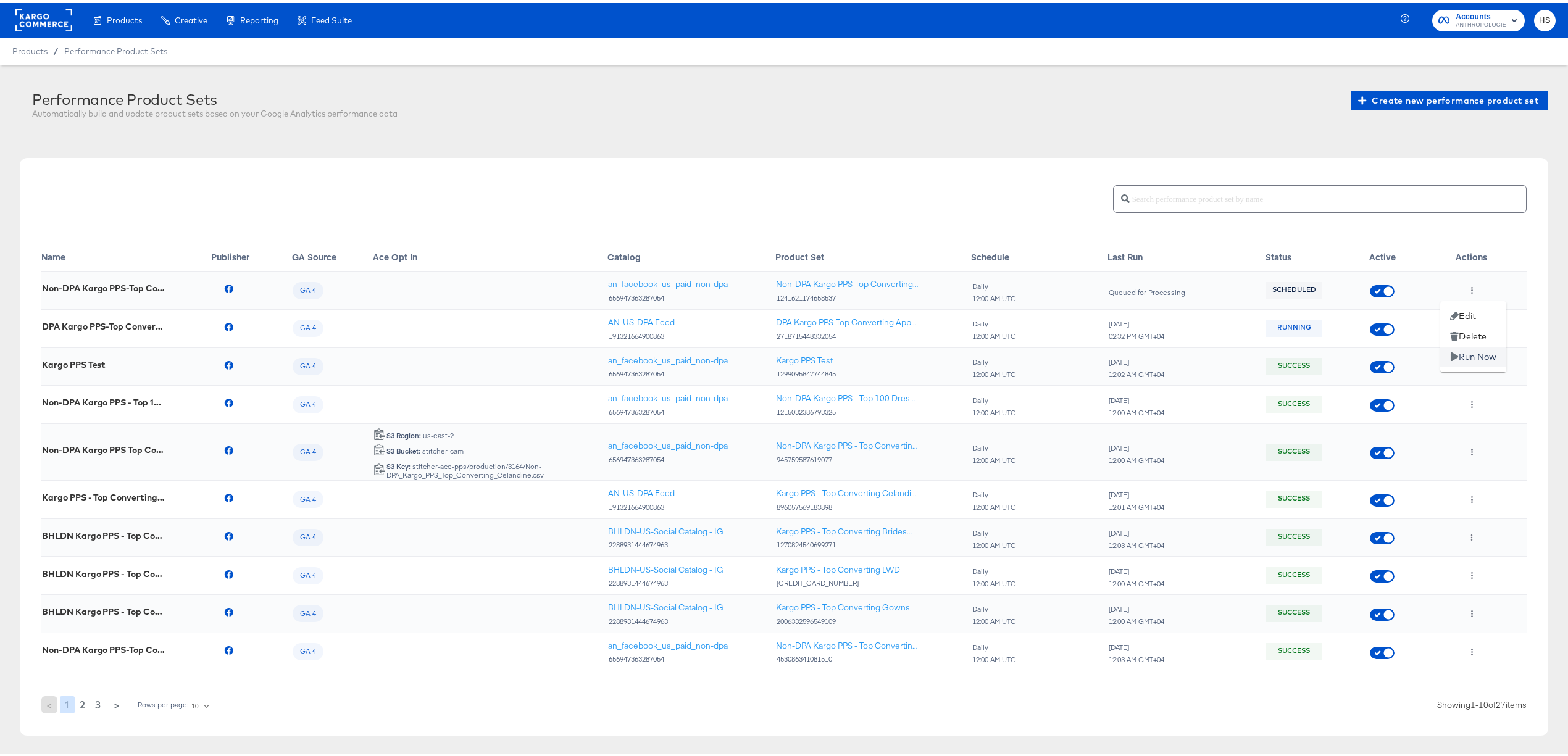
click at [1474, 355] on li "Run Now" at bounding box center [1474, 354] width 66 height 20
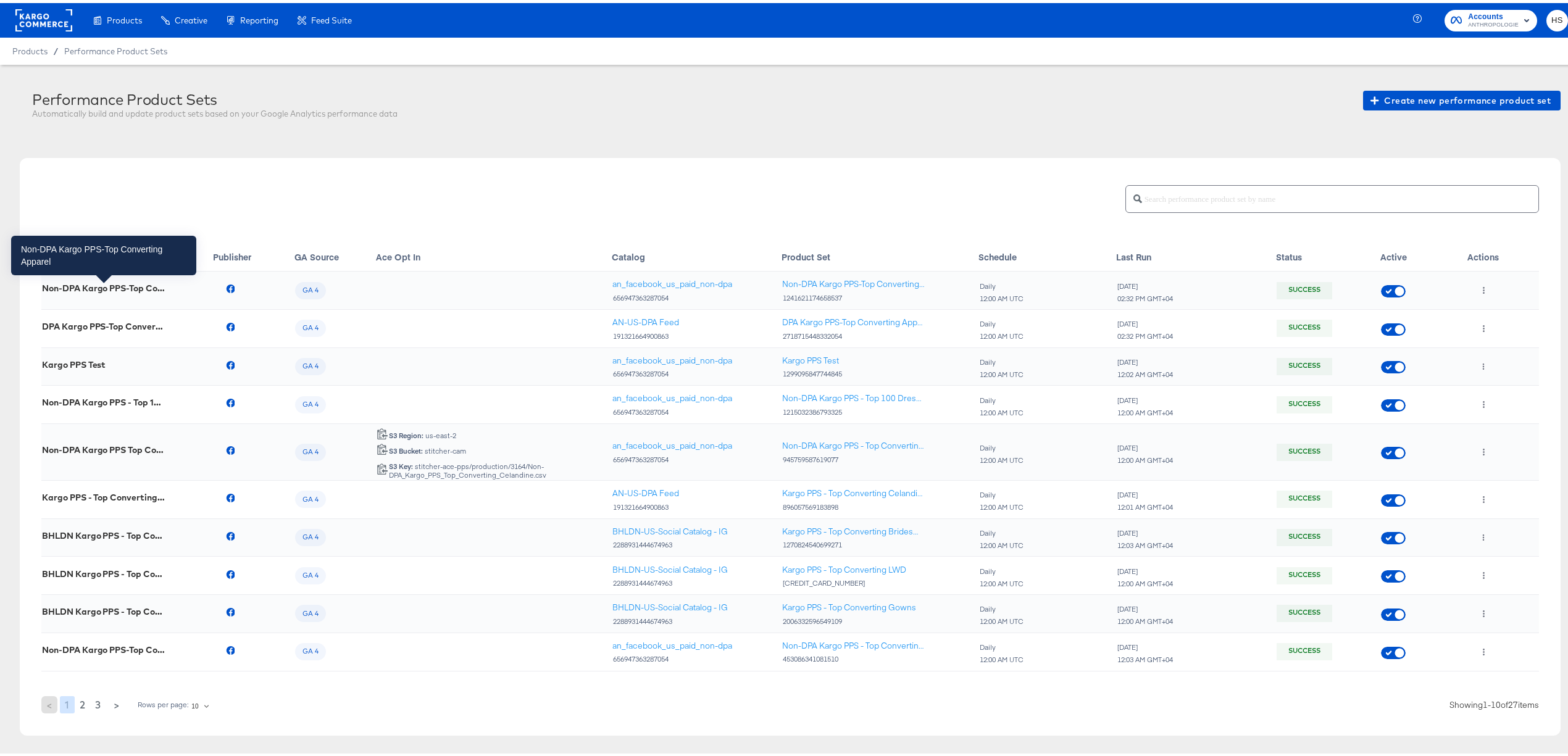
click at [90, 285] on div "Non-DPA Kargo PPS-Top Converting Apparel" at bounding box center [104, 285] width 123 height 10
copy tr "Non-DPA Kargo PPS-Top Converting Apparel"
drag, startPoint x: 601, startPoint y: 316, endPoint x: 668, endPoint y: 313, distance: 67.1
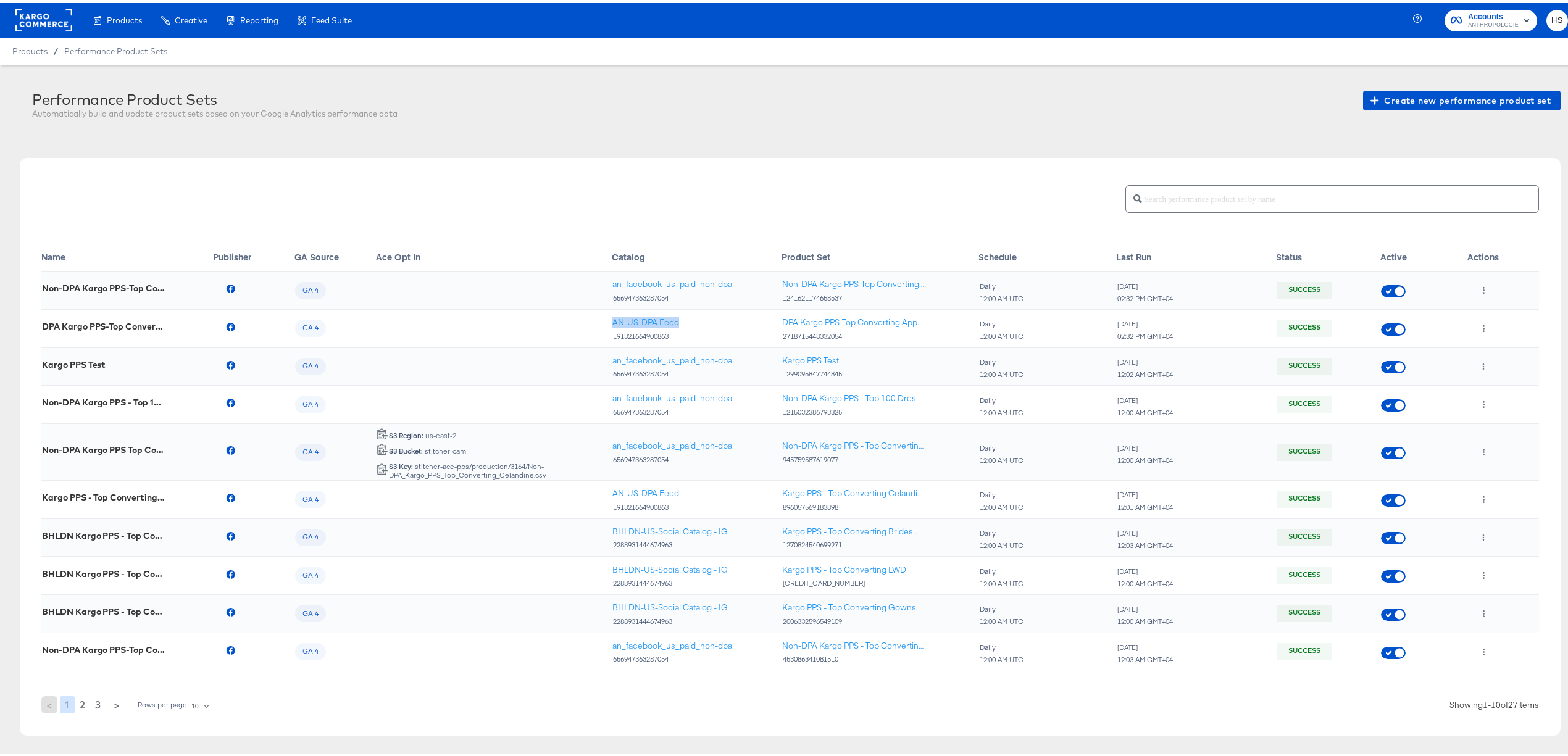
click at [668, 313] on td "AN-US-DPA Feed 191321664900863" at bounding box center [696, 326] width 170 height 38
copy div "AN-US-DPA Feed"
drag, startPoint x: 596, startPoint y: 280, endPoint x: 726, endPoint y: 276, distance: 130.1
click at [727, 277] on tr "Non-DPA Kargo PPS-Top Converting Apparel GA 4 an_facebook_us_paid_non-dpa 65694…" at bounding box center [790, 287] width 1498 height 38
copy tr "an_facebook_us_paid_non-"
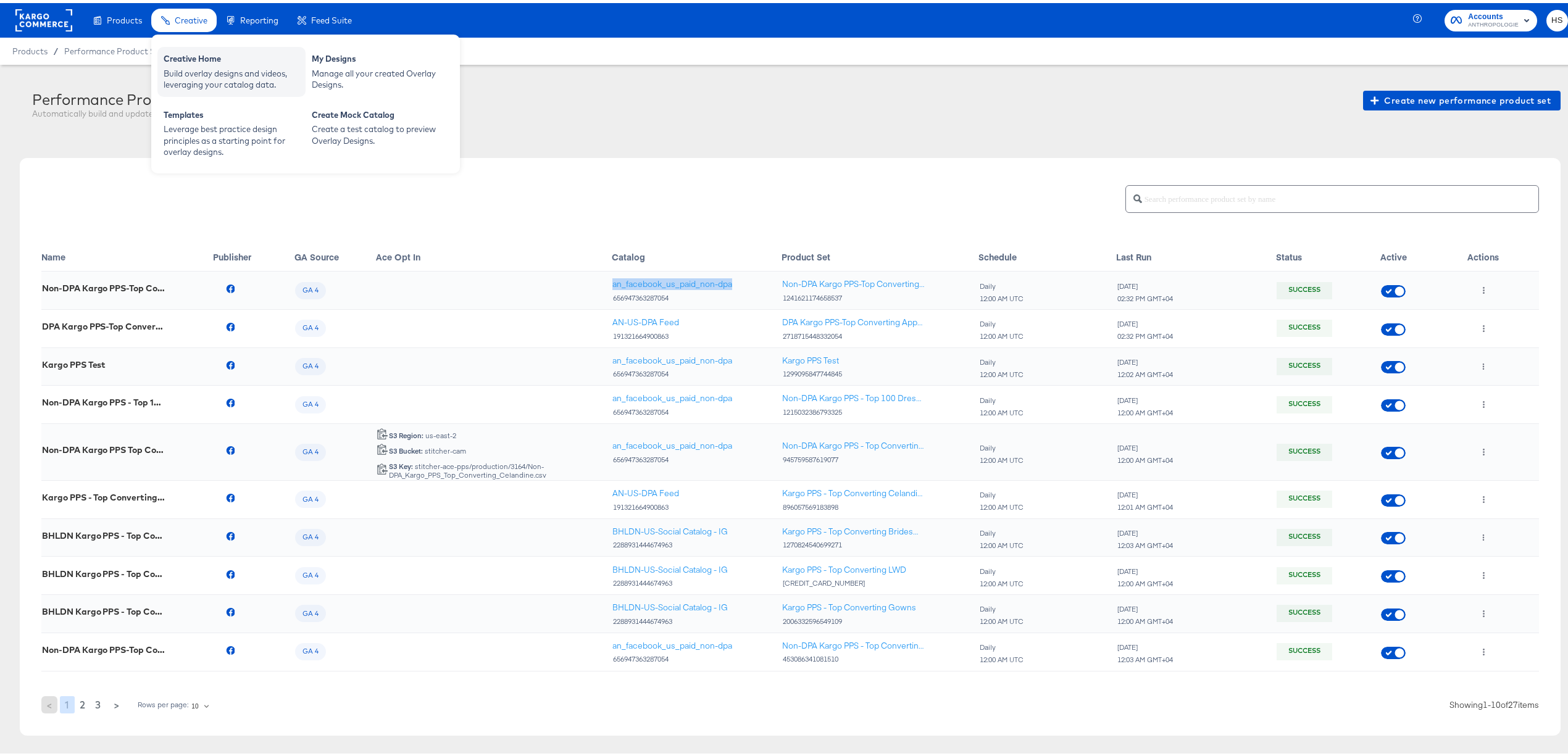
click at [188, 55] on div "Creative Home" at bounding box center [232, 57] width 136 height 15
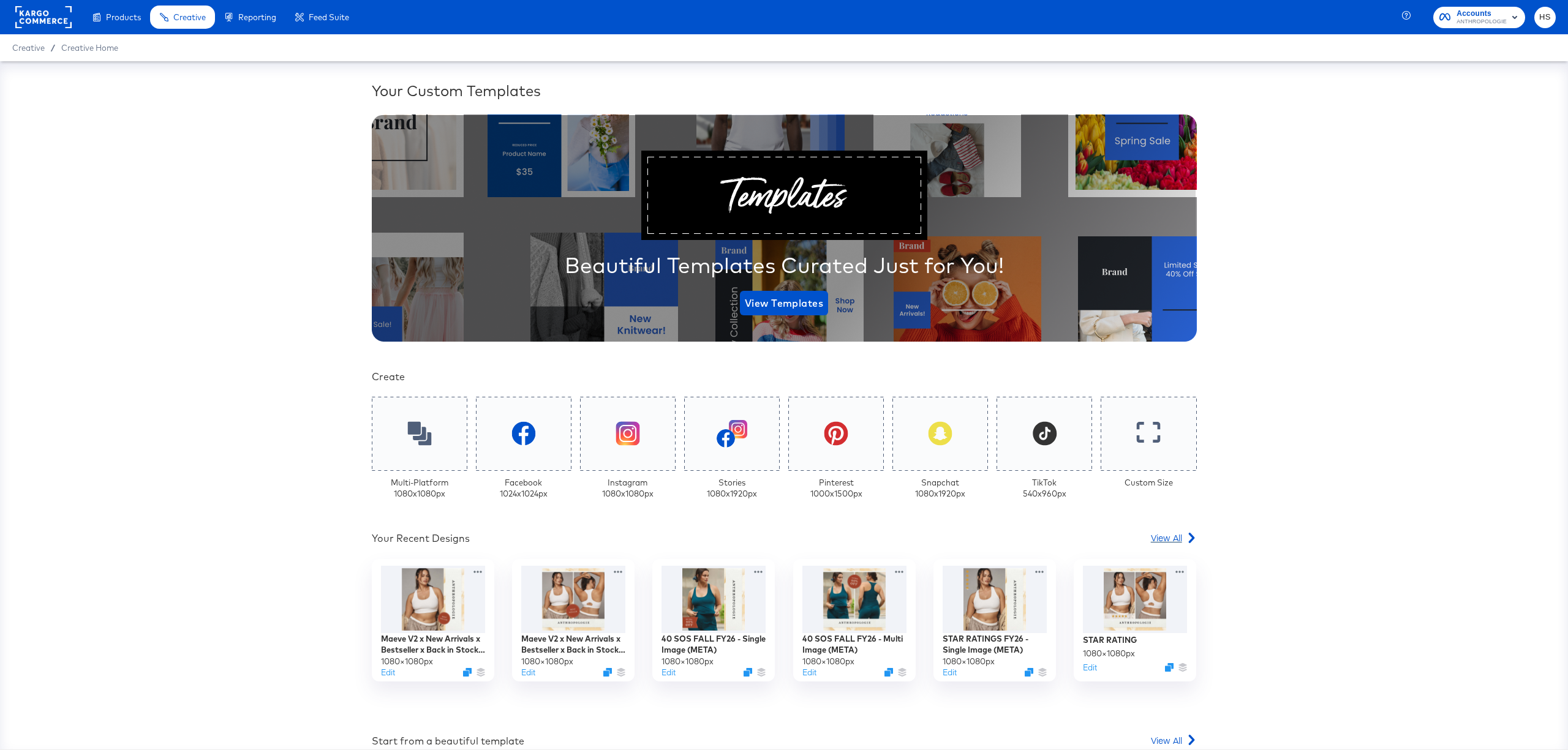
click at [1164, 533] on span "View All" at bounding box center [1166, 538] width 31 height 12
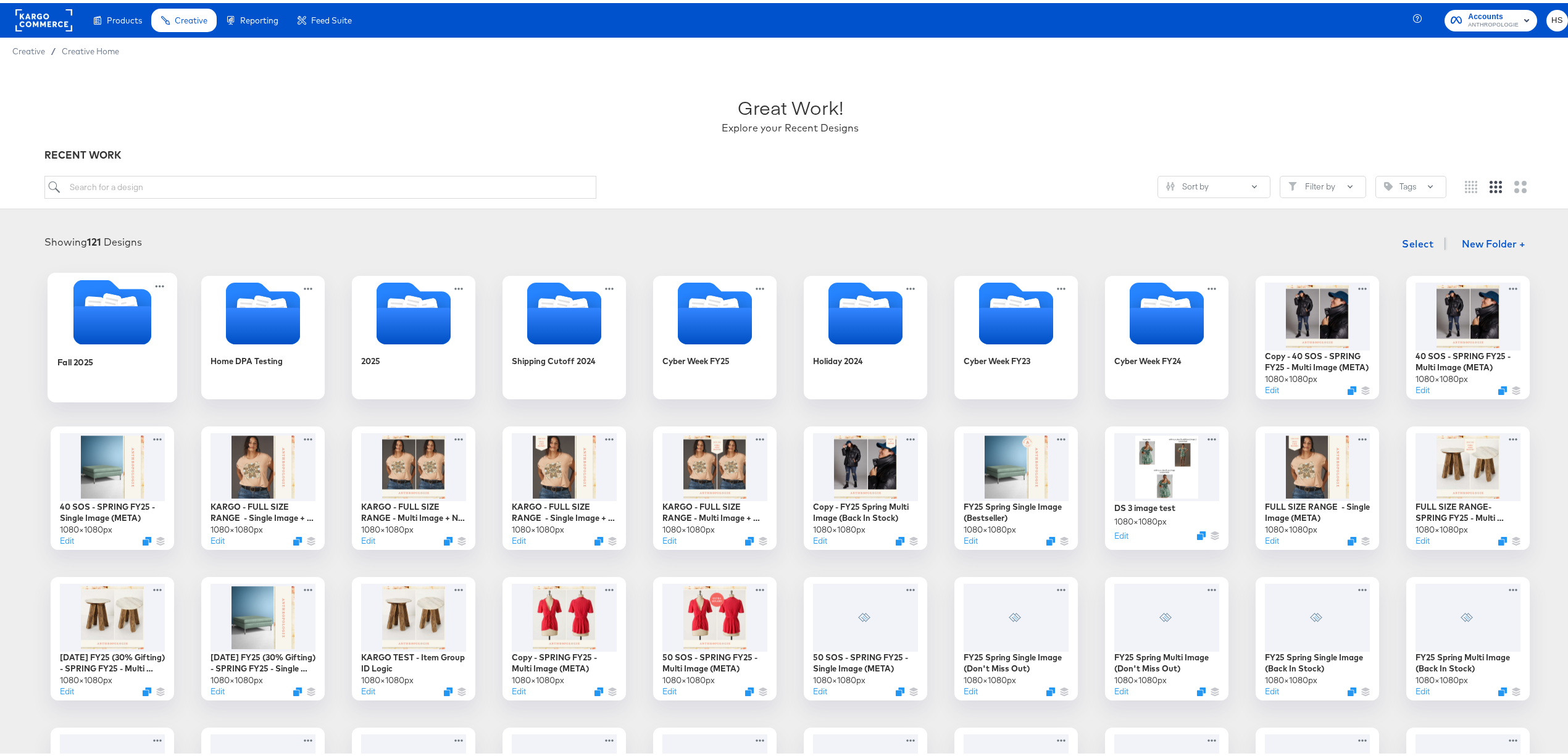
click at [97, 314] on icon "Folder" at bounding box center [112, 322] width 78 height 38
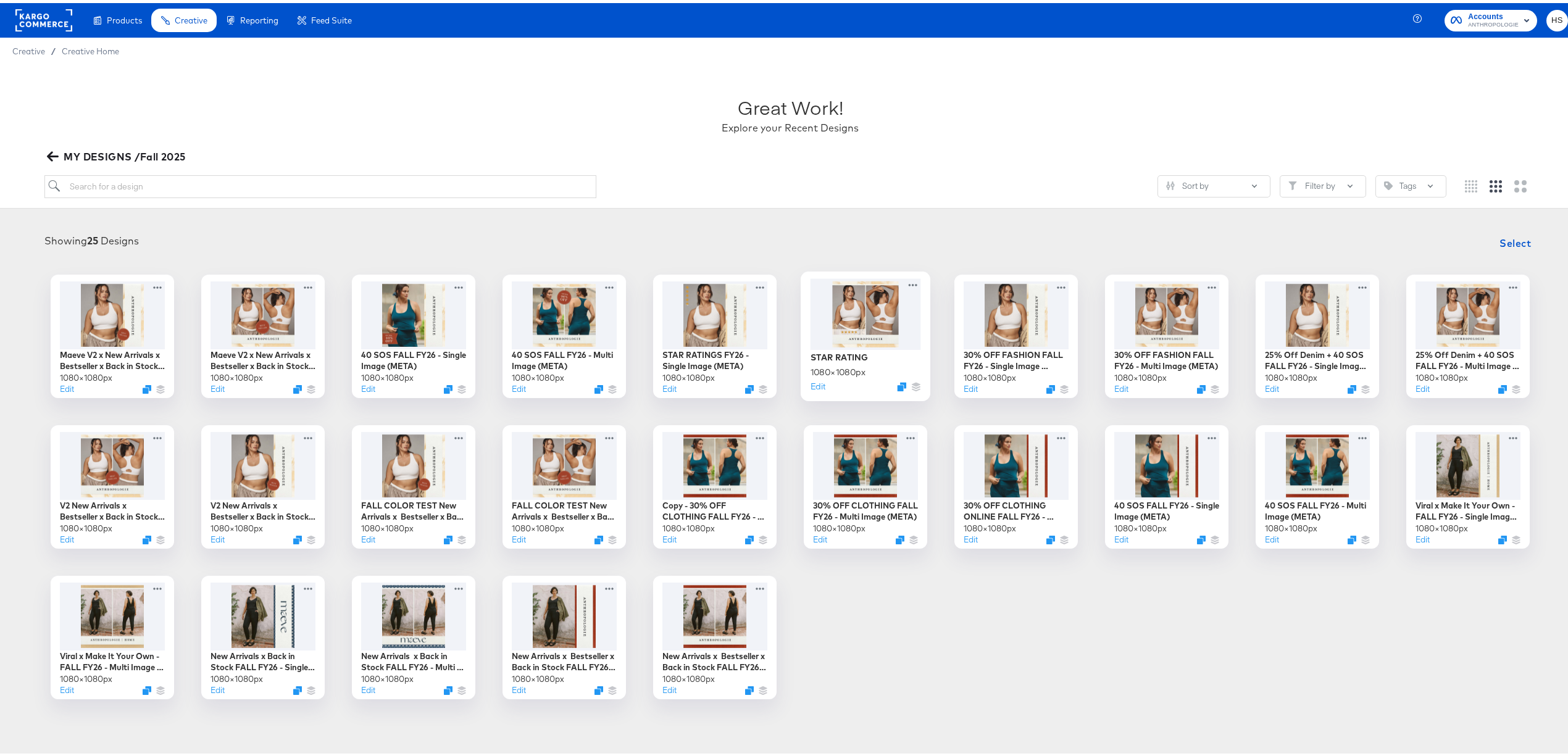
click at [843, 322] on div at bounding box center [866, 311] width 111 height 71
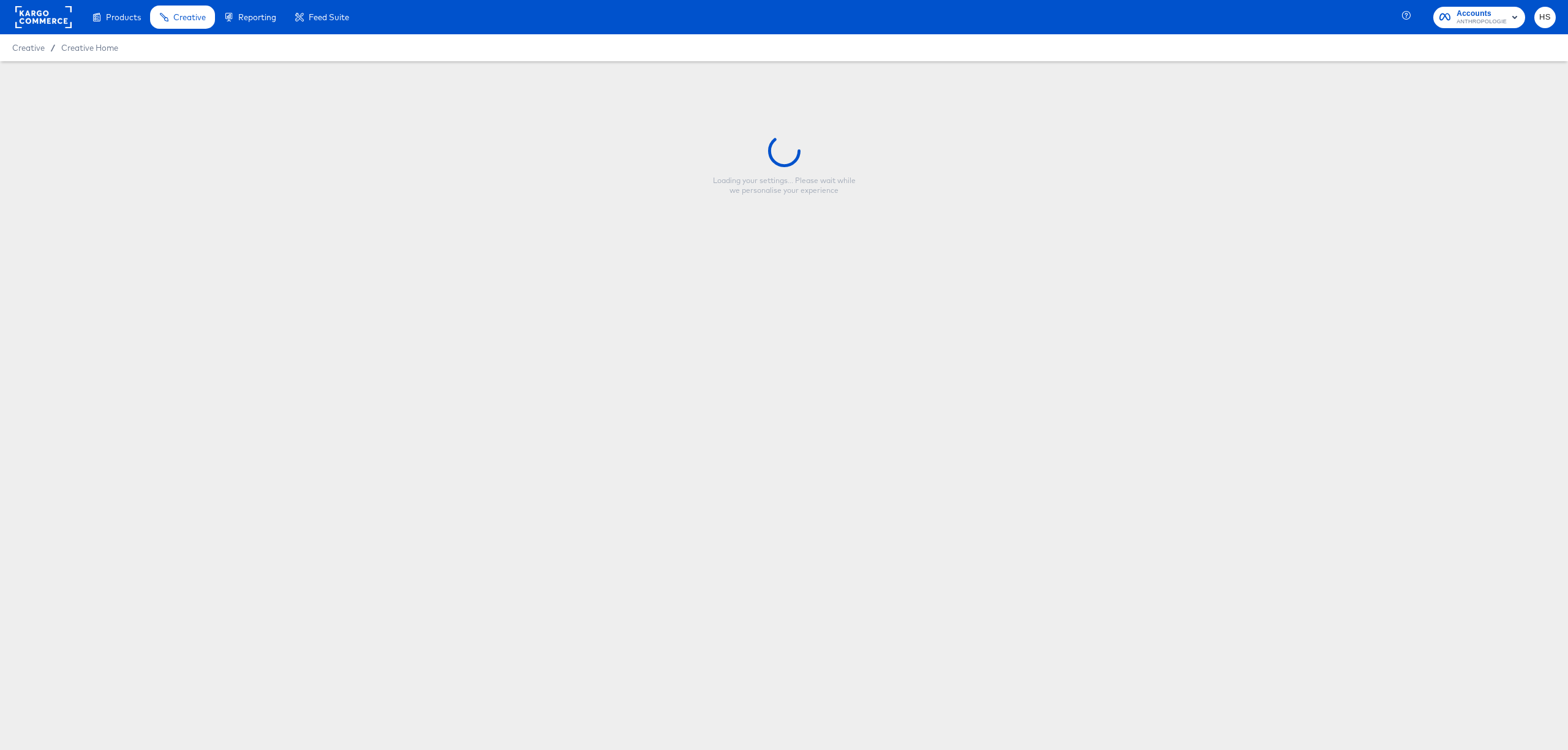
type input "STAR RATING"
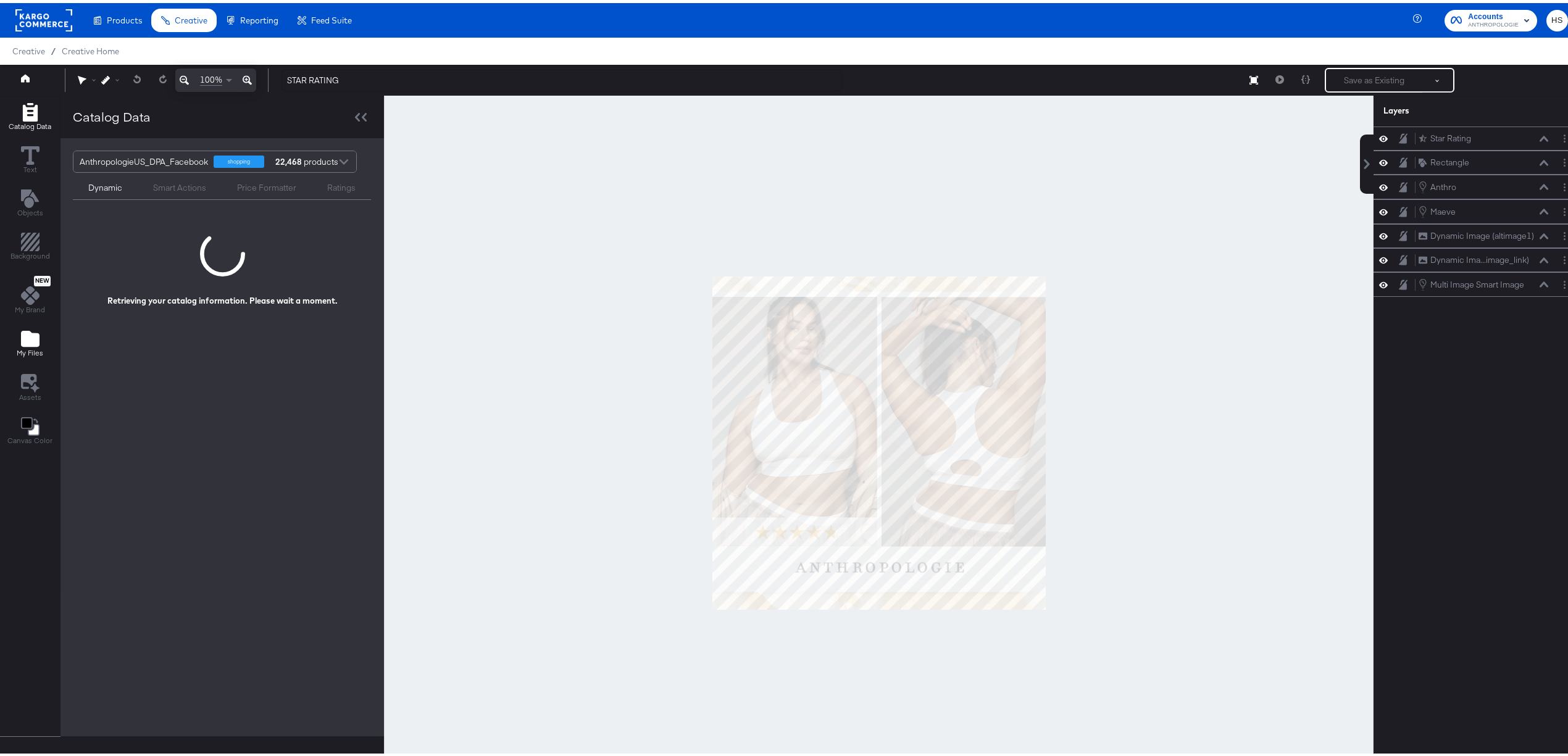
click at [20, 353] on span "My Files" at bounding box center [30, 350] width 27 height 10
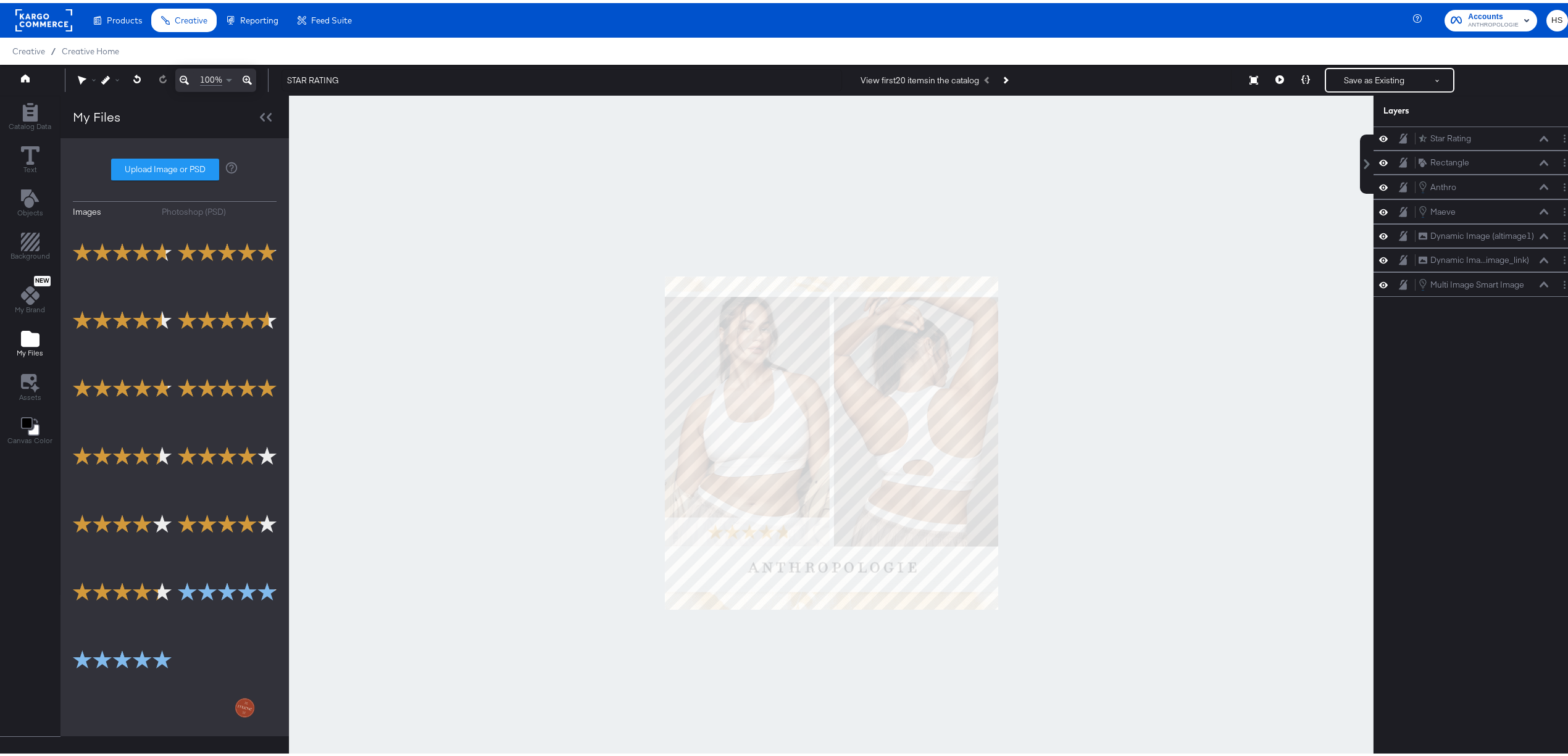
click at [174, 204] on div "Photoshop (PSD)" at bounding box center [194, 208] width 64 height 12
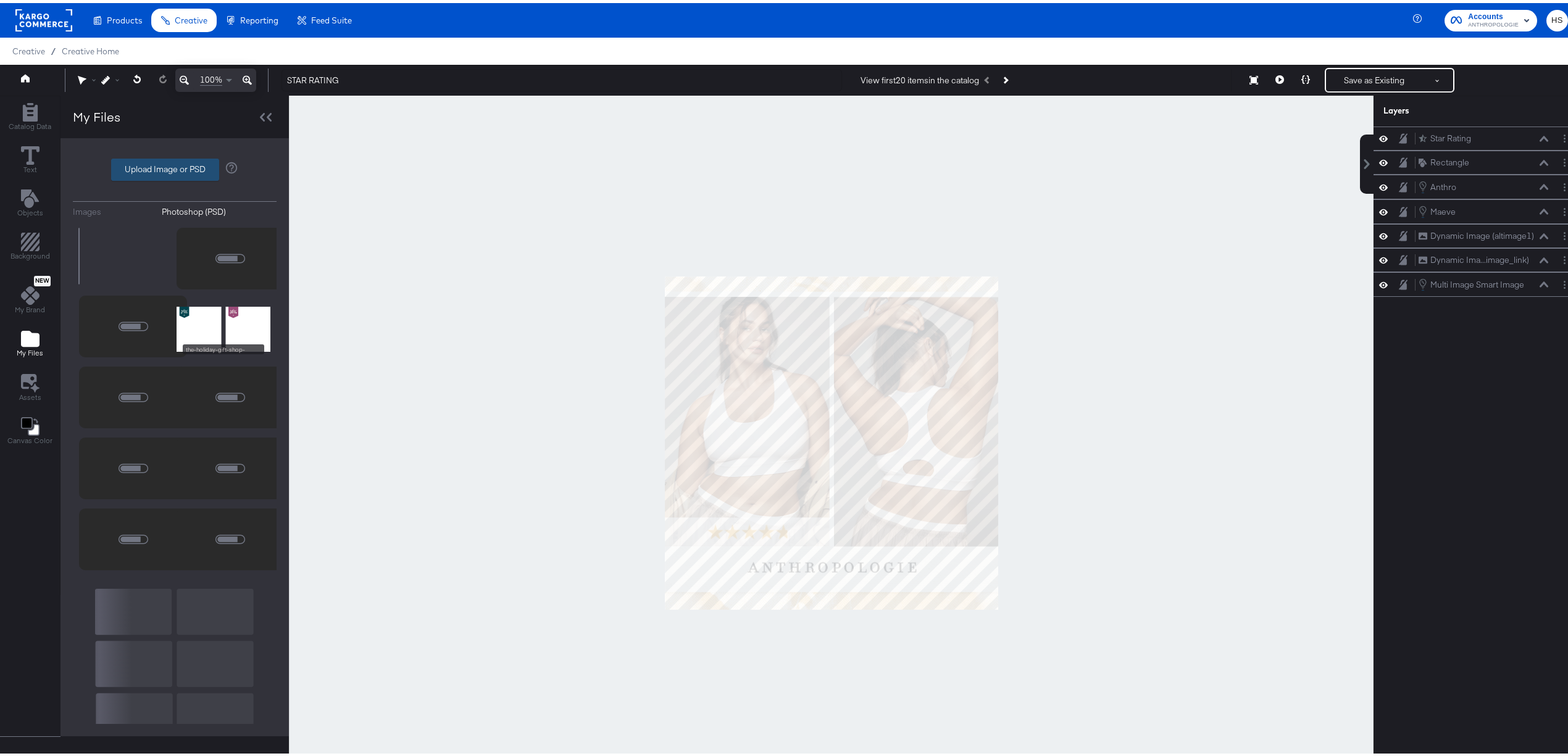
click at [163, 162] on label "Upload Image or PSD" at bounding box center [165, 166] width 107 height 21
click at [175, 166] on input "Upload Image or PSD" at bounding box center [175, 166] width 0 height 0
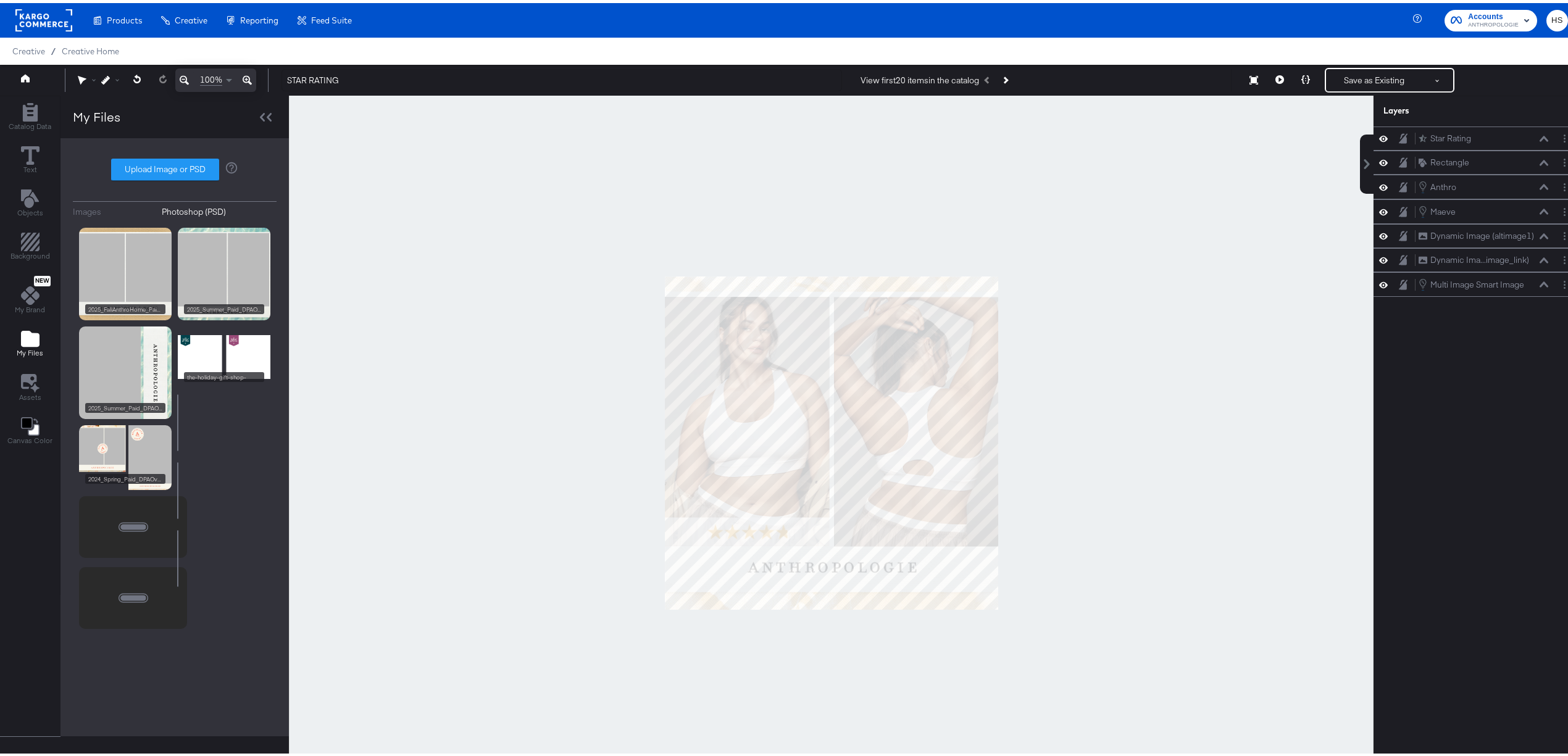
click at [92, 206] on div "Images" at bounding box center [87, 208] width 29 height 12
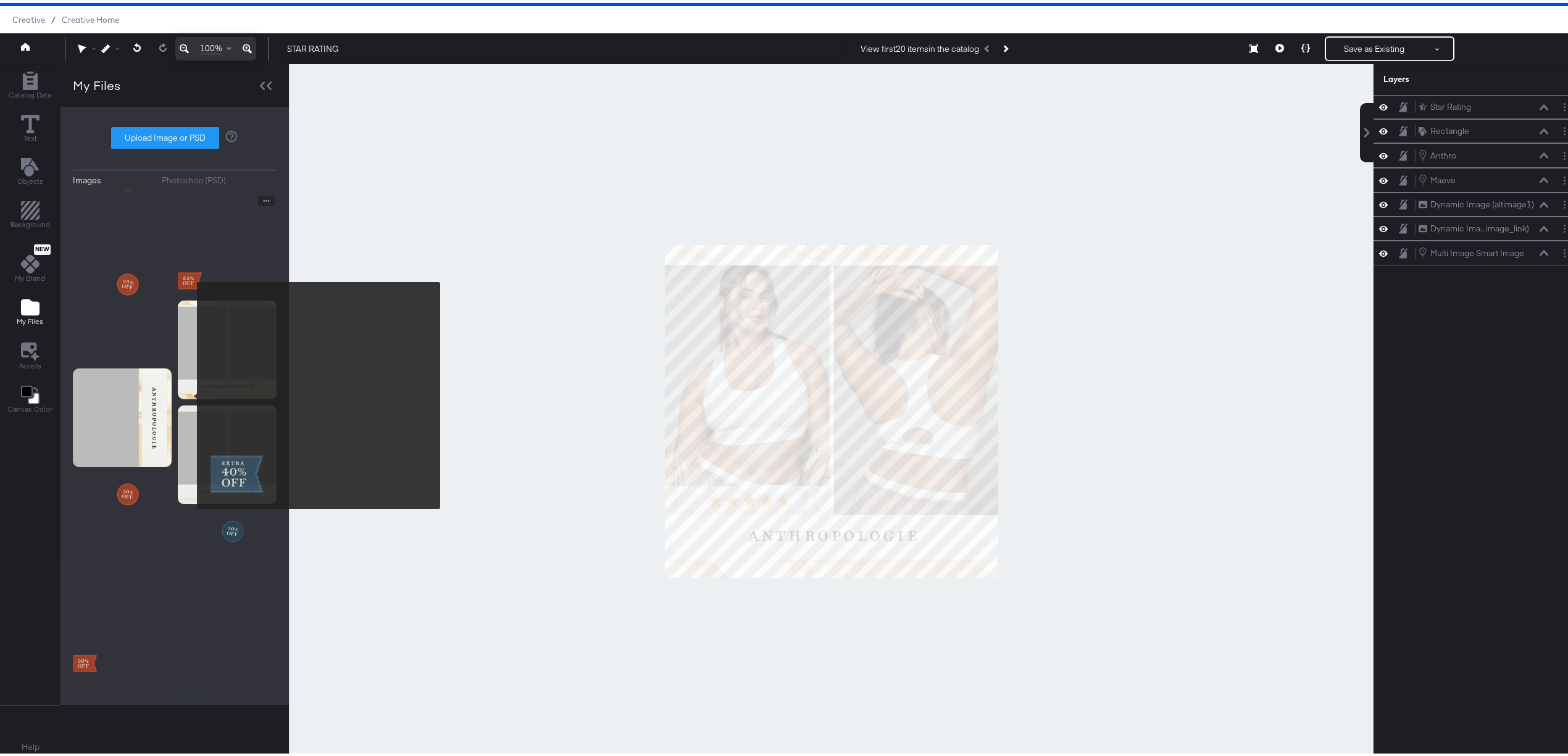
scroll to position [1050, 0]
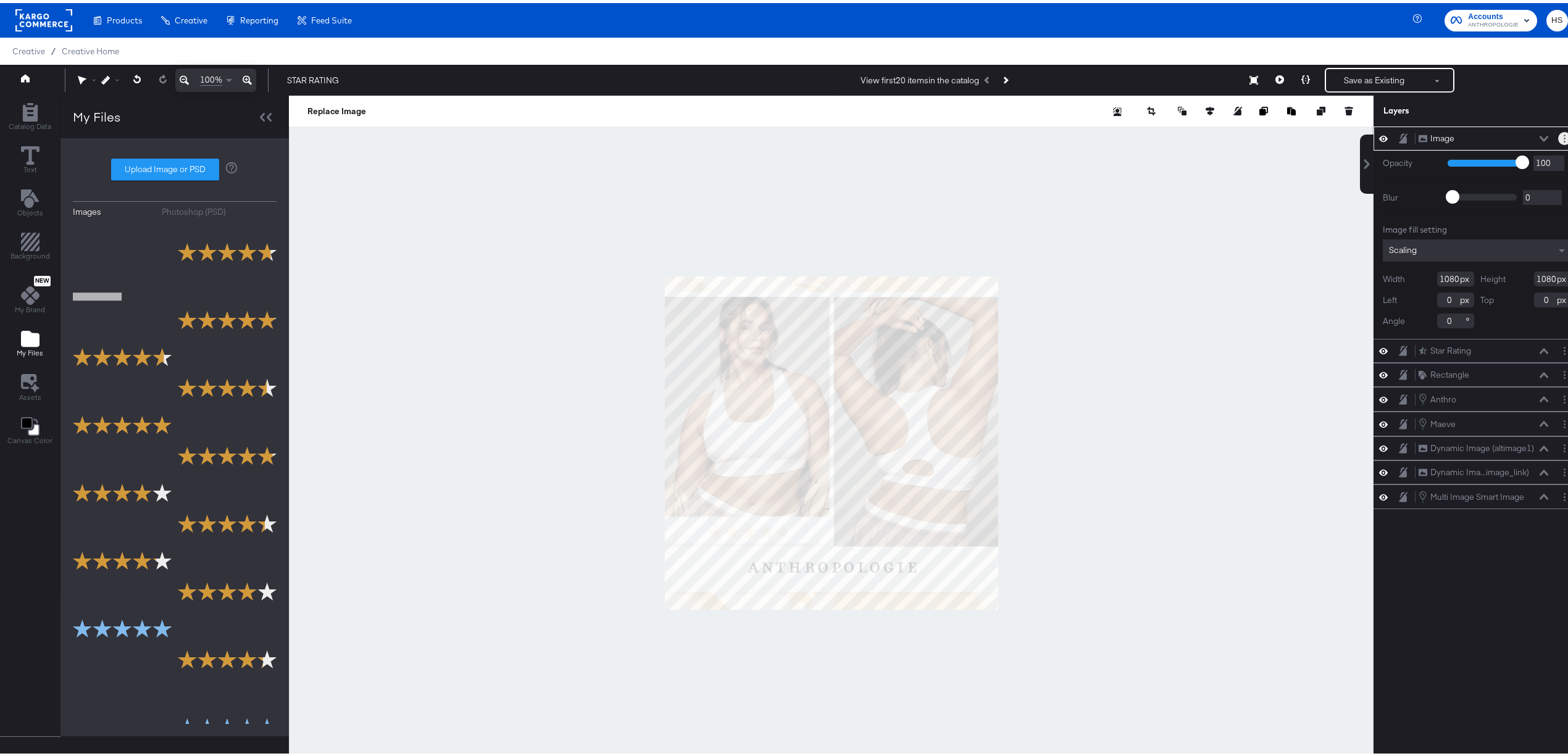
click at [1558, 134] on button "Layer Options" at bounding box center [1565, 135] width 13 height 13
click at [1456, 225] on button "Delete" at bounding box center [1467, 224] width 27 height 13
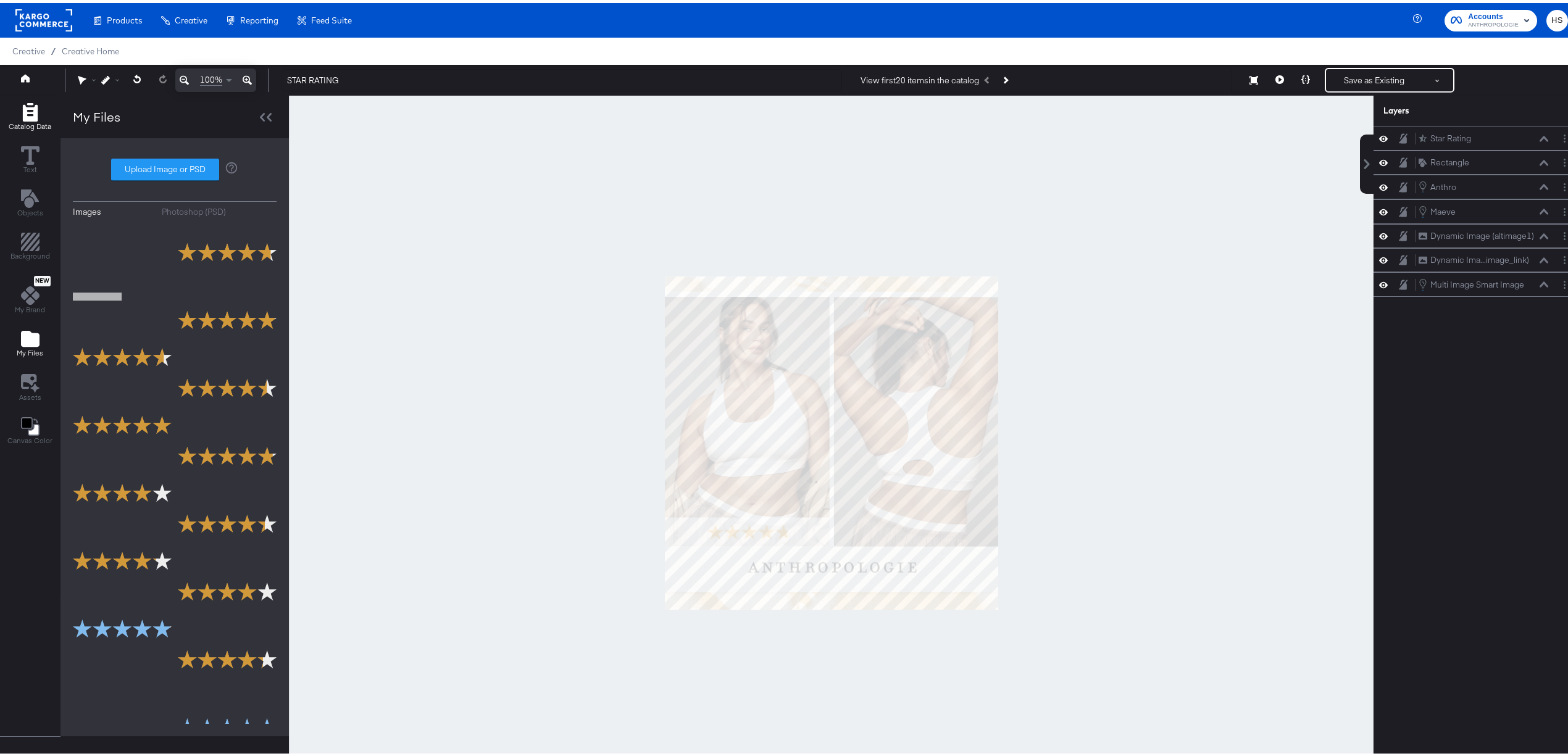
click at [34, 117] on icon "Add Rectangle" at bounding box center [29, 109] width 15 height 18
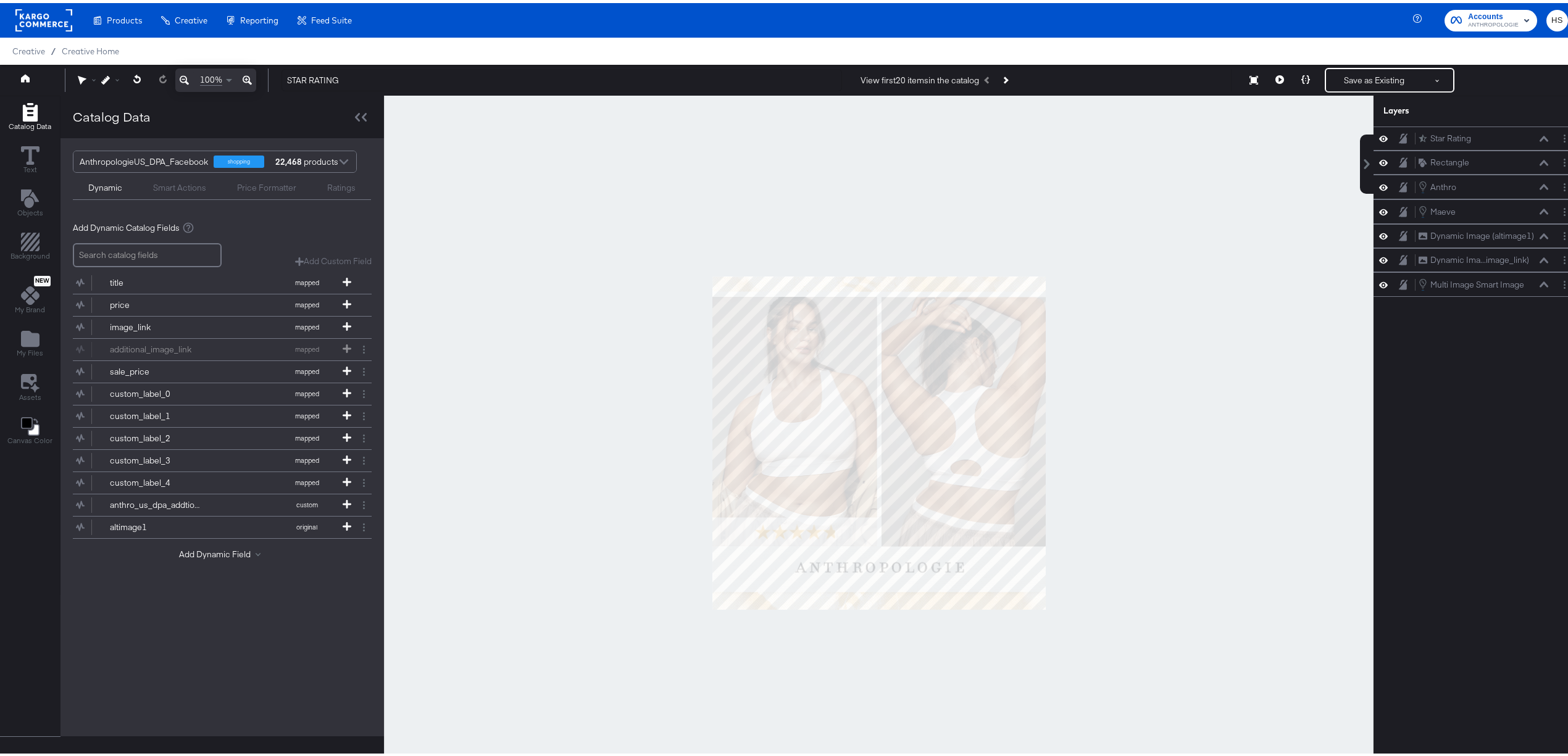
click at [197, 183] on div "Smart Actions" at bounding box center [180, 185] width 53 height 12
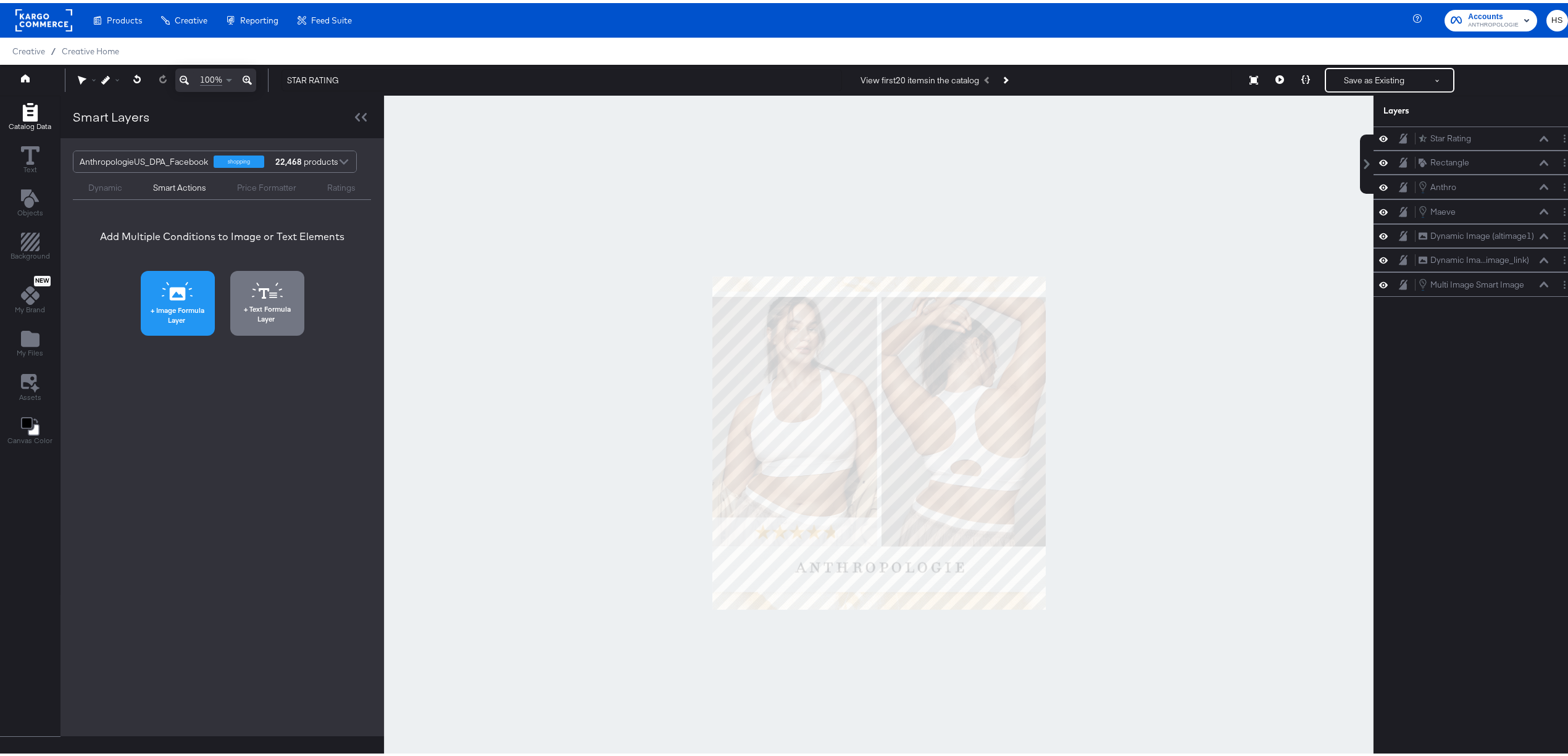
click at [190, 292] on icon at bounding box center [177, 288] width 31 height 18
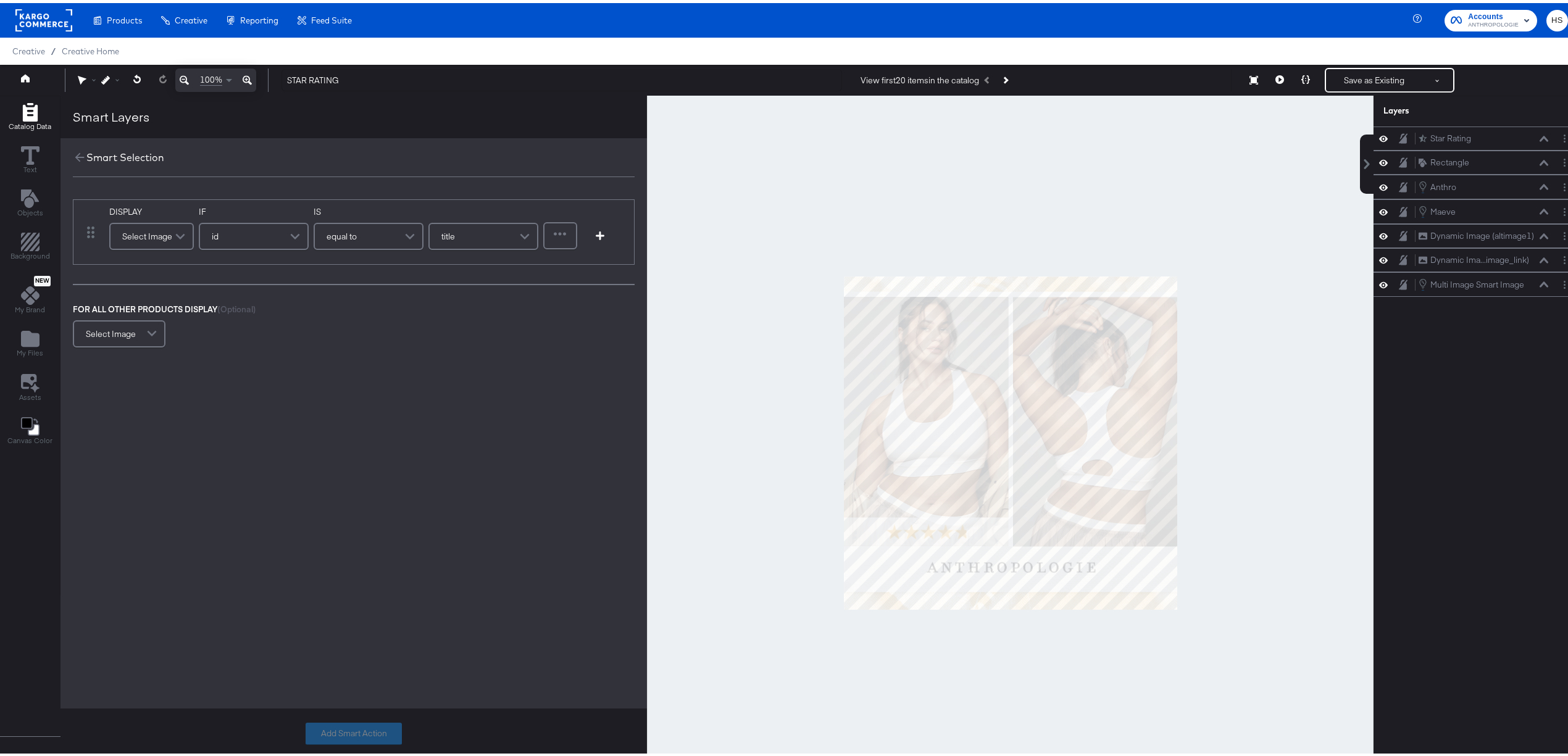
click at [149, 238] on div "Select Image" at bounding box center [151, 233] width 82 height 24
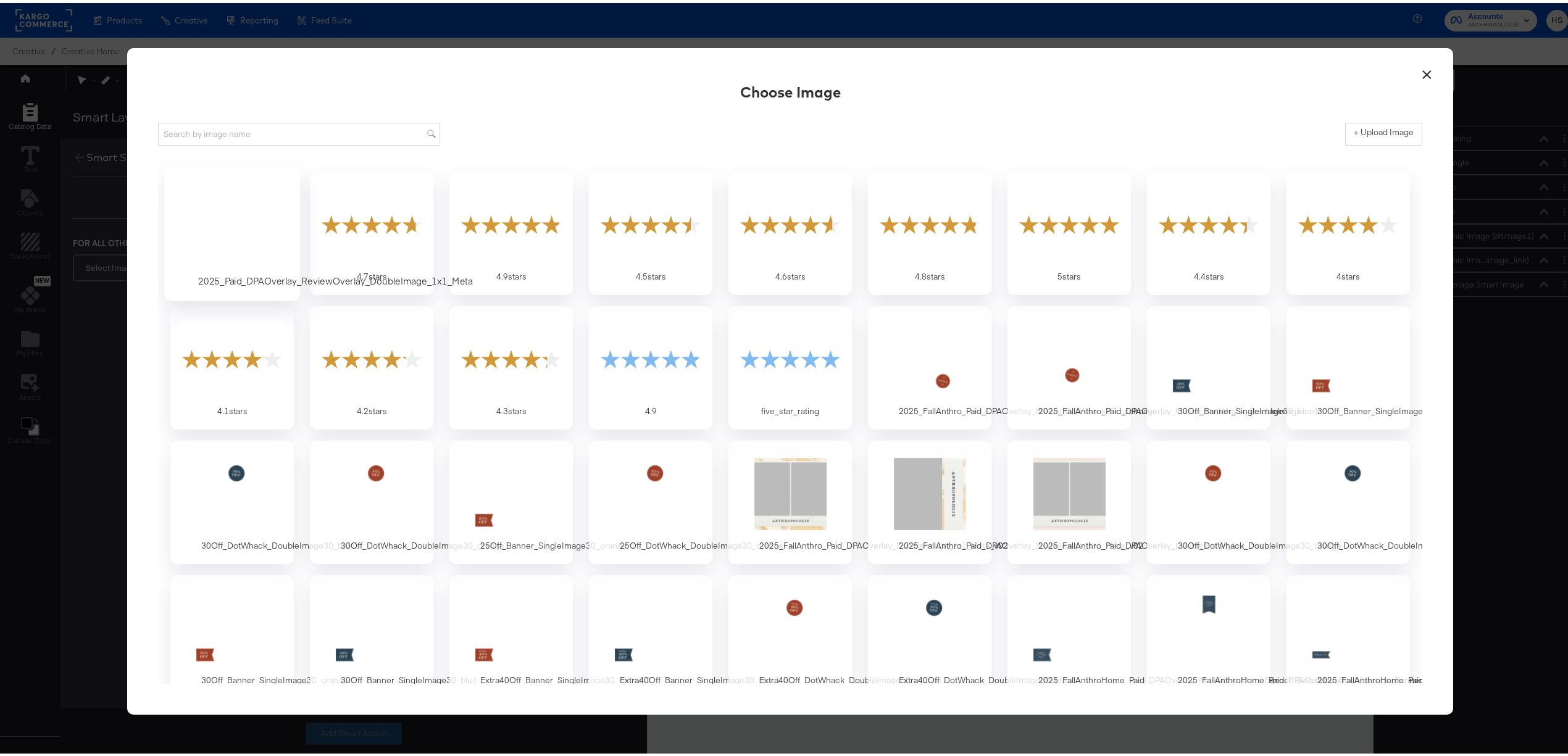
click at [249, 228] on div at bounding box center [232, 221] width 115 height 85
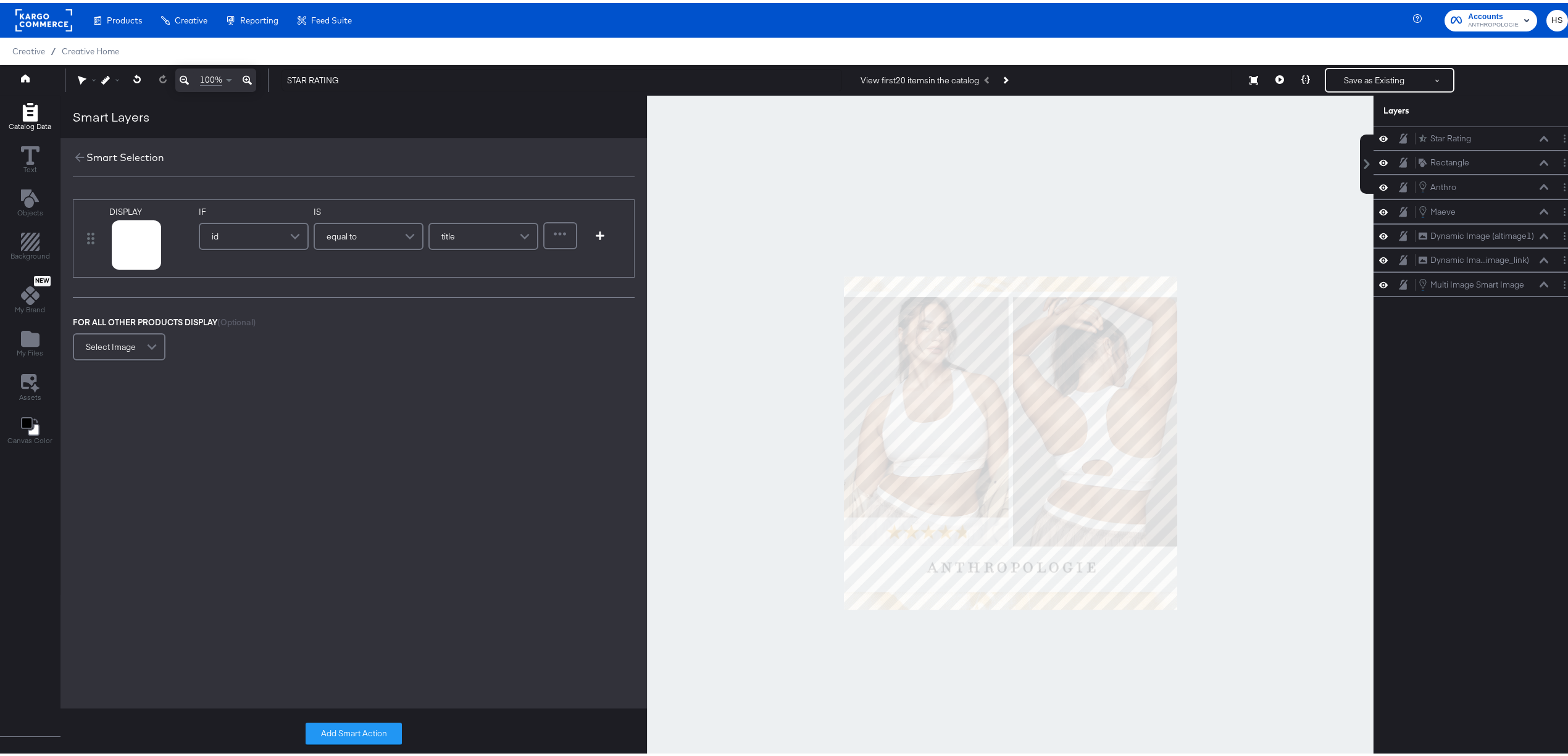
click at [249, 228] on div "id" at bounding box center [254, 233] width 108 height 24
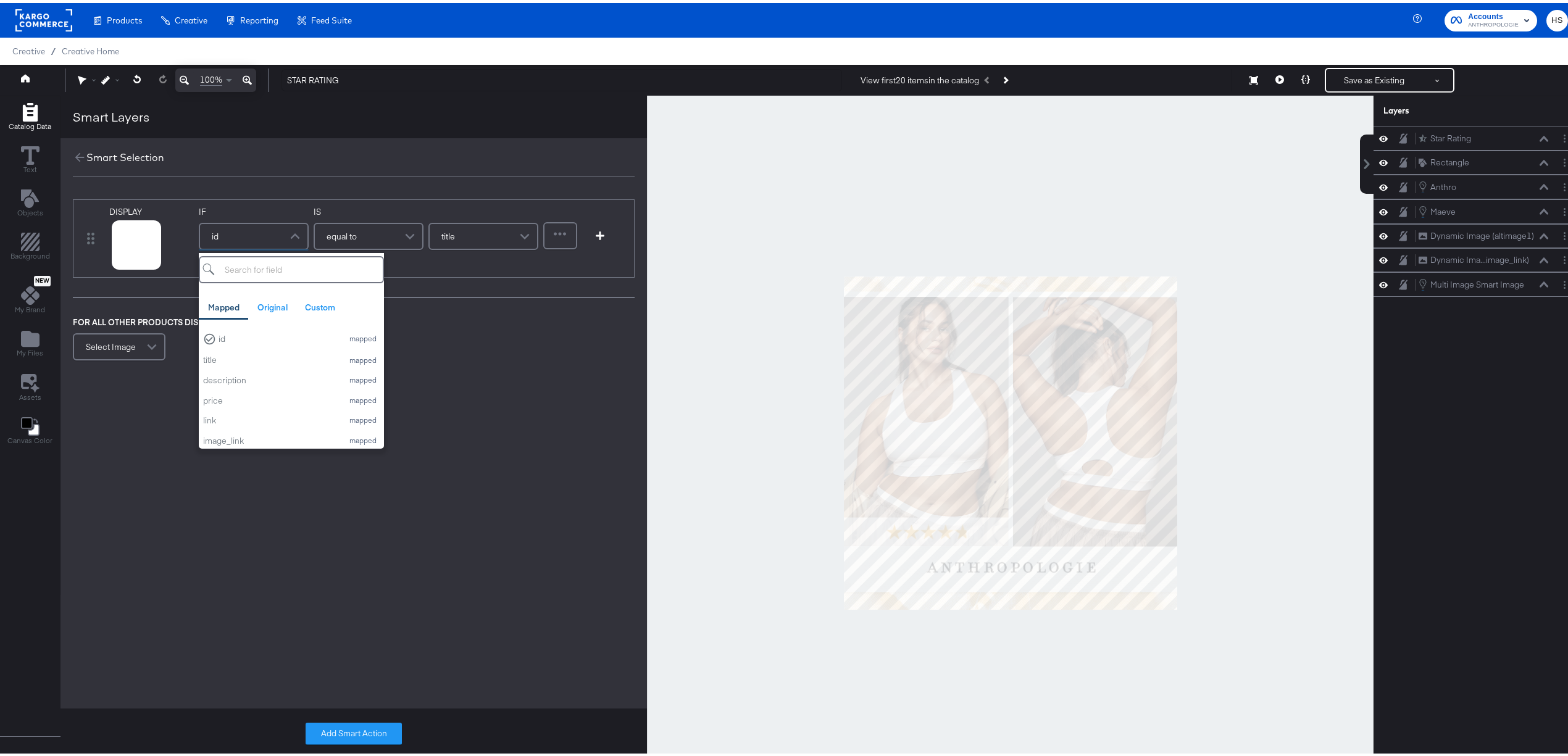
type input "s"
type input "cus"
click at [258, 331] on div "custom_label_0" at bounding box center [269, 335] width 134 height 12
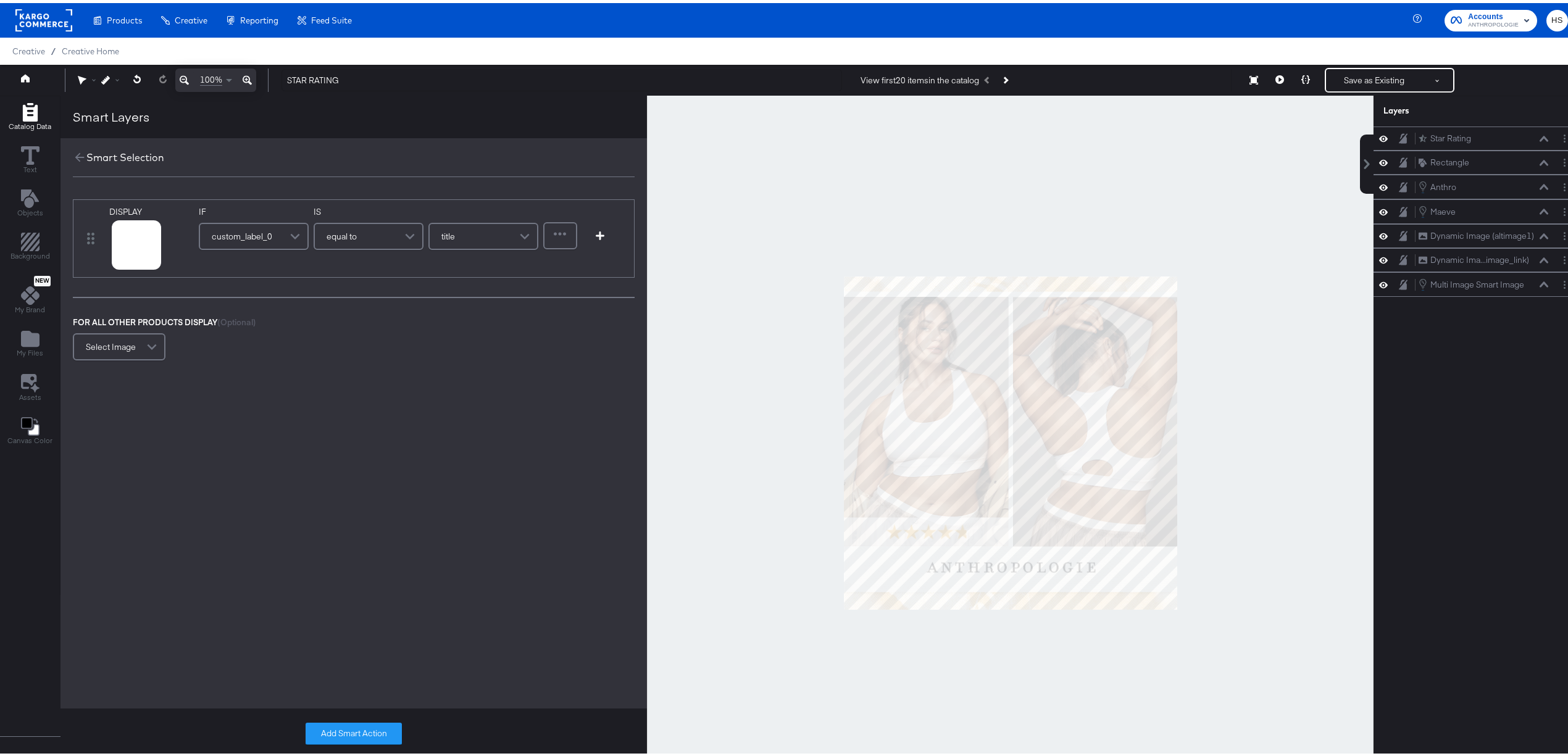
click at [374, 234] on div "equal to" at bounding box center [369, 233] width 108 height 24
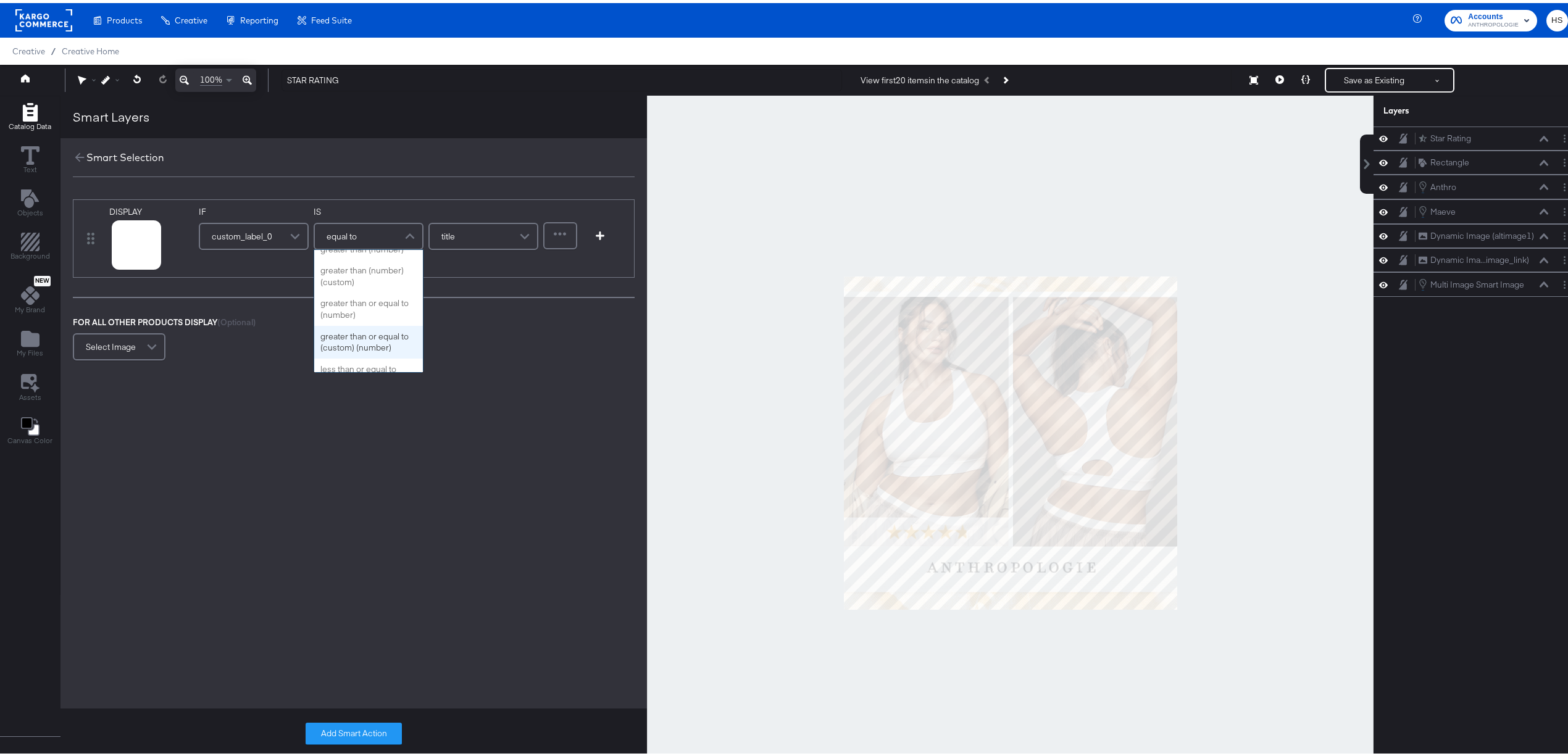
scroll to position [238, 0]
click at [468, 230] on div "title" at bounding box center [483, 233] width 108 height 24
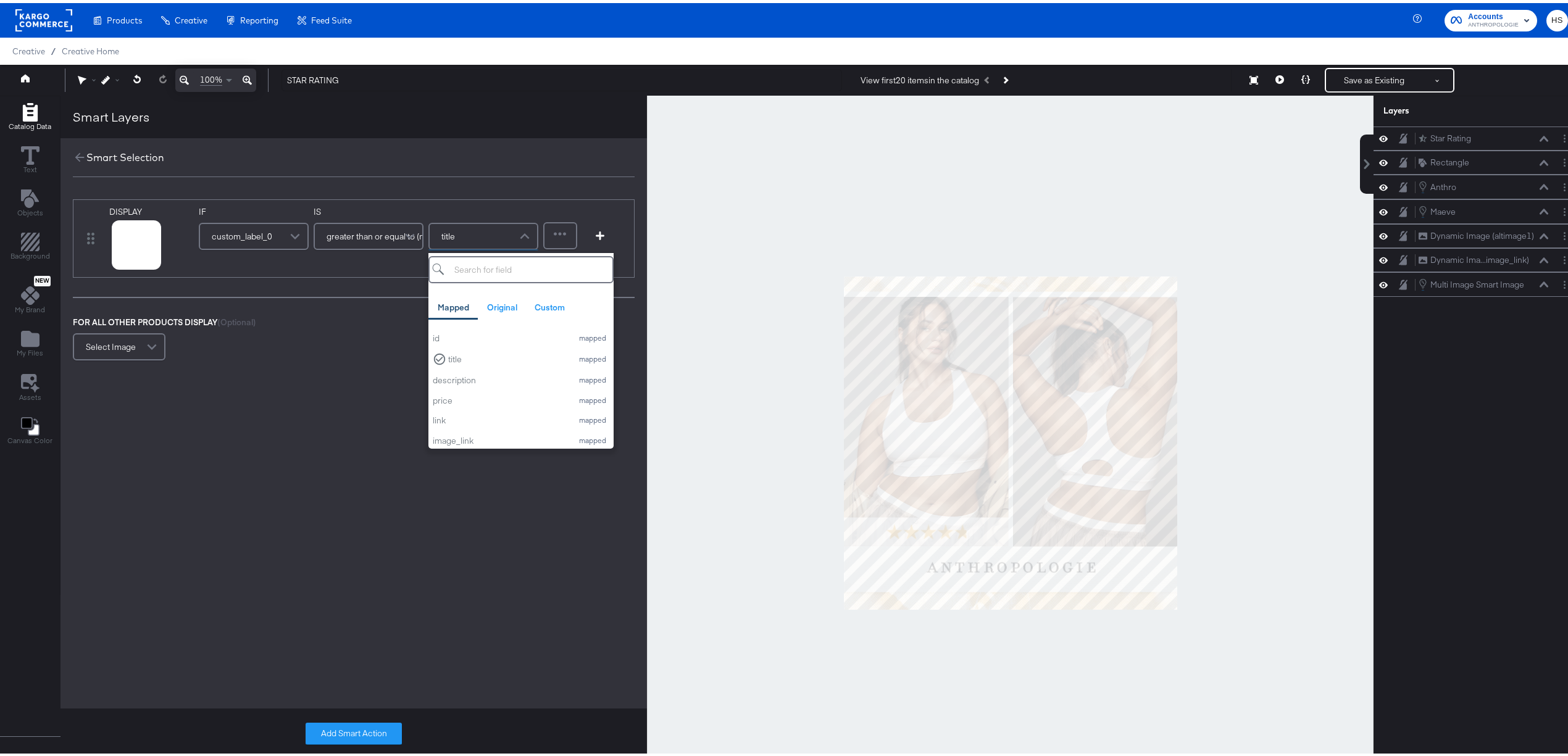
click at [401, 238] on span at bounding box center [411, 233] width 22 height 24
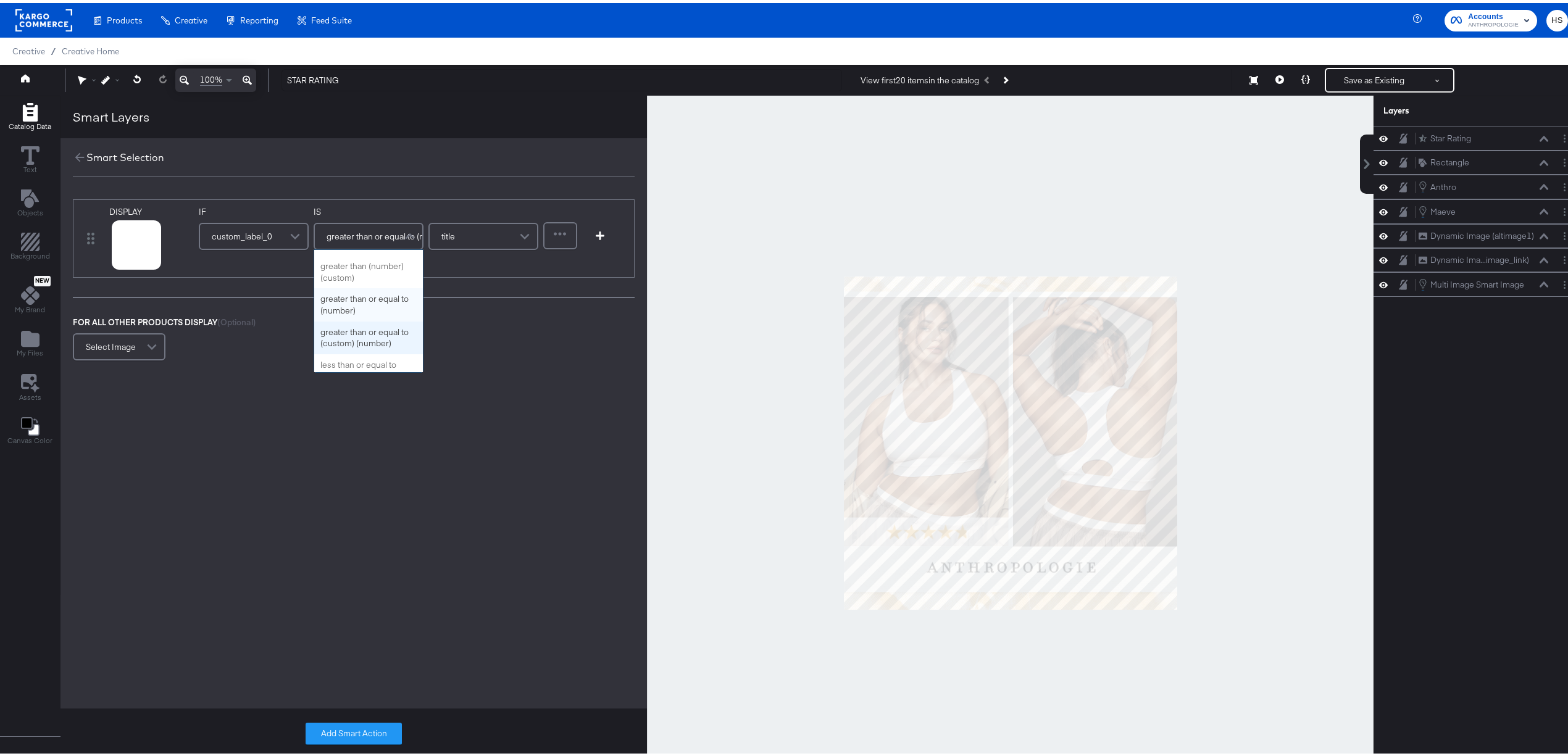
scroll to position [239, 0]
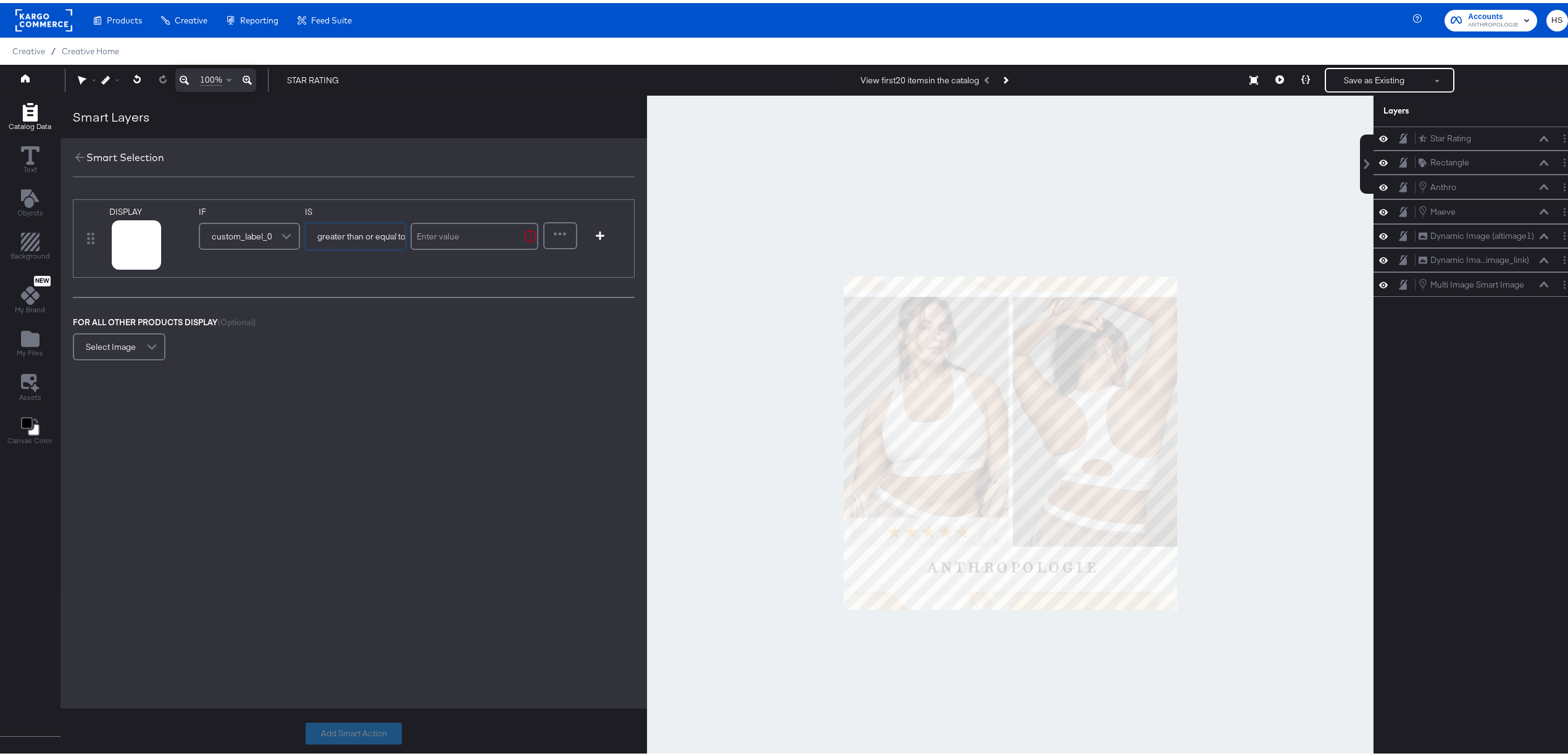
click at [448, 236] on input "text" at bounding box center [474, 233] width 128 height 27
type input "4"
click at [373, 445] on div "DISPLAY link mapped image_link mapped additional_image_link mapped anthro_us_dp…" at bounding box center [353, 320] width 586 height 291
click at [332, 738] on button "Add Smart Action" at bounding box center [354, 731] width 97 height 22
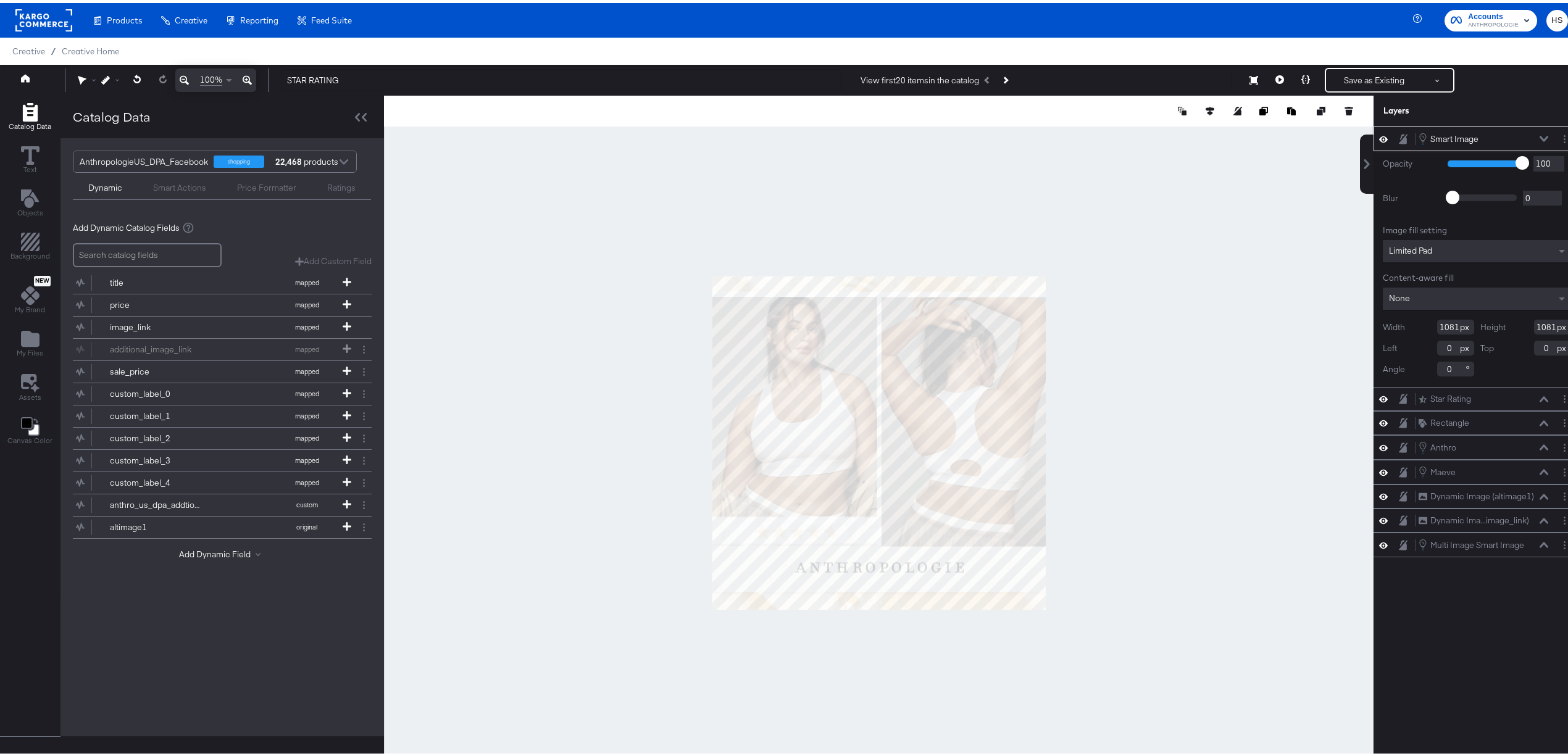
click at [1540, 138] on icon at bounding box center [1544, 136] width 8 height 6
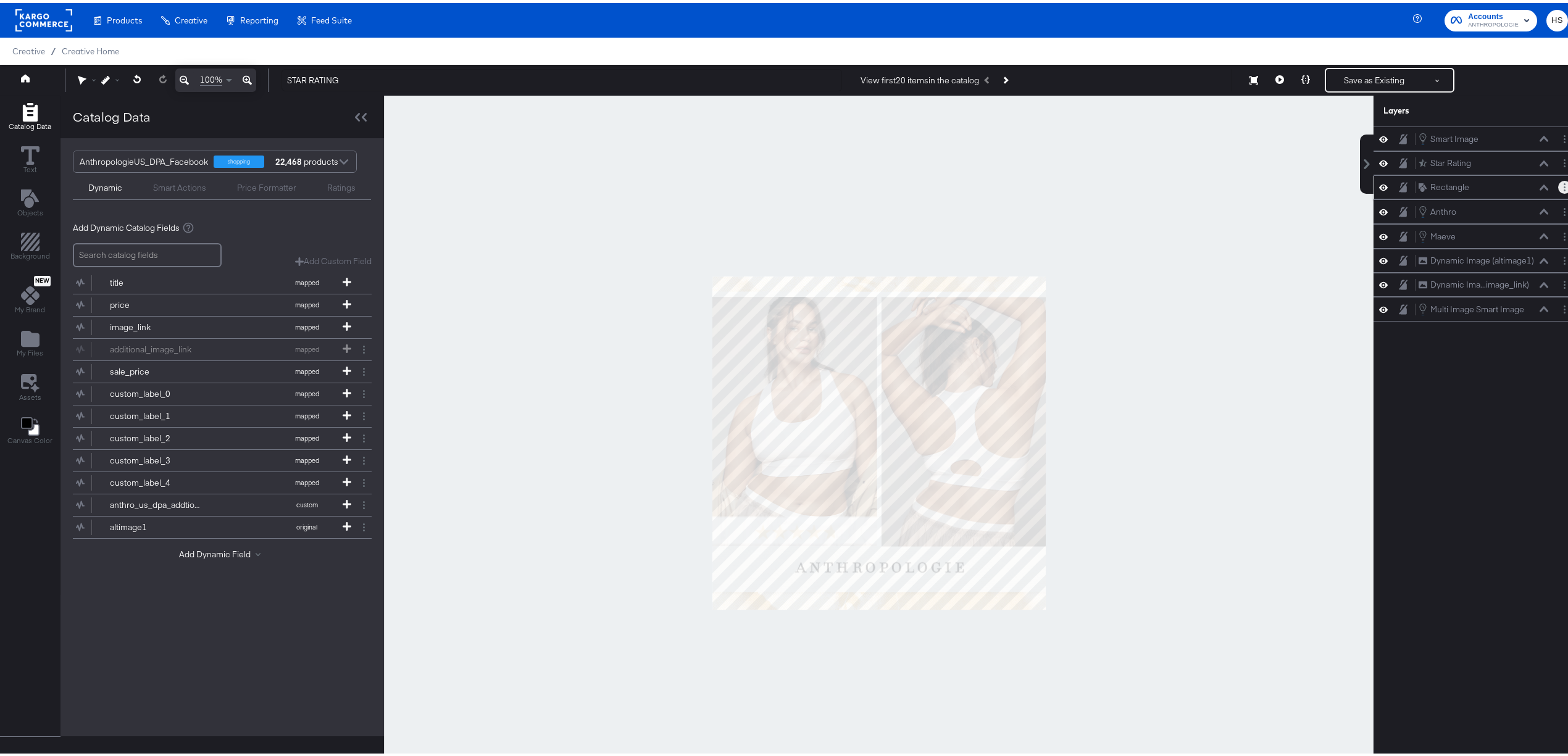
click at [1564, 185] on icon "Layer Options" at bounding box center [1565, 184] width 2 height 8
click at [1455, 280] on button "Delete" at bounding box center [1467, 273] width 27 height 13
drag, startPoint x: 1502, startPoint y: 163, endPoint x: 1502, endPoint y: 127, distance: 36.0
click at [1502, 127] on div "Smart Image Smart Image Star Rating Star Rating Anthro Anthro Maeve Maeve Dynam…" at bounding box center [1477, 208] width 207 height 171
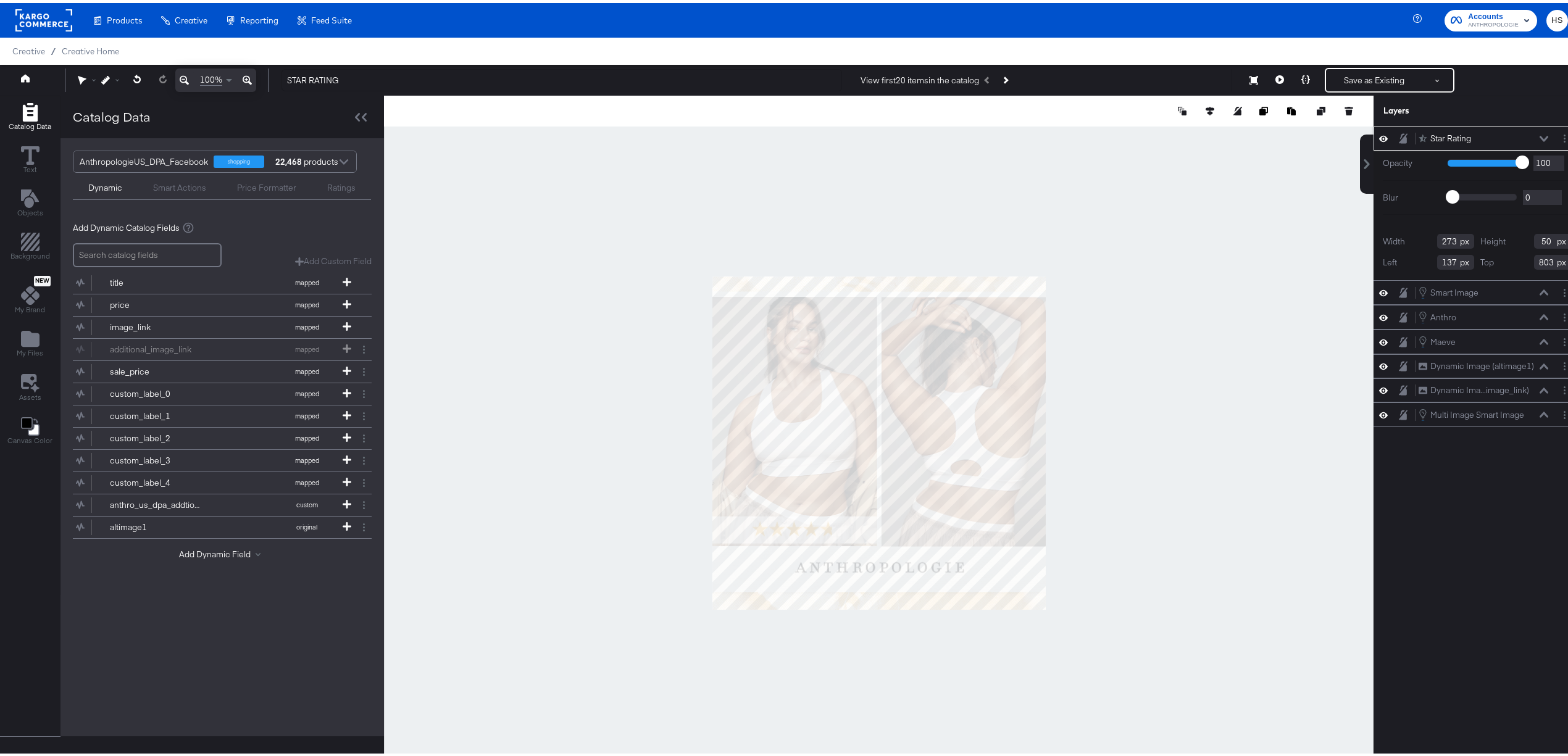
type input "128"
type input "793"
click at [620, 546] on div at bounding box center [879, 440] width 990 height 695
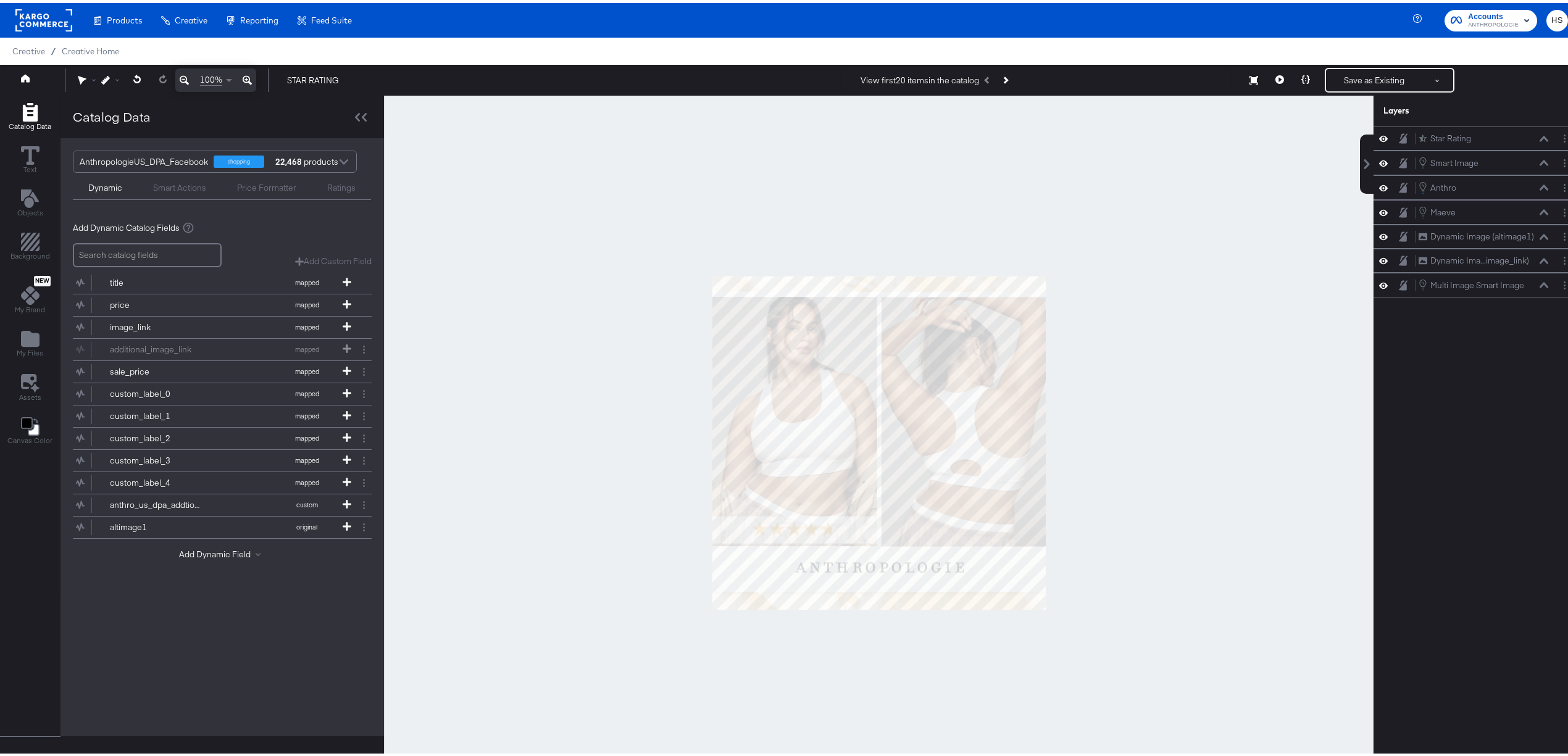
click at [1162, 469] on div at bounding box center [879, 440] width 990 height 695
click at [1301, 78] on icon at bounding box center [1306, 76] width 8 height 8
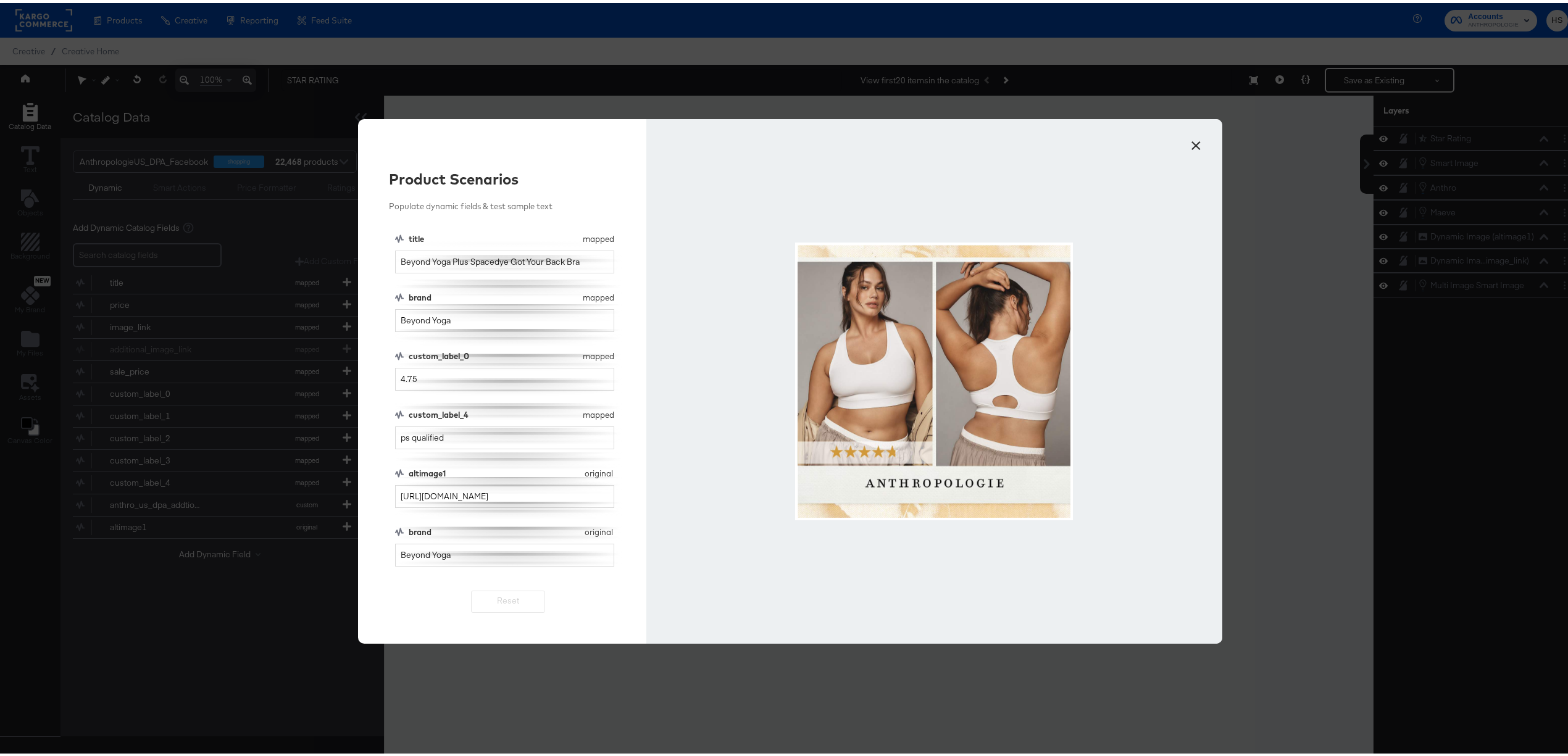
click at [1193, 139] on button "×" at bounding box center [1196, 140] width 22 height 22
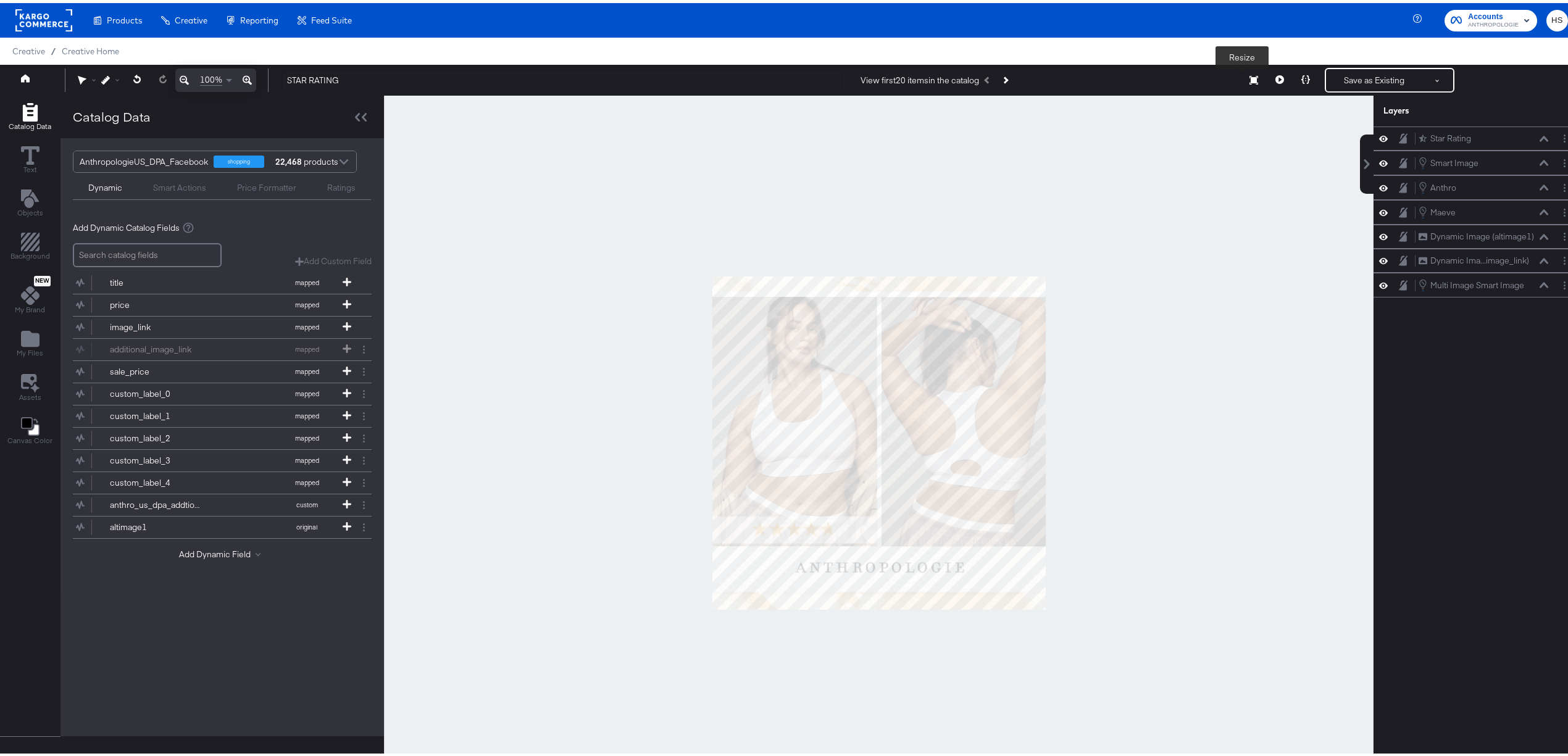
click at [1250, 76] on icon at bounding box center [1254, 77] width 8 height 8
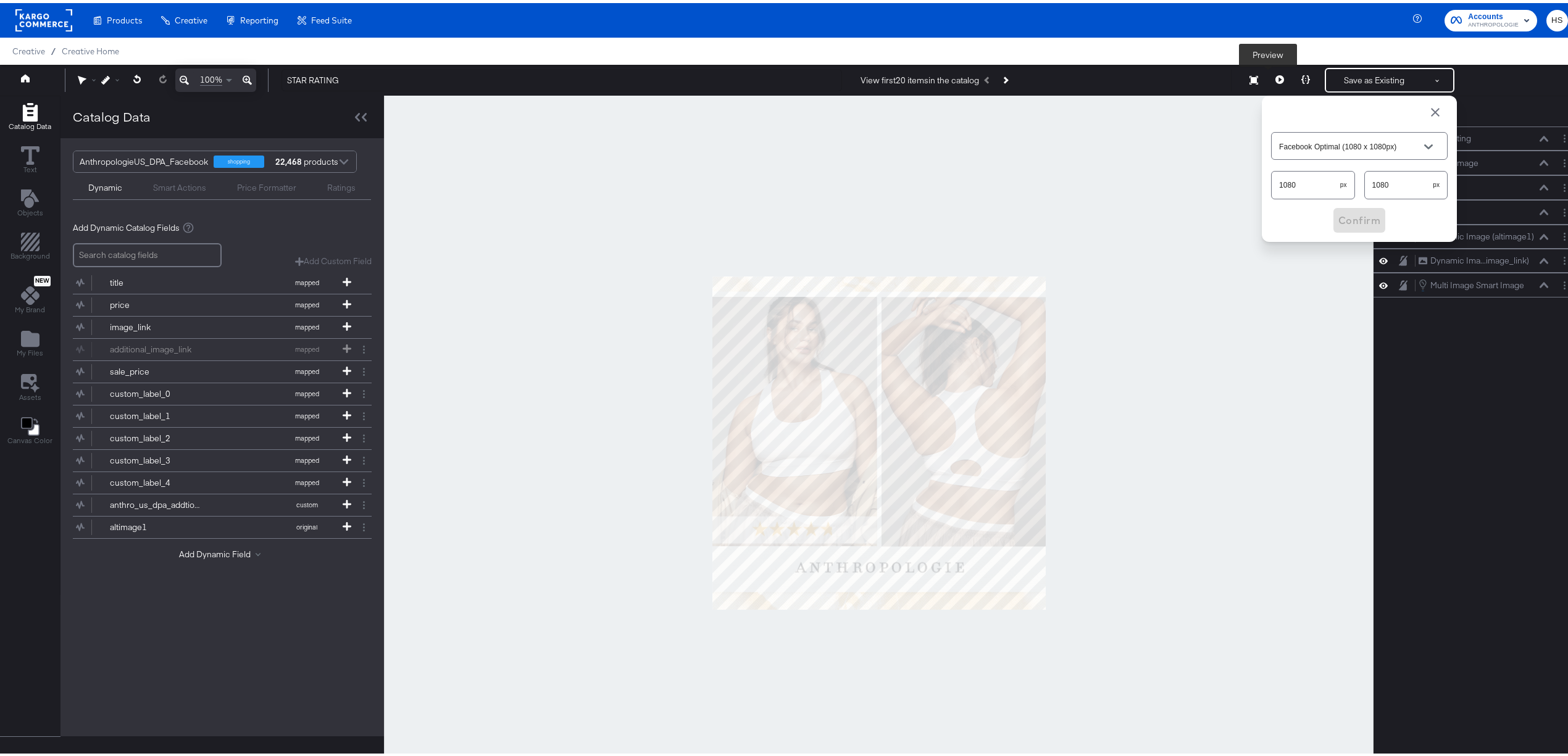
click at [1276, 78] on icon at bounding box center [1280, 76] width 8 height 8
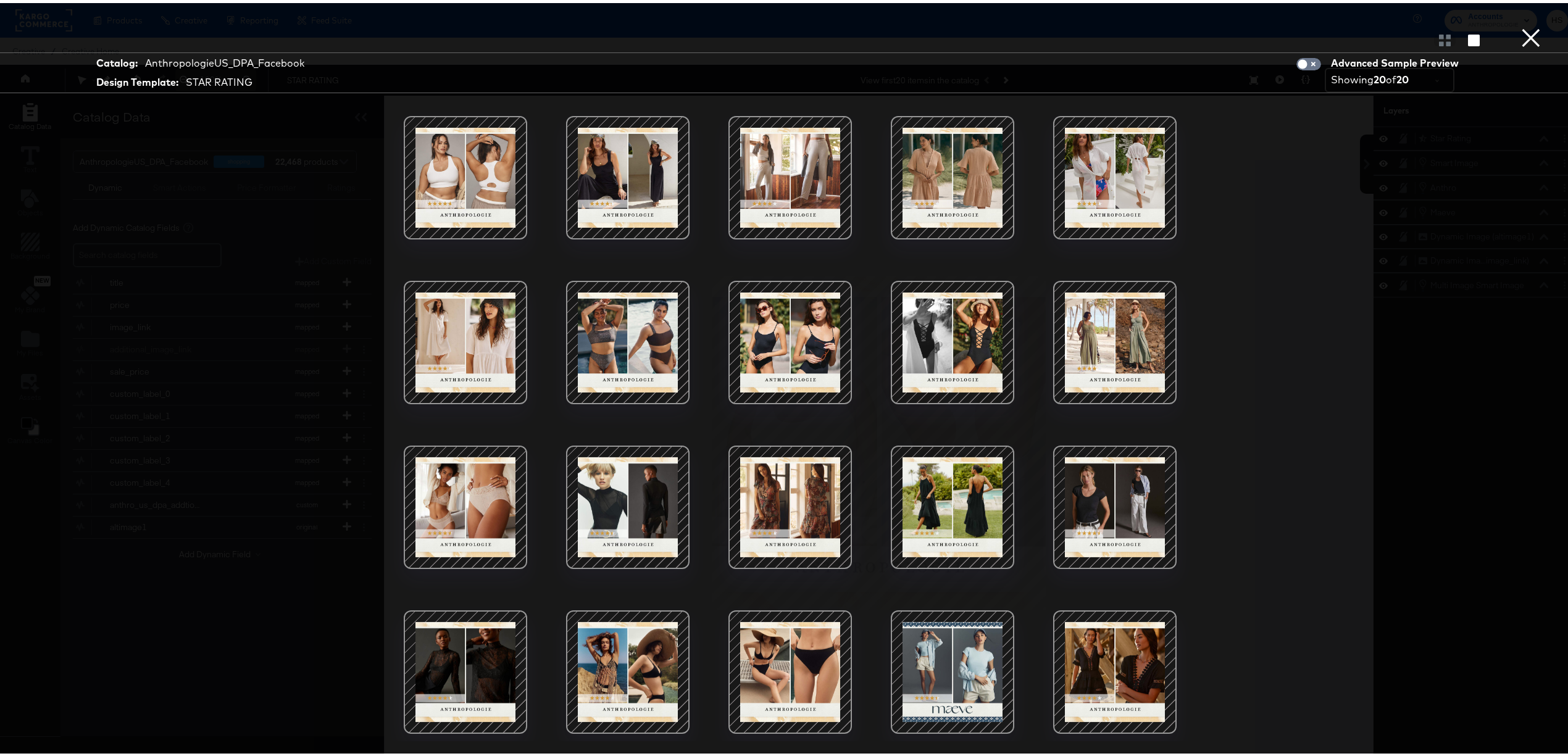
click at [1075, 184] on div at bounding box center [1115, 175] width 105 height 105
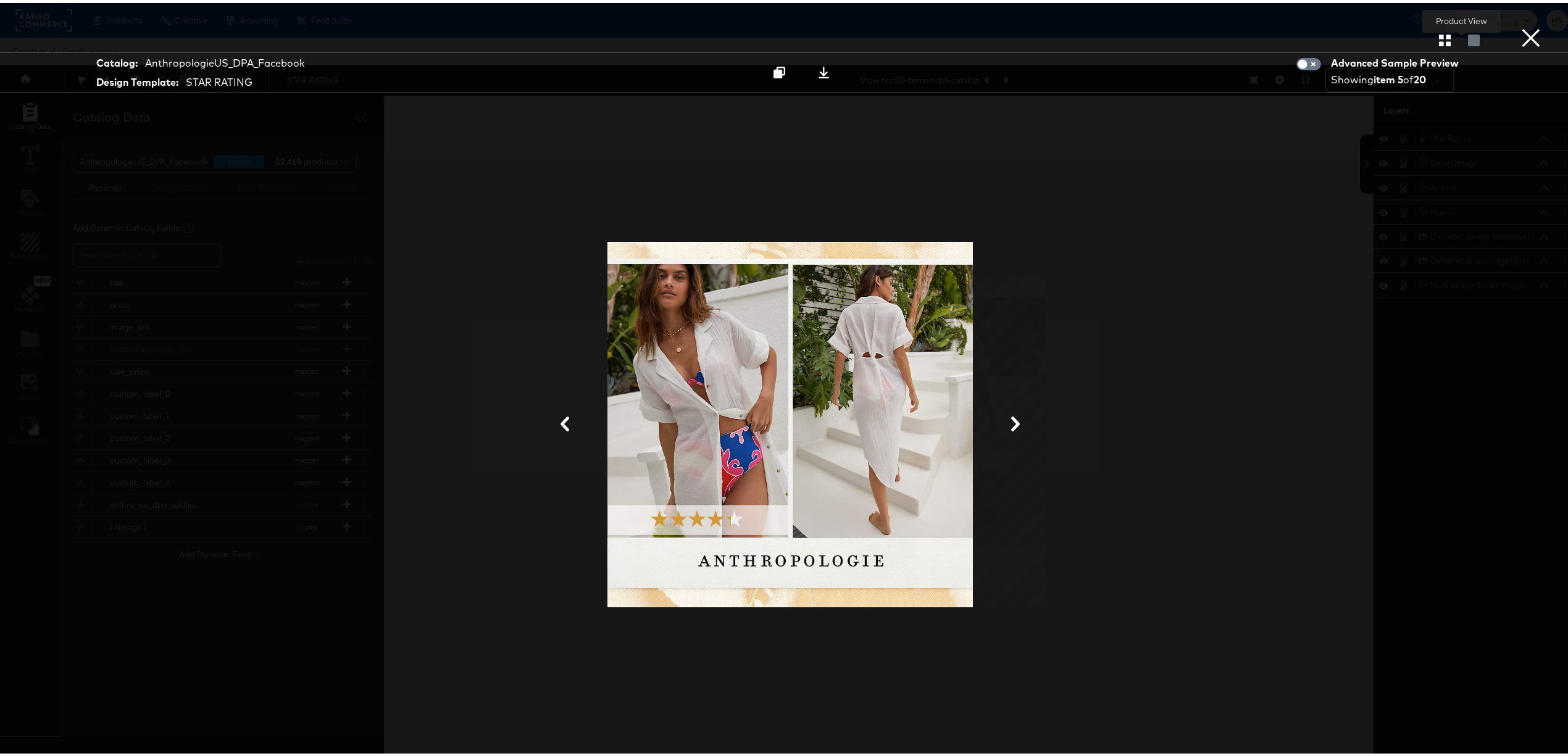
click at [1463, 32] on div at bounding box center [1474, 37] width 22 height 13
click at [1439, 33] on icon "button" at bounding box center [1445, 37] width 12 height 12
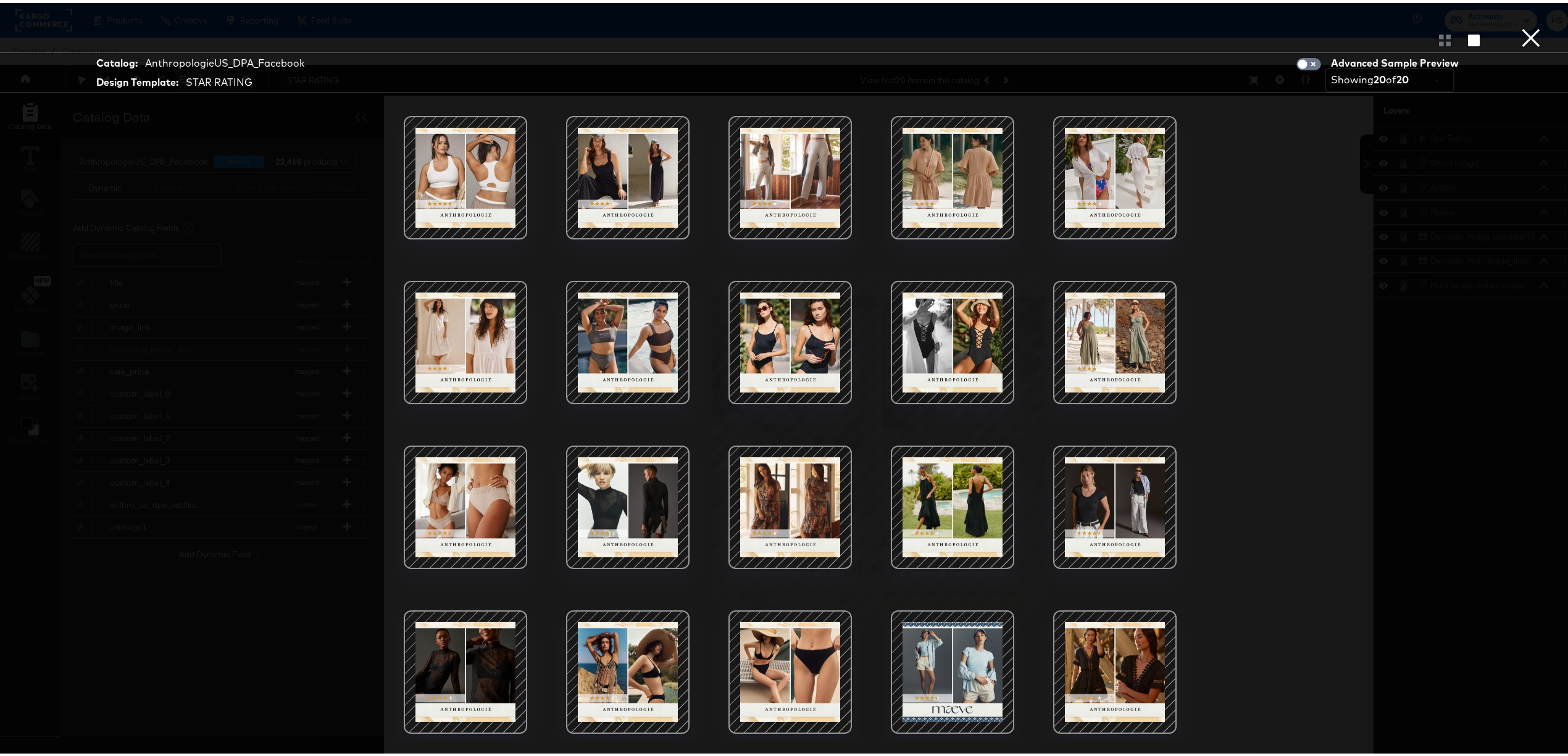
click at [800, 161] on div at bounding box center [790, 175] width 105 height 105
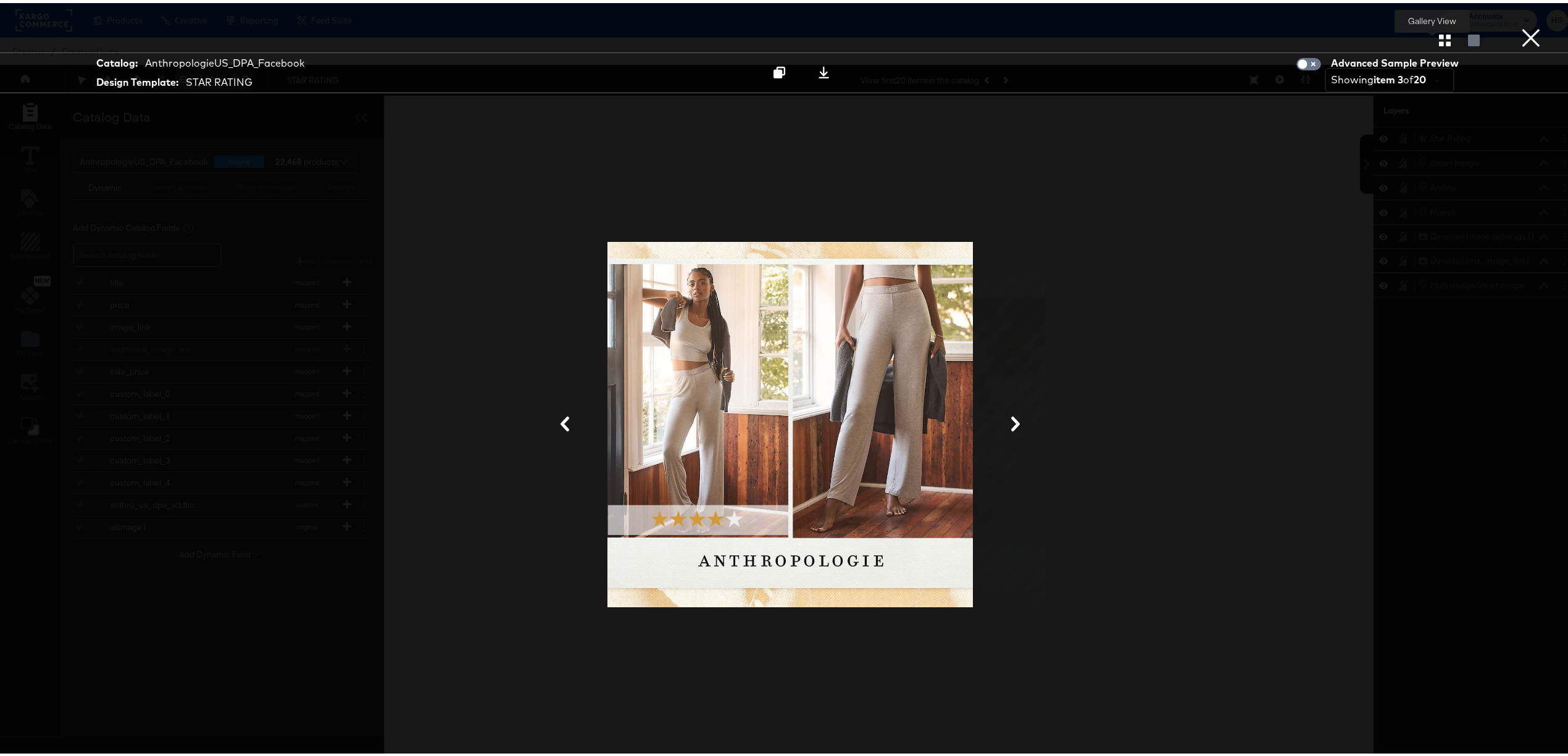
click at [1439, 40] on icon "button" at bounding box center [1445, 37] width 12 height 12
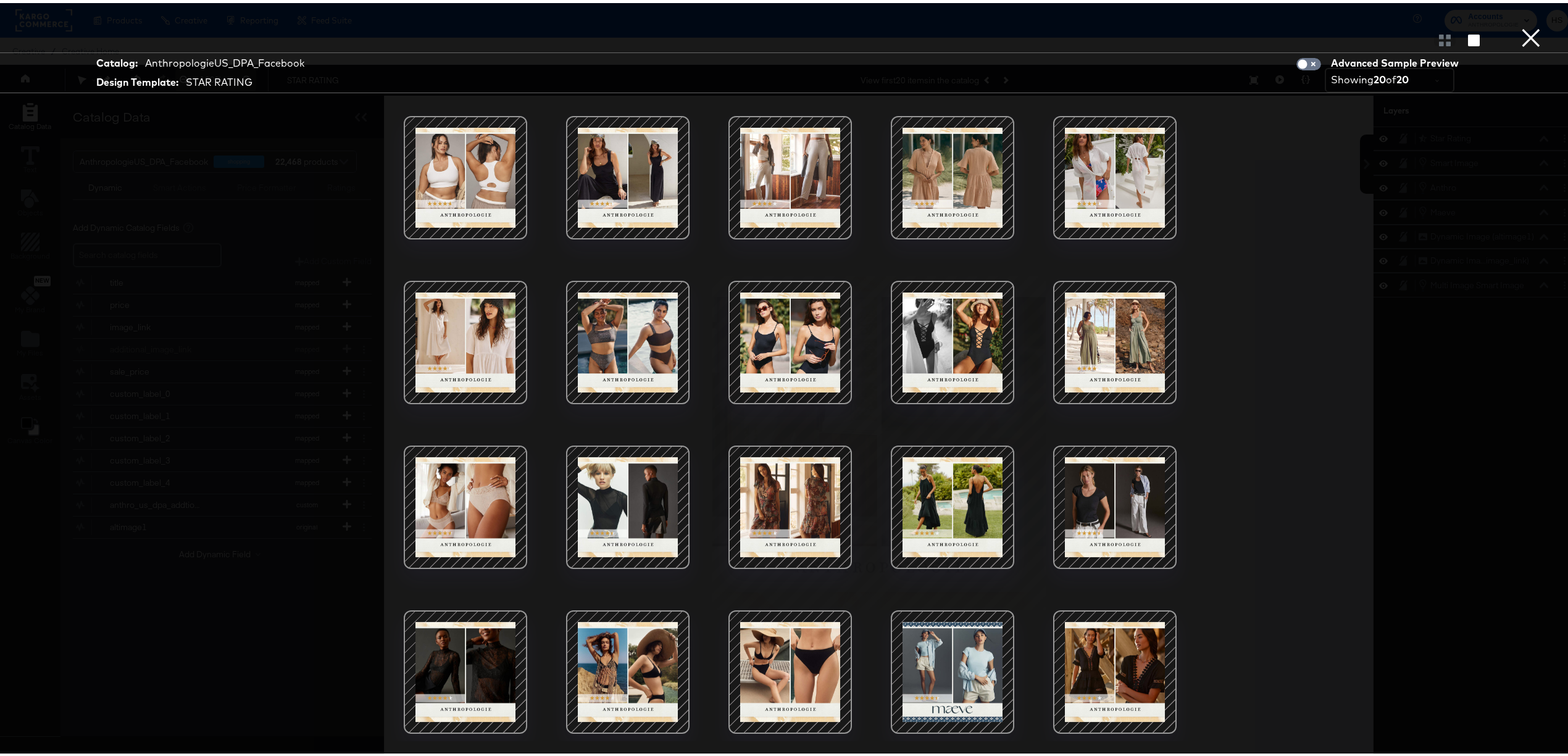
scroll to position [1, 0]
drag, startPoint x: 1138, startPoint y: 155, endPoint x: 1142, endPoint y: 143, distance: 12.6
click at [1142, 143] on div at bounding box center [1115, 175] width 105 height 105
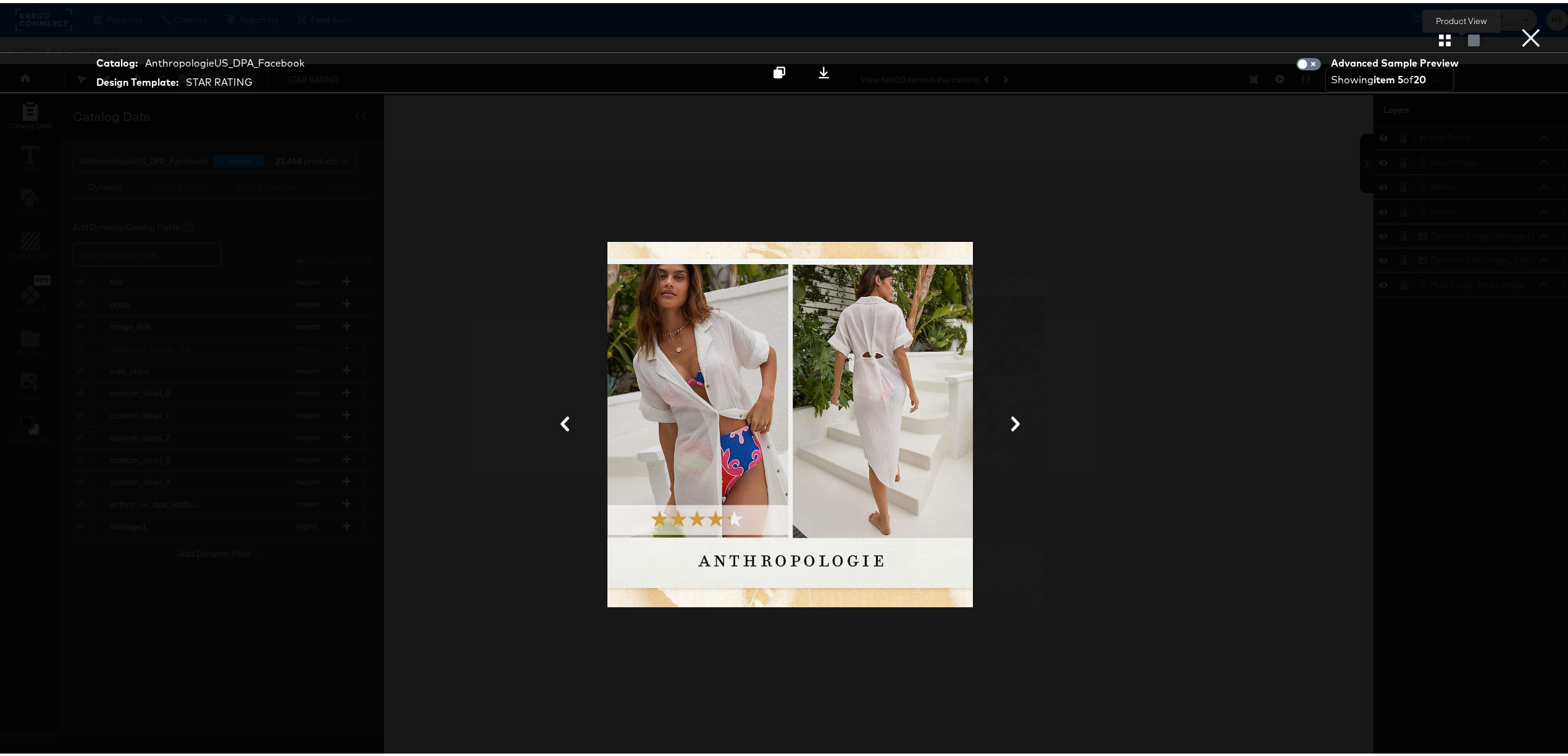
click at [1463, 36] on div at bounding box center [1474, 37] width 22 height 13
click at [1519, 24] on button "×" at bounding box center [1531, 12] width 24 height 24
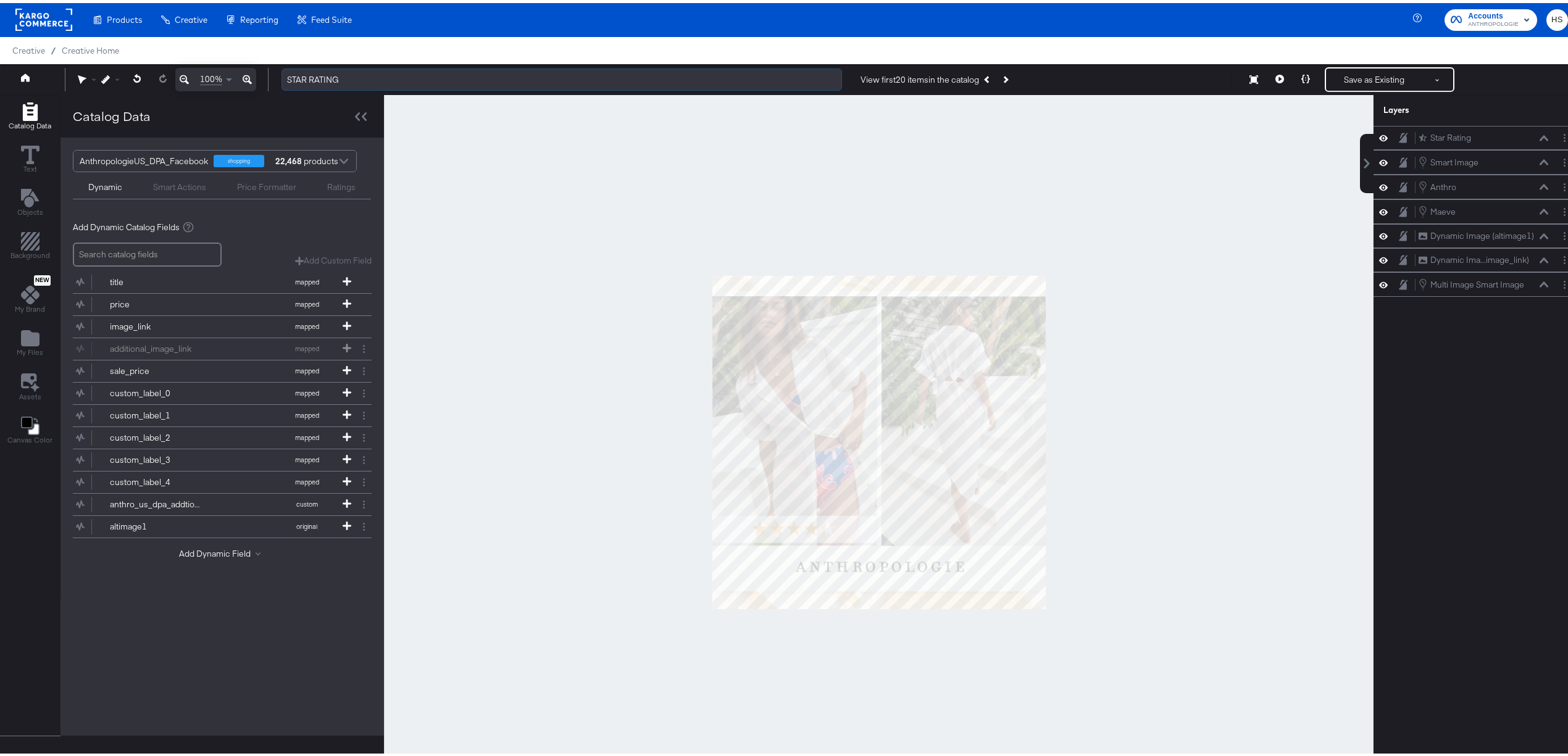
click at [378, 76] on input "STAR RATING" at bounding box center [561, 77] width 560 height 23
type input "STAR RATINGS"
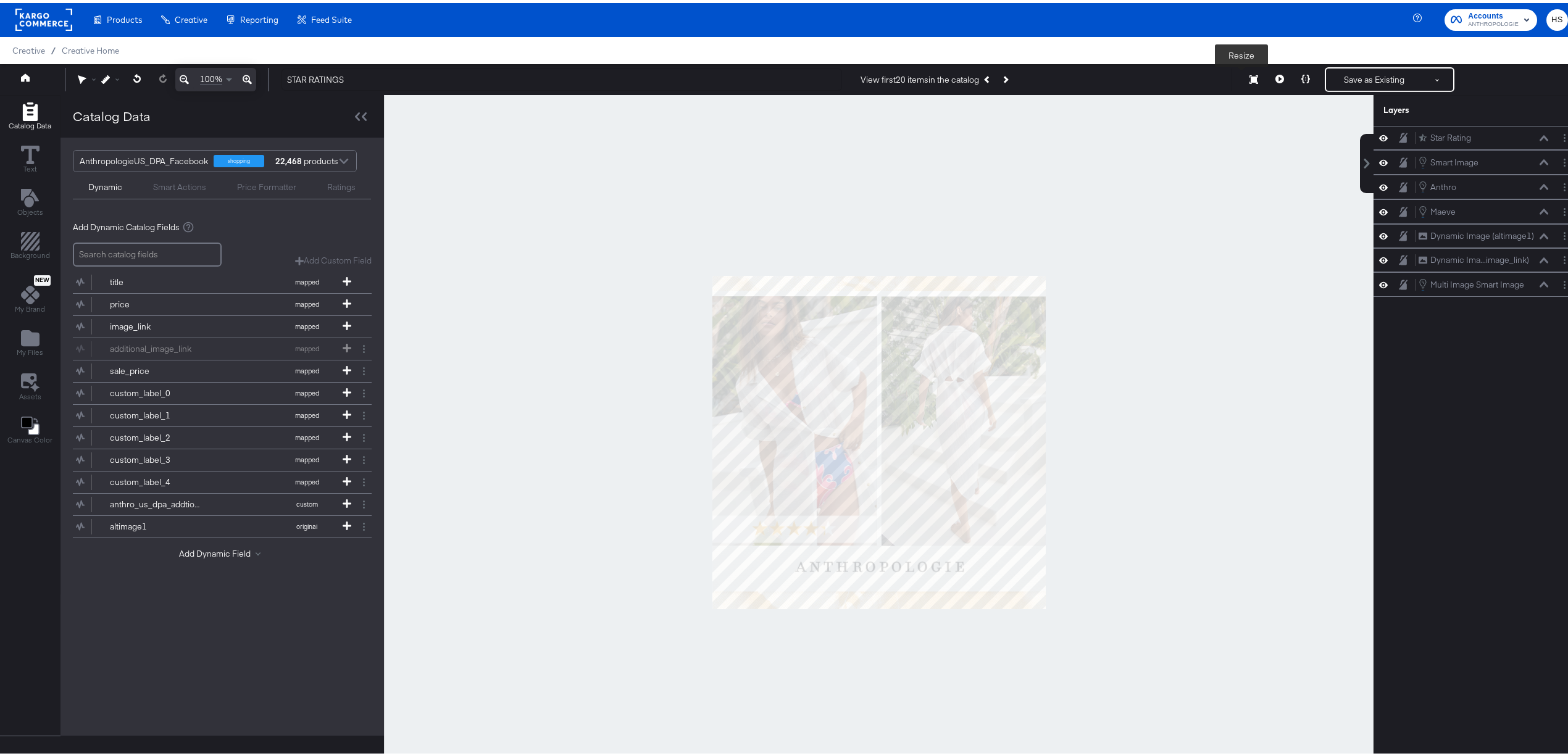
type input "STAR RATINGS"
click at [1250, 76] on icon at bounding box center [1254, 76] width 8 height 8
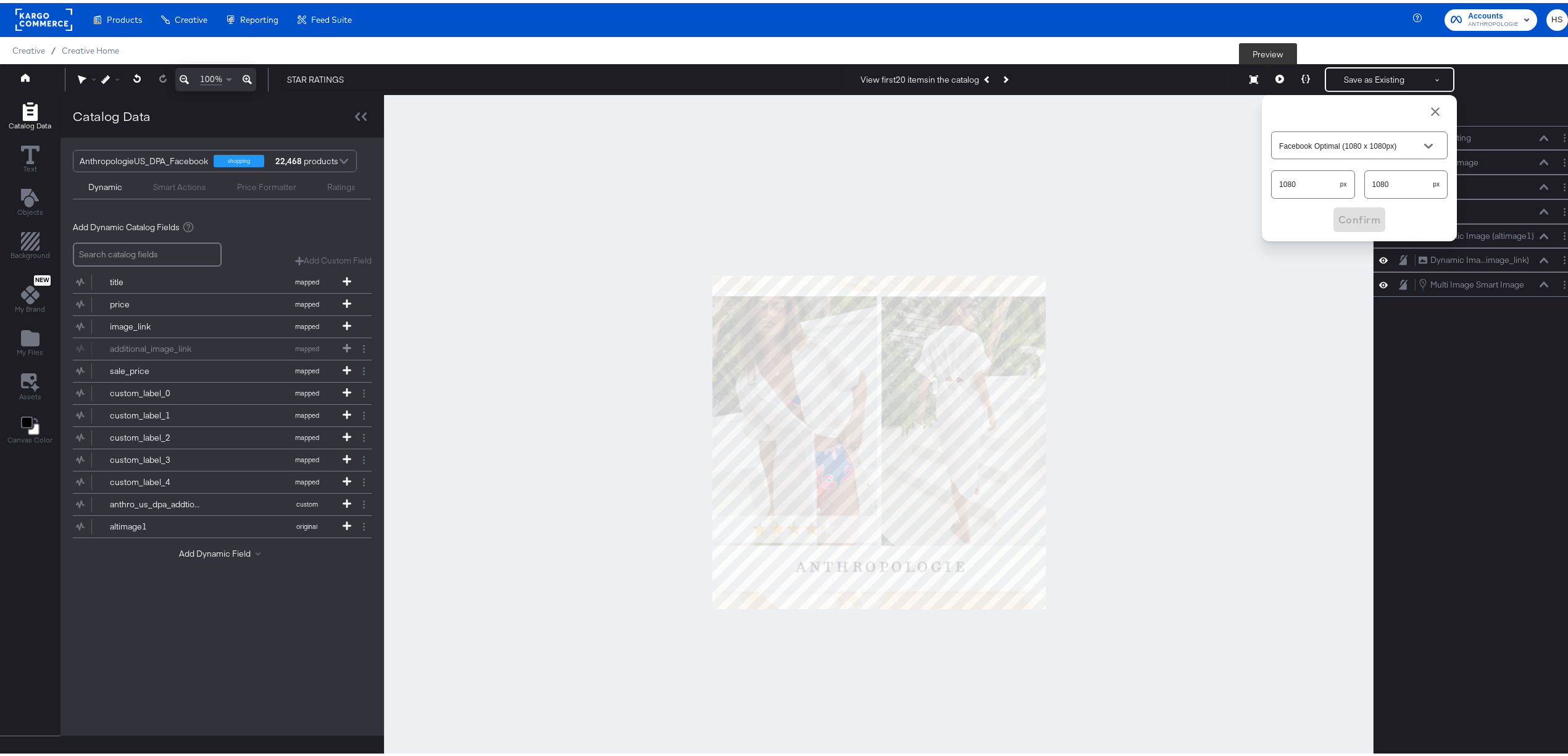
click at [1276, 76] on icon at bounding box center [1280, 76] width 8 height 8
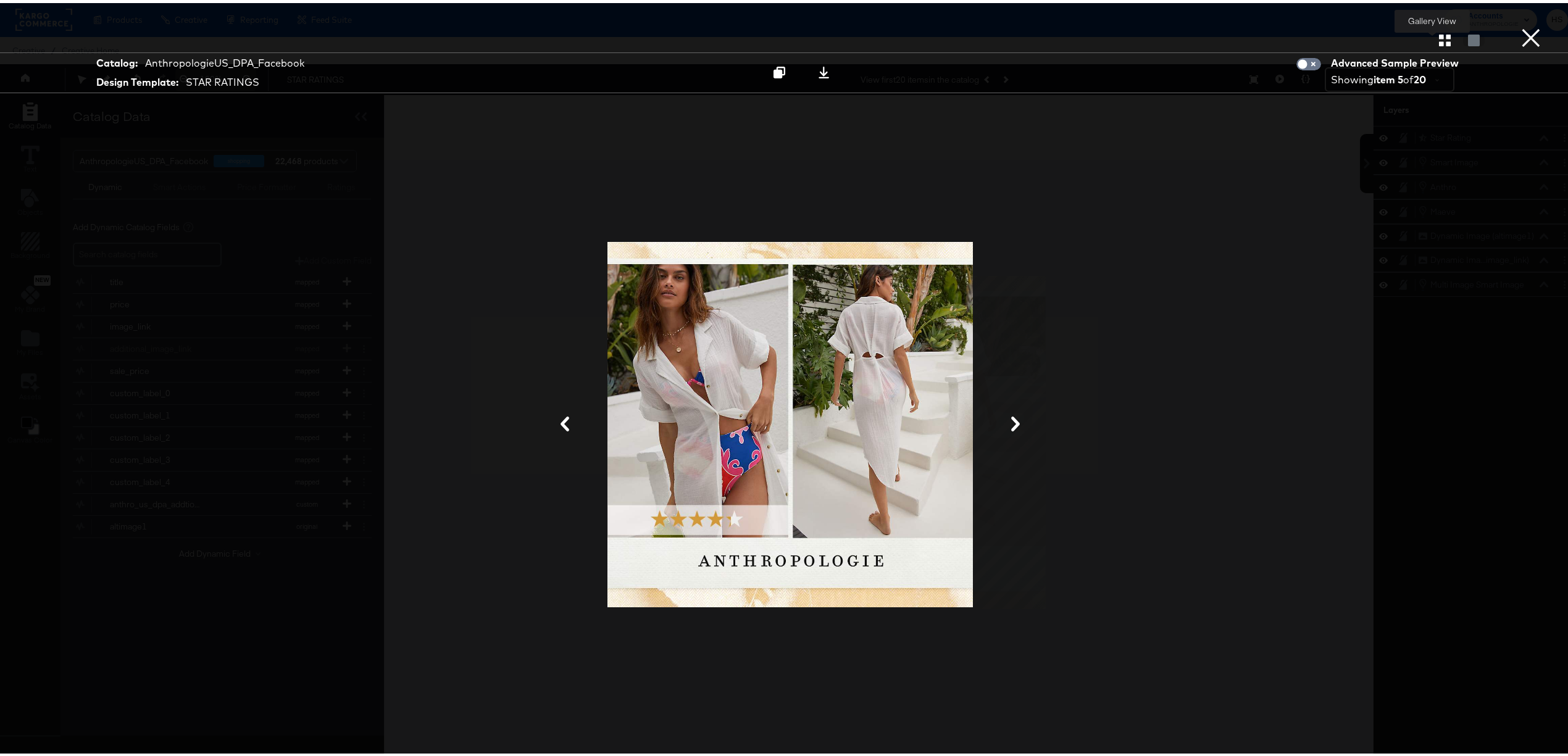
click at [1439, 39] on icon "button" at bounding box center [1445, 37] width 12 height 12
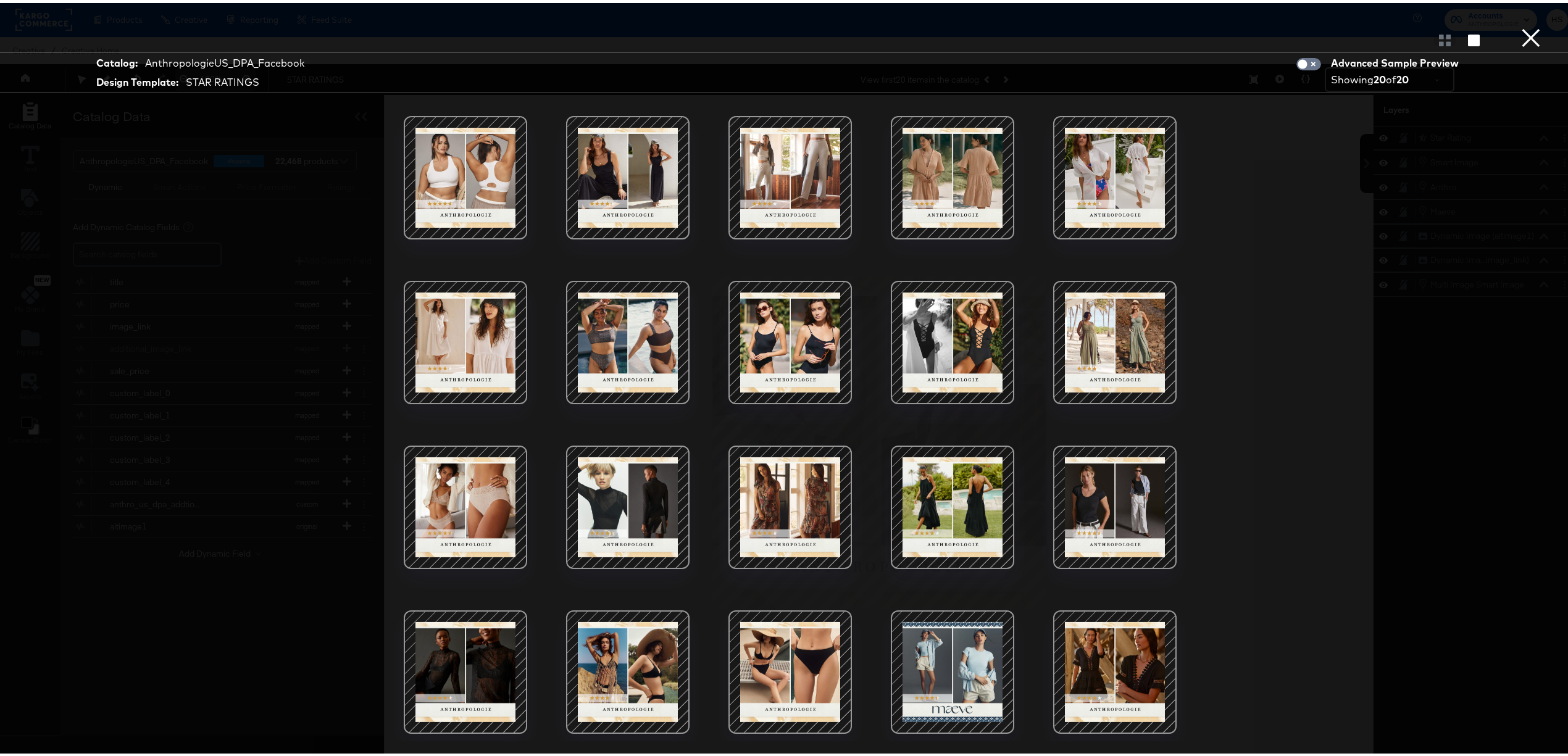
scroll to position [32, 0]
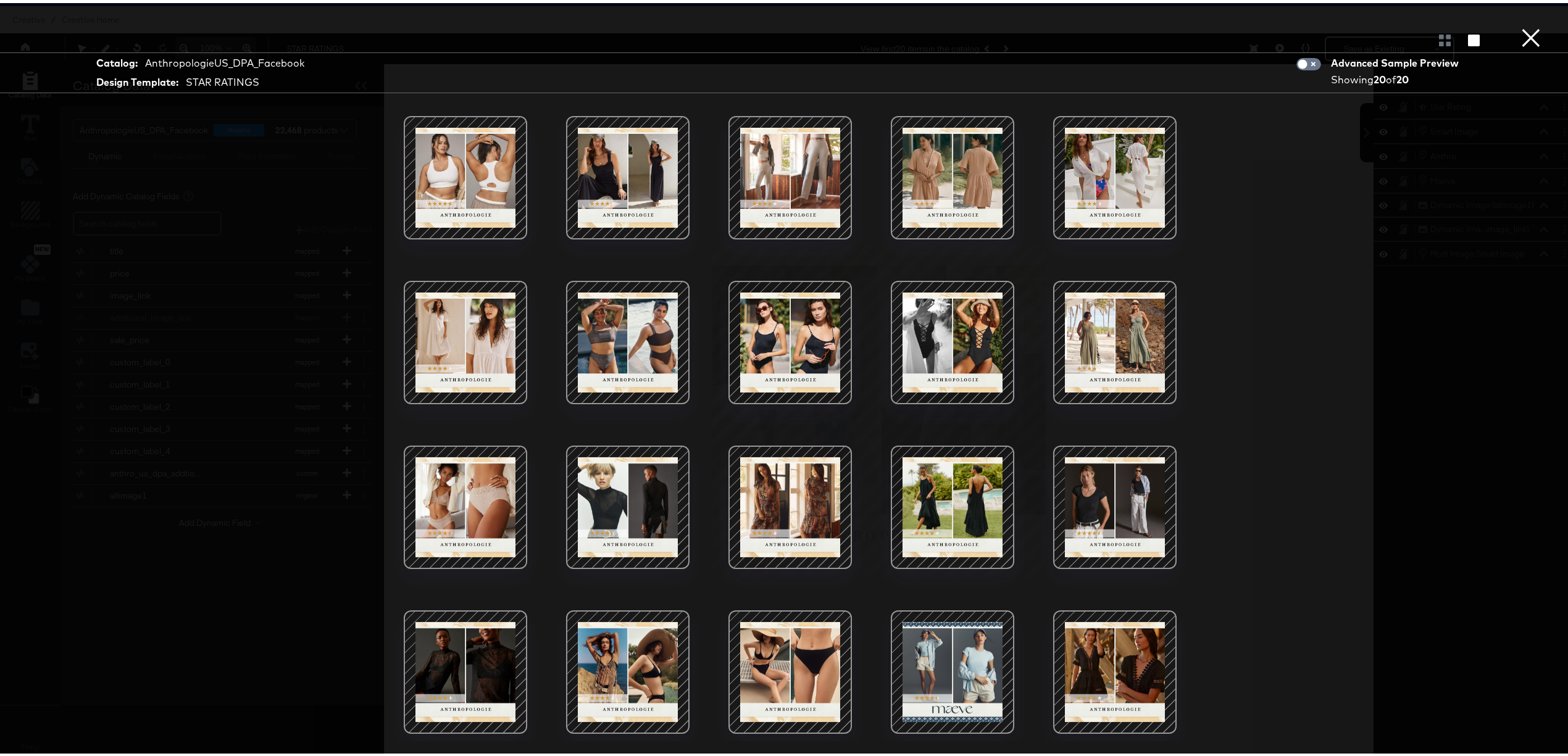
click at [920, 686] on div at bounding box center [953, 669] width 105 height 105
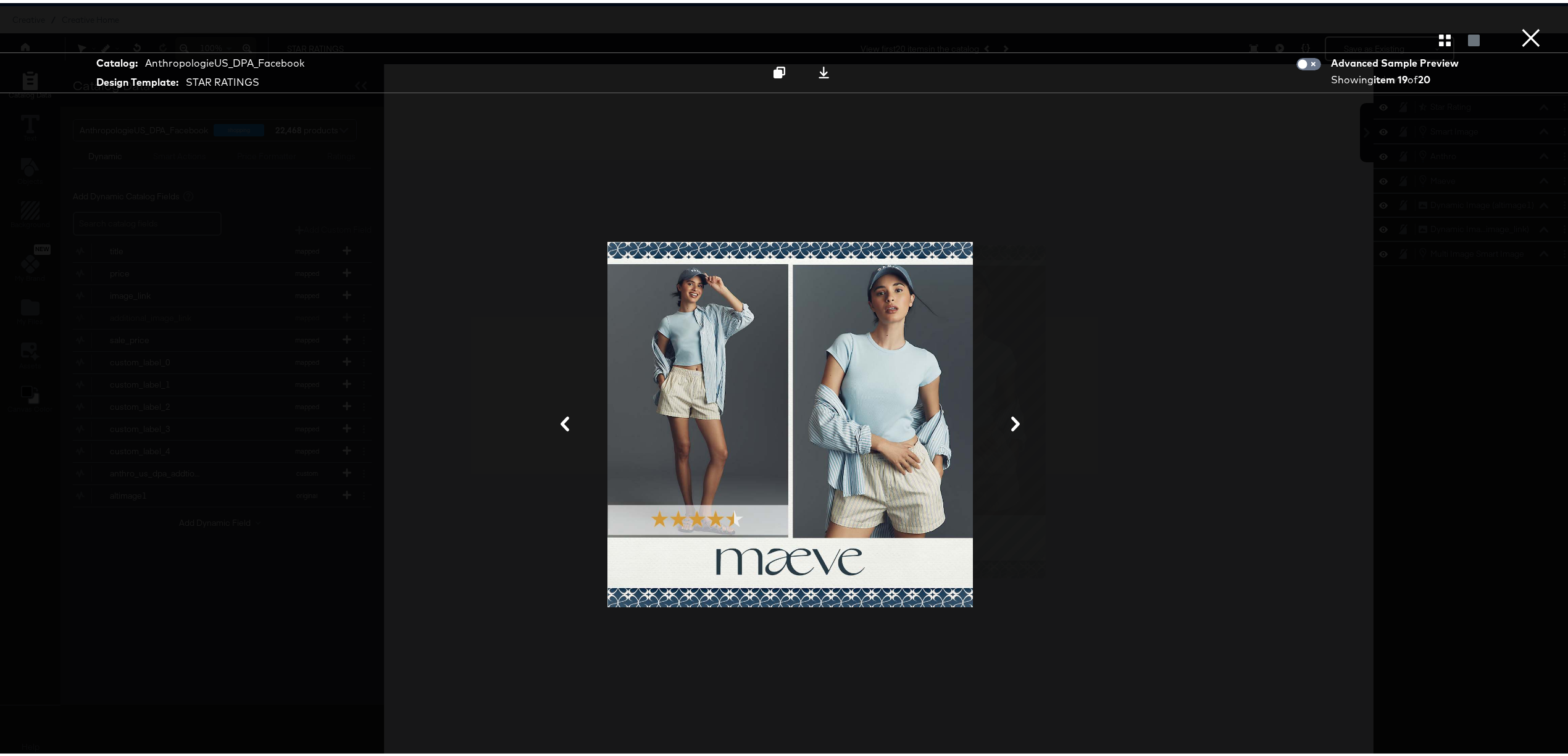
click at [1519, 24] on button "×" at bounding box center [1531, 12] width 24 height 24
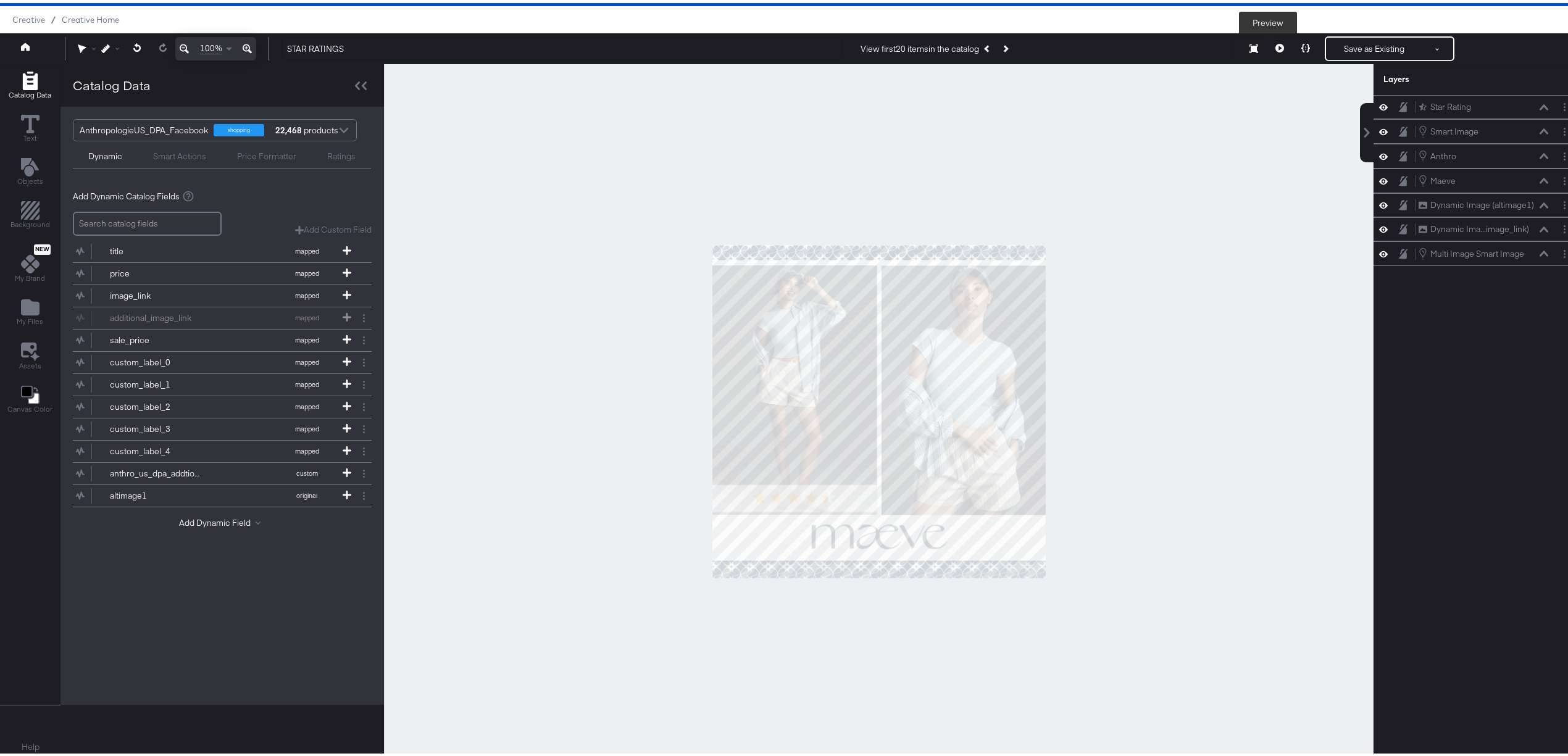
click at [1267, 52] on button at bounding box center [1280, 45] width 26 height 24
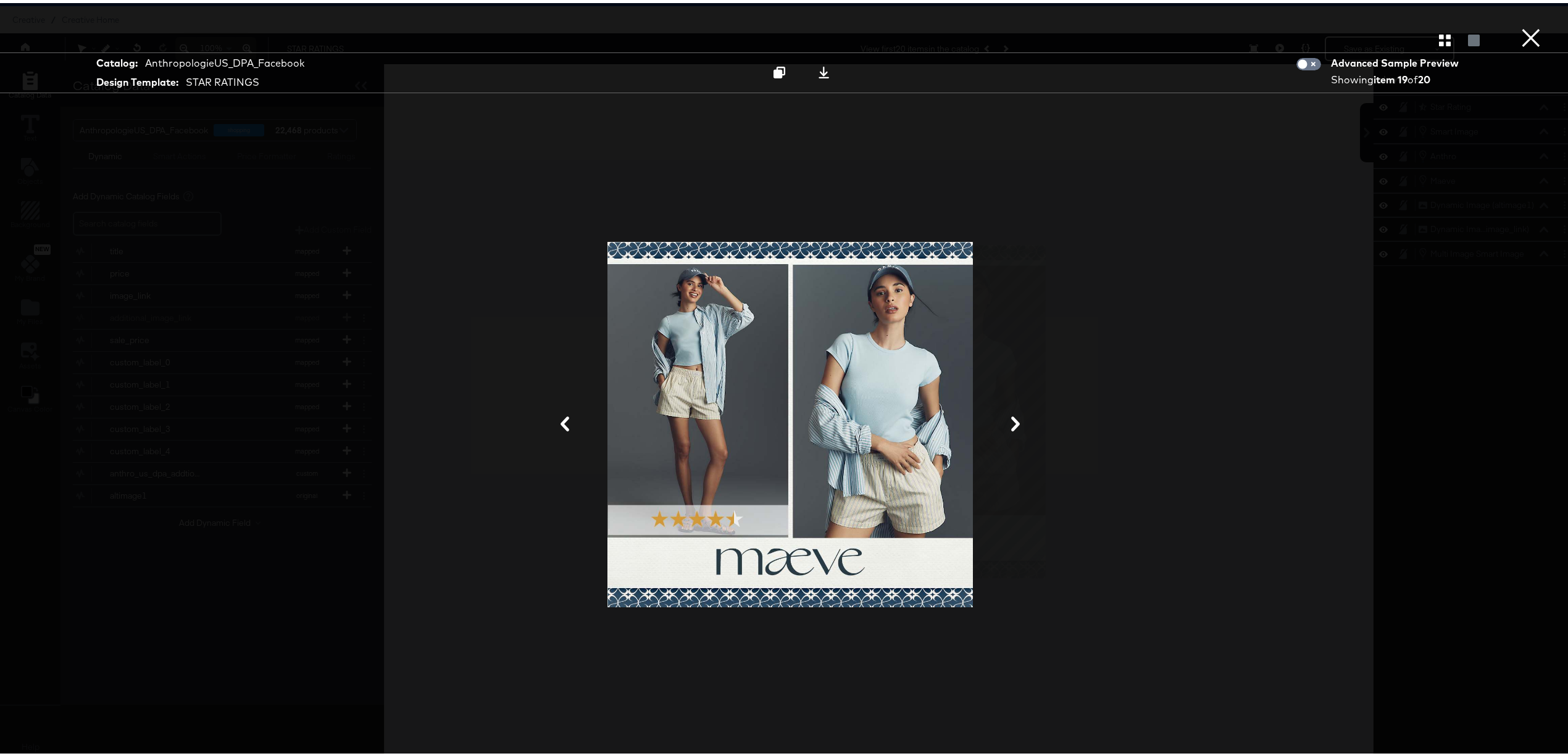
click at [1519, 24] on button "×" at bounding box center [1531, 12] width 24 height 24
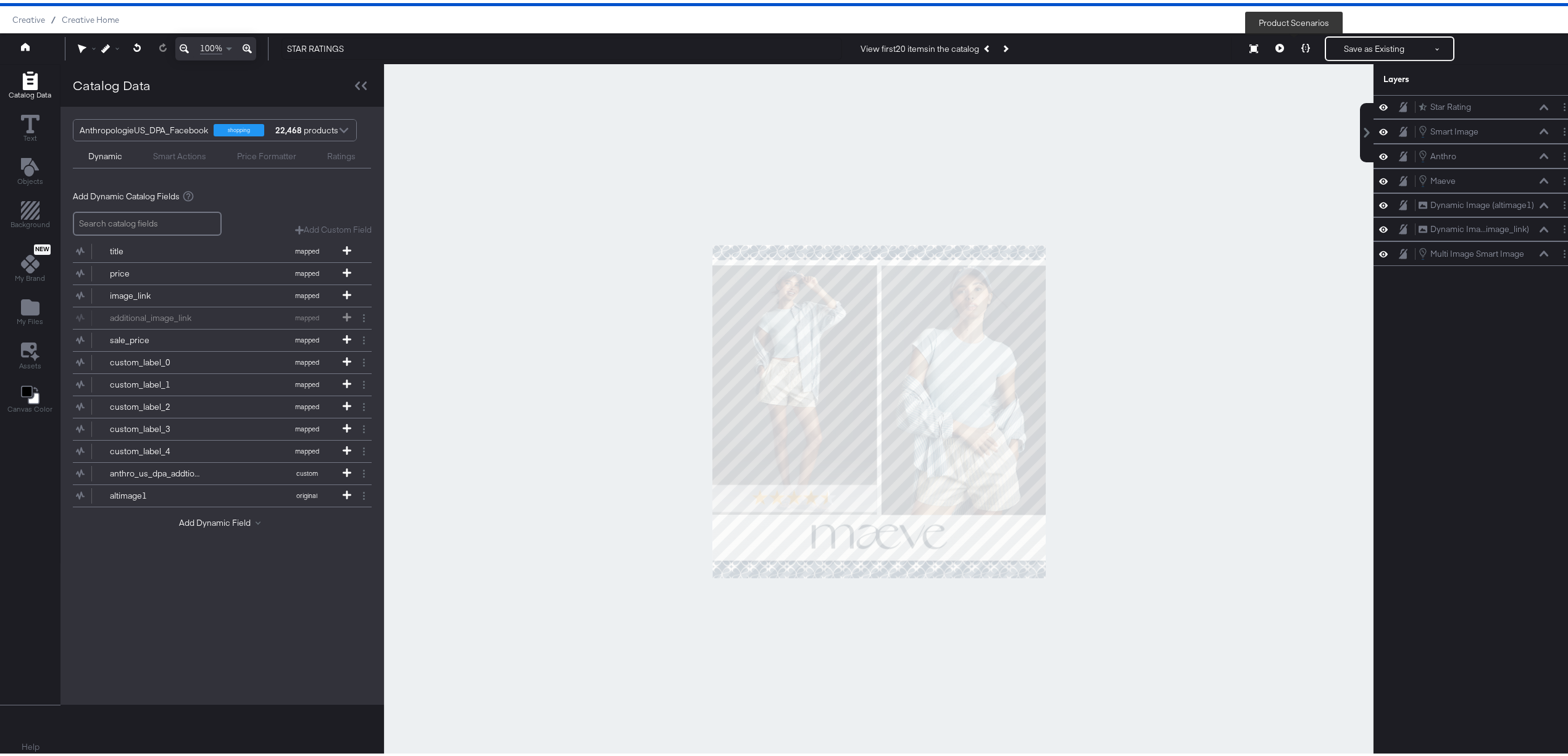
click at [1301, 47] on icon at bounding box center [1306, 45] width 8 height 8
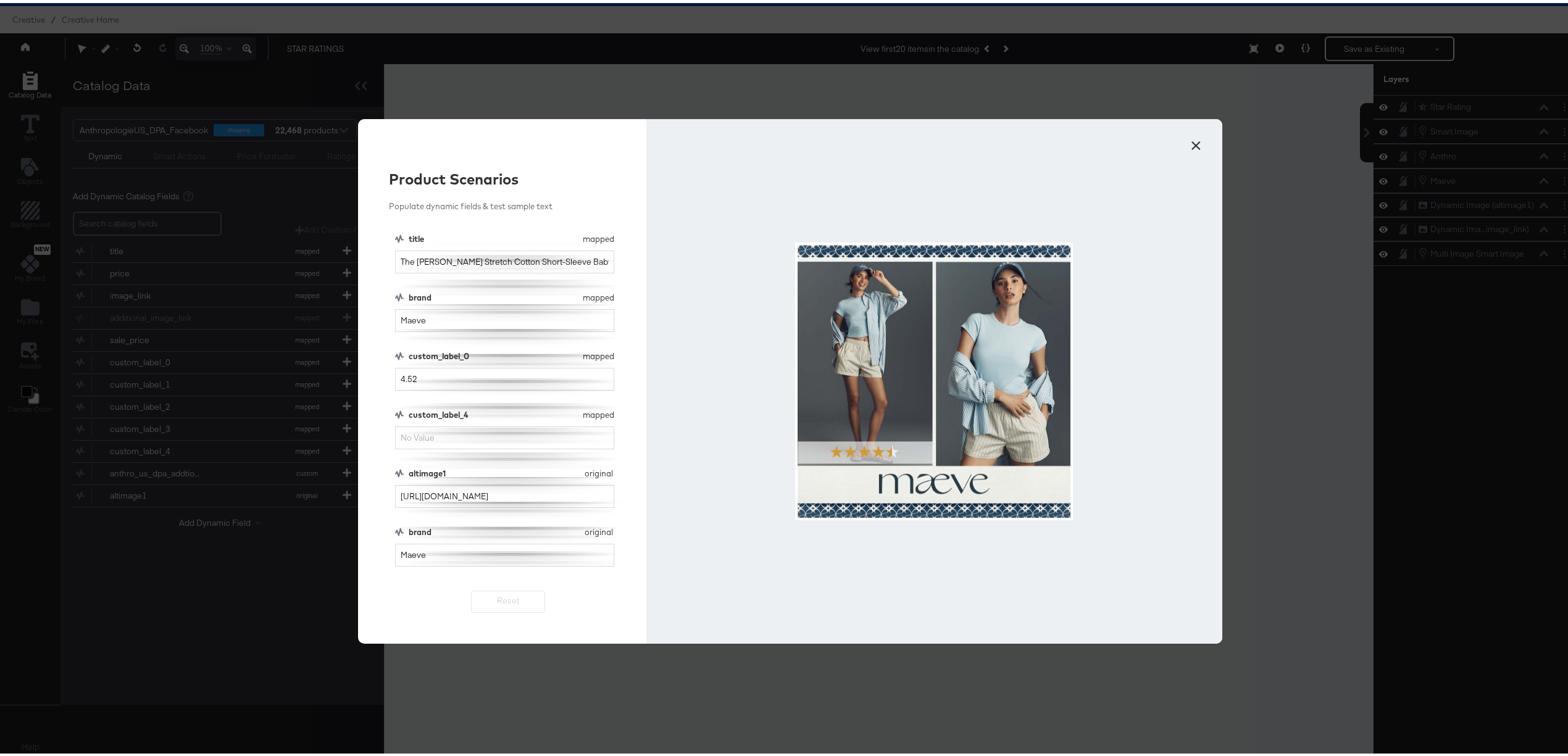
click at [1196, 131] on button "×" at bounding box center [1196, 140] width 22 height 22
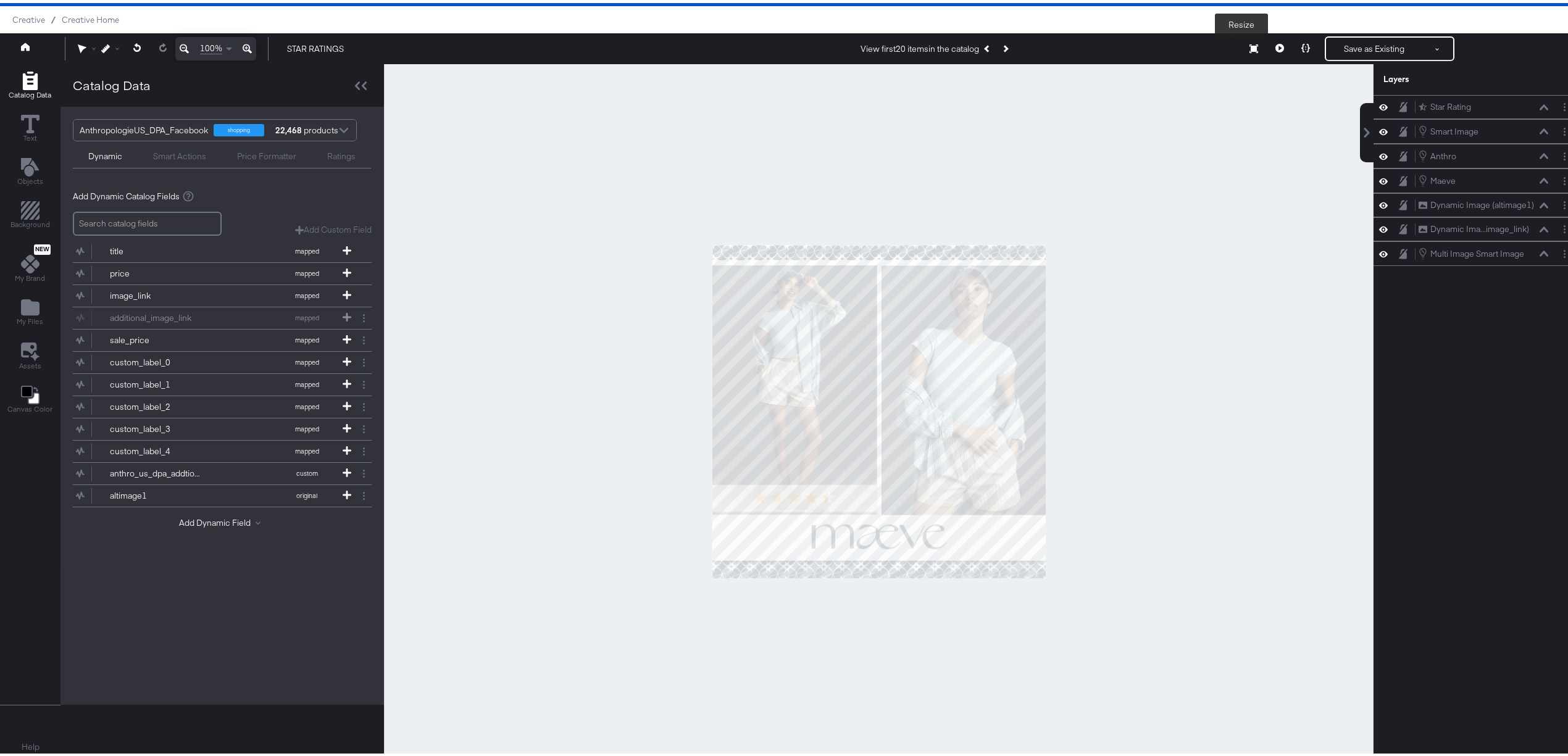
click at [1250, 45] on icon at bounding box center [1254, 45] width 8 height 8
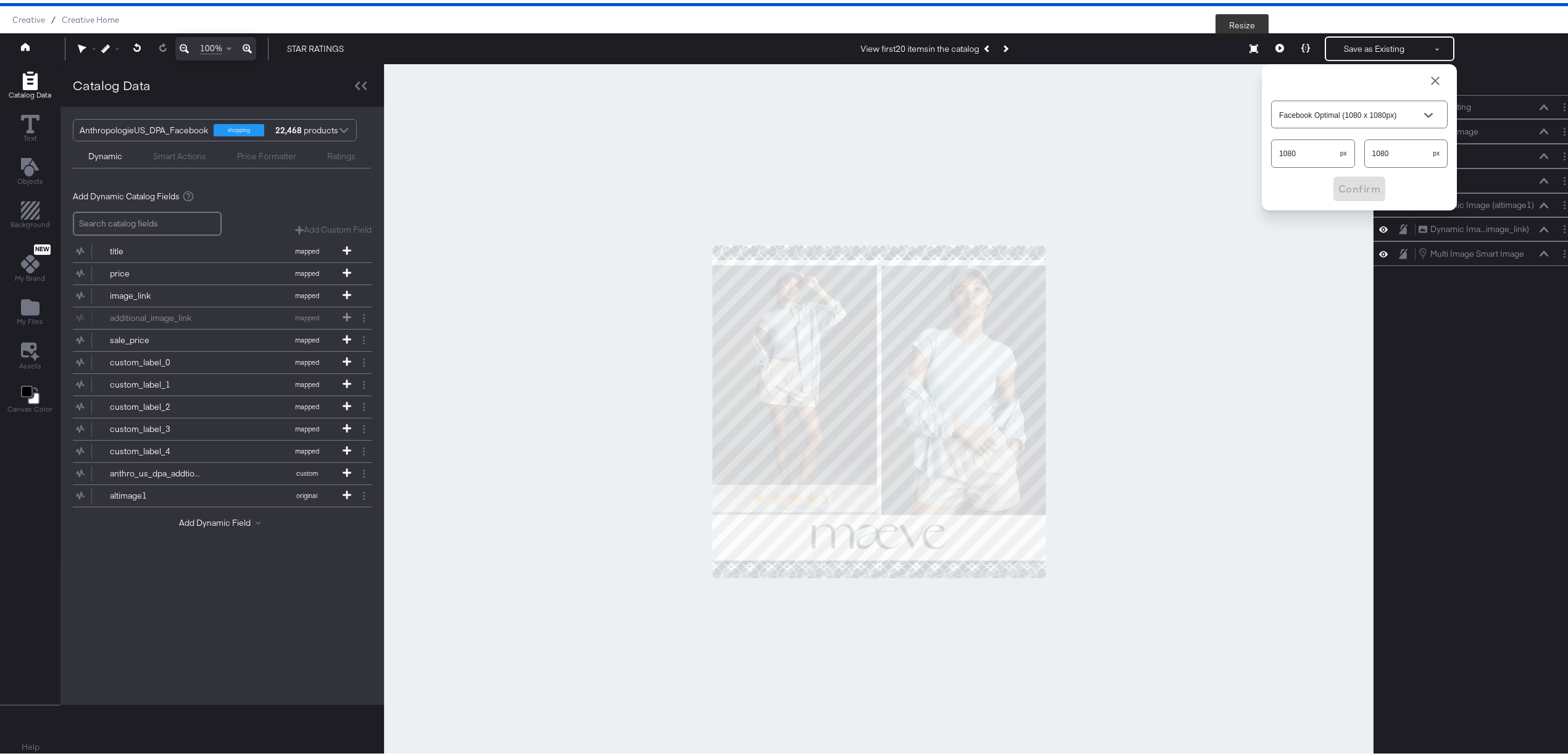
click at [1267, 43] on button at bounding box center [1280, 45] width 26 height 24
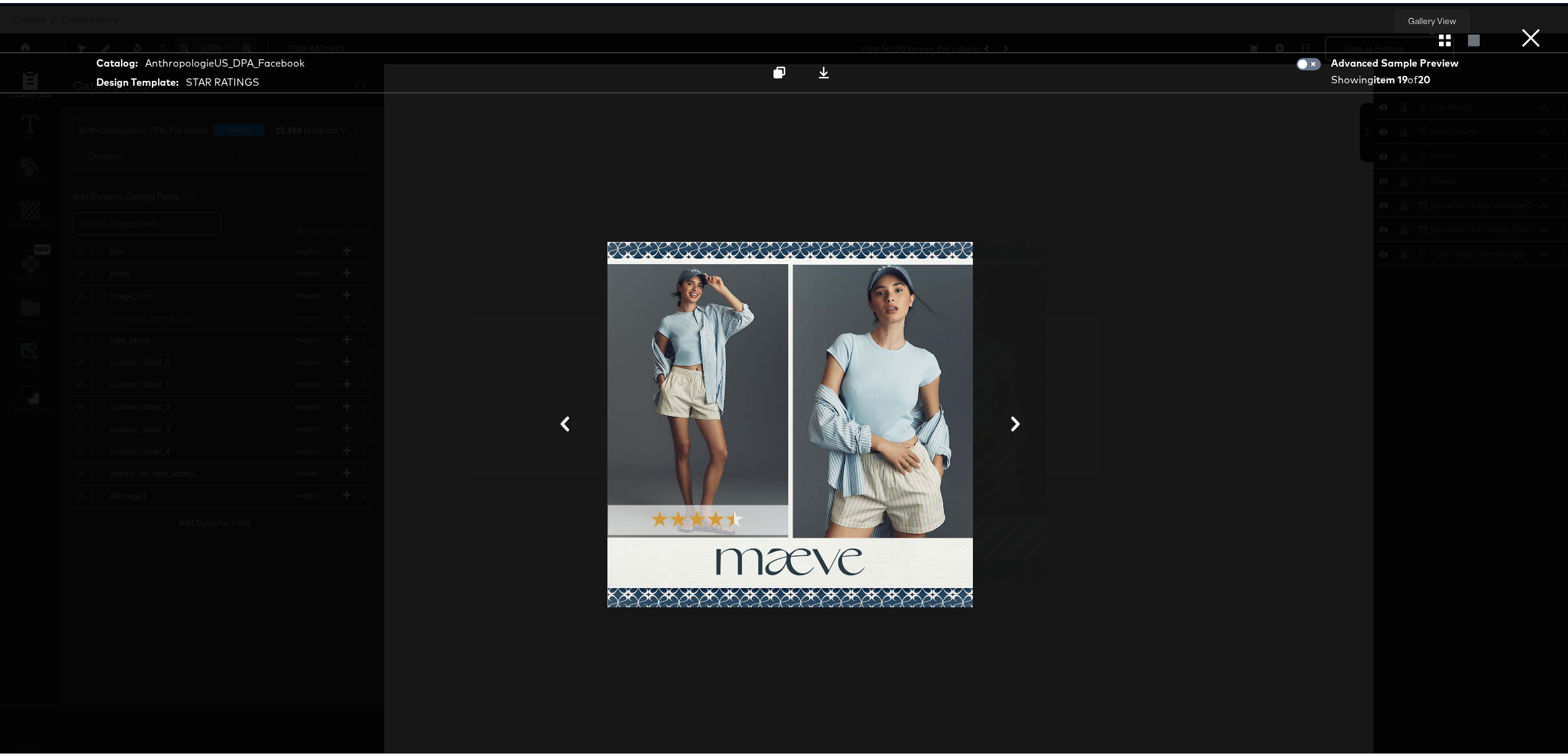
click at [1439, 38] on icon "button" at bounding box center [1445, 37] width 12 height 12
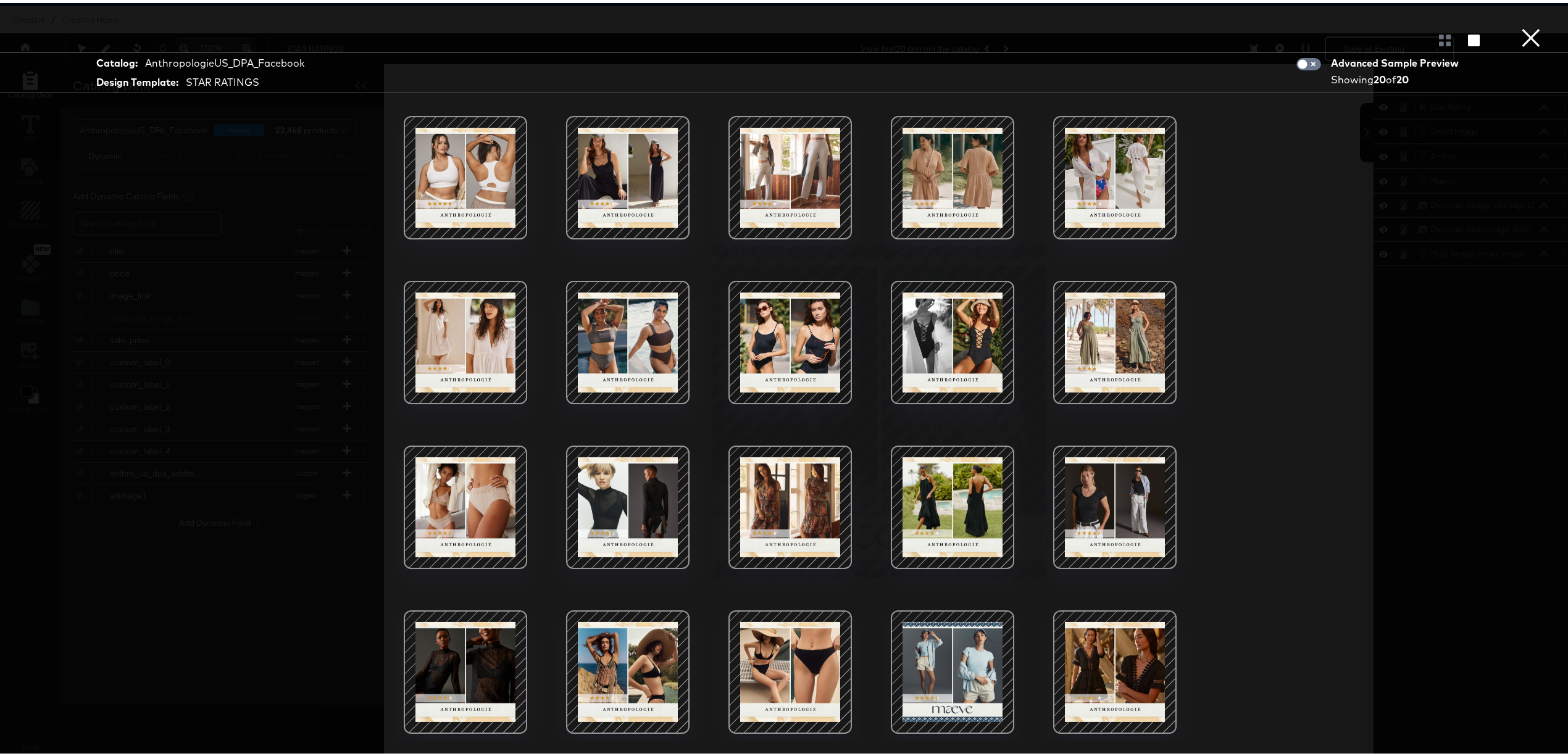
click at [789, 183] on div at bounding box center [790, 175] width 105 height 105
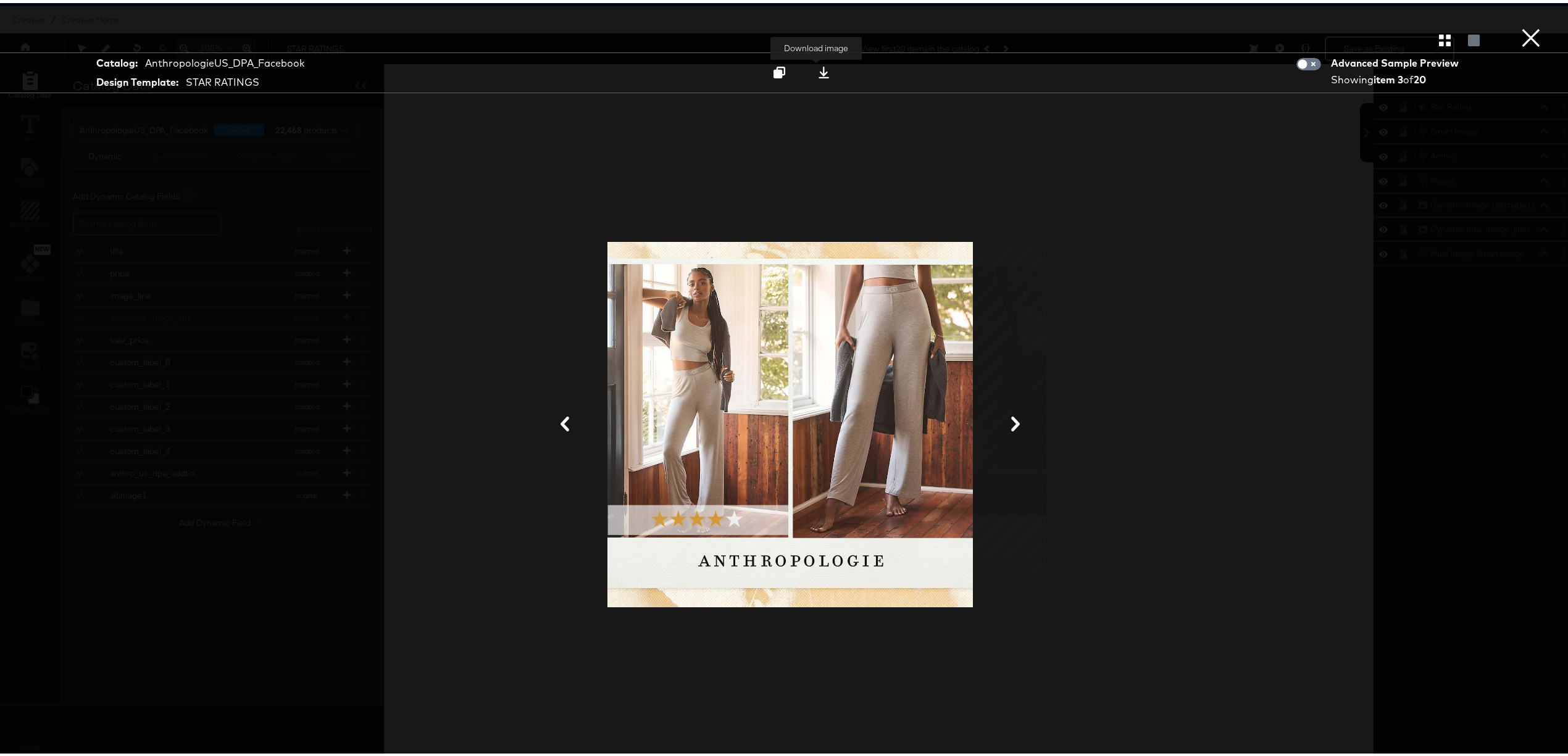
click at [819, 72] on icon at bounding box center [824, 69] width 12 height 12
click at [1519, 24] on button "×" at bounding box center [1531, 12] width 24 height 24
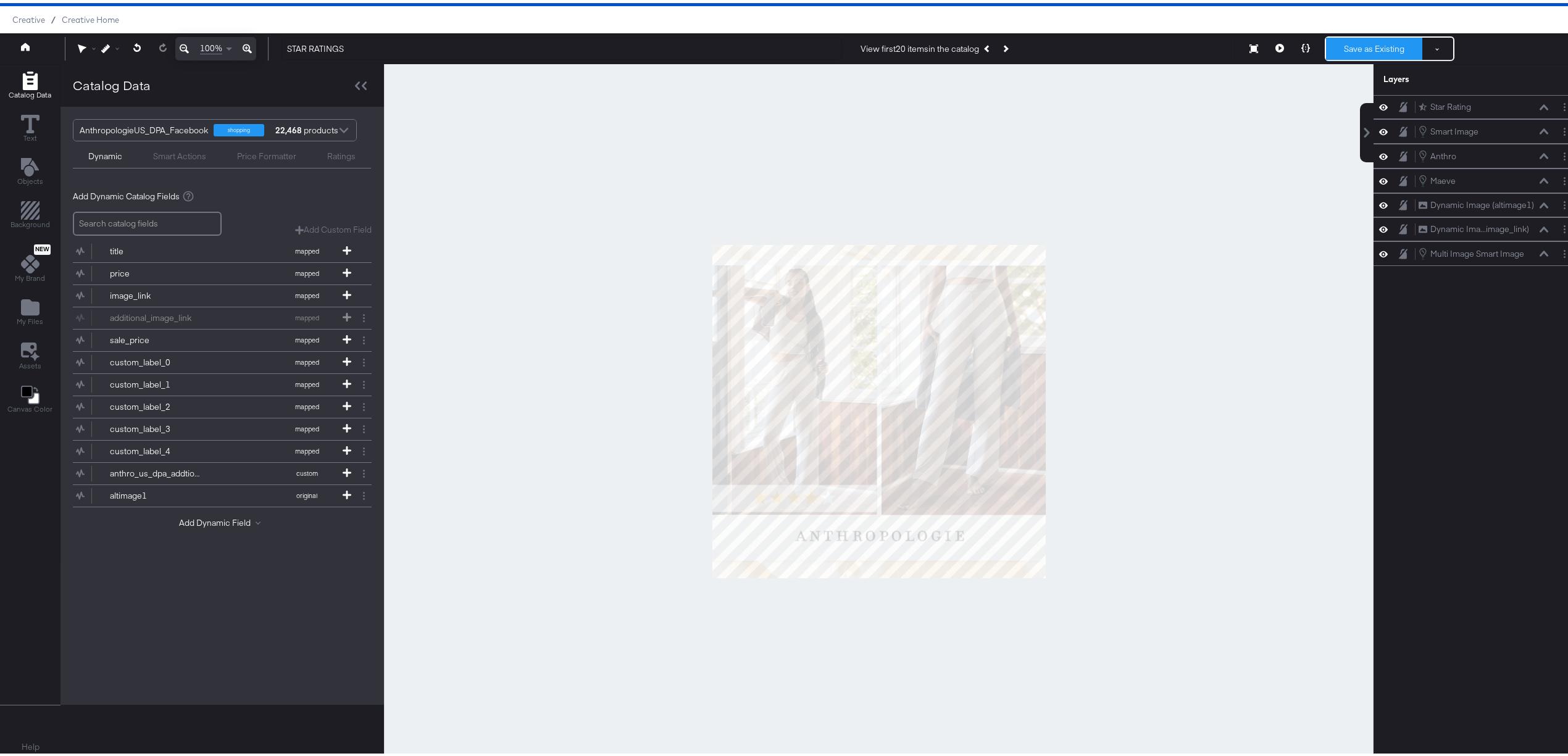
click at [1346, 48] on button "Save as Existing" at bounding box center [1374, 45] width 97 height 22
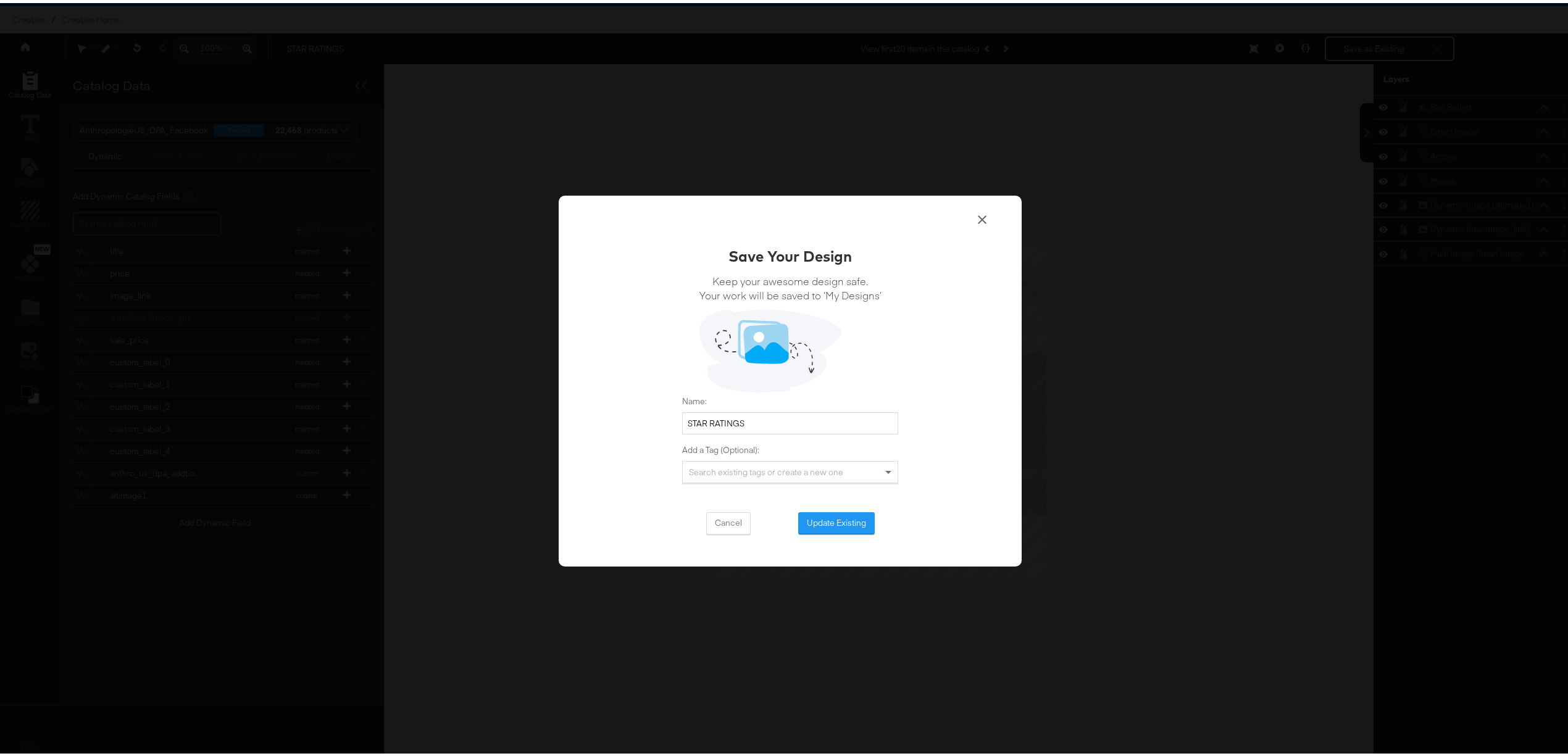
click at [838, 507] on div "Save Your Design Keep your awesome design safe. Your work will be saved to ‘My …" at bounding box center [790, 387] width 216 height 289
click at [830, 522] on button "Update Existing" at bounding box center [836, 520] width 76 height 22
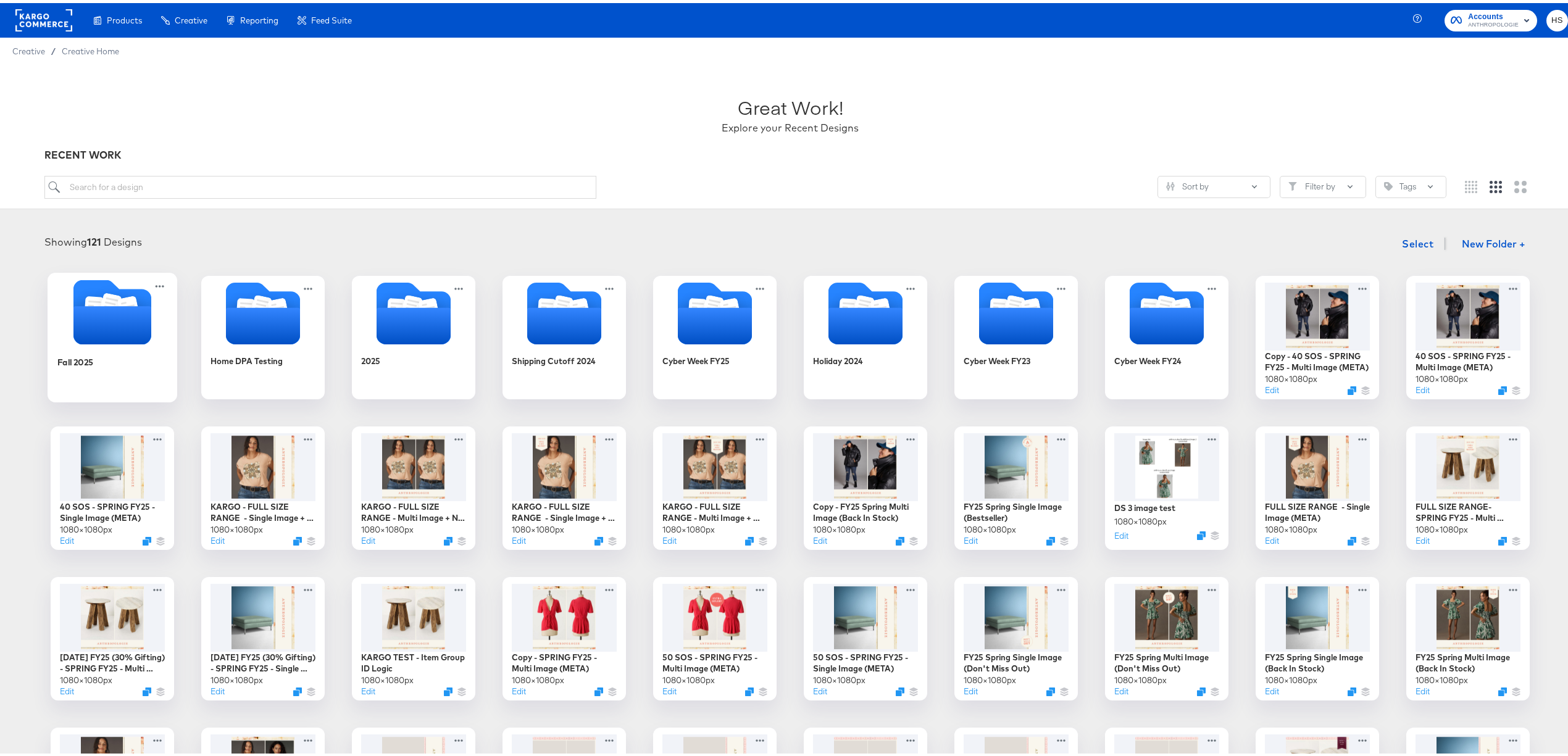
click at [127, 346] on div "Fall 2025" at bounding box center [113, 368] width 111 height 48
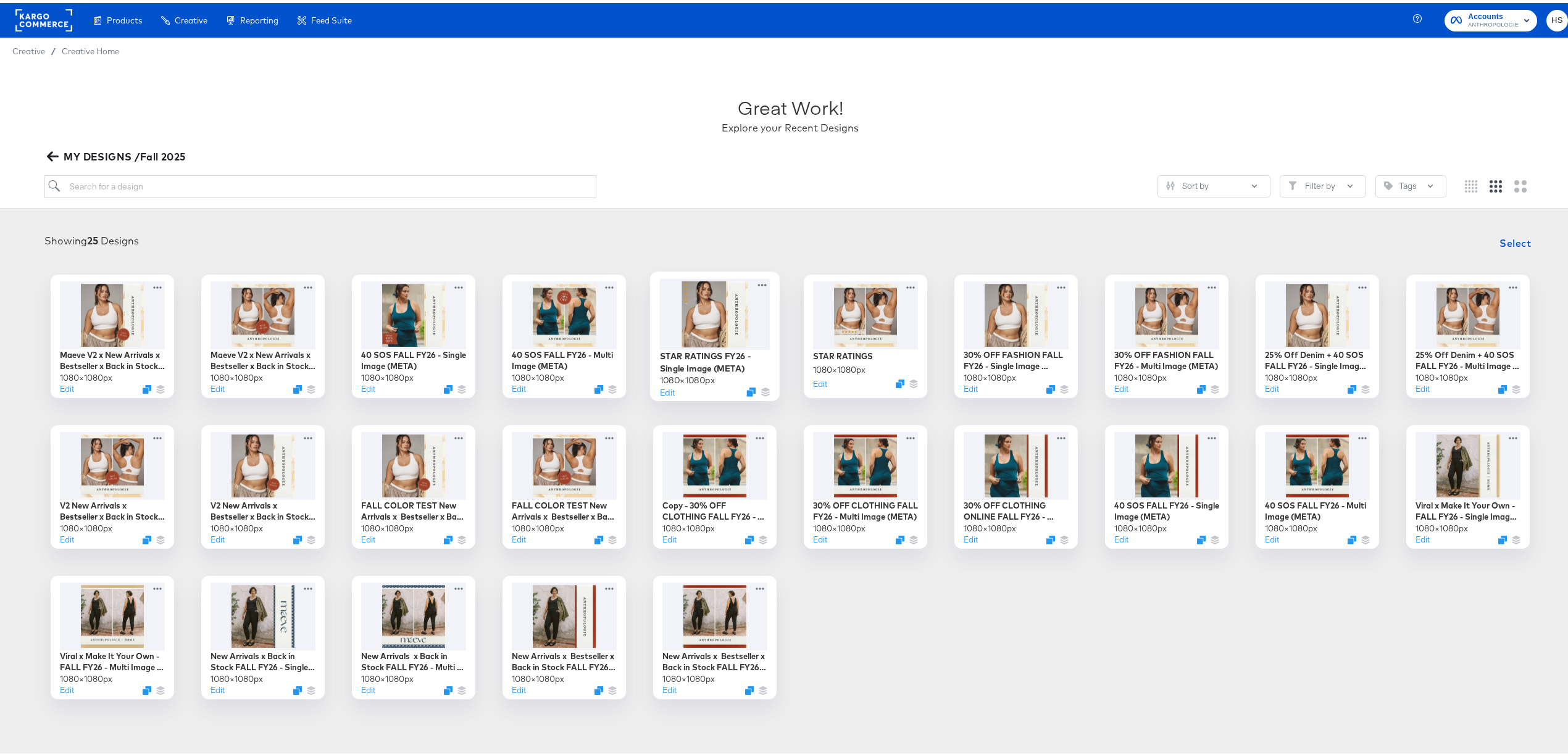
click at [685, 331] on div at bounding box center [715, 311] width 111 height 71
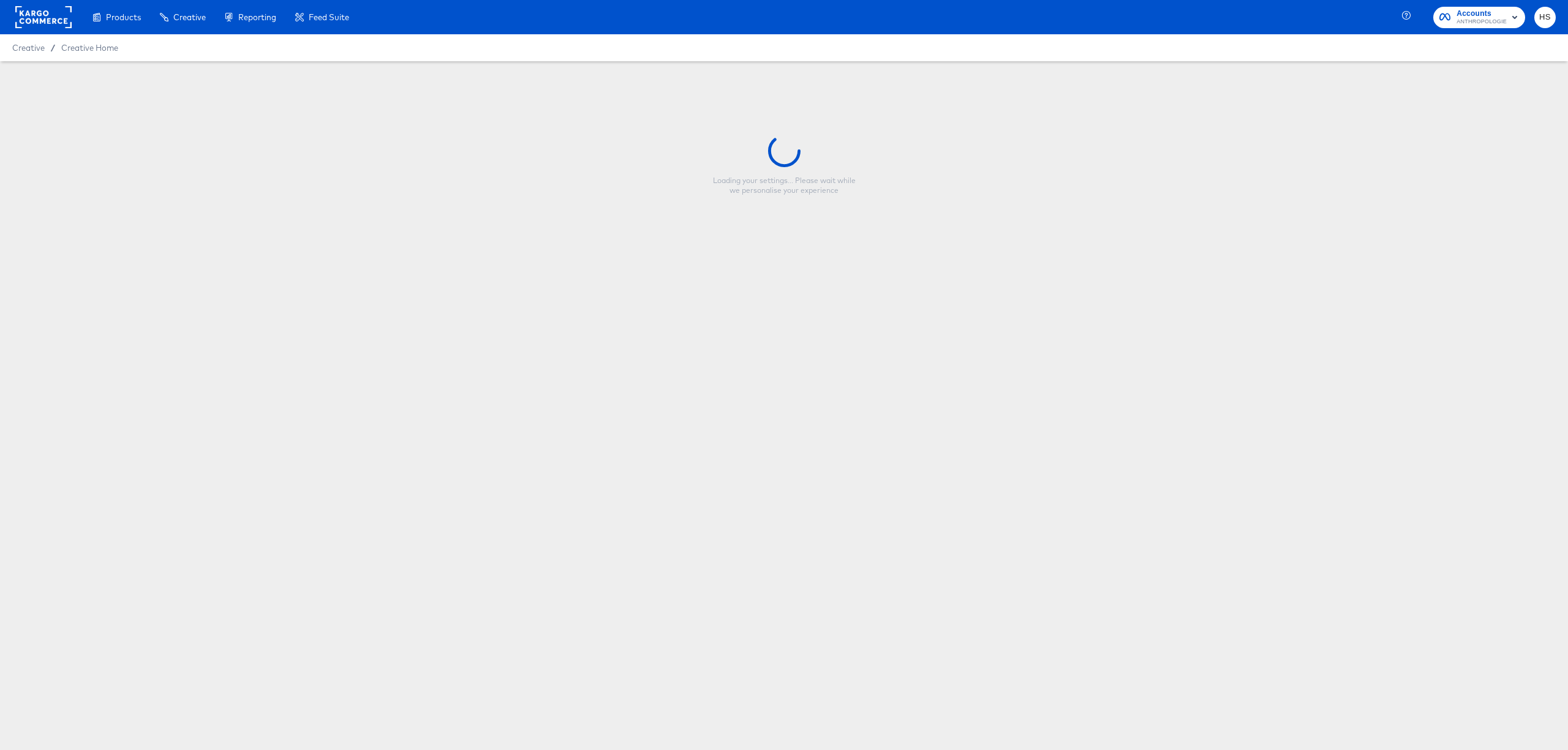
type input "STAR RATINGS FY26 - Single Image (META)"
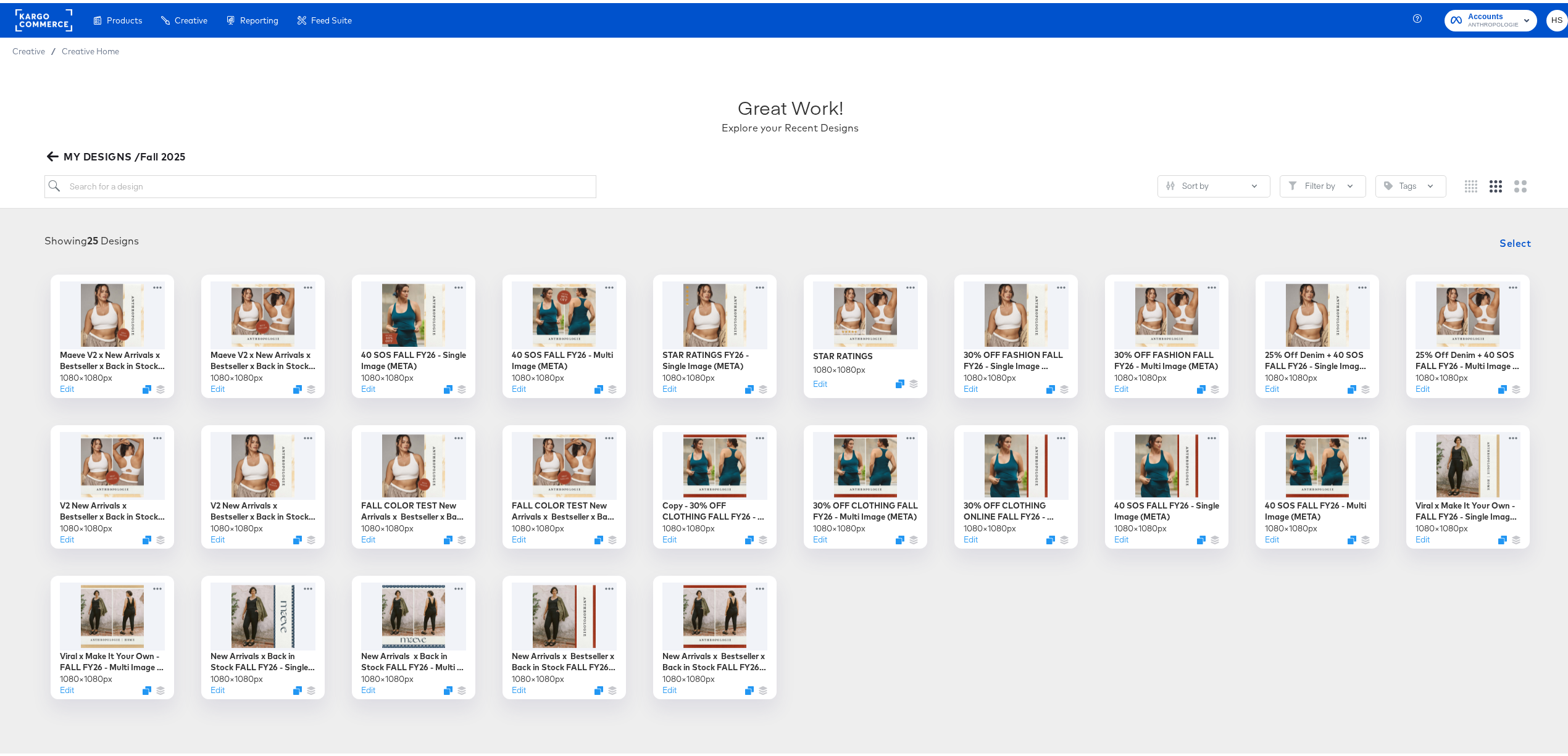
click at [48, 159] on button "MY DESIGNS /Fall 2025" at bounding box center [118, 153] width 146 height 17
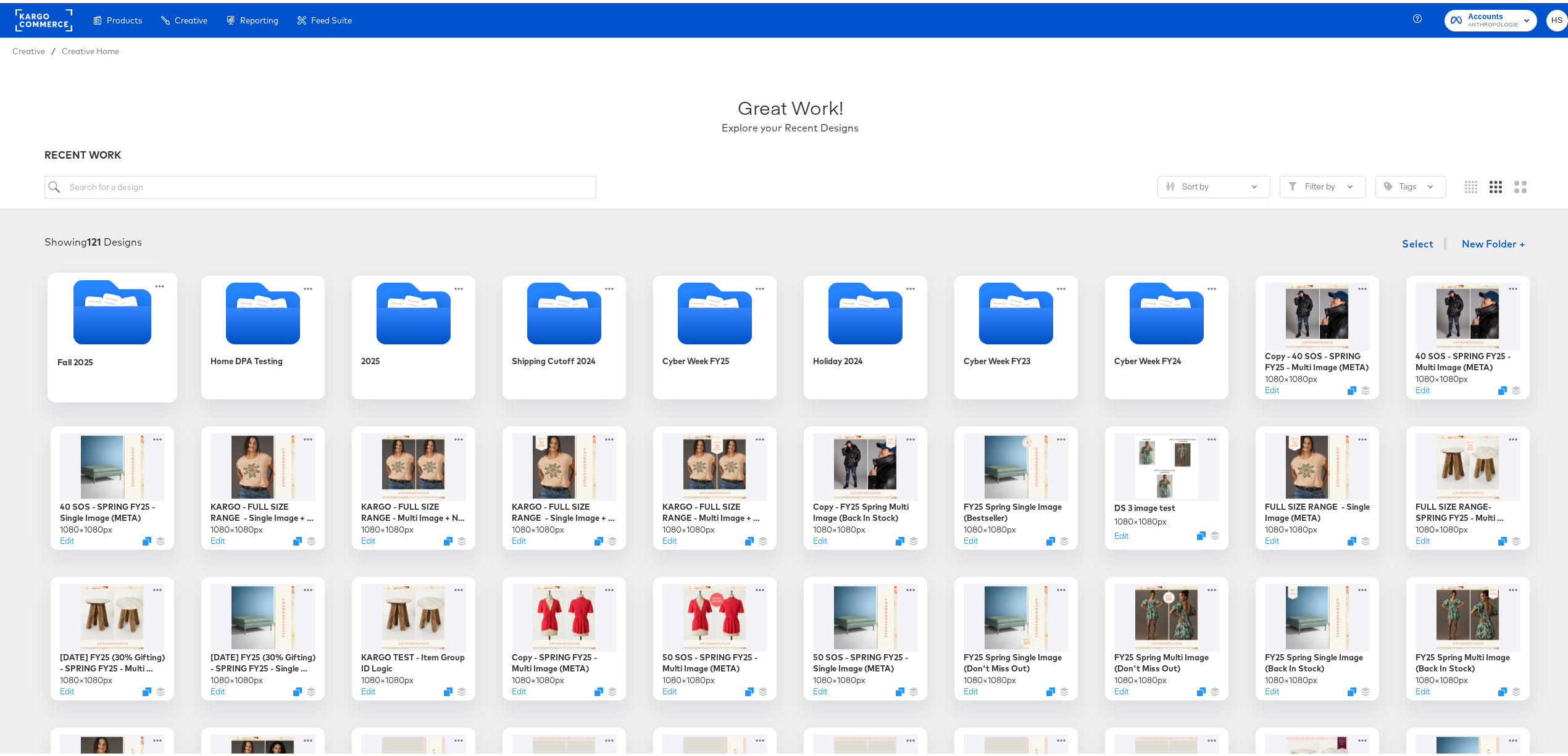
click at [129, 319] on icon "Folder" at bounding box center [112, 322] width 78 height 38
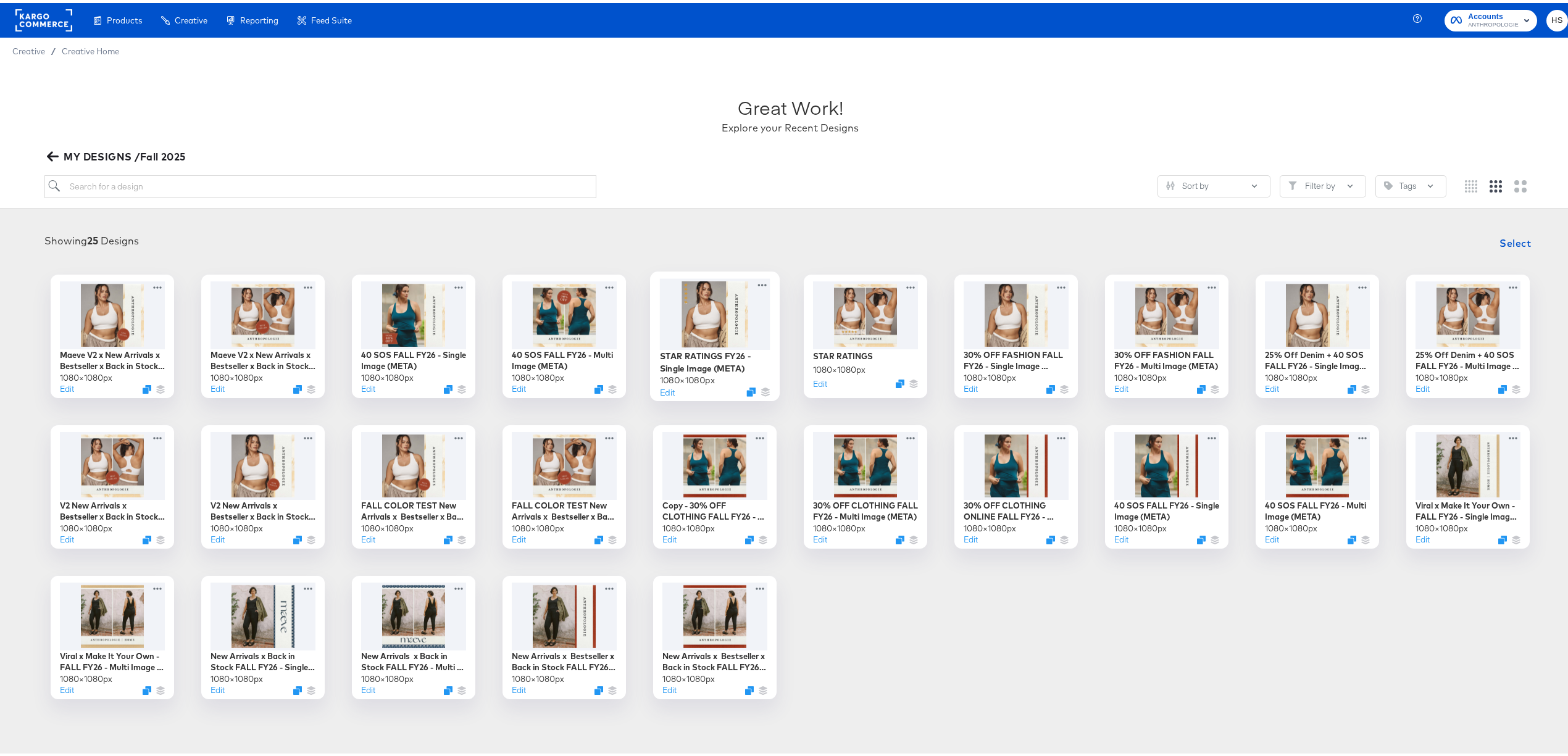
click at [726, 336] on div at bounding box center [715, 311] width 111 height 71
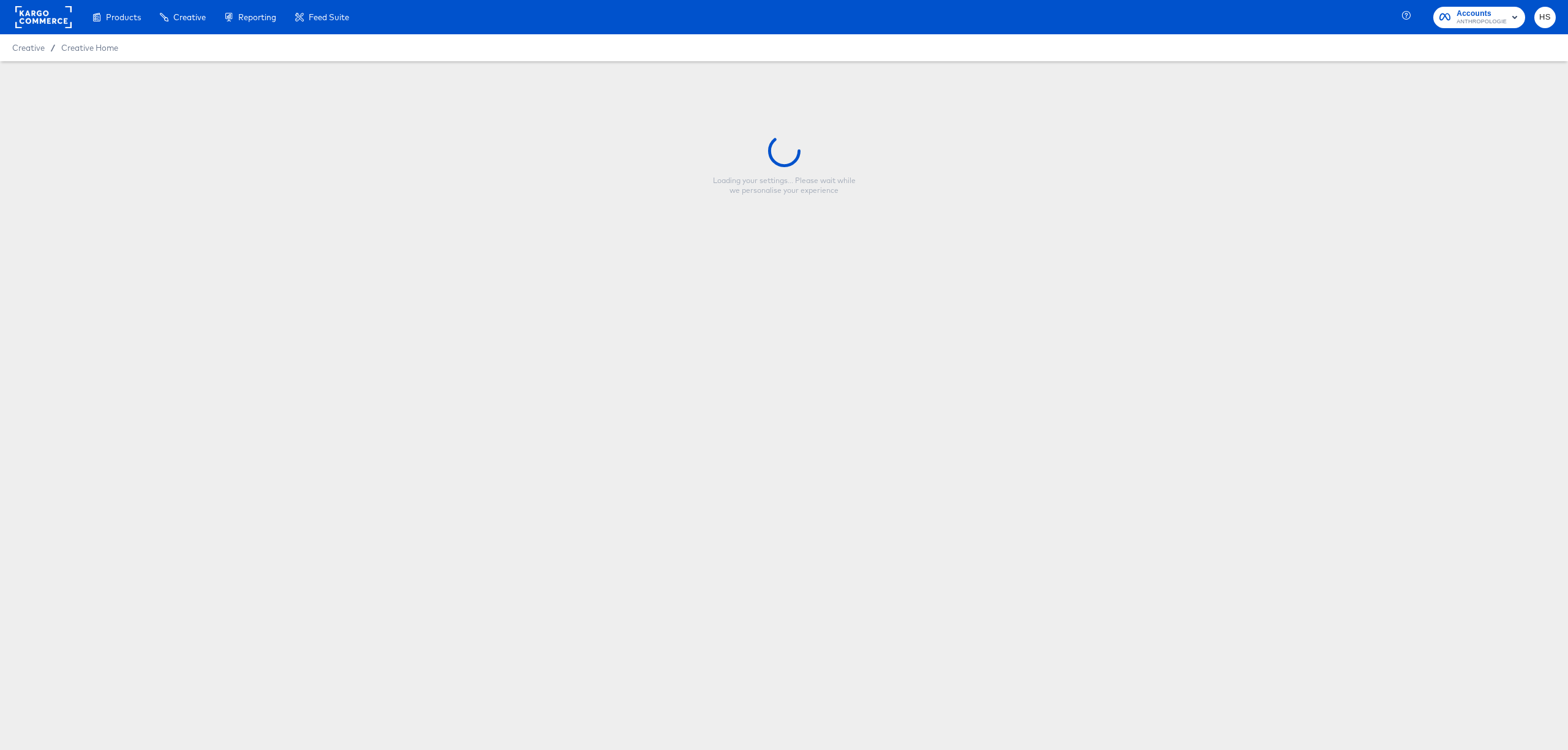
type input "STAR RATINGS FY26 - Single Image (META)"
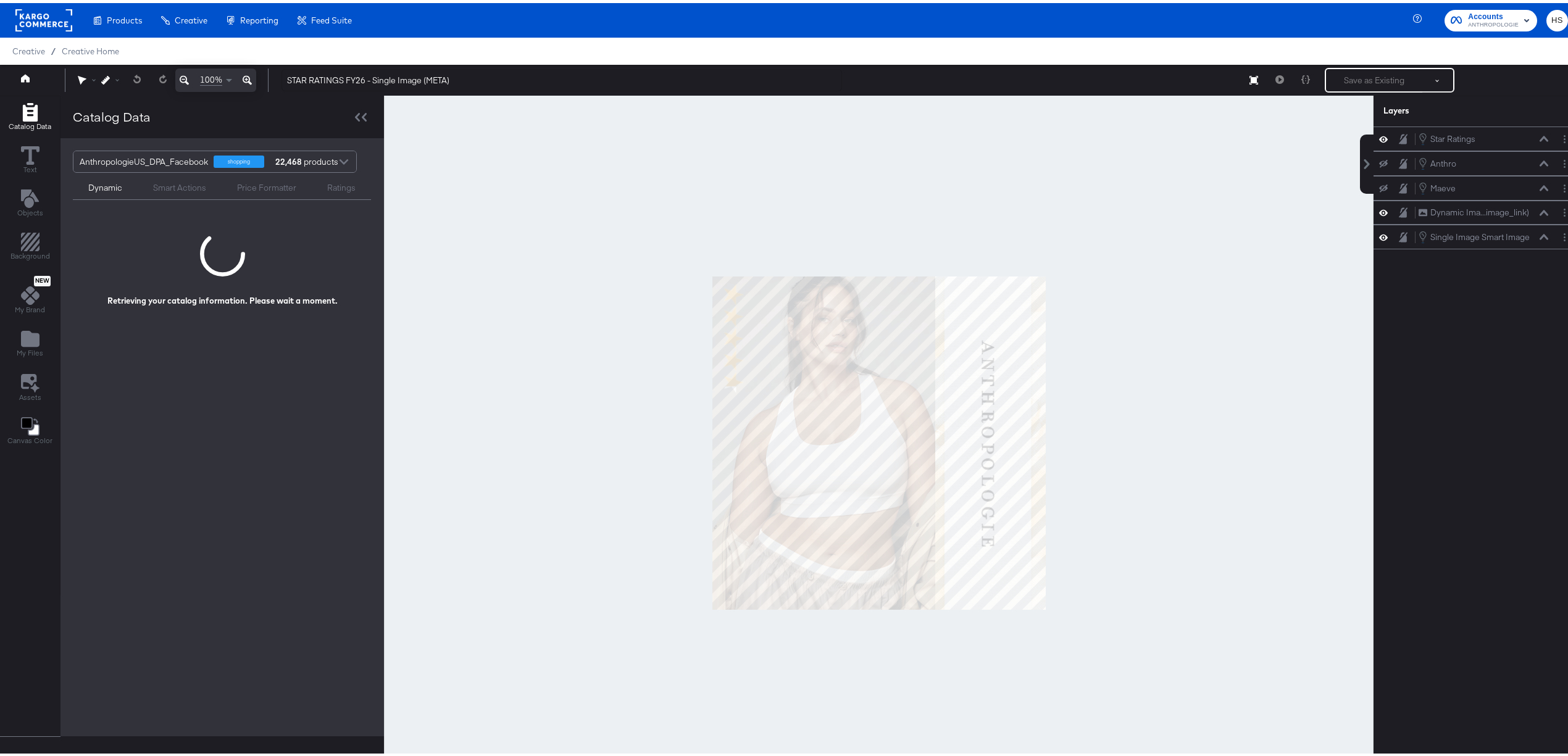
click at [183, 184] on div "Smart Actions" at bounding box center [180, 185] width 53 height 12
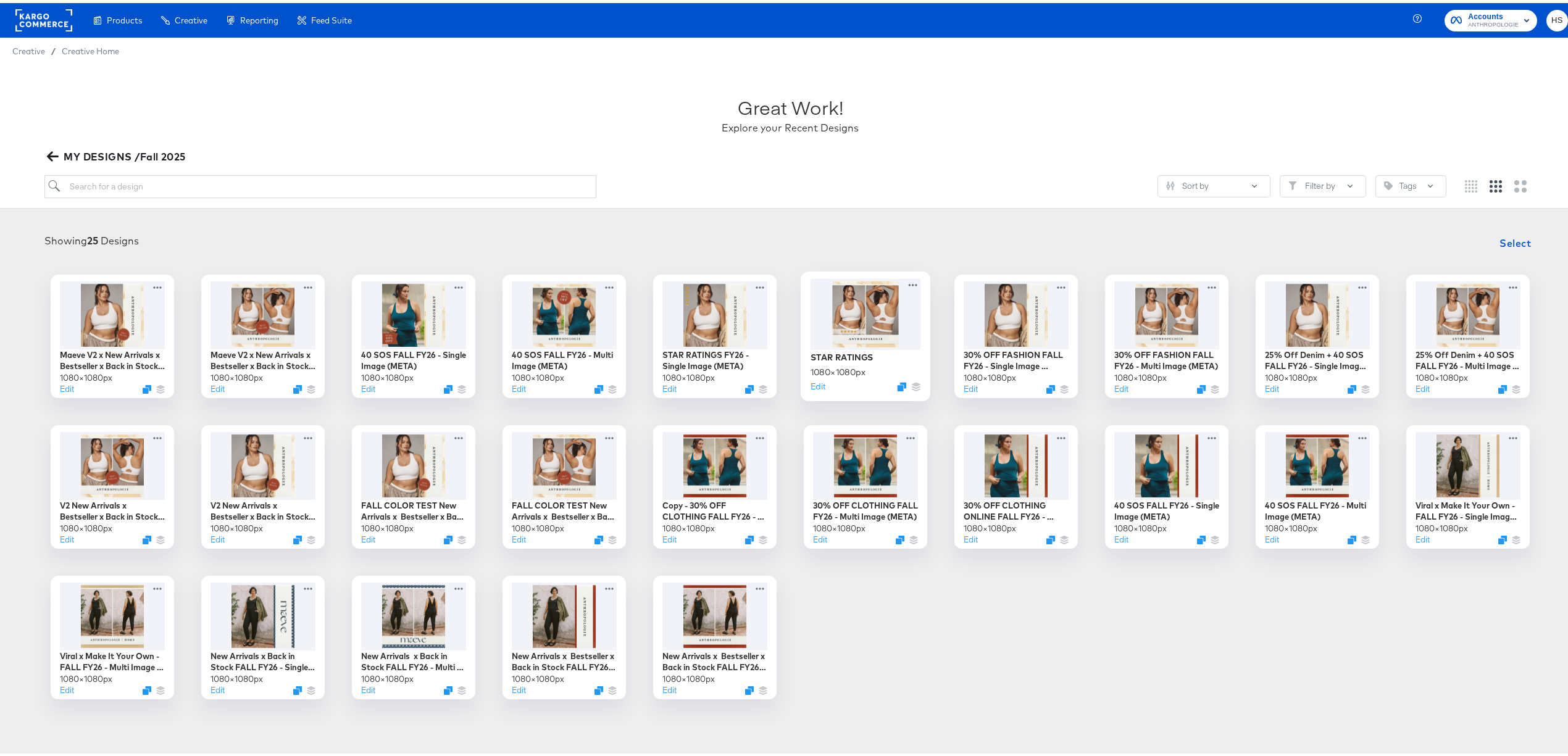
click at [877, 359] on div "STAR RATINGS 1080 × 1080 px Edit" at bounding box center [866, 369] width 111 height 44
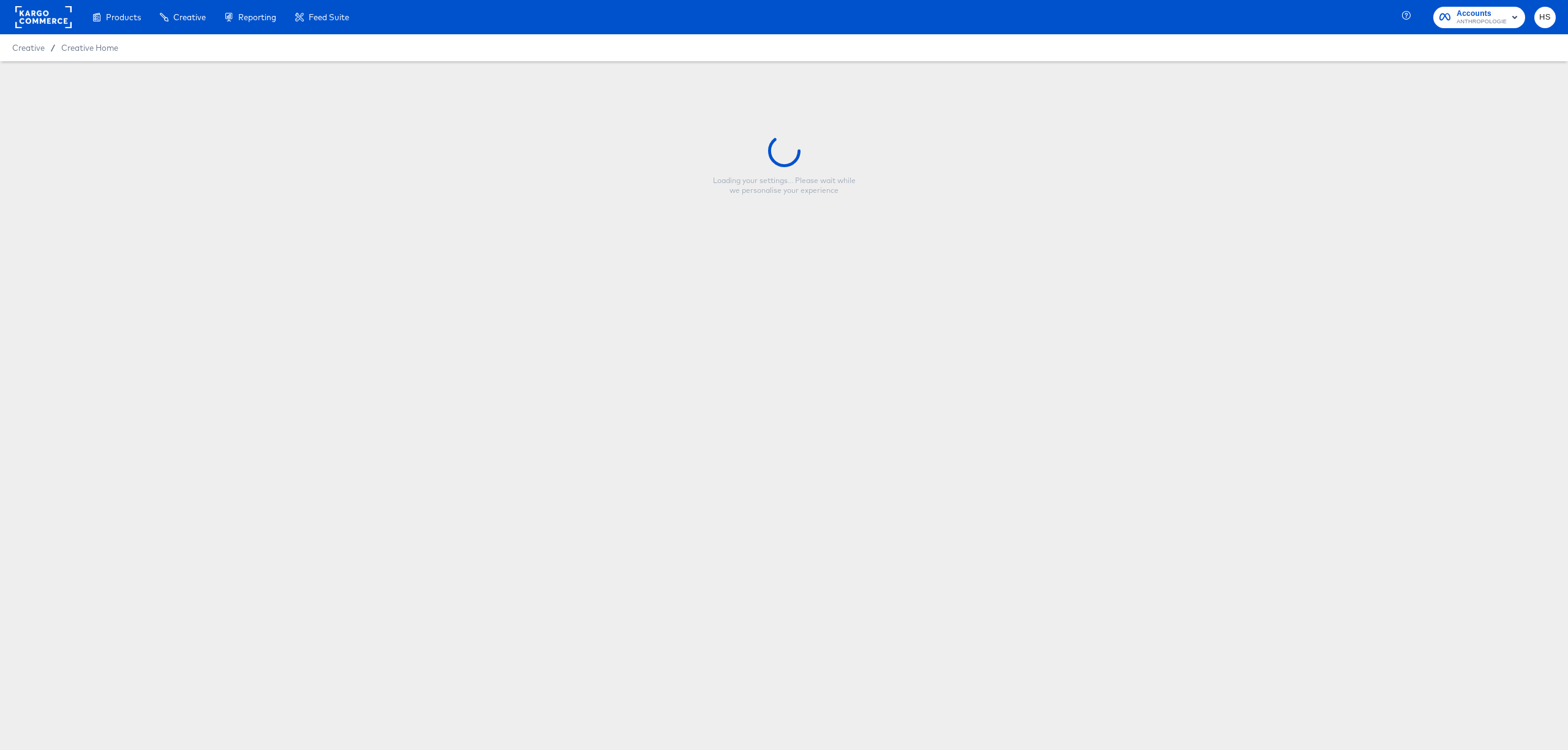
type input "STAR RATINGS"
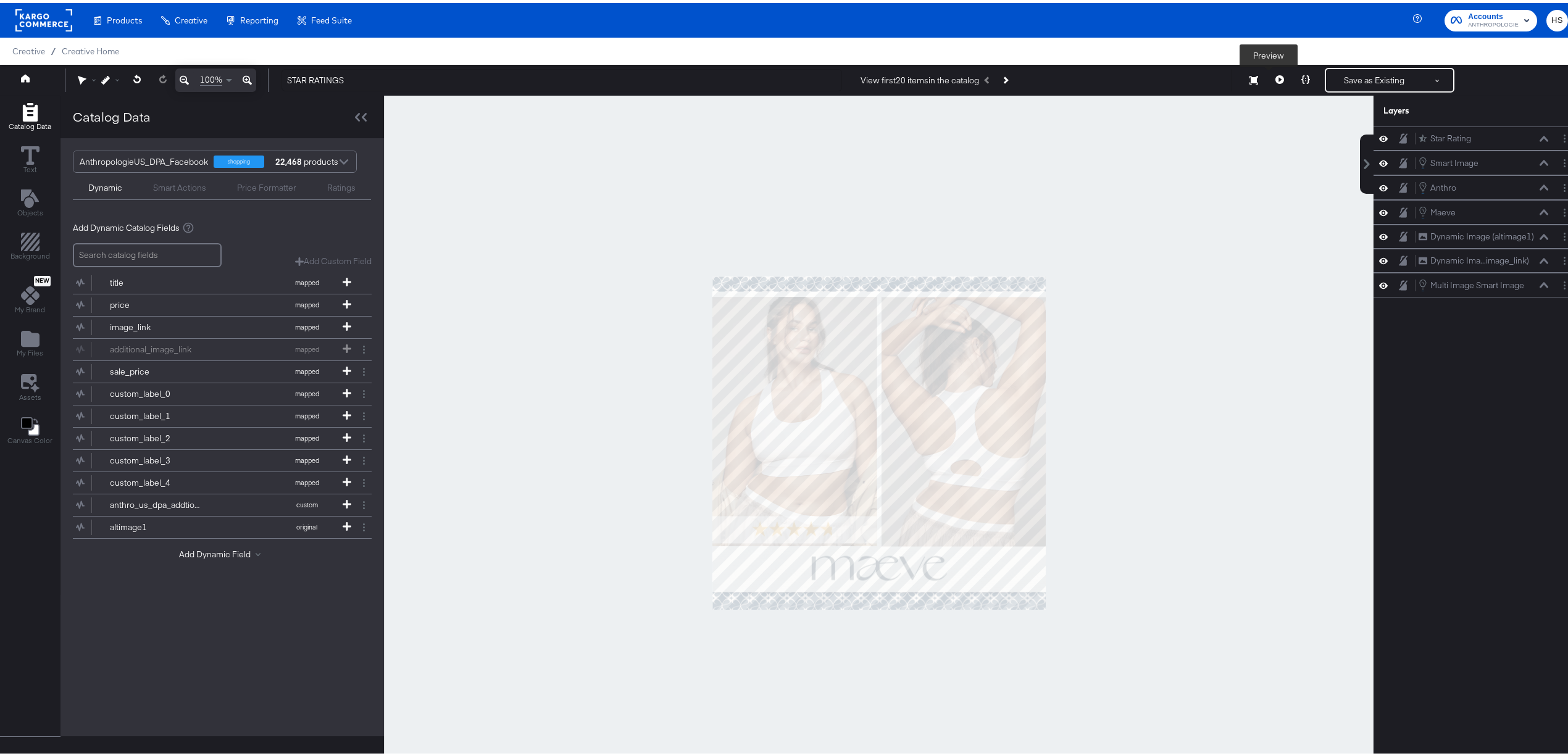
click at [1276, 80] on icon at bounding box center [1280, 76] width 8 height 8
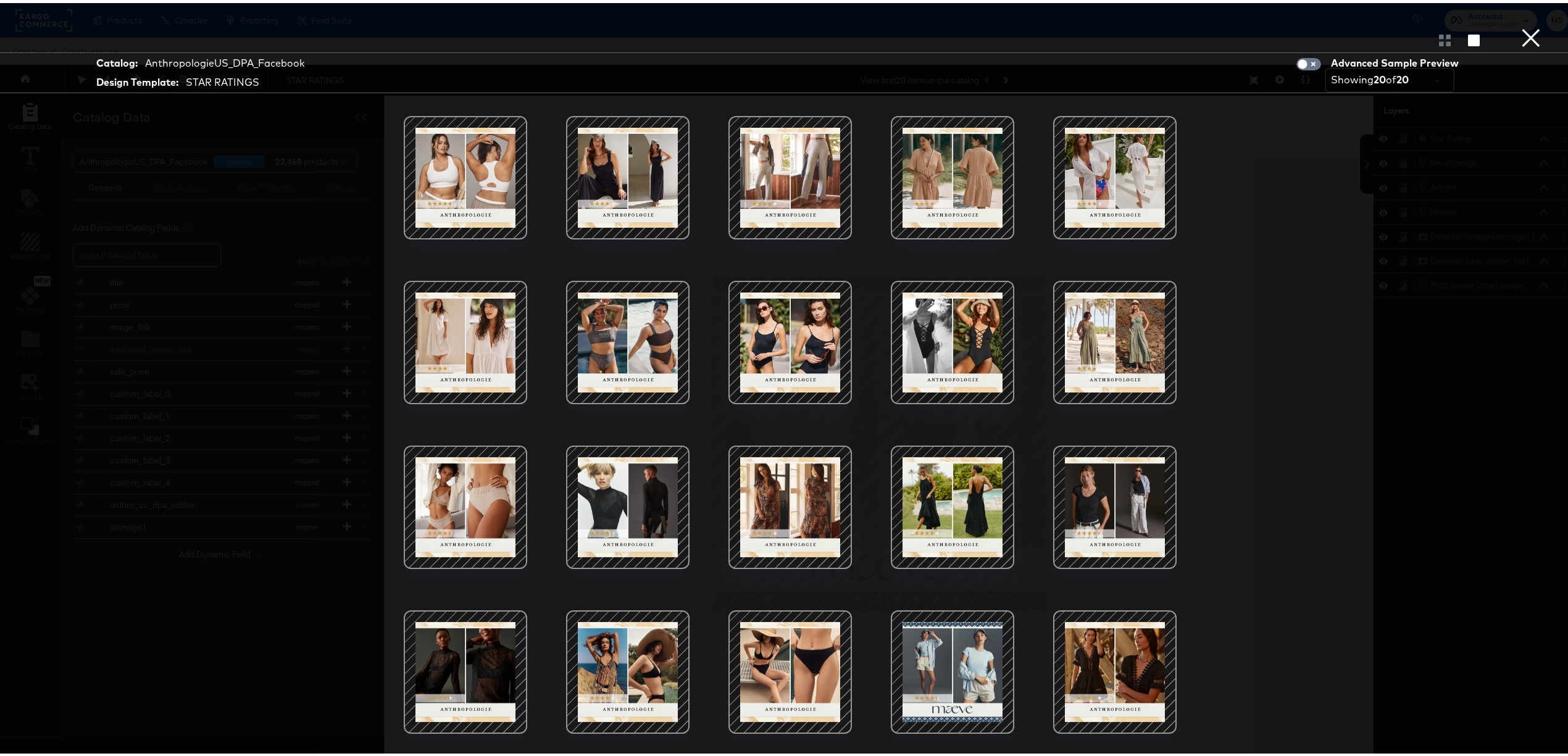
click at [817, 322] on div at bounding box center [790, 339] width 105 height 105
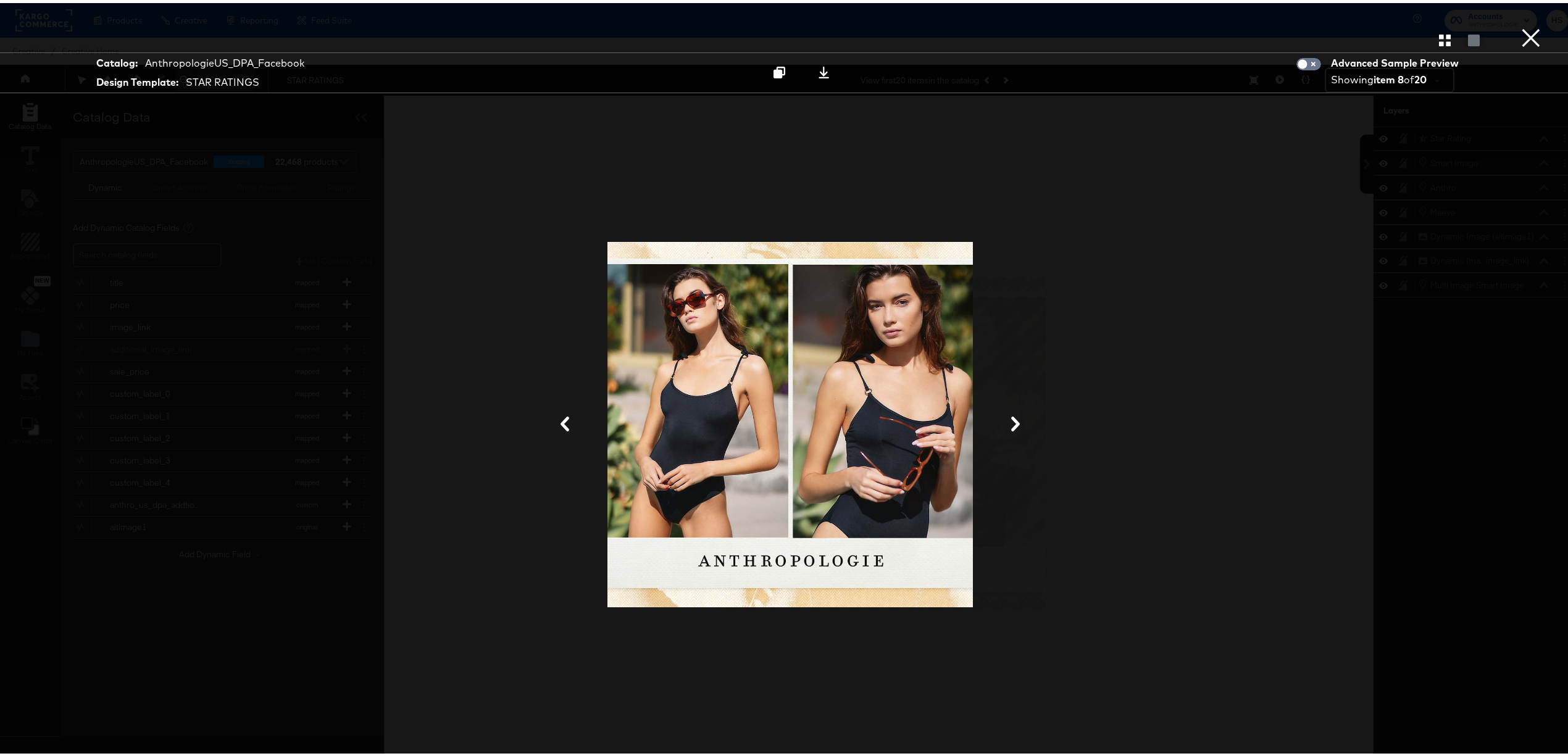
click at [1519, 24] on button "×" at bounding box center [1531, 12] width 24 height 24
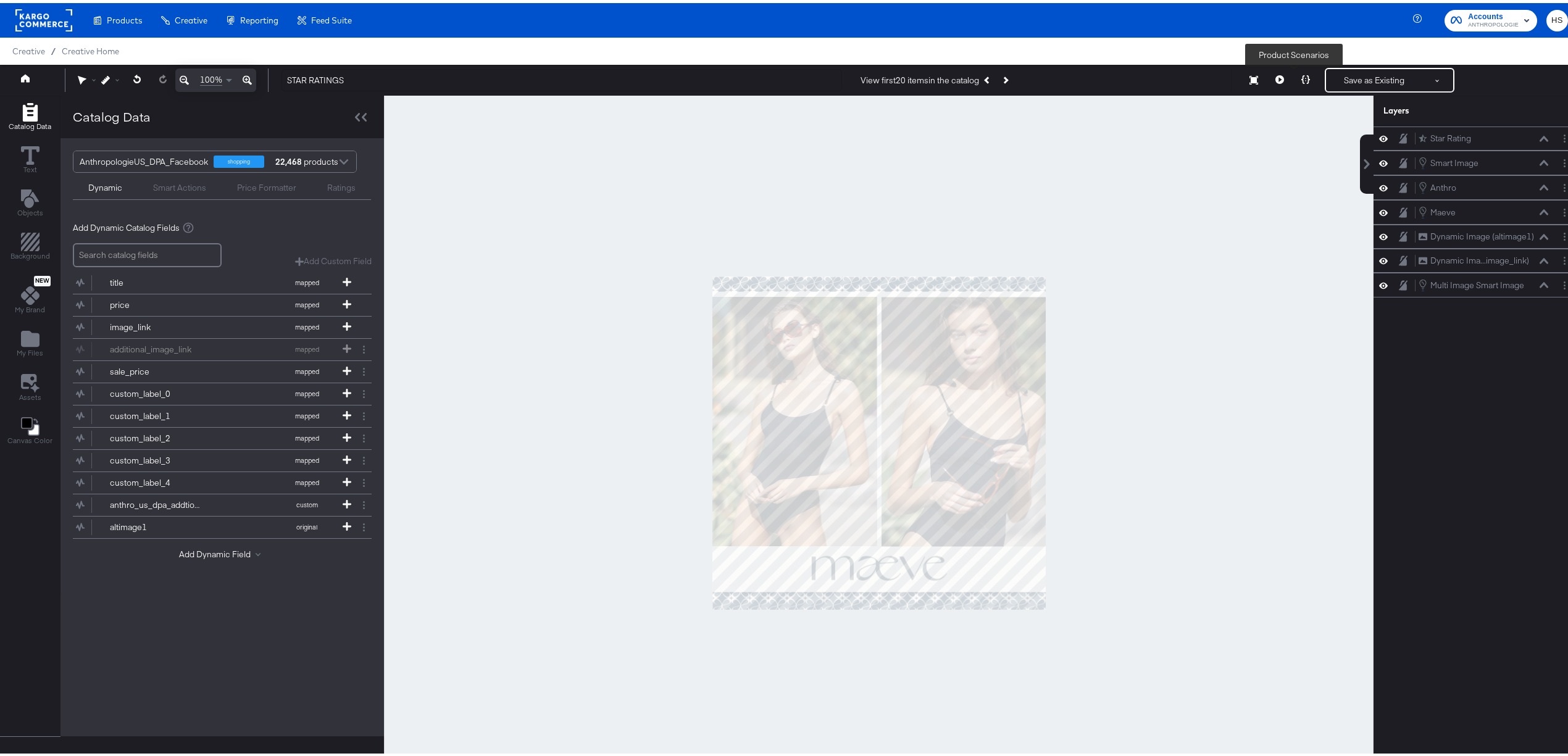
click at [1301, 73] on icon at bounding box center [1306, 76] width 8 height 8
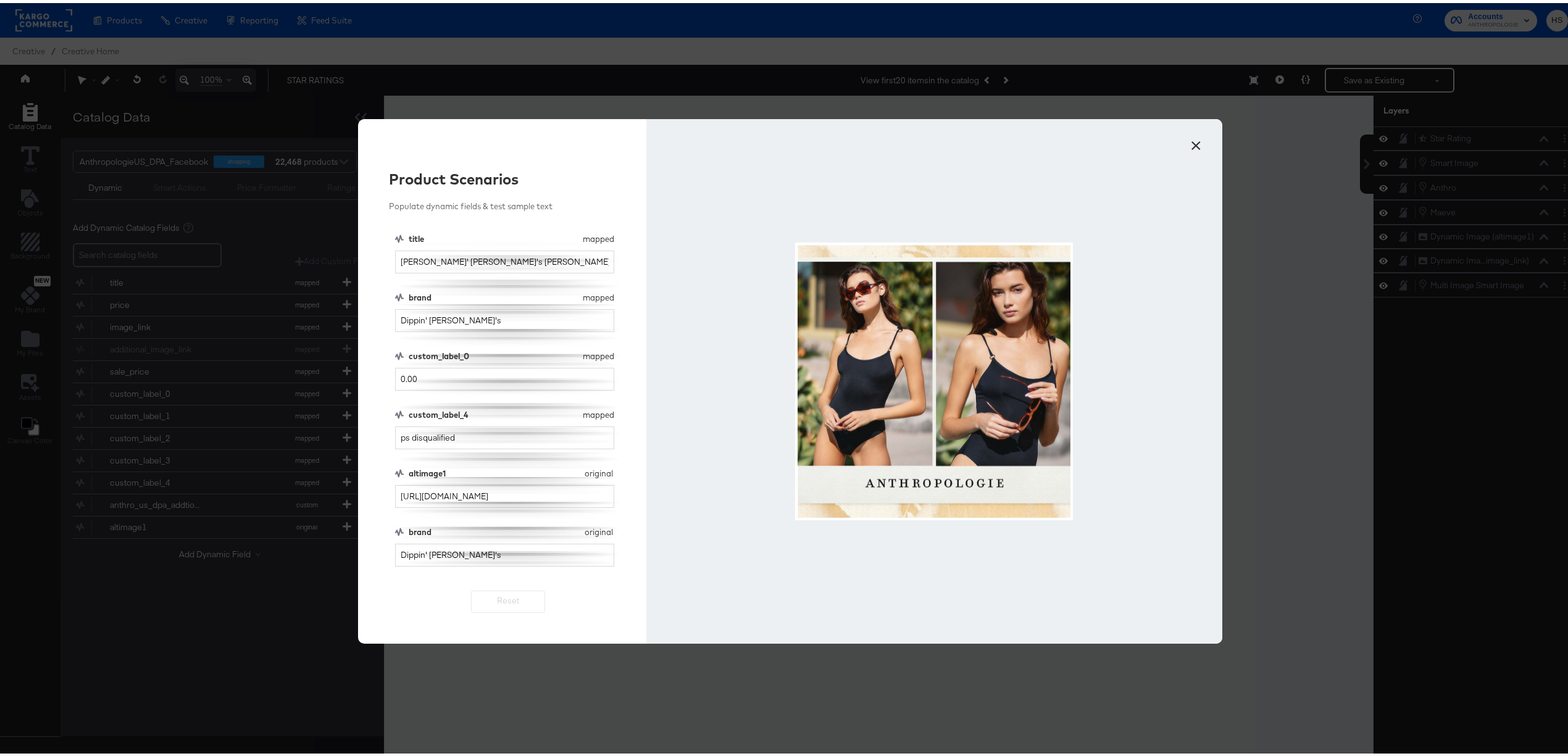
click at [1185, 141] on button "×" at bounding box center [1196, 140] width 22 height 22
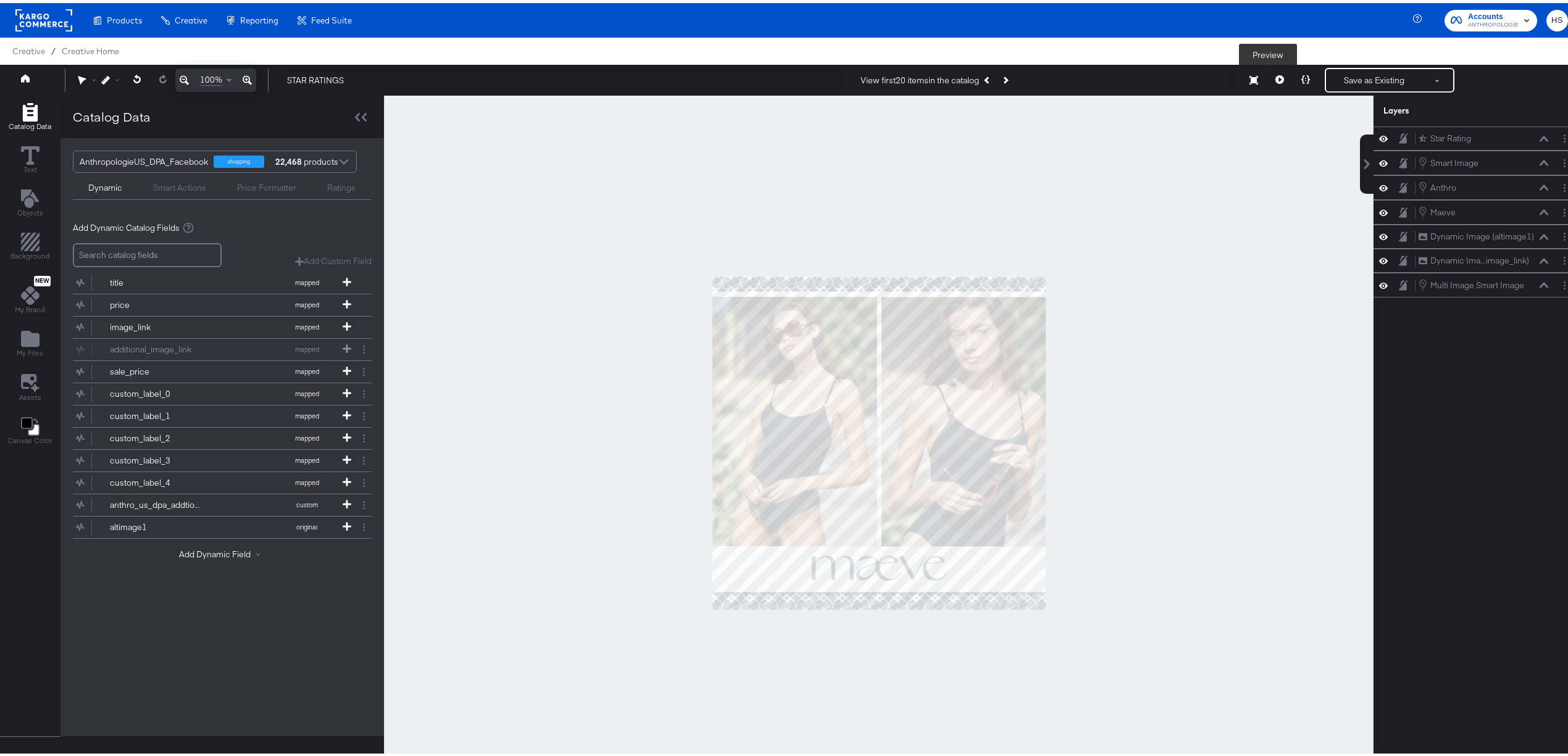
click at [1276, 78] on icon at bounding box center [1280, 76] width 8 height 8
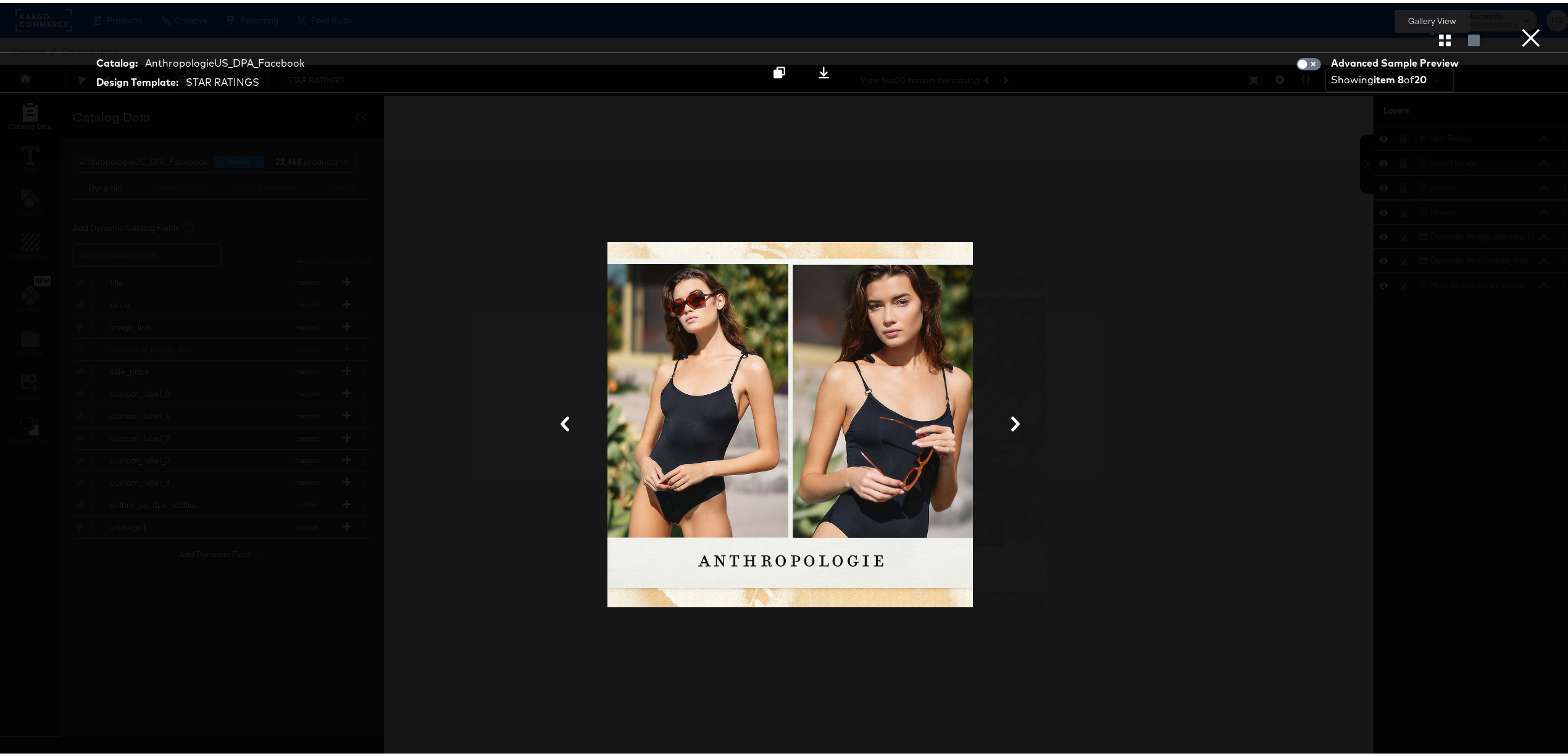
click at [1440, 39] on button "button" at bounding box center [1445, 37] width 22 height 12
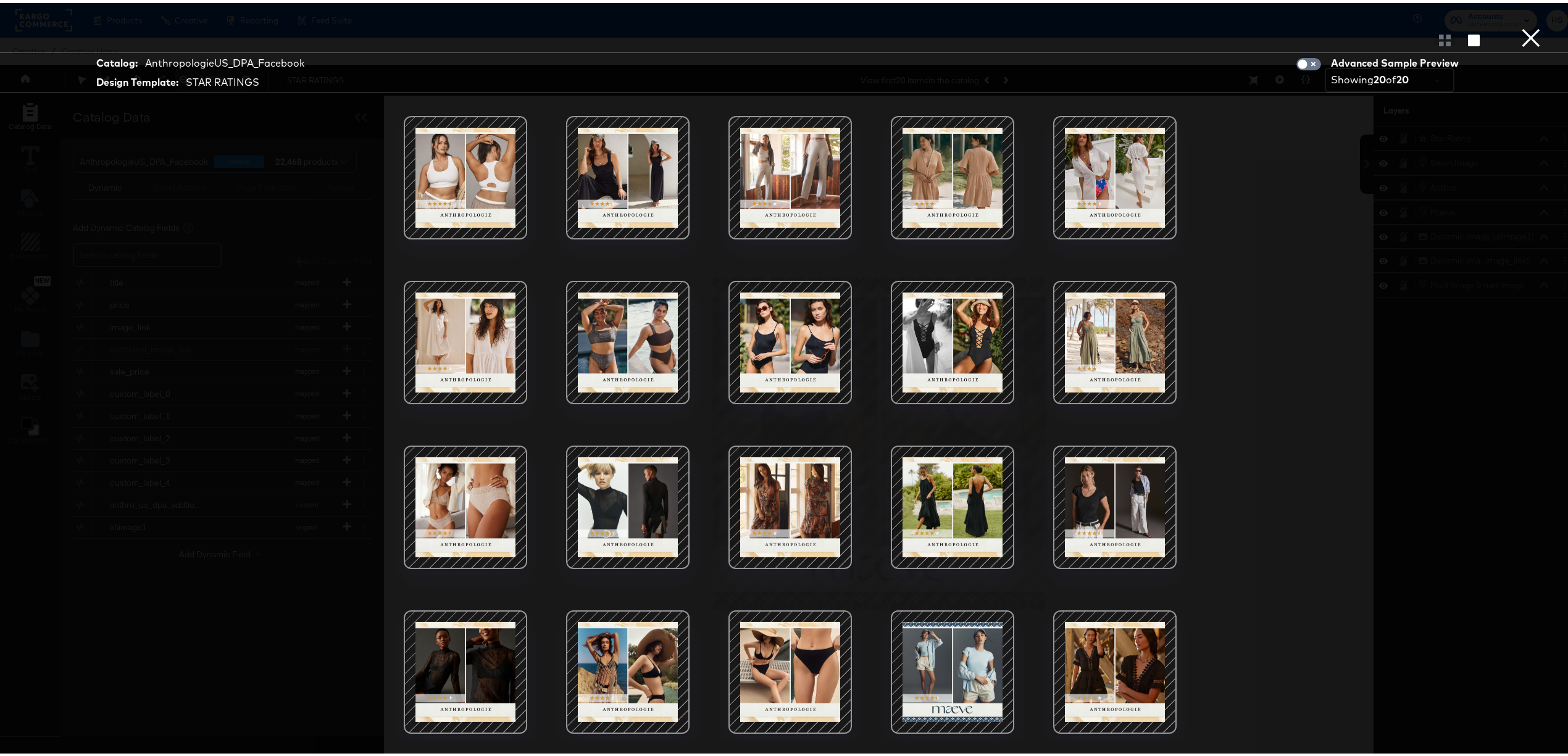
click at [796, 162] on div at bounding box center [790, 175] width 105 height 105
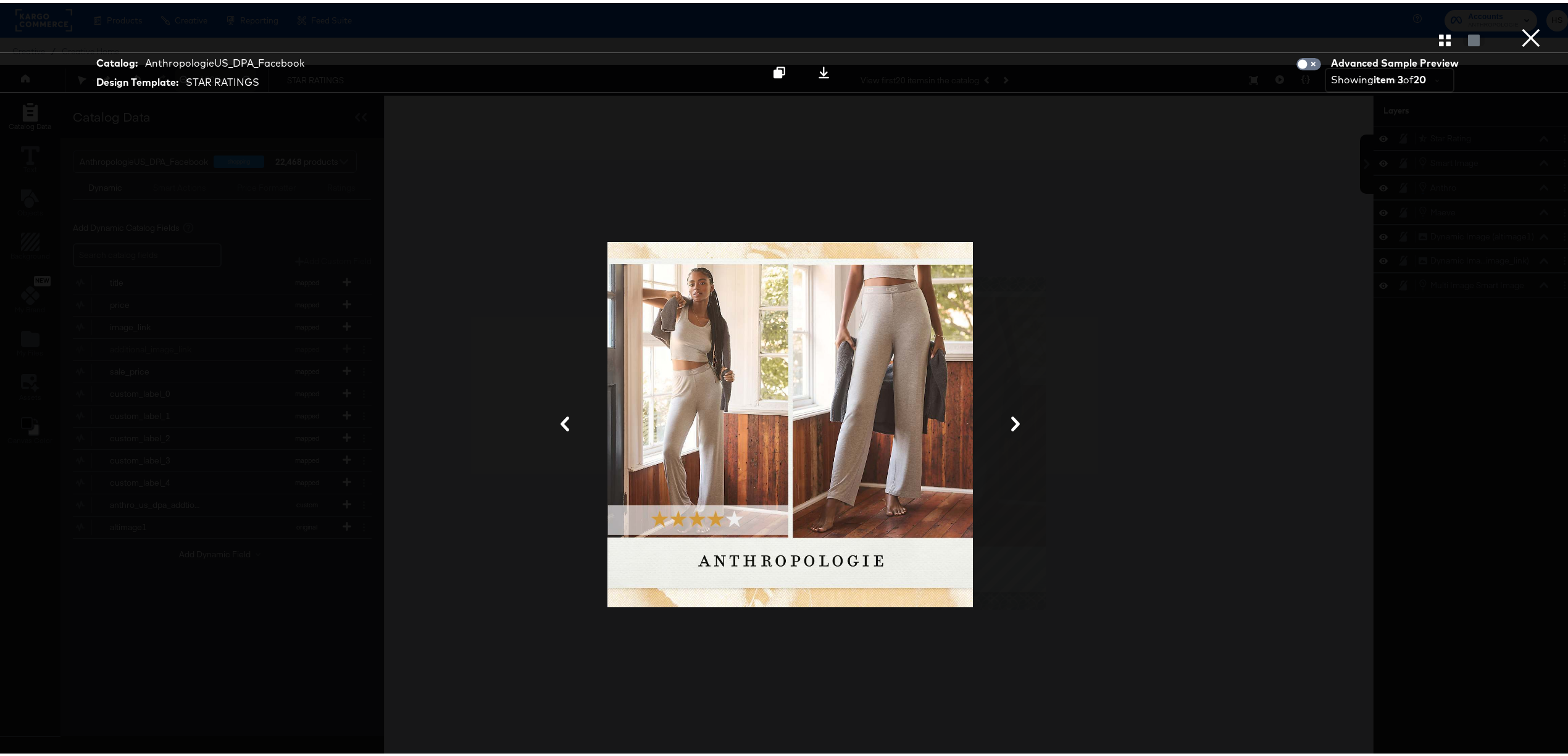
click at [694, 532] on div at bounding box center [790, 422] width 370 height 614
click at [1519, 24] on button "×" at bounding box center [1531, 12] width 24 height 24
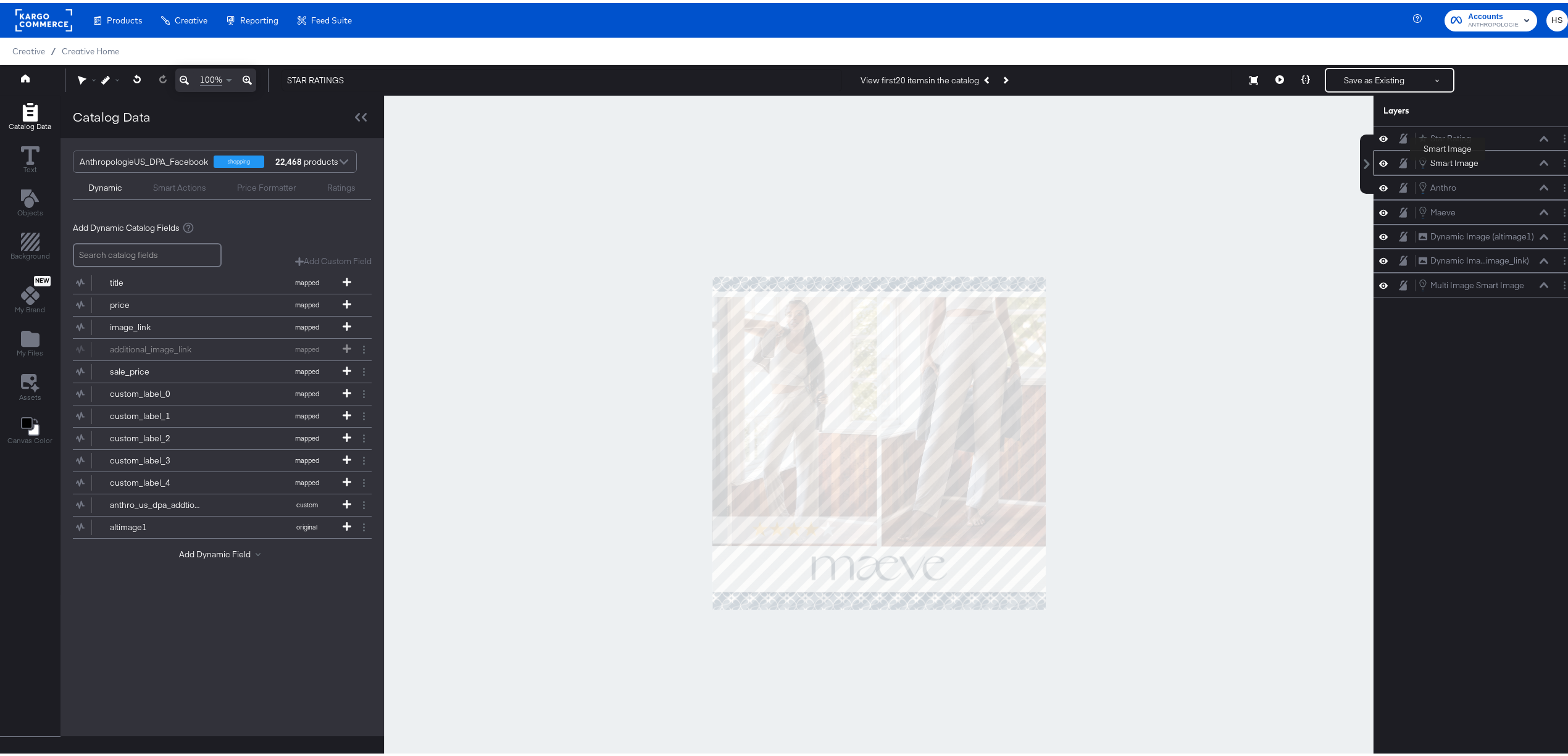
click at [1446, 164] on div "Smart Image" at bounding box center [1455, 160] width 48 height 12
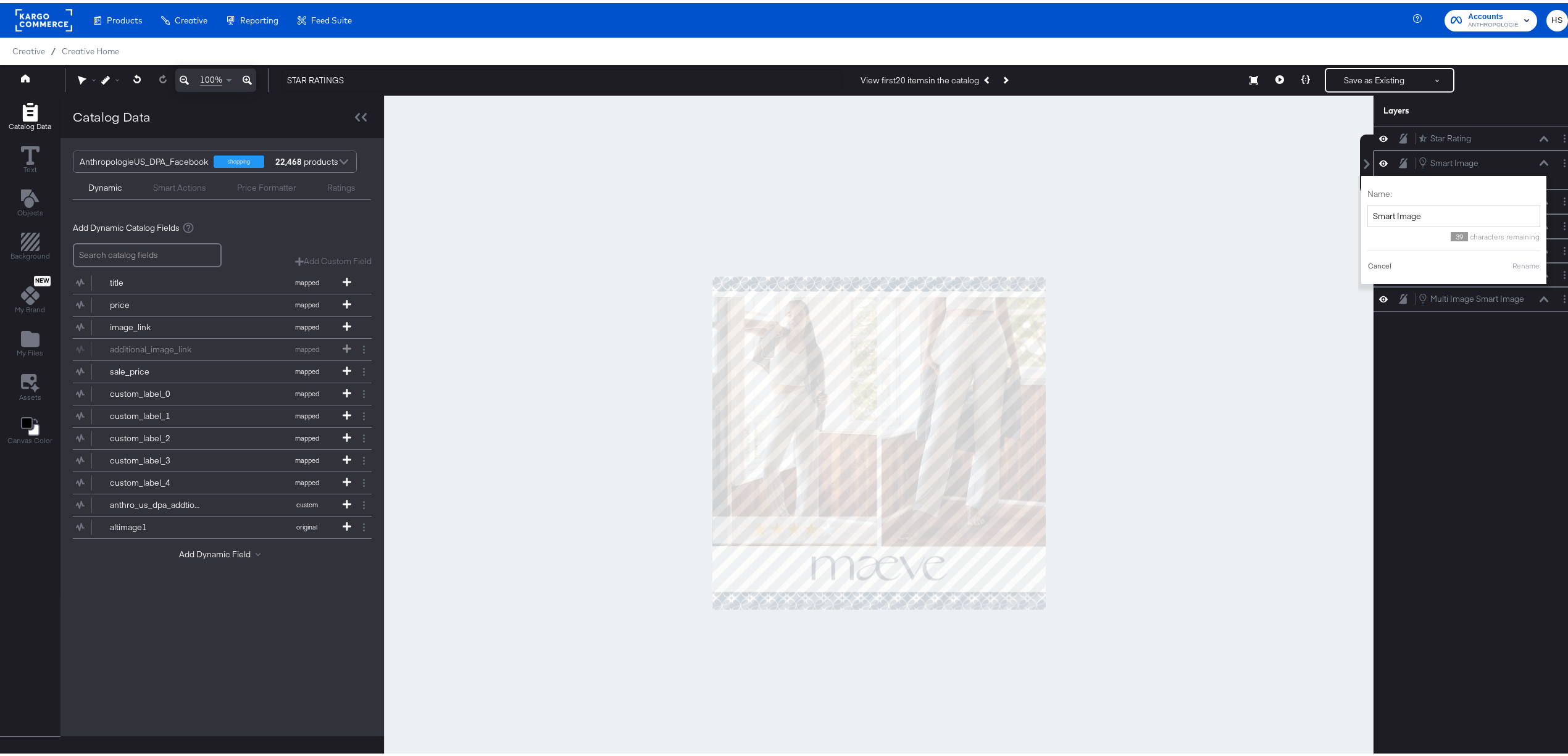
click at [1368, 265] on button "Cancel" at bounding box center [1380, 263] width 24 height 11
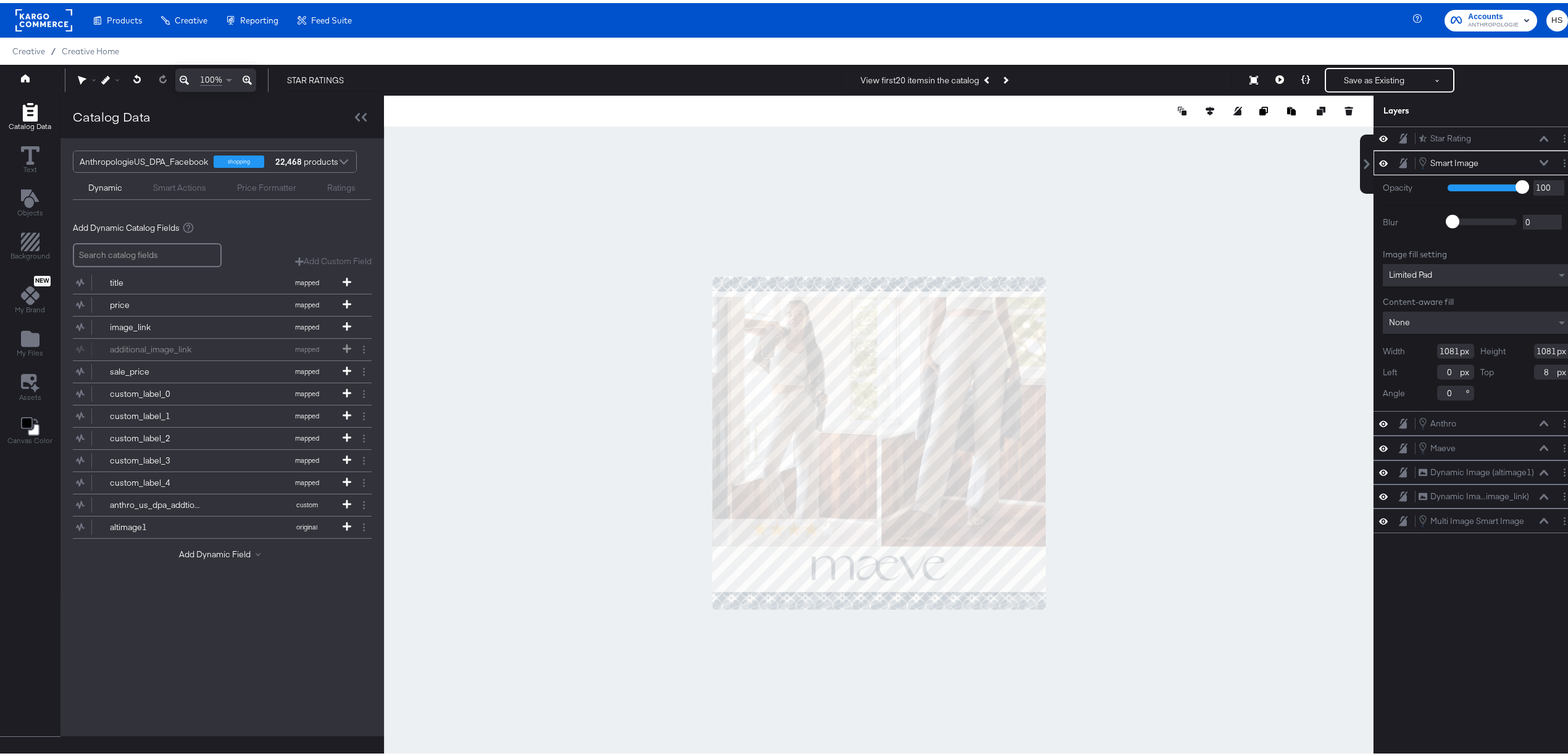
type input "9"
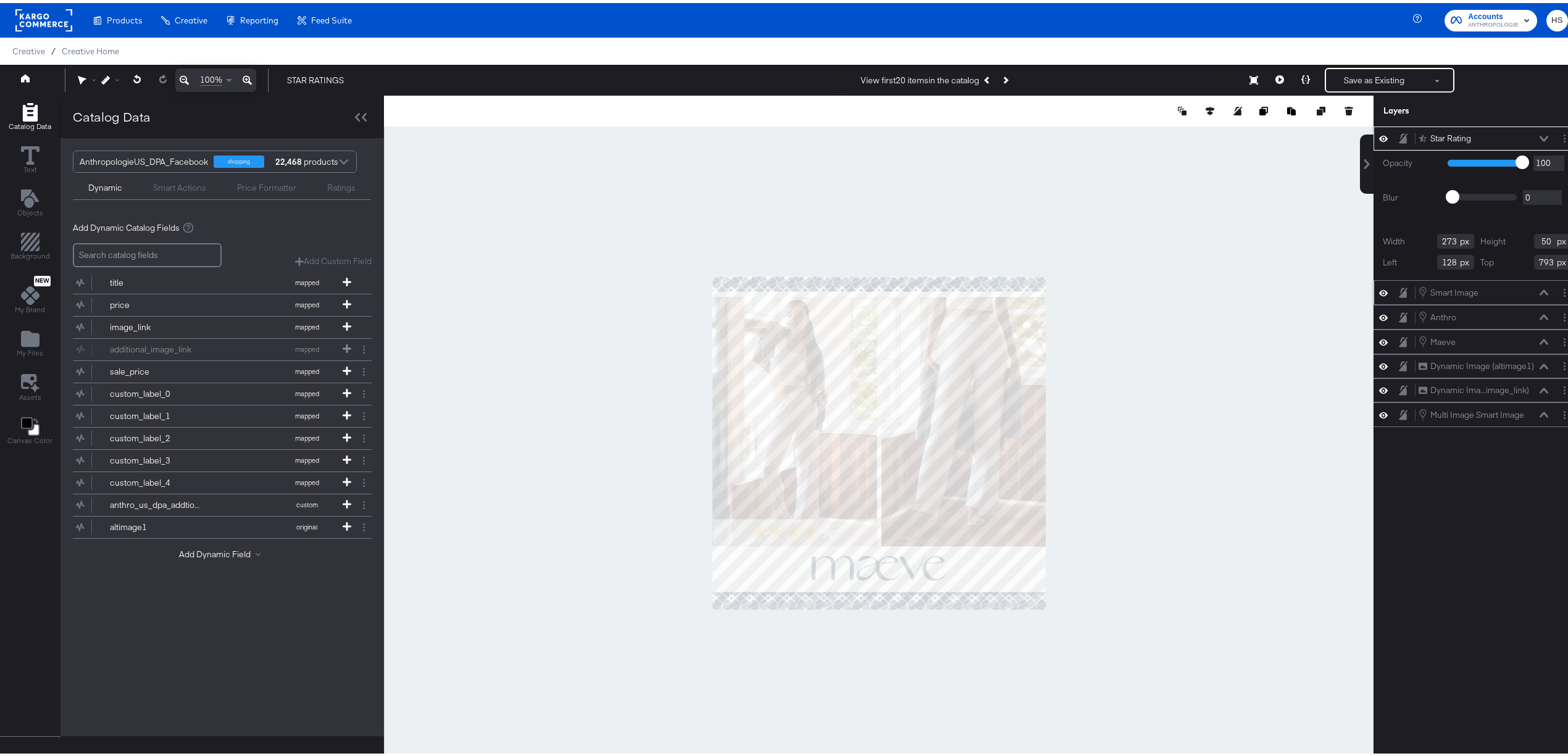
type input "803"
click at [595, 521] on div at bounding box center [879, 440] width 990 height 695
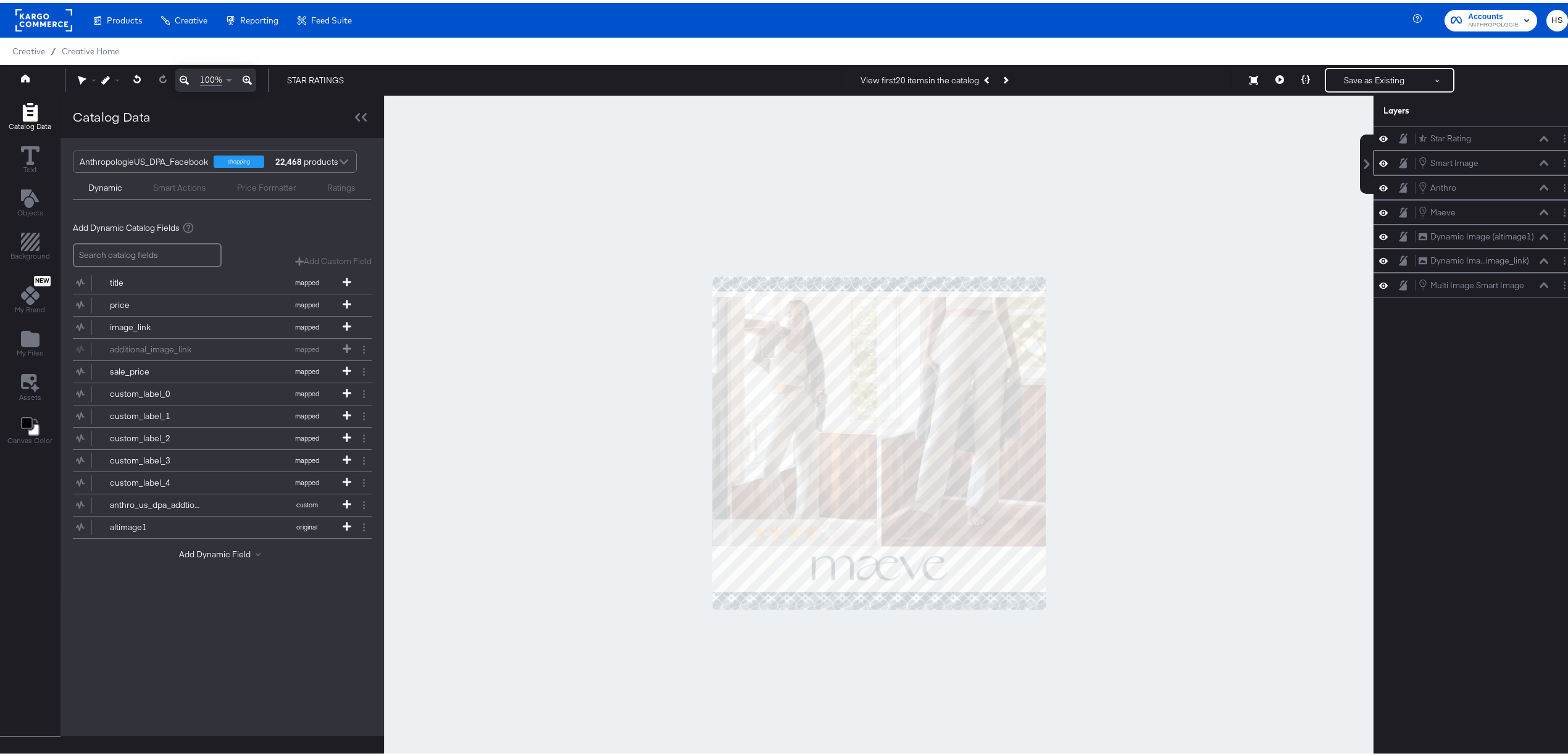
click at [595, 521] on div at bounding box center [879, 440] width 990 height 695
click at [1347, 77] on button "Save as Existing" at bounding box center [1374, 77] width 97 height 22
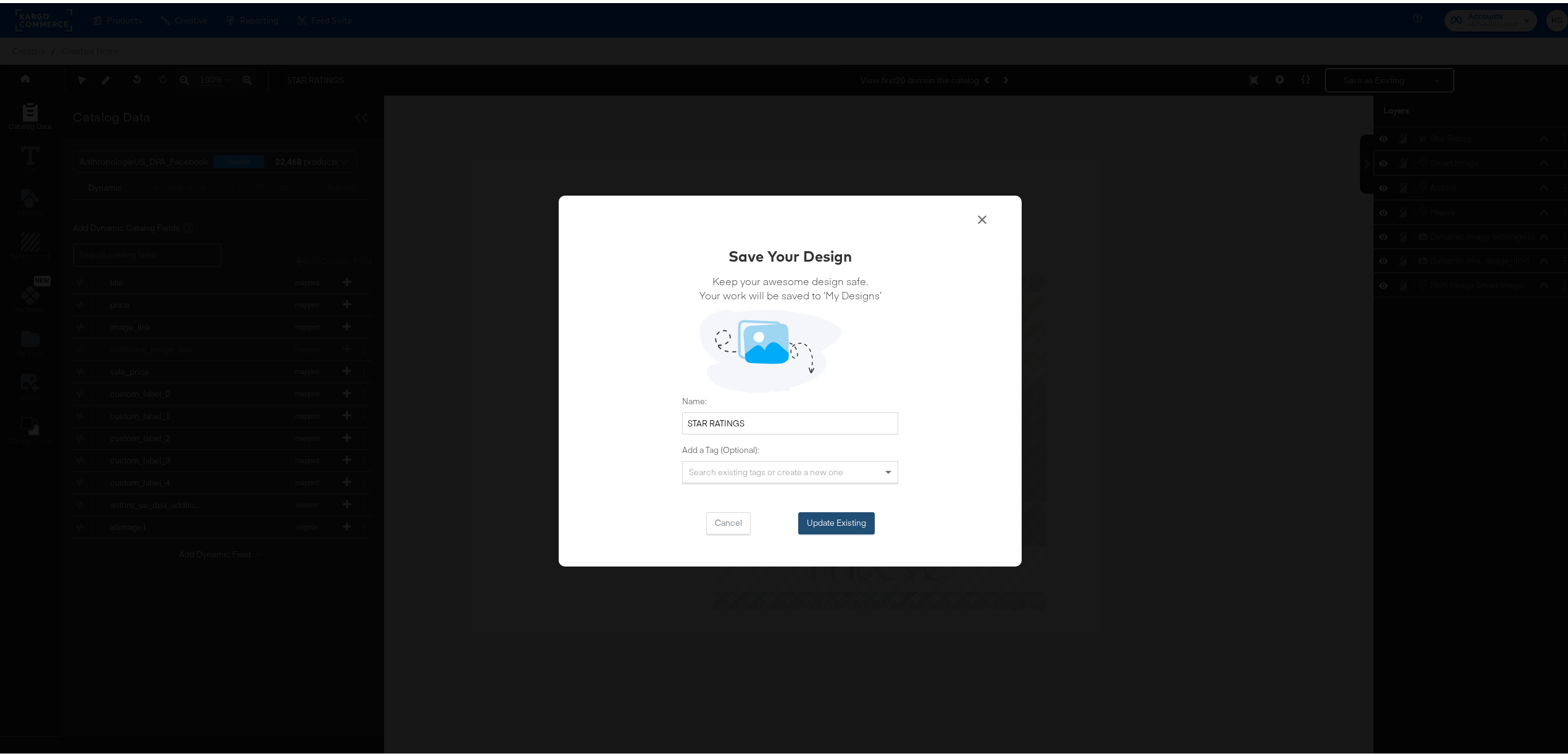
click at [830, 518] on button "Update Existing" at bounding box center [836, 520] width 76 height 22
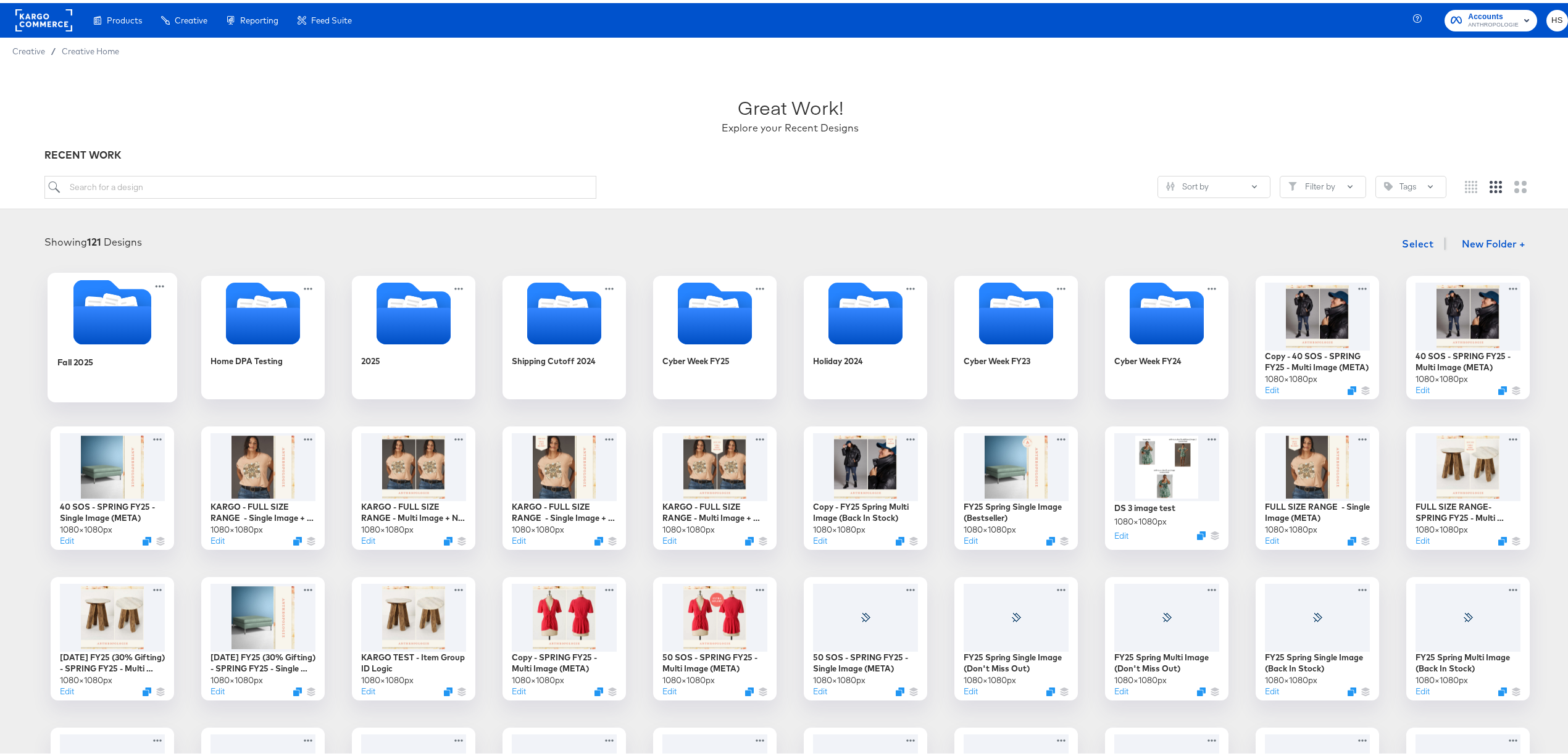
click at [124, 307] on icon "Folder" at bounding box center [112, 322] width 78 height 38
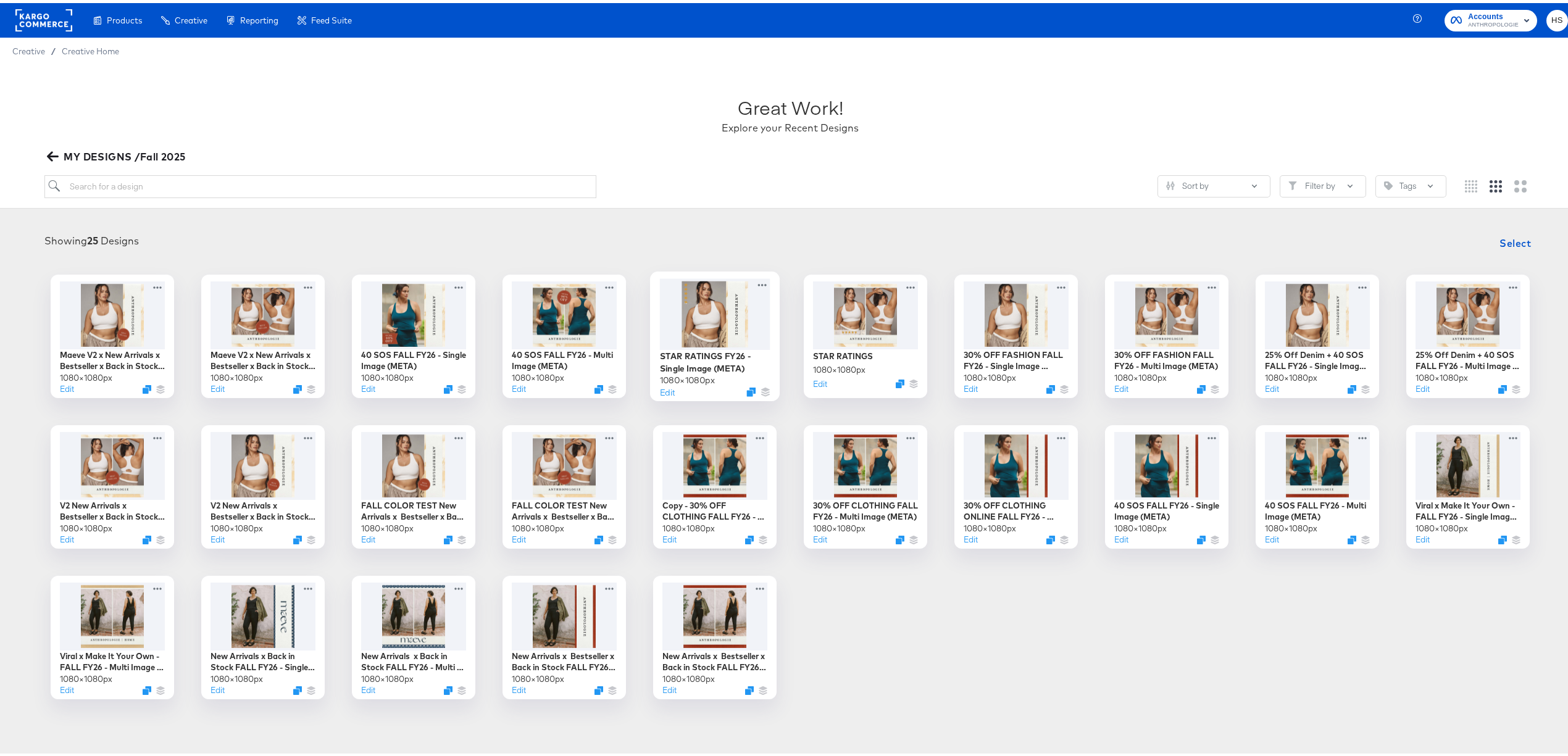
click at [672, 285] on div at bounding box center [715, 311] width 111 height 71
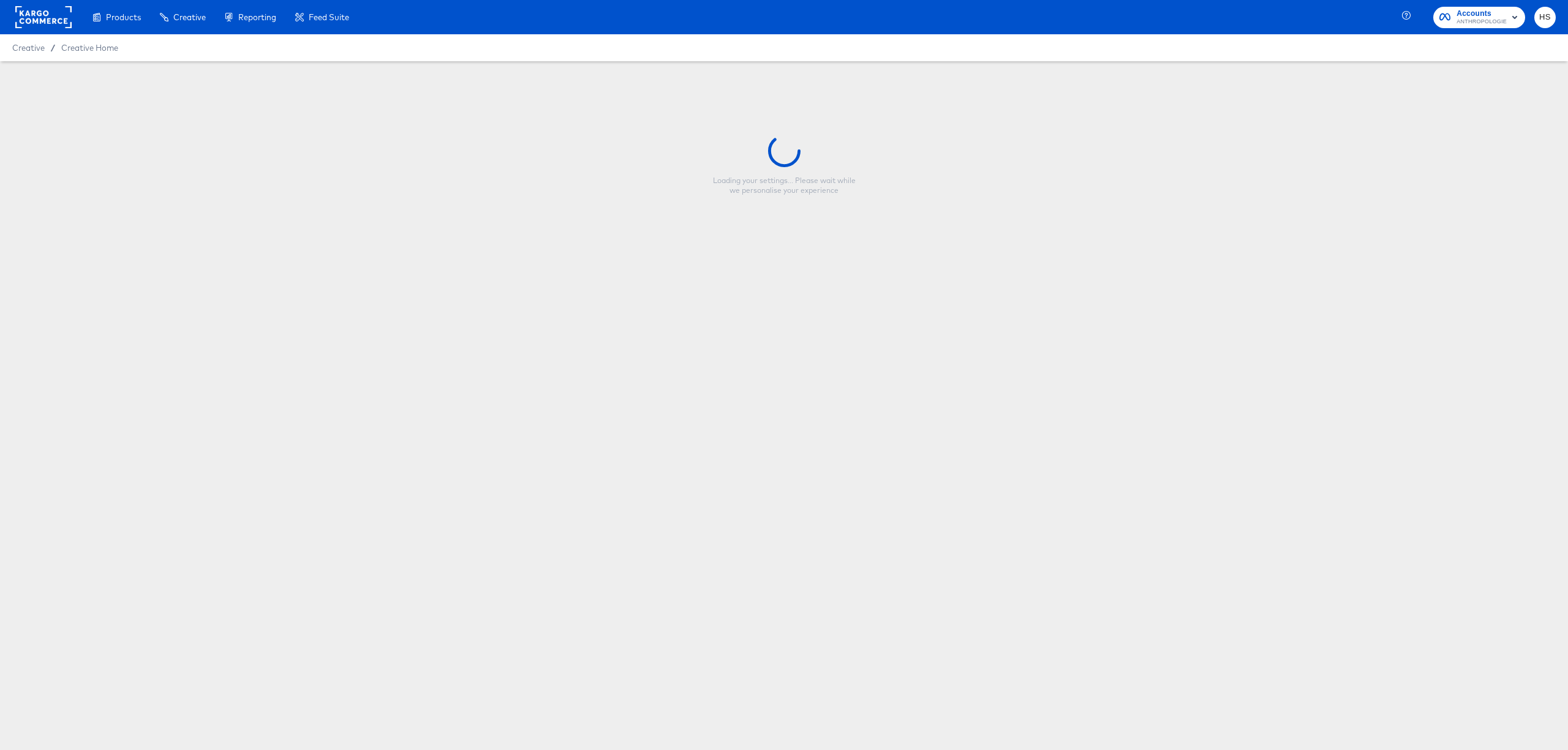
type input "STAR RATINGS FY26 - Single Image (META)"
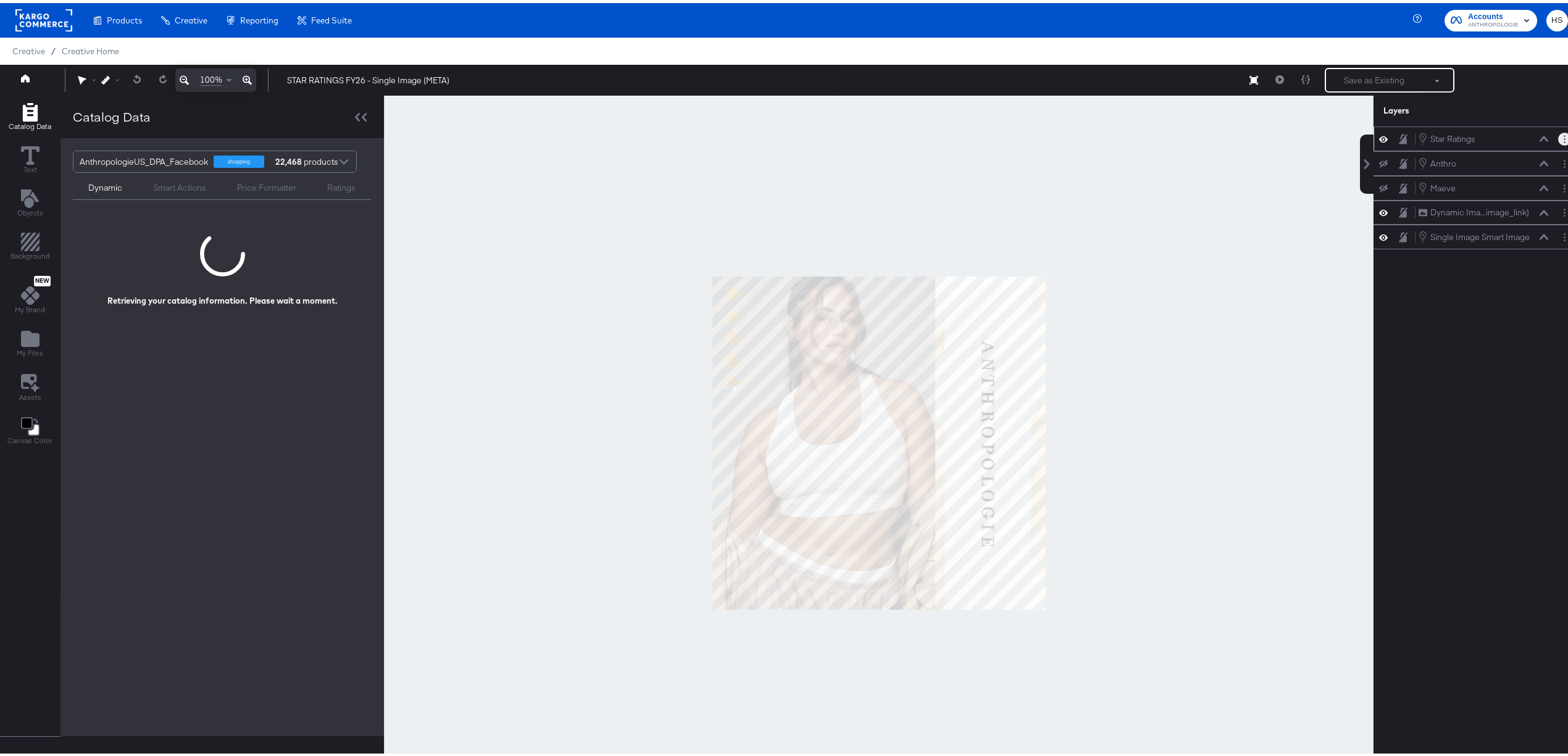
click at [1564, 136] on circle "Layer Options" at bounding box center [1565, 136] width 2 height 2
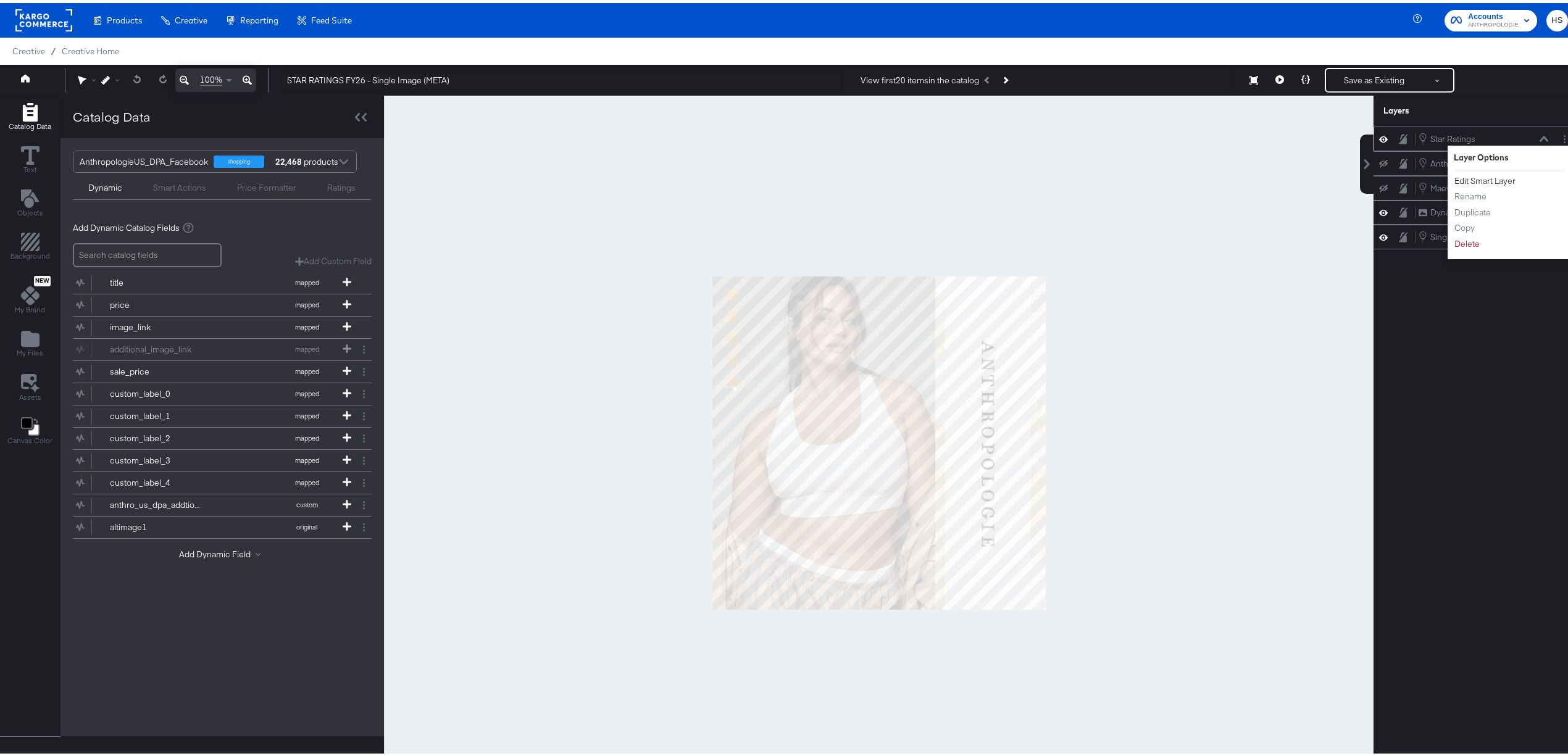
click at [1457, 176] on button "Edit Smart Layer" at bounding box center [1485, 178] width 62 height 13
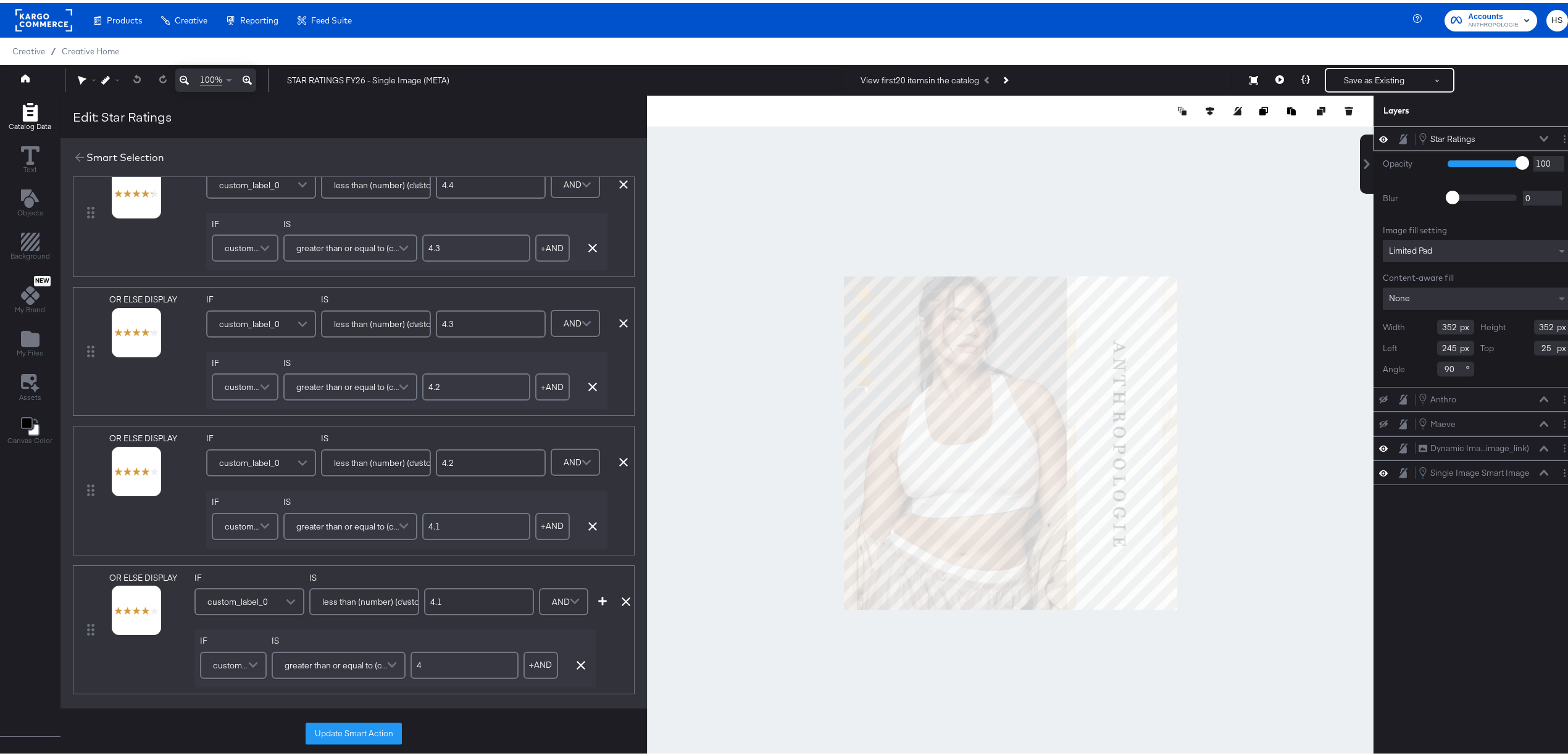
scroll to position [987, 0]
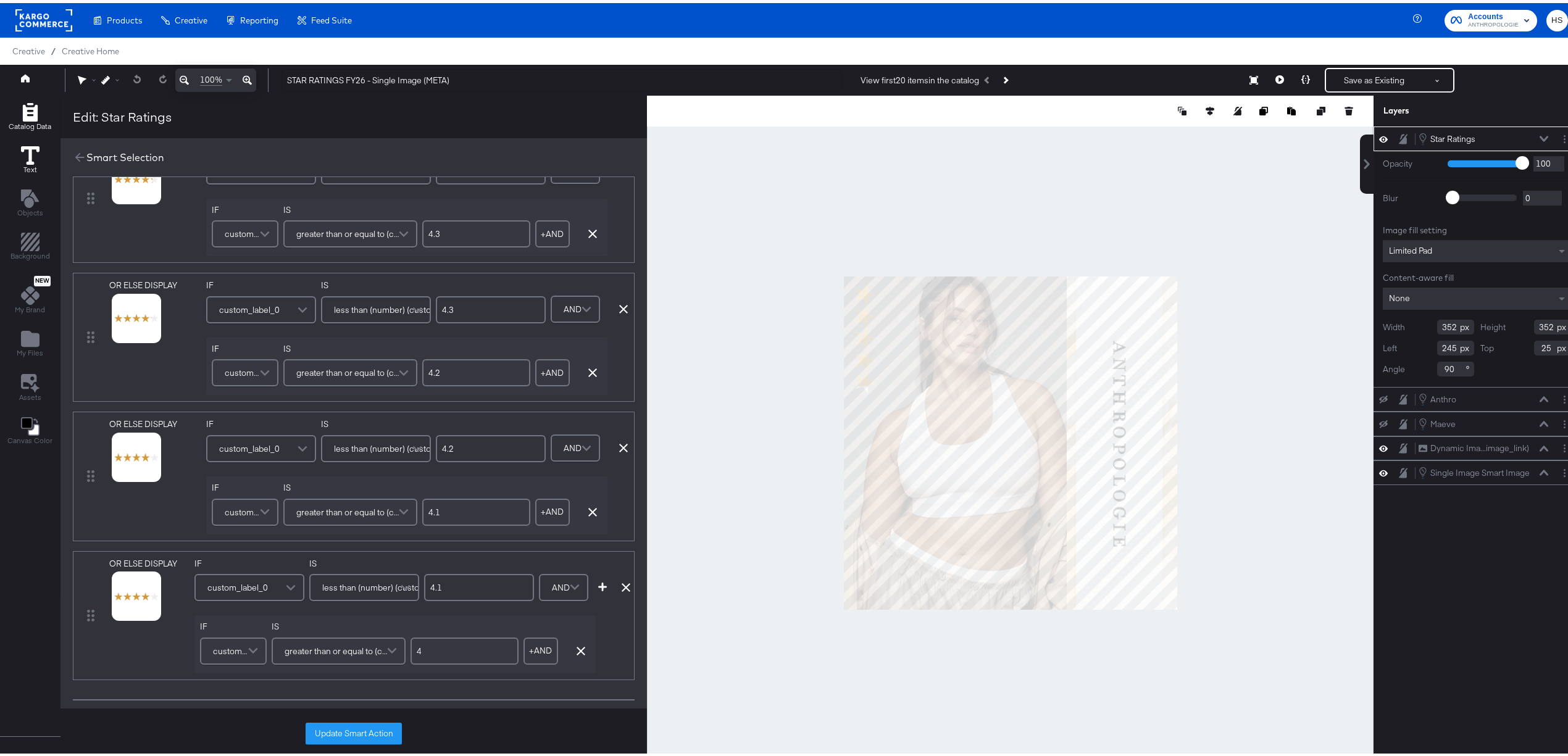
click at [35, 166] on span "Text" at bounding box center [30, 166] width 13 height 10
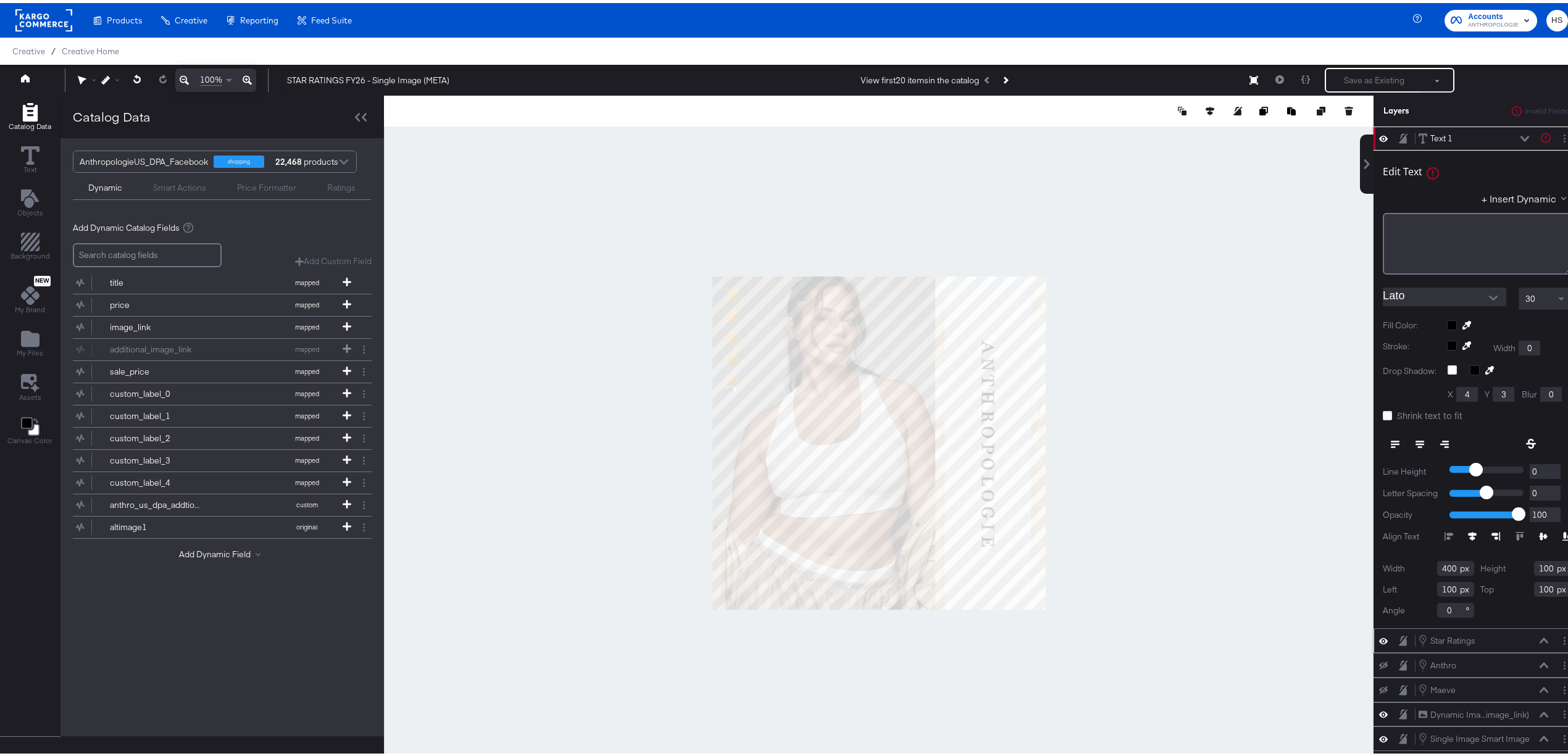
click at [184, 186] on div "Smart Actions" at bounding box center [180, 185] width 53 height 12
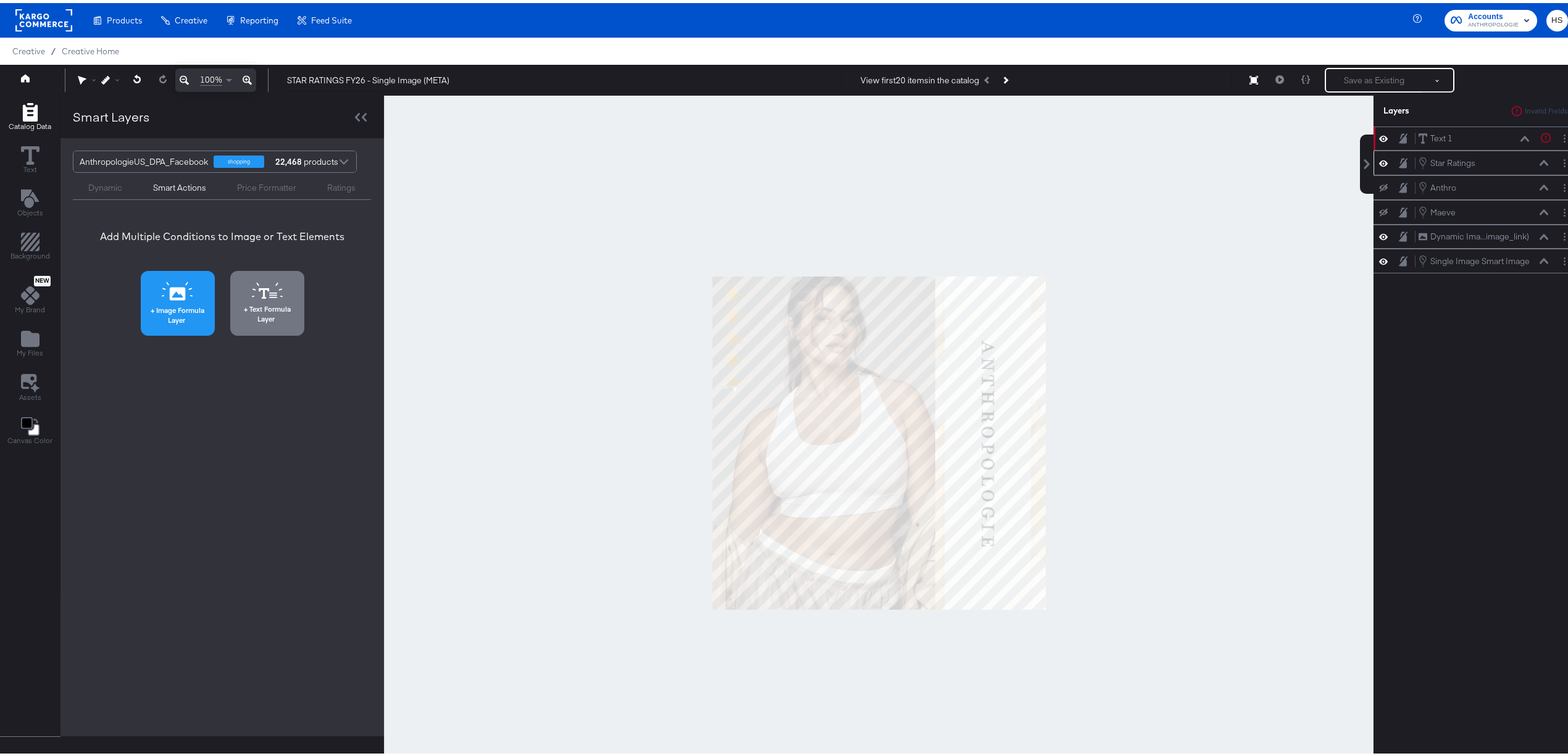
click at [189, 302] on span "Image Formula Layer" at bounding box center [177, 311] width 66 height 19
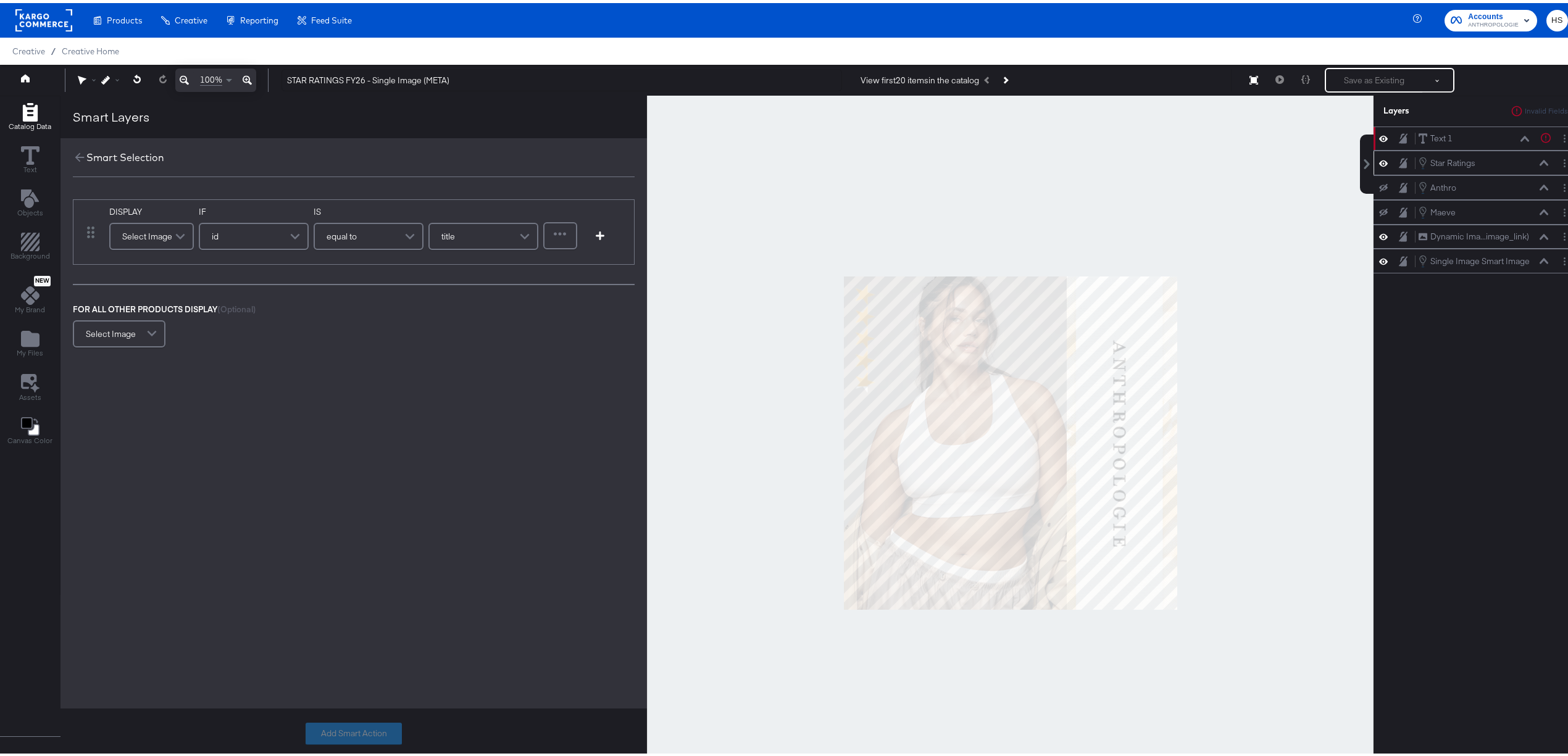
click at [156, 233] on div "Select Image" at bounding box center [151, 233] width 82 height 24
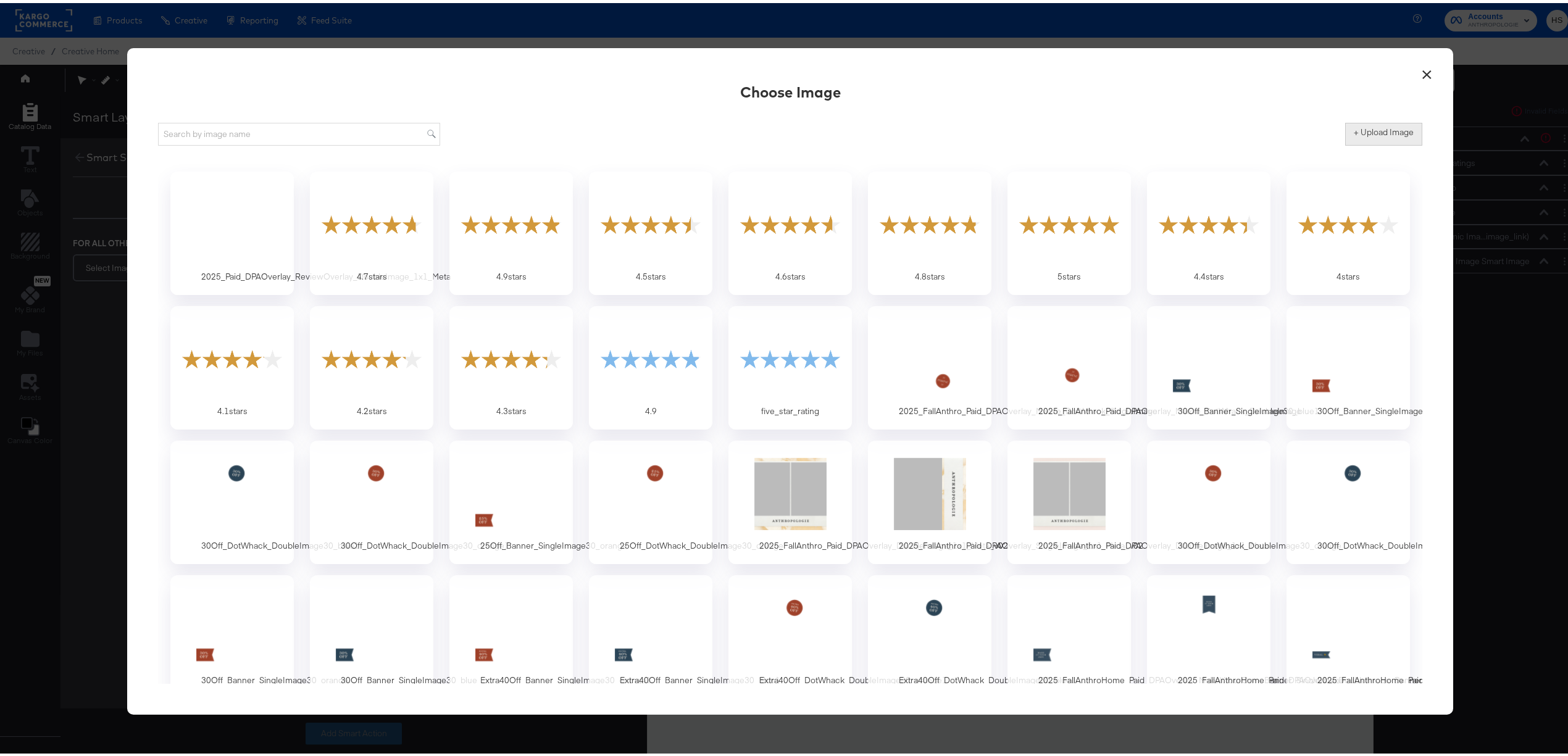
click at [1367, 129] on label "+ Upload Image" at bounding box center [1384, 129] width 60 height 12
click at [1367, 143] on input "+ Upload Image" at bounding box center [1486, 143] width 282 height 0
type input "C:\fakepath\2025_DPAOverlay_StarsOverlay_SingleImage_1x1_Meta.png"
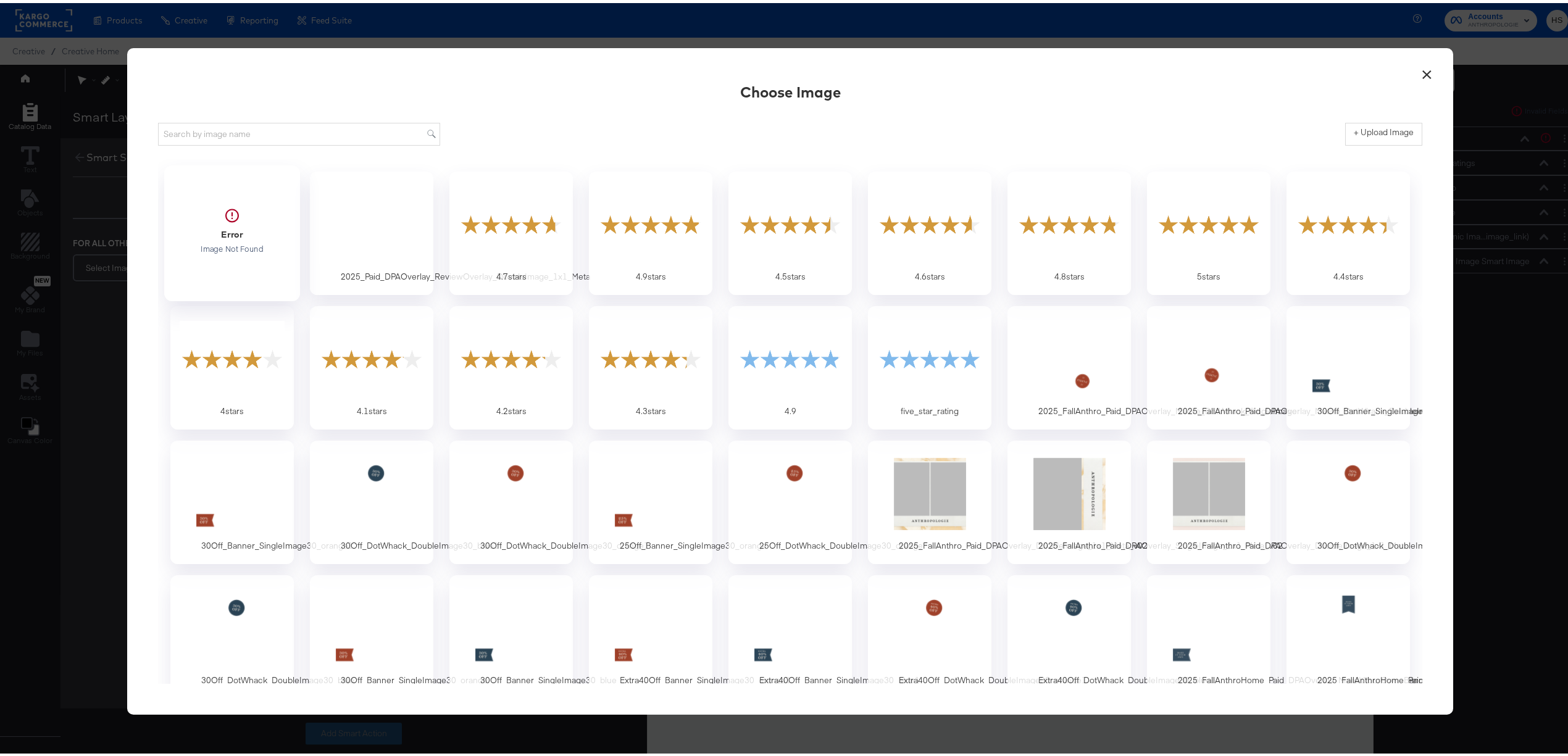
click at [250, 233] on div at bounding box center [232, 227] width 115 height 85
click at [204, 241] on div at bounding box center [232, 221] width 115 height 85
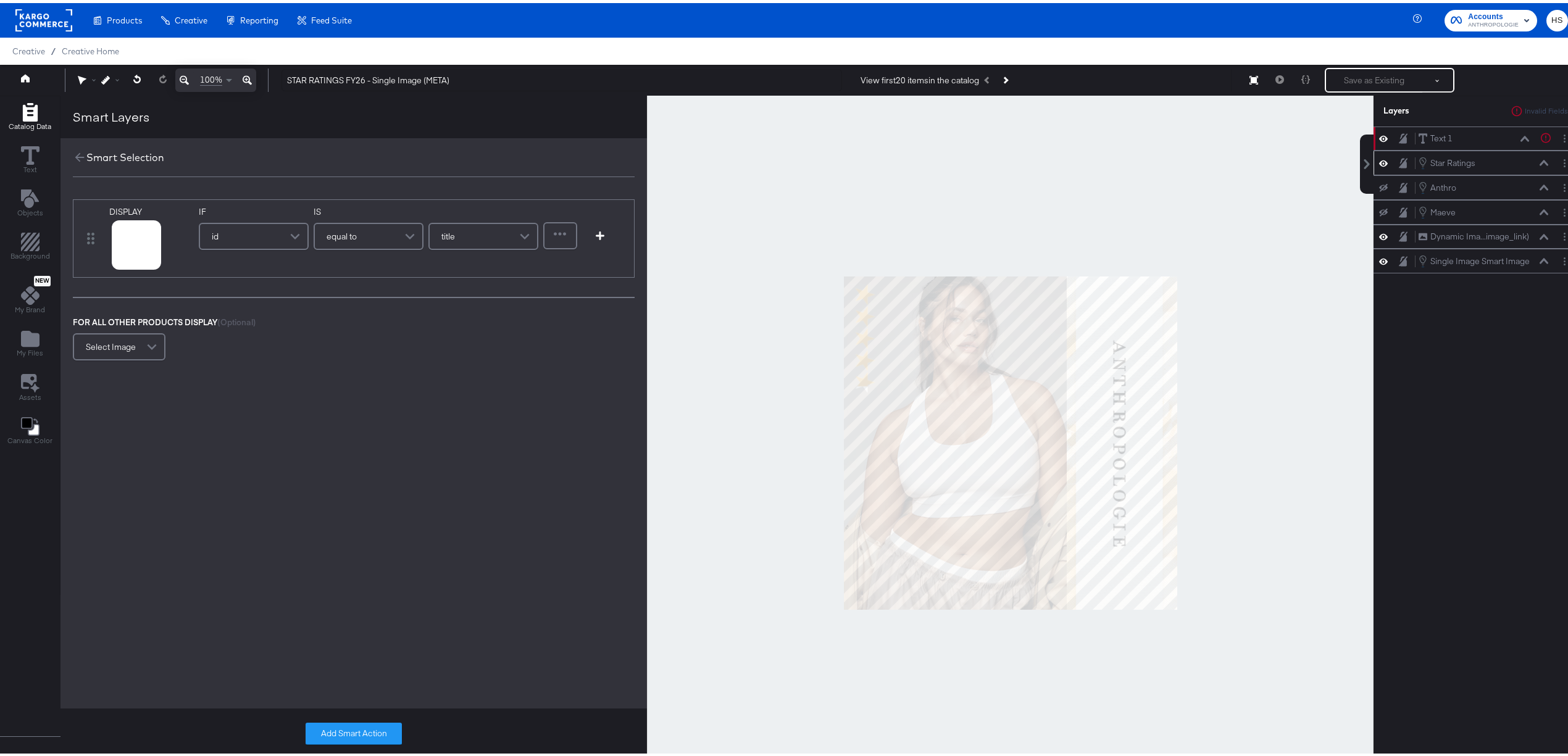
click at [288, 240] on span at bounding box center [297, 233] width 22 height 24
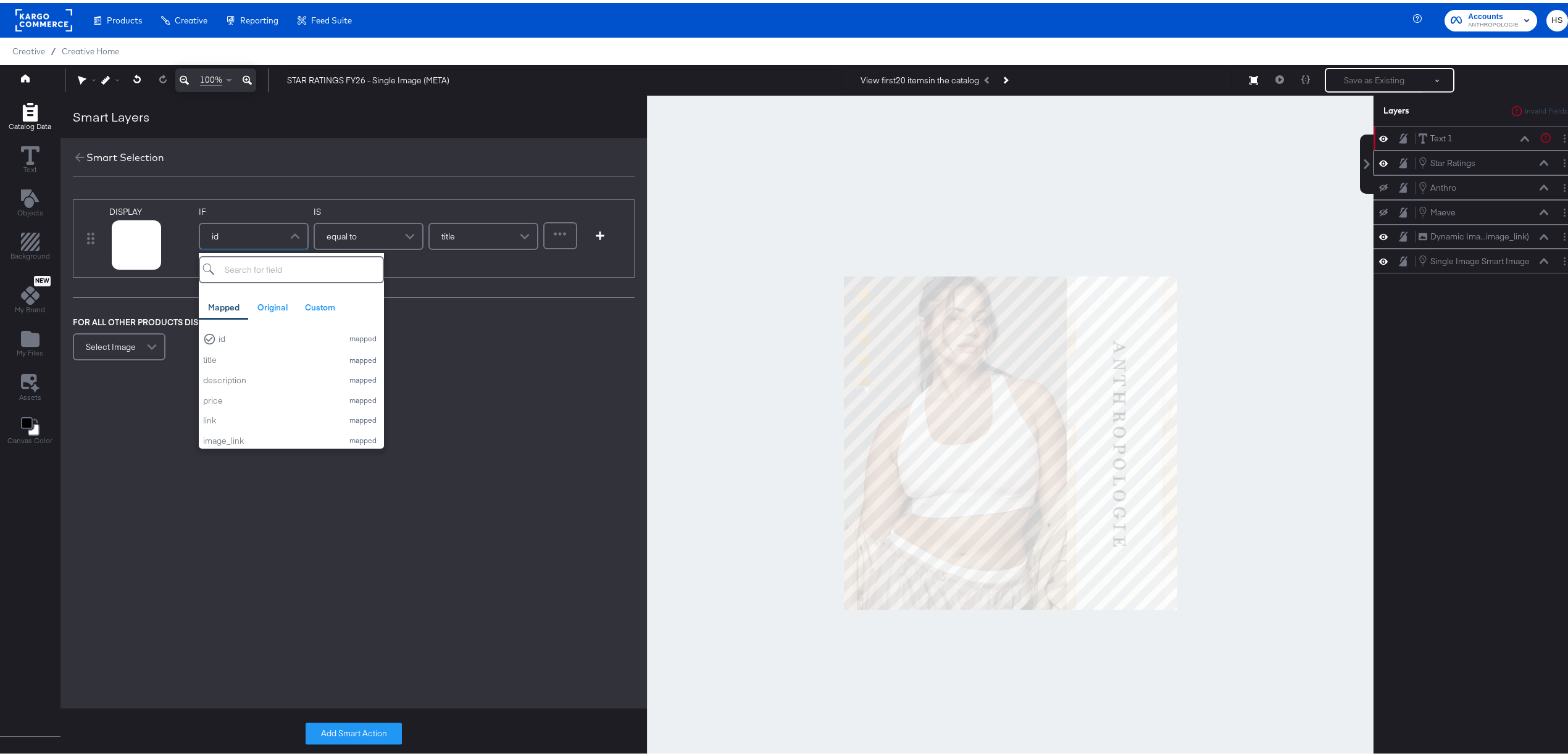
type input "0"
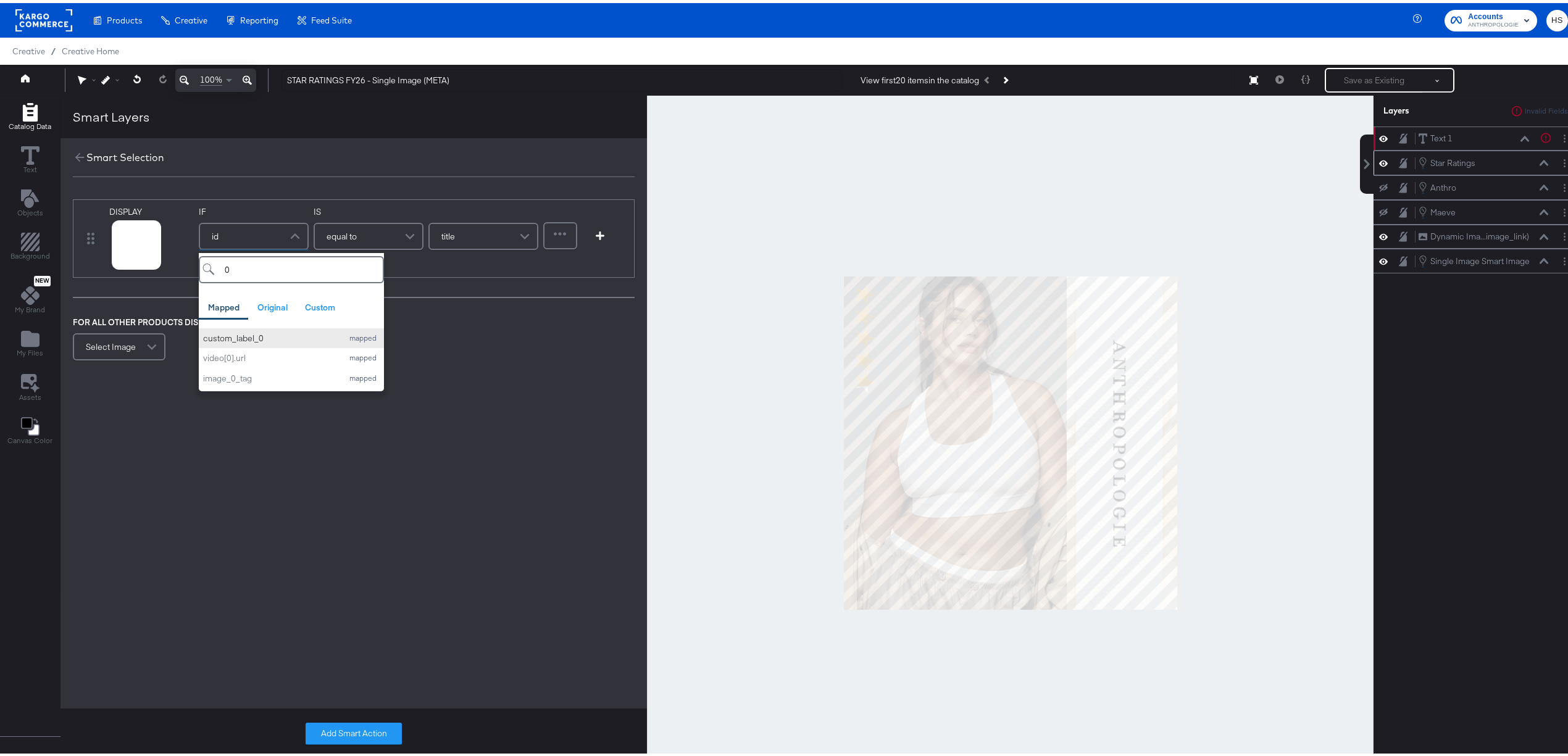
click at [270, 334] on div "custom_label_0" at bounding box center [269, 335] width 134 height 12
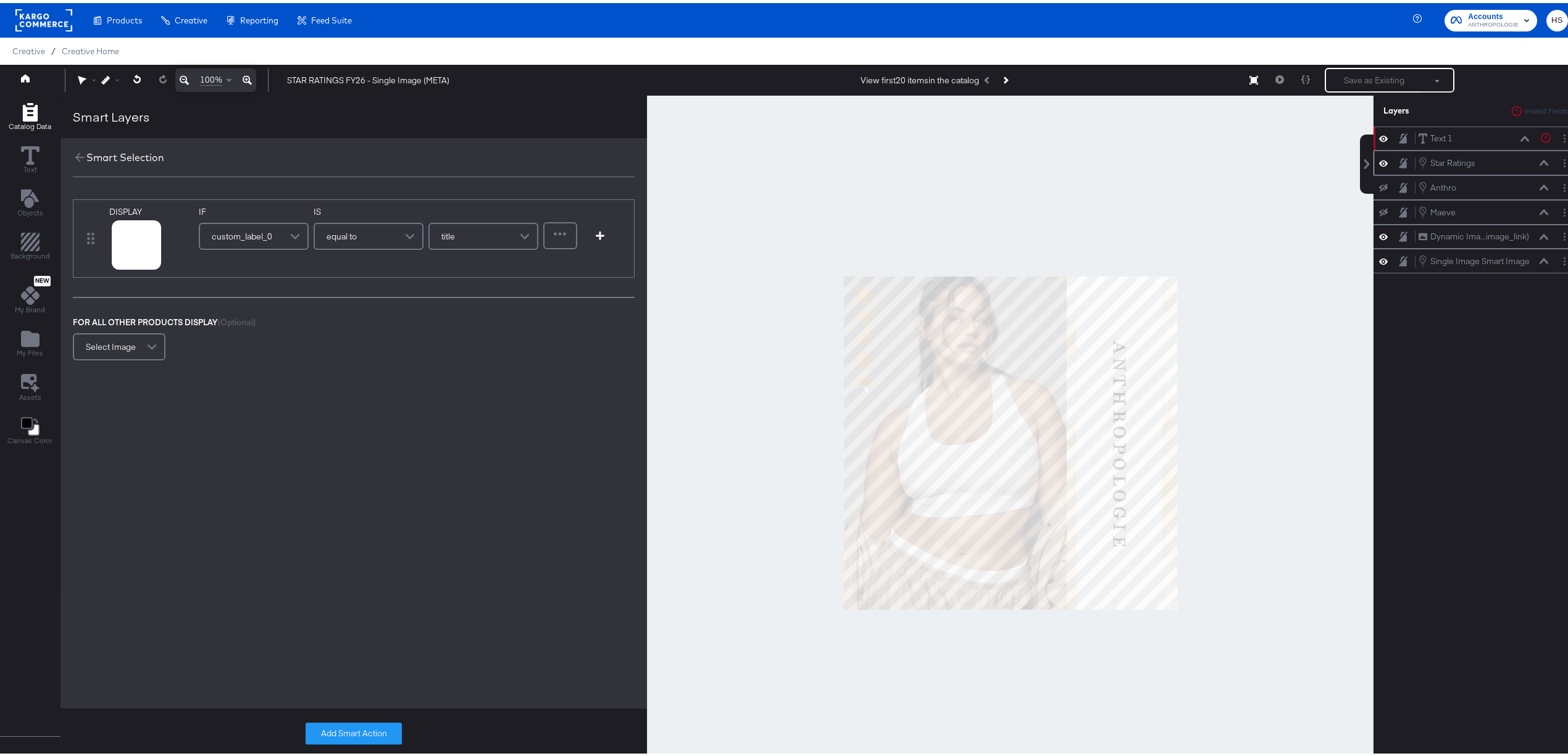
click at [374, 237] on div "equal to" at bounding box center [369, 233] width 108 height 24
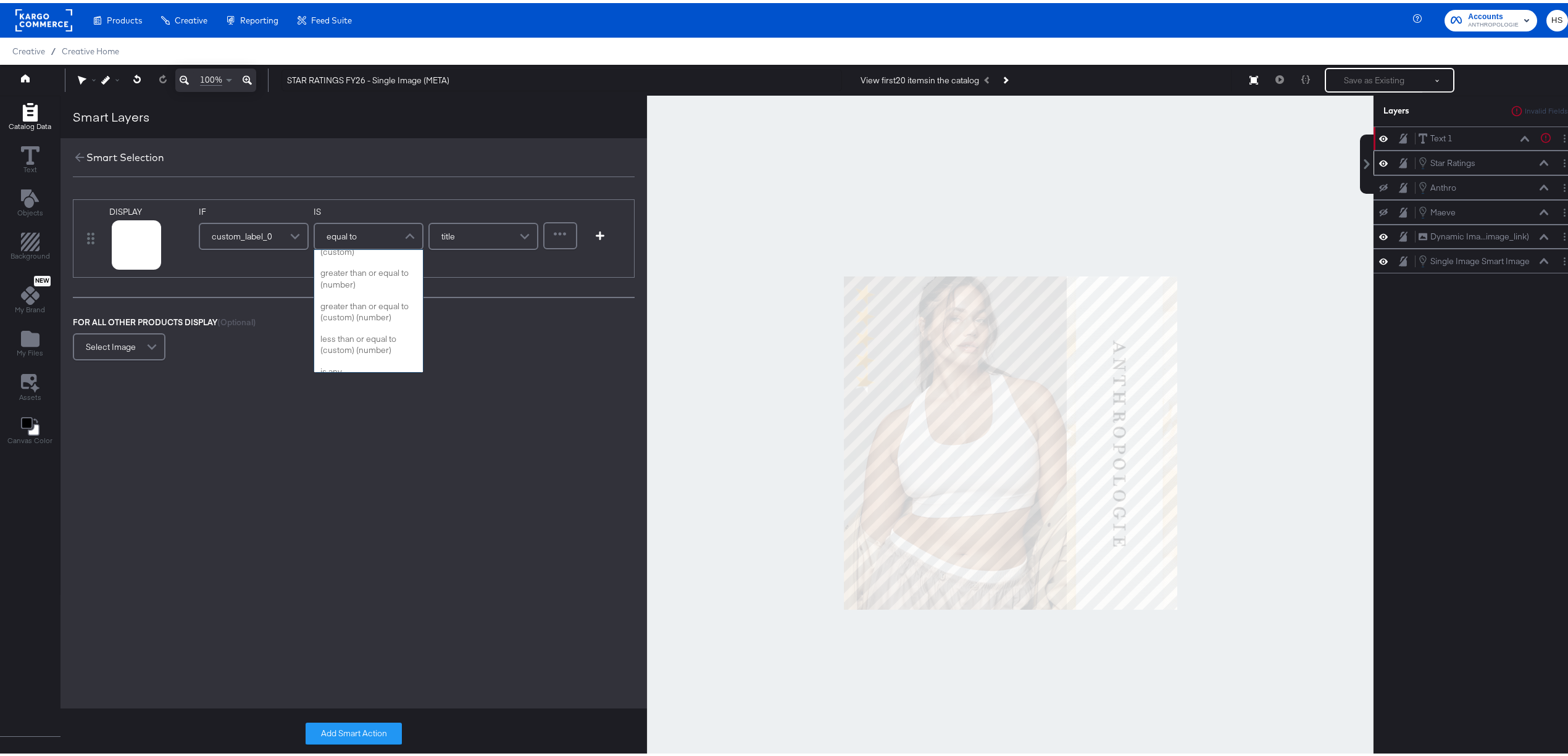
scroll to position [269, 0]
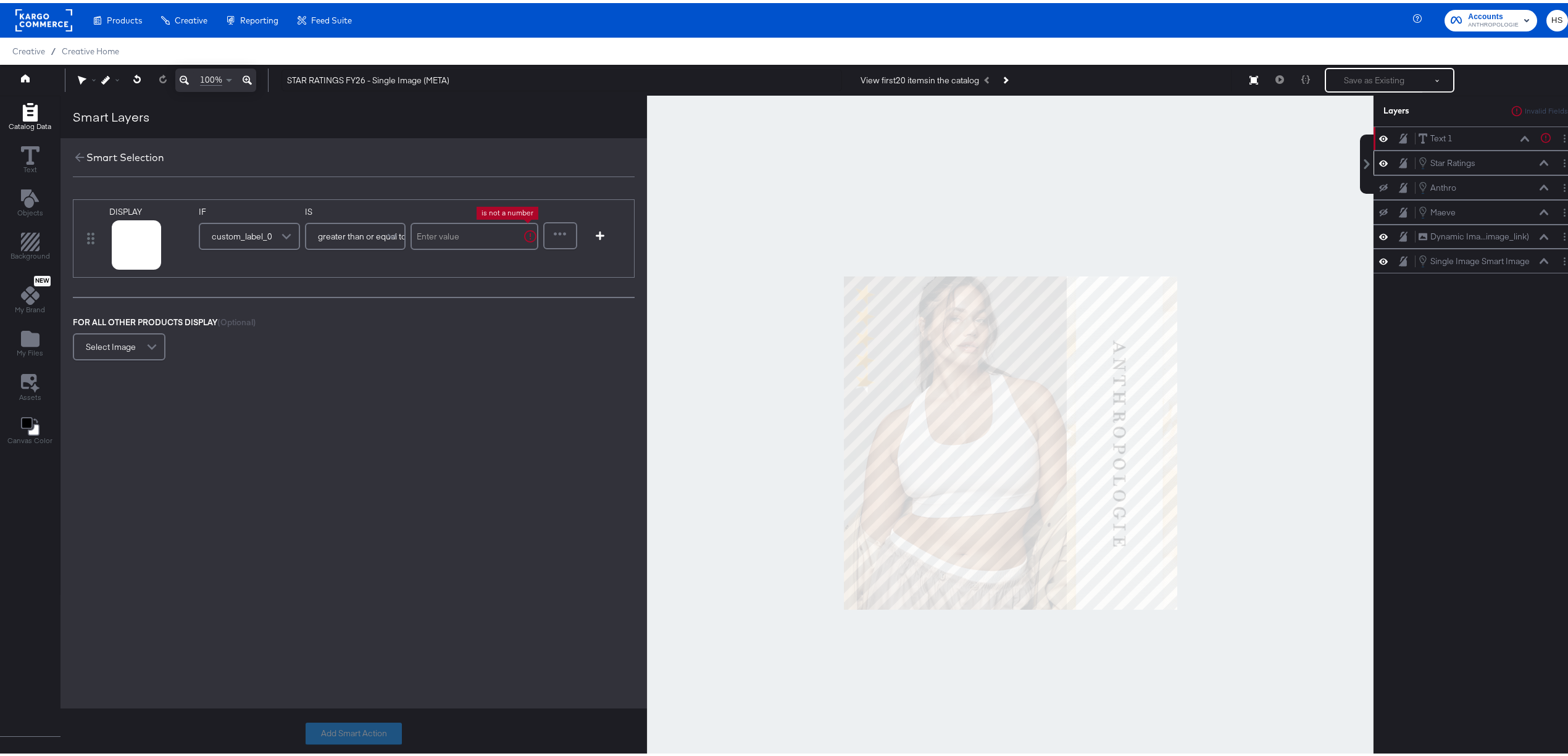
click at [458, 238] on input "text" at bounding box center [474, 233] width 128 height 27
click at [458, 238] on input "4" at bounding box center [483, 233] width 110 height 27
type input "4"
click at [383, 425] on div "DISPLAY link mapped image_link mapped additional_image_link mapped anthro_us_dp…" at bounding box center [353, 320] width 586 height 291
click at [339, 734] on button "Add Smart Action" at bounding box center [354, 731] width 97 height 22
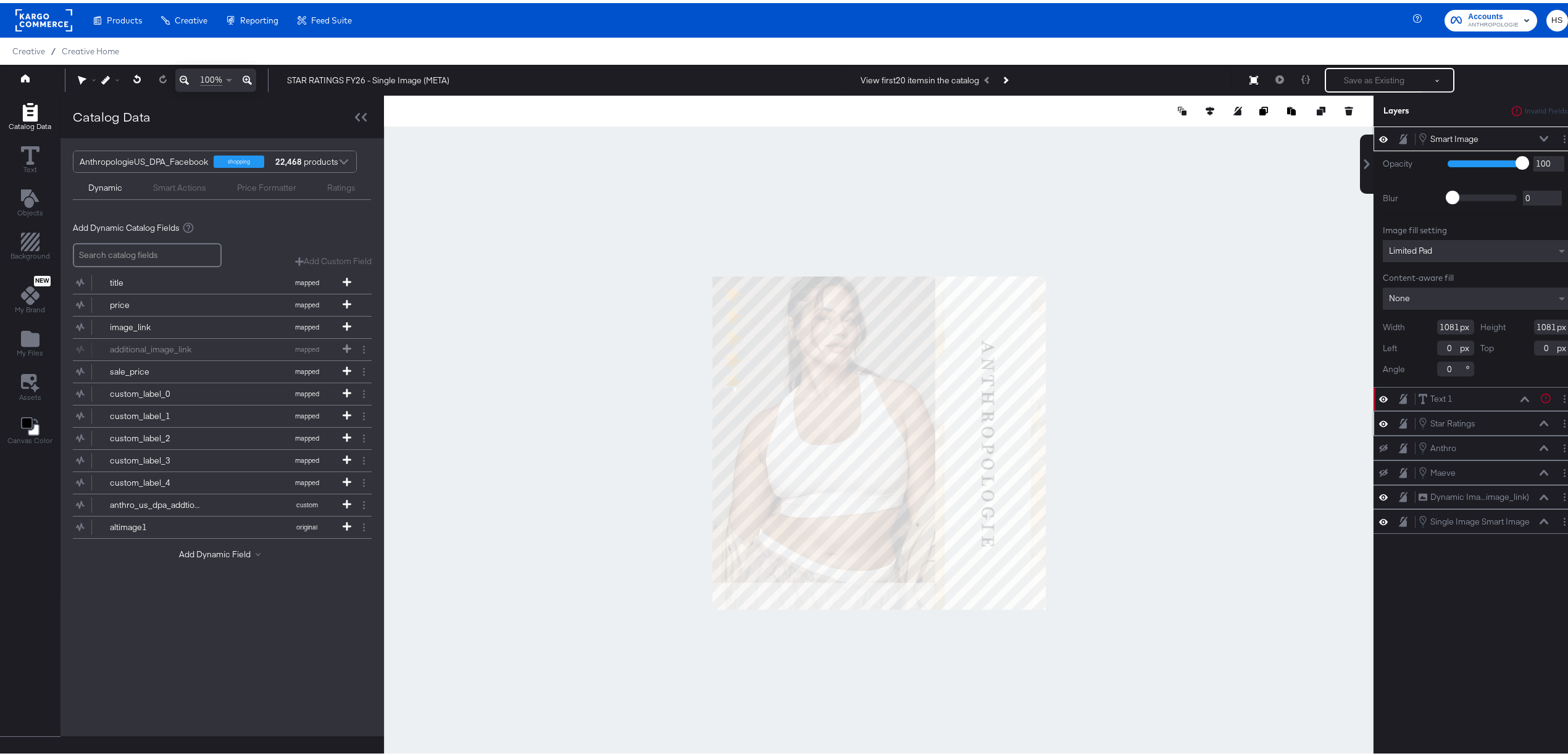
click at [652, 657] on div at bounding box center [879, 440] width 990 height 695
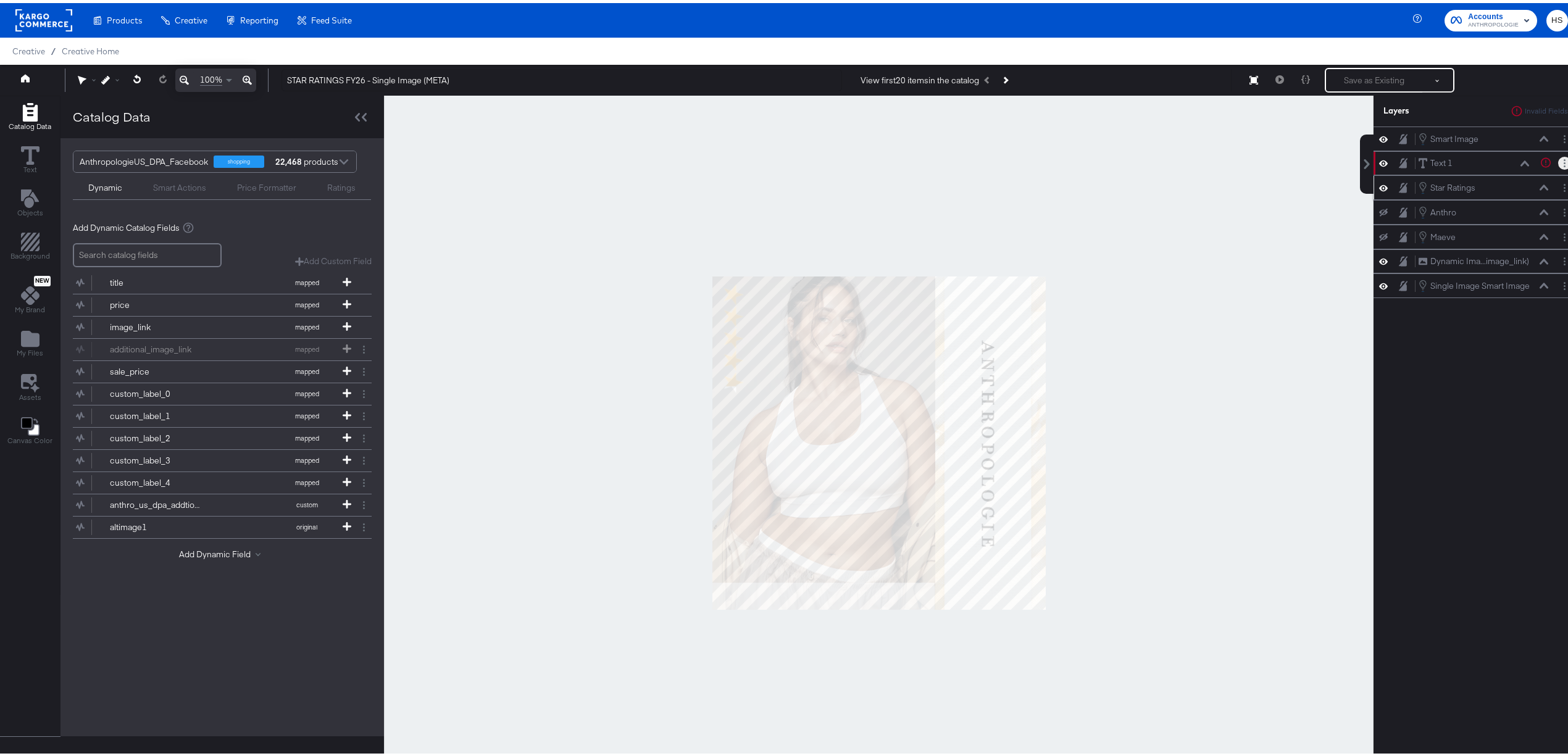
click at [1558, 160] on button "Layer Options" at bounding box center [1565, 160] width 13 height 13
click at [1461, 252] on button "Delete" at bounding box center [1467, 249] width 27 height 13
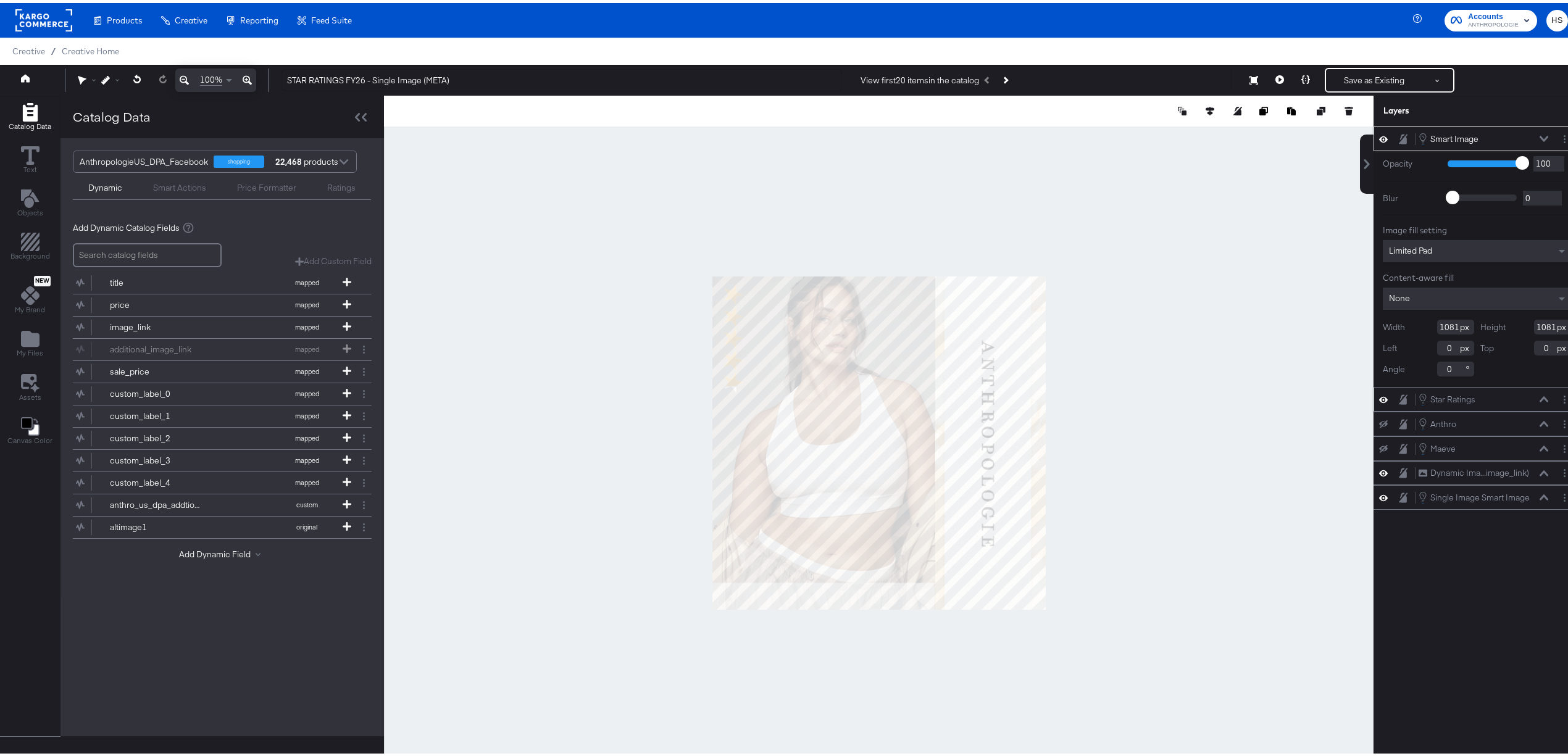
click at [526, 604] on div at bounding box center [879, 440] width 990 height 695
click at [570, 564] on div at bounding box center [879, 440] width 990 height 695
click at [607, 415] on div at bounding box center [879, 440] width 990 height 695
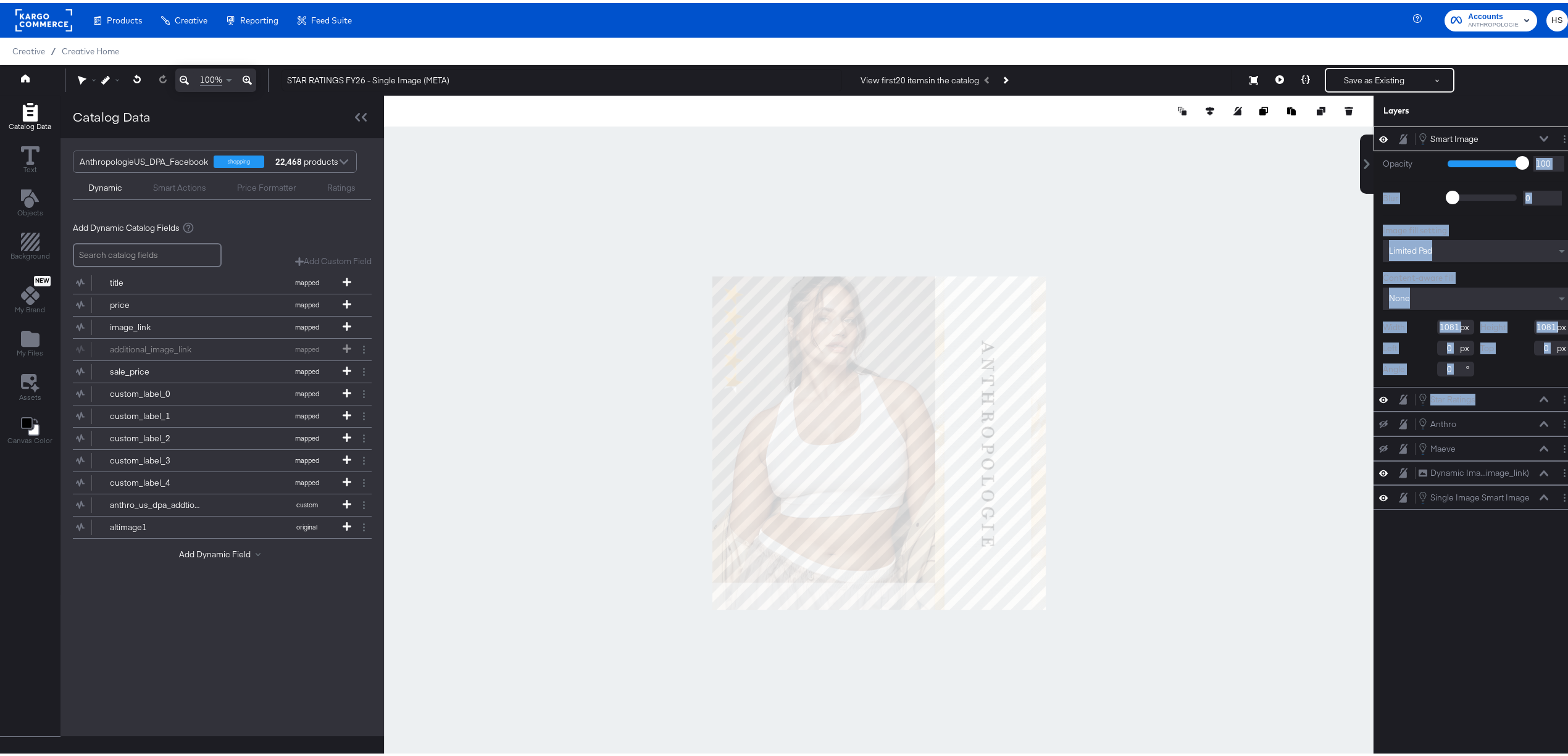
drag, startPoint x: 1476, startPoint y: 395, endPoint x: 1478, endPoint y: 162, distance: 233.0
click at [1478, 162] on div "Smart Image Smart Image Opacity 1 100 100 Blur 0 2000 0 Image fill setting Limi…" at bounding box center [1477, 315] width 207 height 383
click at [1540, 134] on icon at bounding box center [1544, 136] width 8 height 6
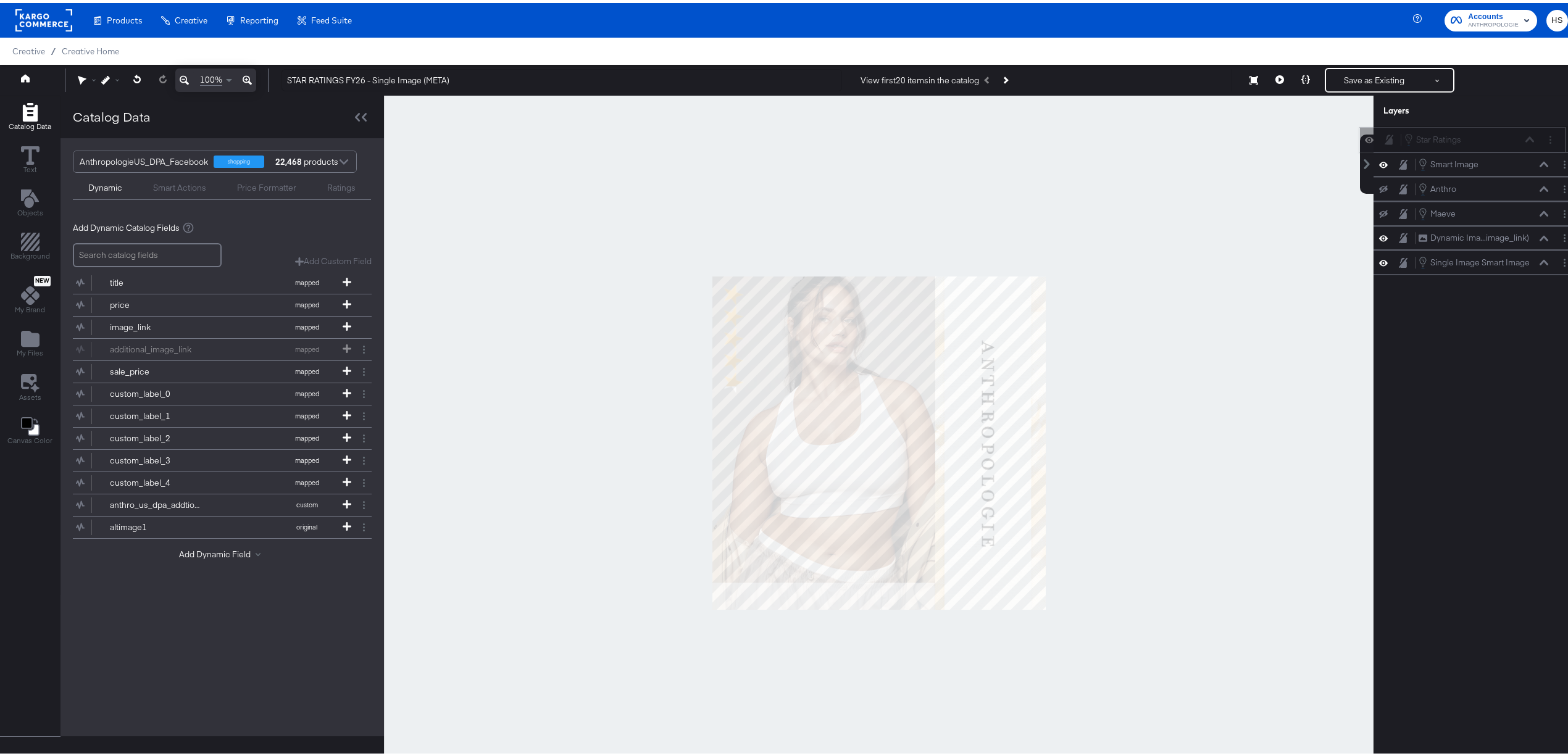
drag, startPoint x: 1467, startPoint y: 166, endPoint x: 1465, endPoint y: 136, distance: 30.1
click at [1465, 136] on div "Star Ratings Star Ratings" at bounding box center [1469, 136] width 131 height 13
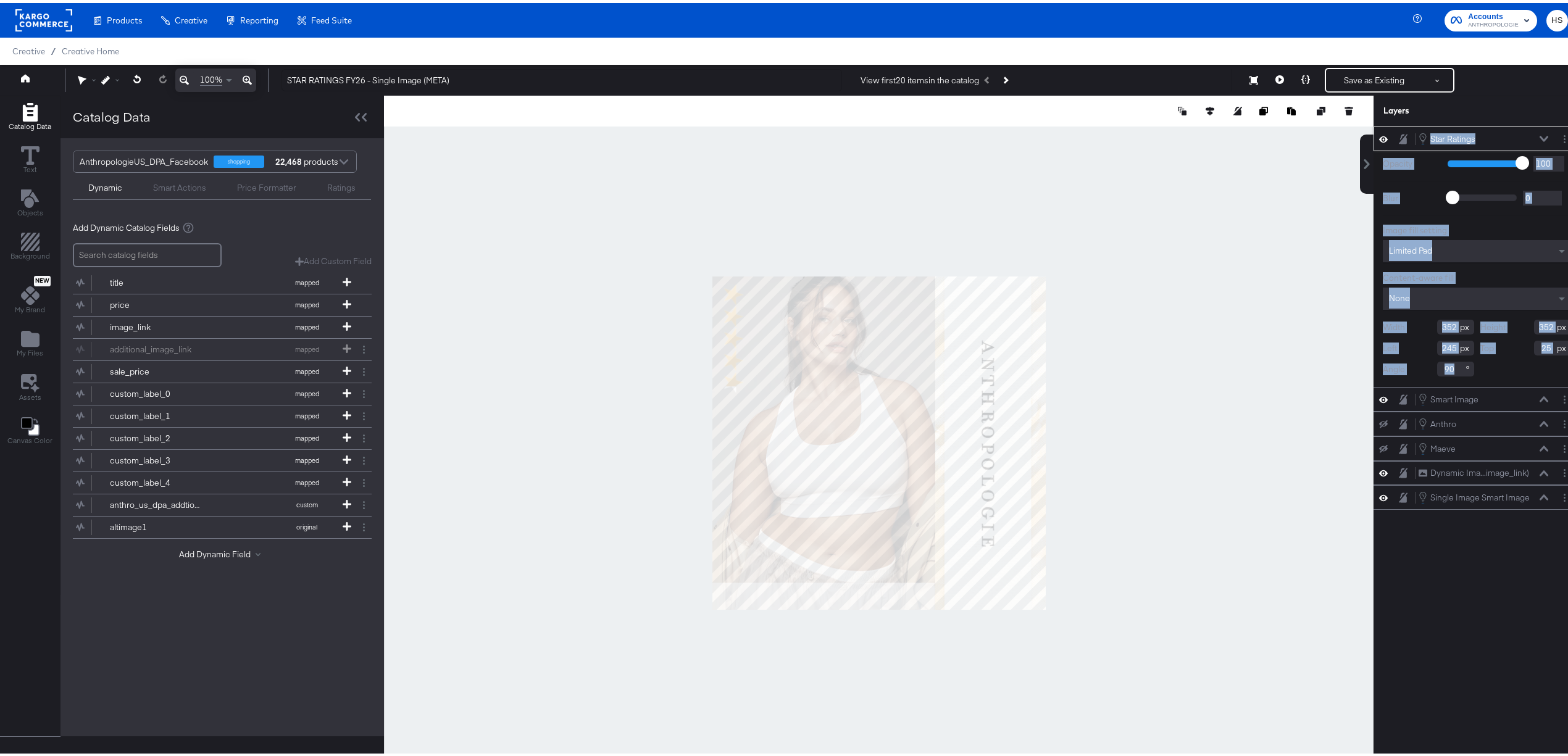
click at [1379, 136] on icon at bounding box center [1383, 136] width 8 height 10
click at [1139, 373] on div at bounding box center [879, 440] width 990 height 695
